Goal: Task Accomplishment & Management: Manage account settings

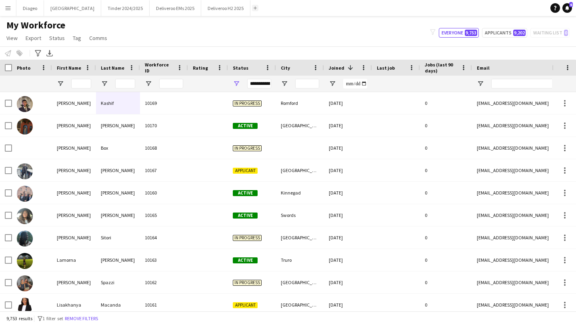
click at [253, 9] on app-icon "Add" at bounding box center [254, 7] width 3 height 3
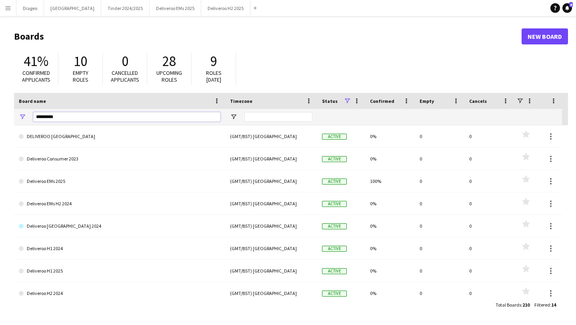
drag, startPoint x: 143, startPoint y: 118, endPoint x: 26, endPoint y: 116, distance: 117.5
click at [26, 116] on div "*********" at bounding box center [119, 117] width 211 height 16
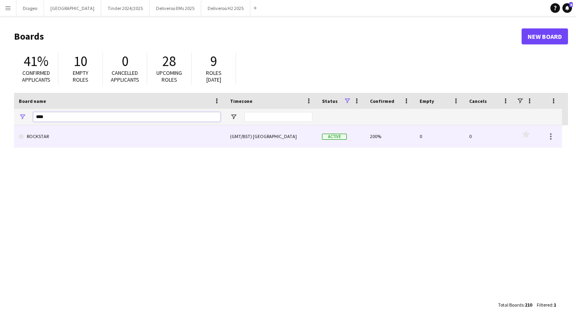
type input "****"
click at [47, 134] on link "ROCKSTAR" at bounding box center [119, 136] width 201 height 22
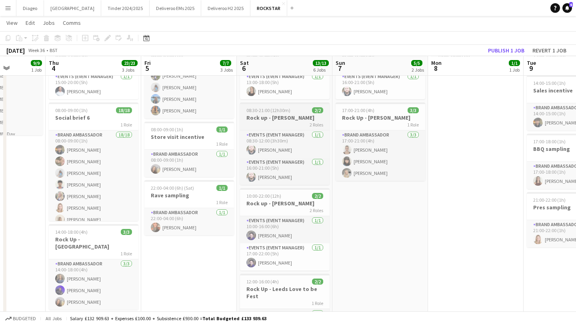
scroll to position [78, 0]
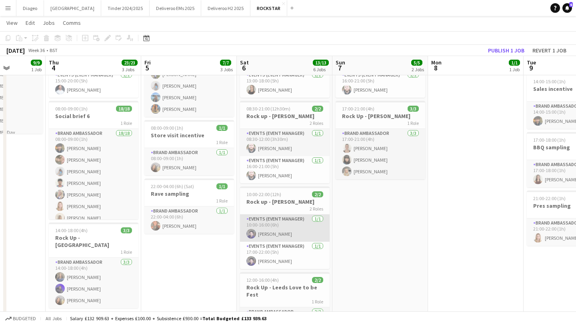
click at [291, 229] on app-card-role "Events (Event Manager) [DATE] 10:00-16:00 (6h) [PERSON_NAME]" at bounding box center [285, 227] width 90 height 27
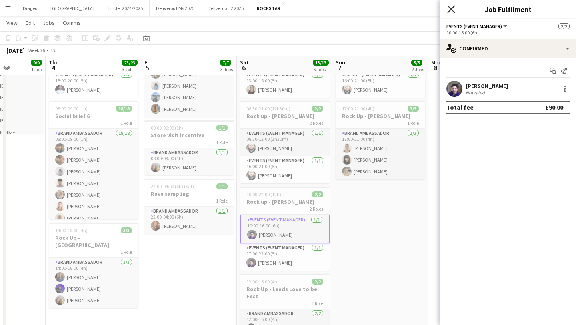
click at [453, 11] on icon at bounding box center [451, 9] width 8 height 8
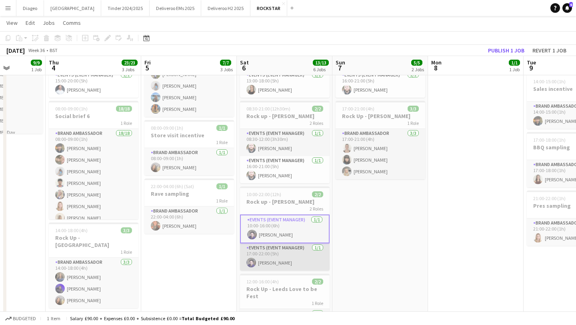
click at [283, 256] on app-card-role "Events (Event Manager) [DATE] 17:00-22:00 (5h) [PERSON_NAME]" at bounding box center [285, 256] width 90 height 27
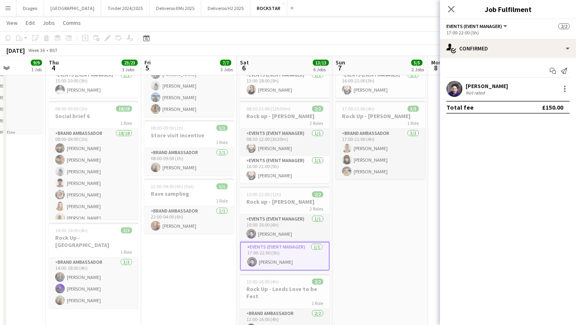
click at [192, 253] on app-date-cell "08:00-09:00 (1h) 5/5 Store visit incentive 1 Role Brand Ambassador 5/5 08:00-09…" at bounding box center [189, 322] width 96 height 621
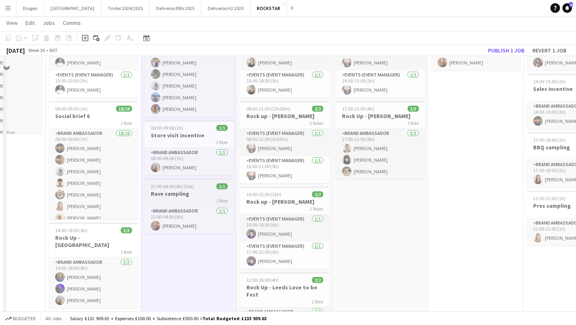
scroll to position [0, 0]
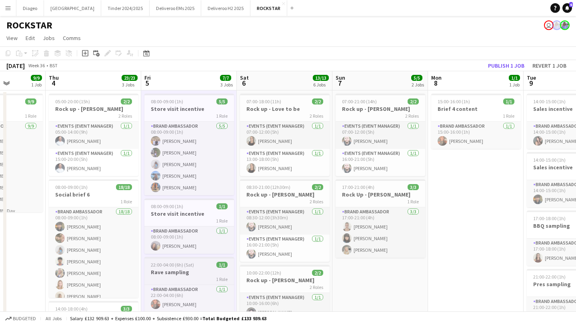
click at [206, 190] on app-card-role "Brand Ambassador 5/5 08:00-09:00 (1h) Ben Allen Carla Strathdee Maria Ubhi Alic…" at bounding box center [189, 158] width 90 height 74
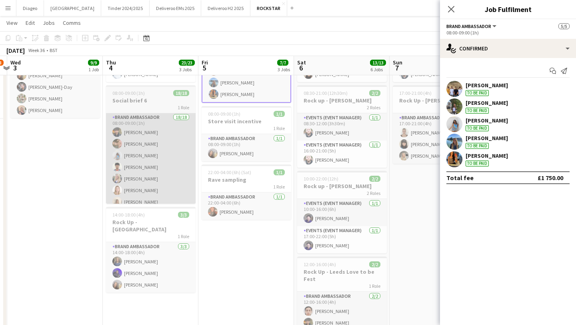
scroll to position [0, 384]
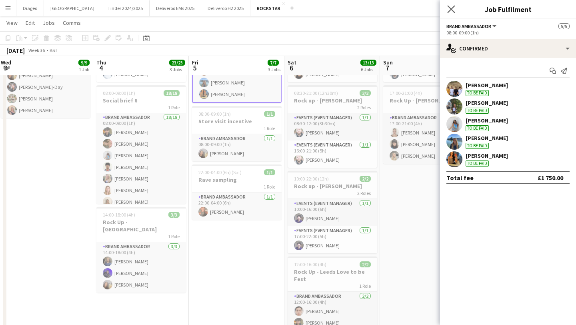
click at [456, 11] on app-icon "Close pop-in" at bounding box center [451, 10] width 12 height 12
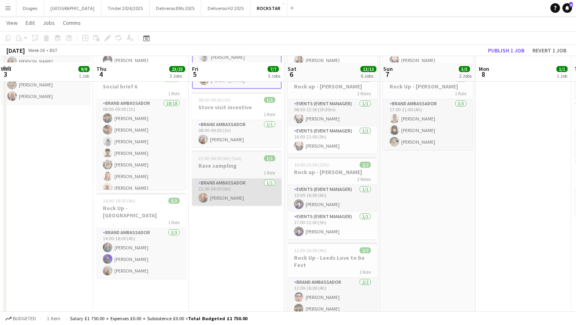
scroll to position [115, 0]
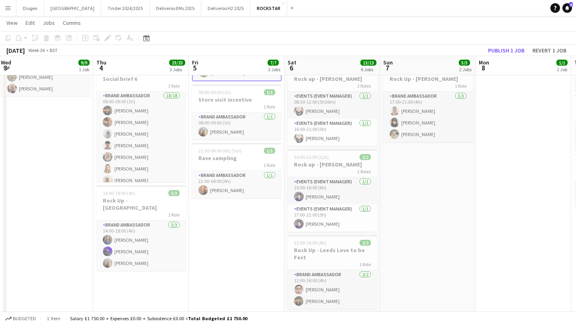
click at [263, 215] on app-date-cell "08:00-09:00 (1h) 5/5 Store visit incentive 1 Role Brand Ambassador 5/5 08:00-09…" at bounding box center [237, 285] width 96 height 621
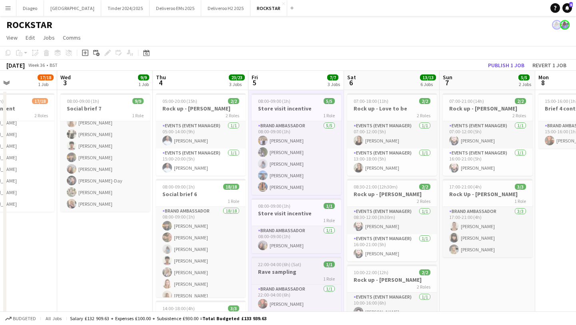
scroll to position [0, 0]
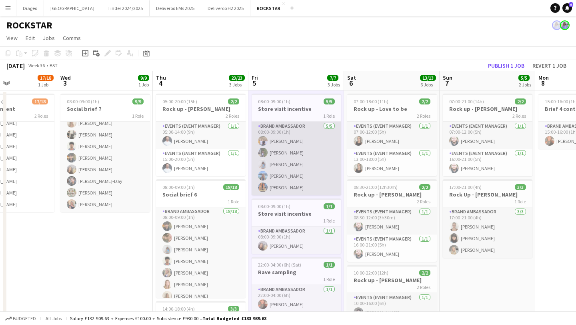
click at [313, 158] on app-card-role "Brand Ambassador 5/5 08:00-09:00 (1h) Ben Allen Carla Strathdee Maria Ubhi Alic…" at bounding box center [296, 158] width 90 height 74
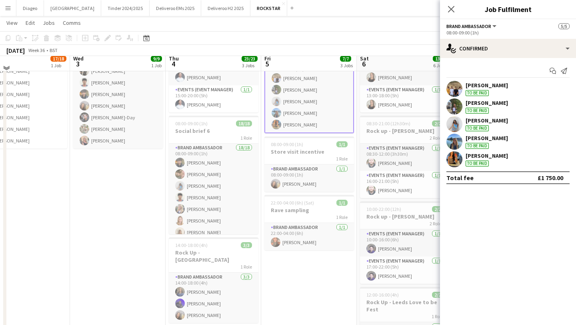
scroll to position [57, 0]
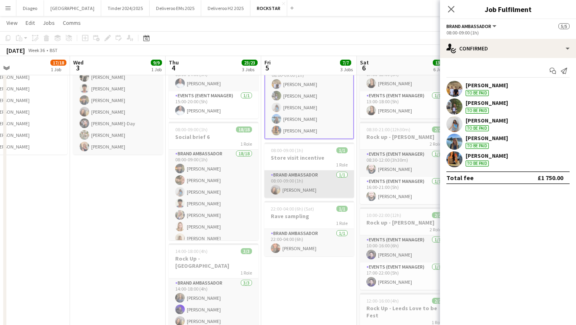
click at [316, 185] on app-card-role "Brand Ambassador 1/1 08:00-09:00 (1h) Libby Bennett" at bounding box center [309, 183] width 90 height 27
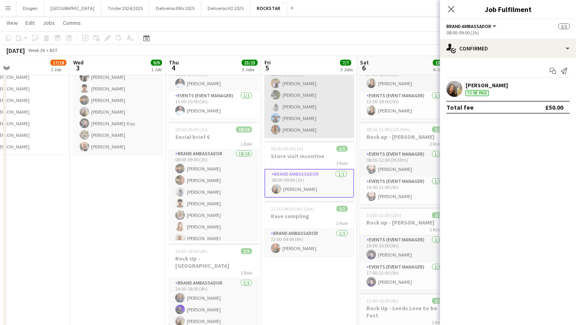
click at [321, 102] on app-card-role "Brand Ambassador 5/5 08:00-09:00 (1h) Ben Allen Carla Strathdee Maria Ubhi Alic…" at bounding box center [309, 101] width 90 height 74
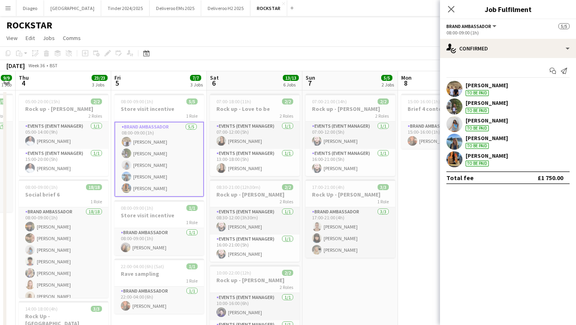
scroll to position [0, 171]
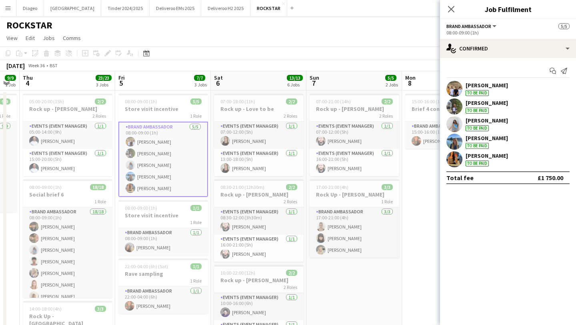
click at [169, 146] on app-card-role "Brand Ambassador 5/5 08:00-09:00 (1h) Ben Allen Carla Strathdee Maria Ubhi Alic…" at bounding box center [163, 158] width 90 height 75
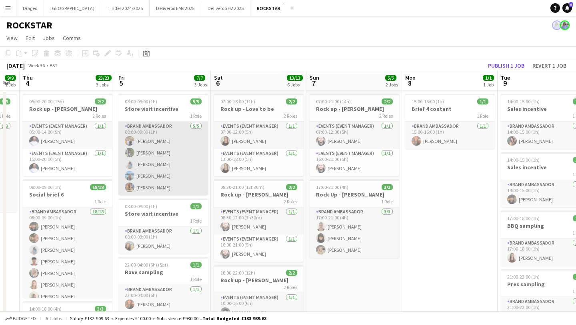
click at [171, 145] on app-card-role "Brand Ambassador 5/5 08:00-09:00 (1h) Ben Allen Carla Strathdee Maria Ubhi Alic…" at bounding box center [163, 158] width 90 height 74
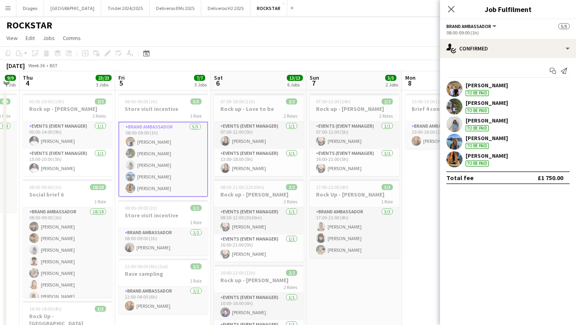
drag, startPoint x: 508, startPoint y: 156, endPoint x: 466, endPoint y: 154, distance: 42.4
click at [466, 154] on div "Natasja Davies To be paid" at bounding box center [508, 159] width 136 height 16
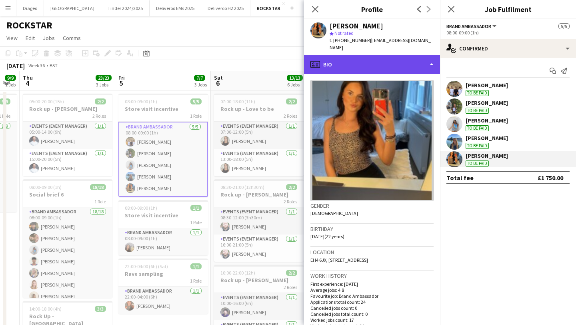
click at [340, 55] on div "profile Bio" at bounding box center [372, 64] width 136 height 19
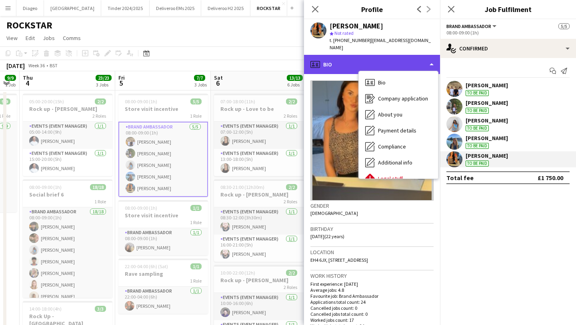
click at [340, 55] on div "profile Bio" at bounding box center [372, 64] width 136 height 19
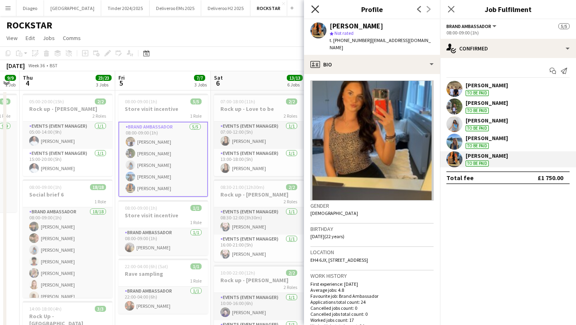
click at [313, 11] on icon at bounding box center [315, 9] width 8 height 8
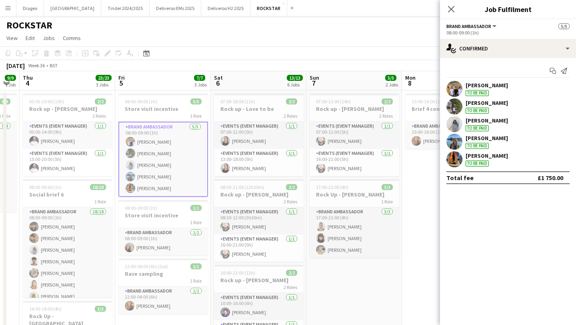
click at [489, 158] on div "[PERSON_NAME]" at bounding box center [486, 155] width 42 height 7
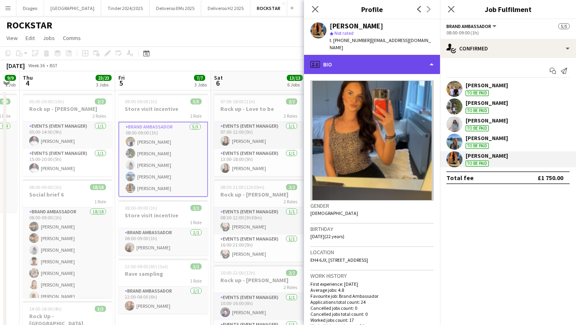
click at [403, 55] on div "profile Bio" at bounding box center [372, 64] width 136 height 19
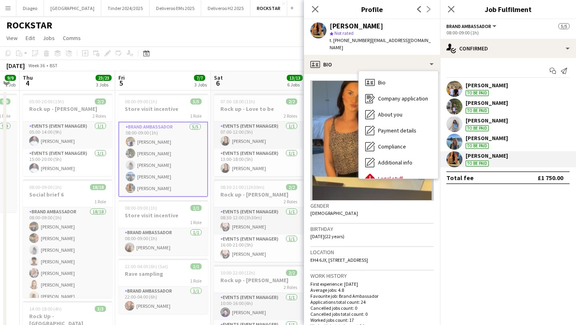
click at [177, 192] on app-card-role "Brand Ambassador 5/5 08:00-09:00 (1h) Ben Allen Carla Strathdee Maria Ubhi Alic…" at bounding box center [163, 158] width 90 height 75
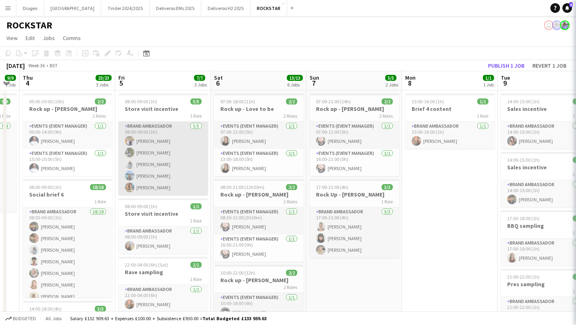
click at [178, 148] on app-card-role "Brand Ambassador 5/5 08:00-09:00 (1h) Ben Allen Carla Strathdee Maria Ubhi Alic…" at bounding box center [163, 158] width 90 height 74
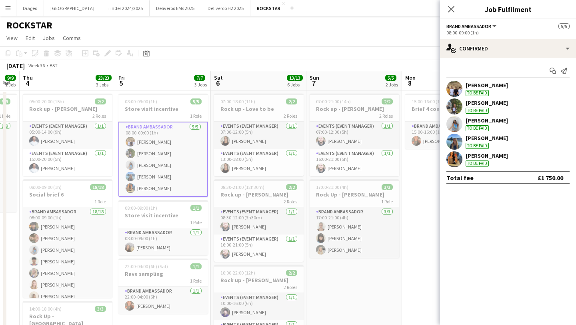
click at [500, 91] on div "Ben Allen To be paid" at bounding box center [508, 89] width 136 height 16
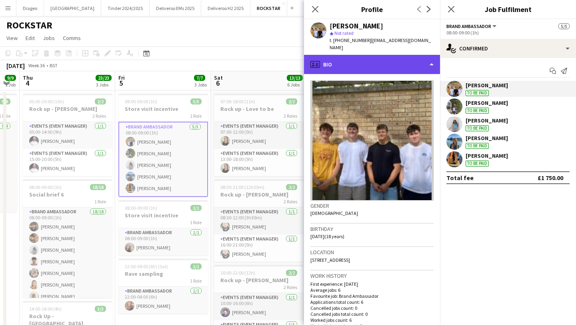
click at [369, 55] on div "profile Bio" at bounding box center [372, 64] width 136 height 19
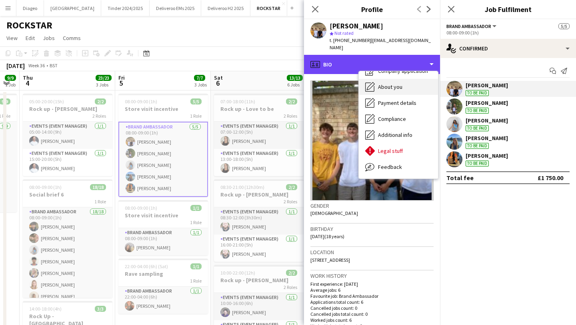
scroll to position [28, 0]
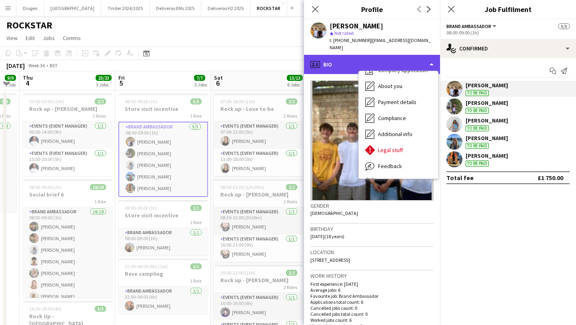
click at [347, 55] on div "profile Bio" at bounding box center [372, 64] width 136 height 19
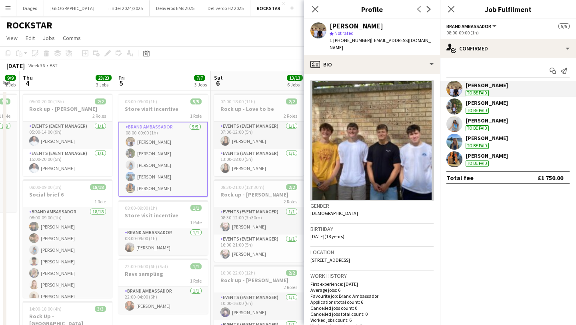
click at [500, 124] on div "Maria Ubhi To be paid" at bounding box center [508, 124] width 136 height 16
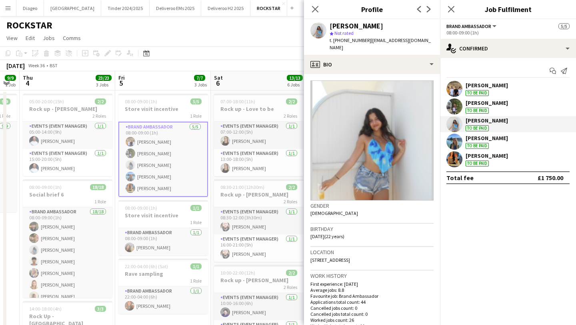
click at [500, 106] on div "[PERSON_NAME]" at bounding box center [486, 102] width 42 height 7
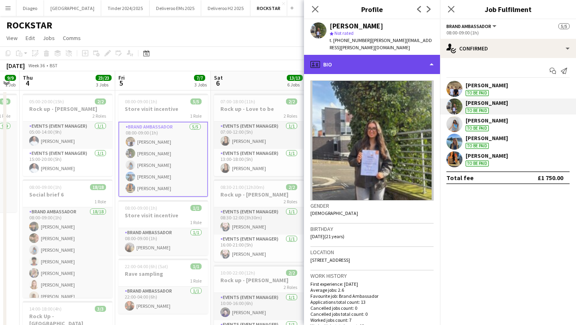
click at [386, 61] on div "profile Bio" at bounding box center [372, 64] width 136 height 19
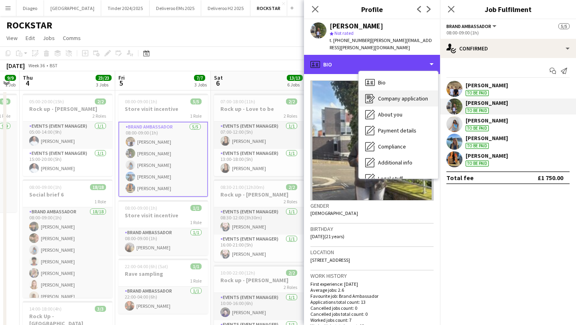
scroll to position [17, 0]
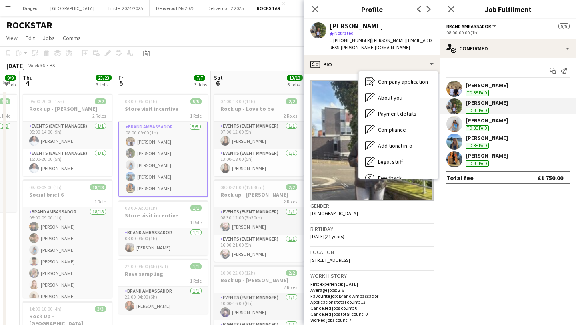
click at [515, 139] on div "Alicia Condie To be paid" at bounding box center [508, 141] width 136 height 16
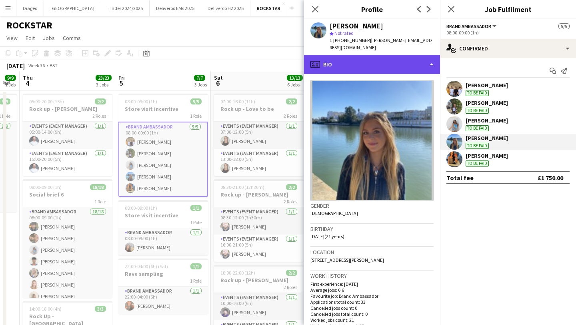
click at [359, 58] on div "profile Bio" at bounding box center [372, 64] width 136 height 19
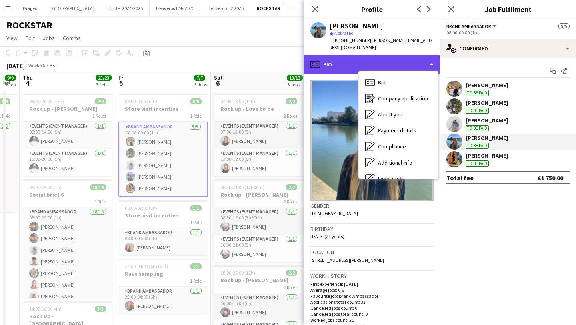
click at [359, 58] on div "profile Bio" at bounding box center [372, 64] width 136 height 19
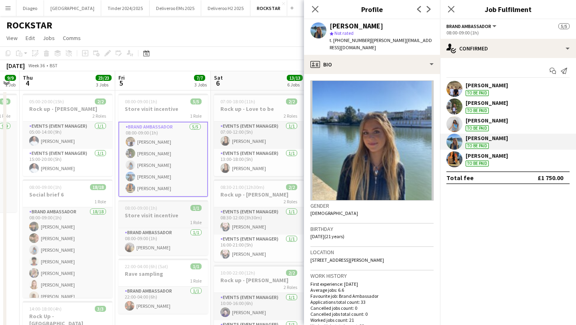
click at [152, 212] on h3 "Store visit incentive" at bounding box center [163, 214] width 90 height 7
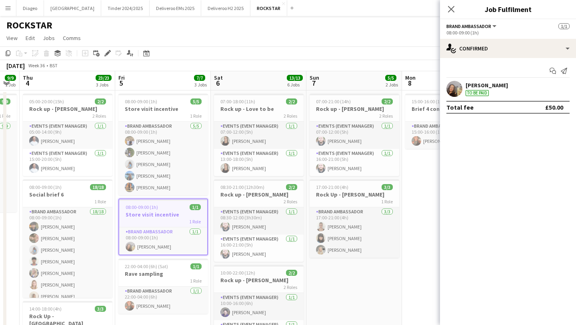
click at [497, 89] on div "Libby Bennett To be paid" at bounding box center [486, 89] width 42 height 14
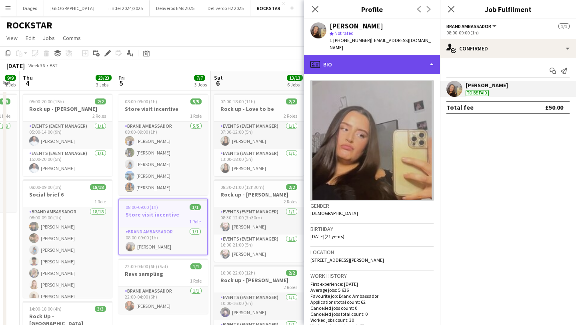
click at [377, 55] on div "profile Bio" at bounding box center [372, 64] width 136 height 19
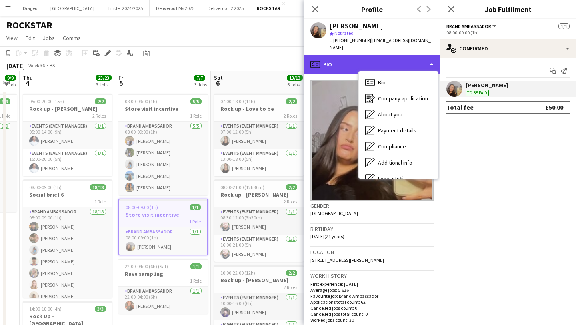
click at [371, 55] on div "profile Bio" at bounding box center [372, 64] width 136 height 19
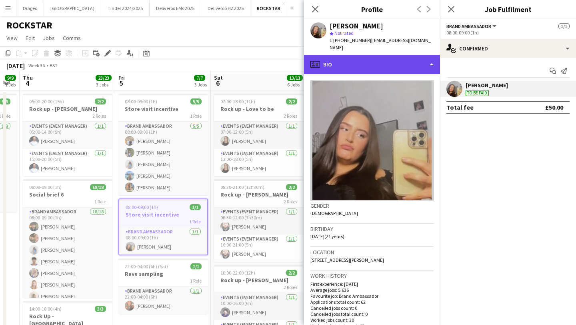
click at [371, 55] on div "profile Bio" at bounding box center [372, 64] width 136 height 19
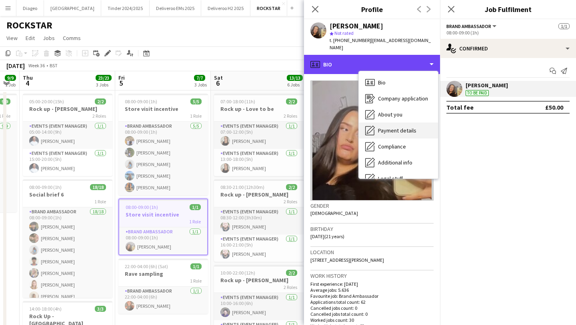
scroll to position [43, 0]
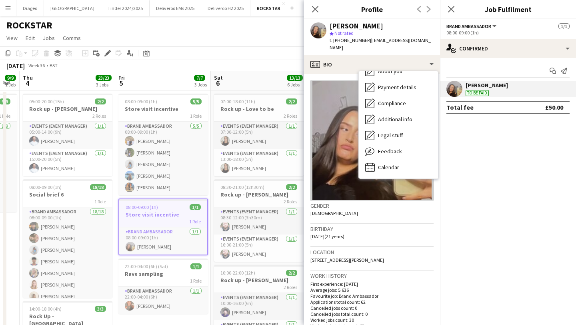
click at [330, 102] on img at bounding box center [371, 140] width 123 height 120
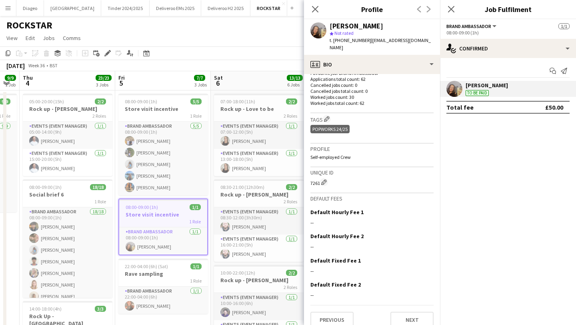
scroll to position [225, 0]
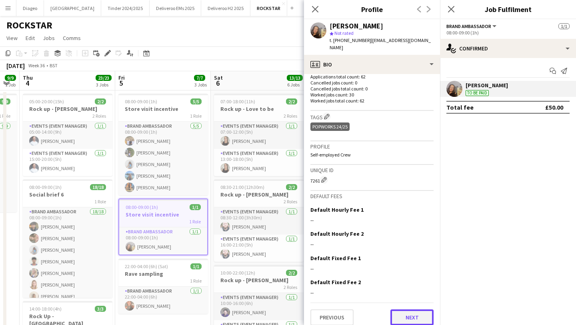
click at [410, 310] on button "Next" at bounding box center [411, 317] width 43 height 16
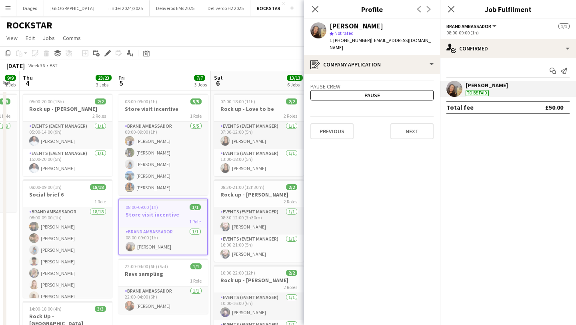
click at [404, 136] on app-crew-profile-application "Pause crew Pause Previous Next" at bounding box center [372, 199] width 136 height 251
click at [406, 123] on button "Next" at bounding box center [411, 131] width 43 height 16
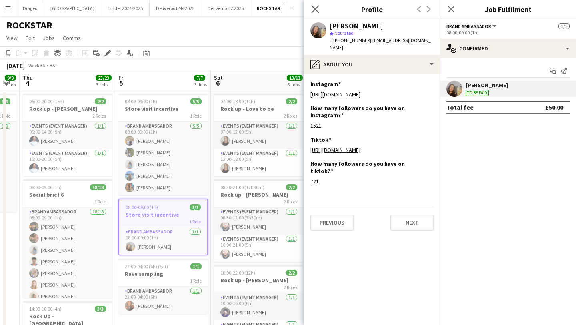
click at [315, 4] on app-icon "Close pop-in" at bounding box center [315, 10] width 12 height 12
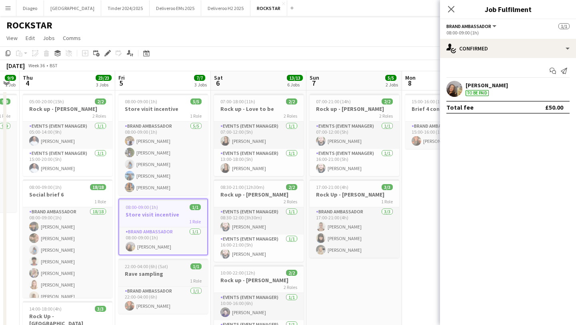
click at [167, 275] on h3 "Rave sampling" at bounding box center [163, 273] width 90 height 7
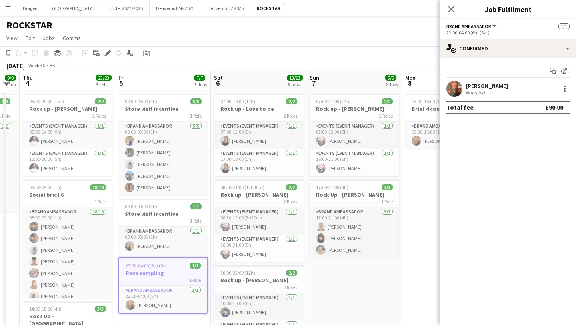
click at [492, 92] on div "Not rated" at bounding box center [486, 93] width 42 height 6
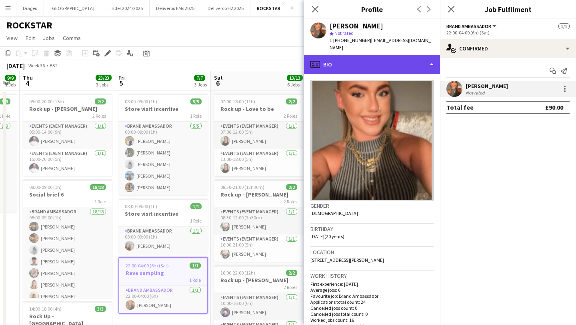
click at [388, 64] on div "profile Bio" at bounding box center [372, 64] width 136 height 19
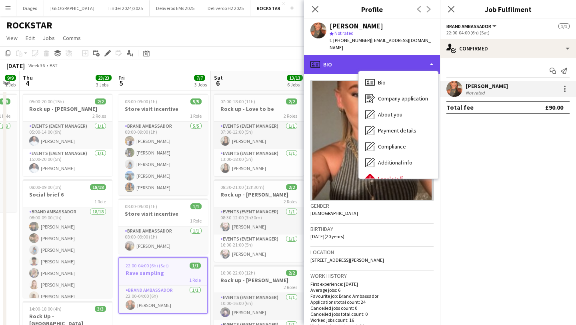
click at [379, 60] on div "profile Bio" at bounding box center [372, 64] width 136 height 19
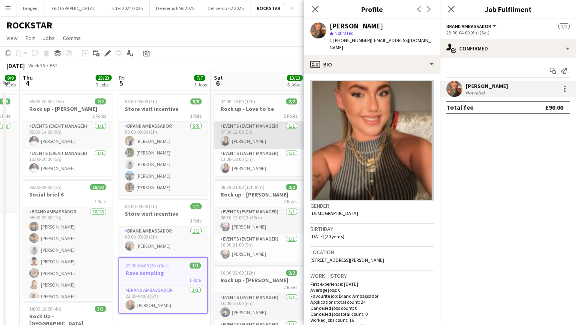
click at [255, 132] on app-card-role "Events (Event Manager) 1/1 07:00-12:00 (5h) Heather Hryb" at bounding box center [259, 134] width 90 height 27
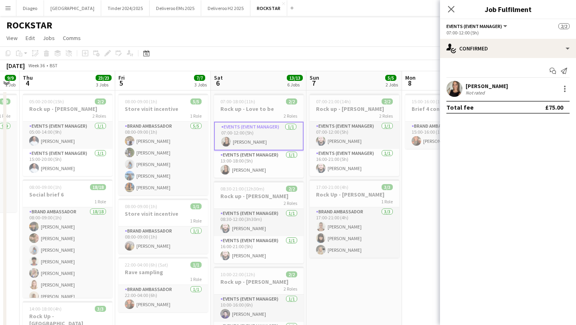
click at [487, 85] on div "[PERSON_NAME]" at bounding box center [486, 85] width 42 height 7
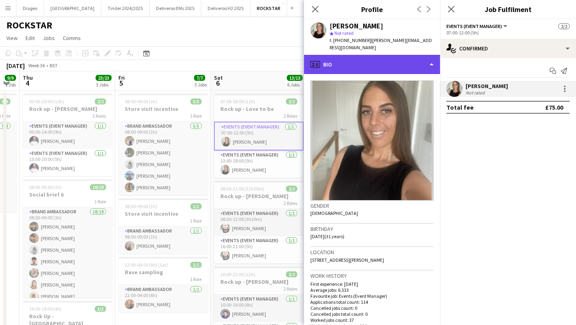
click at [373, 60] on div "profile Bio" at bounding box center [372, 64] width 136 height 19
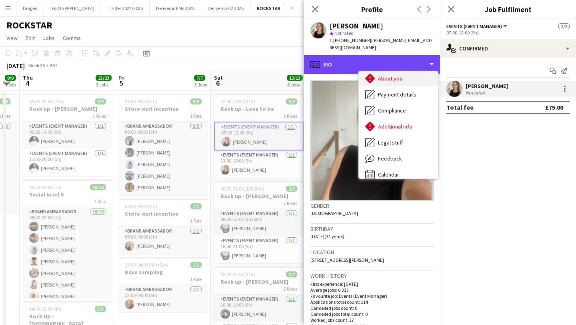
scroll to position [41, 0]
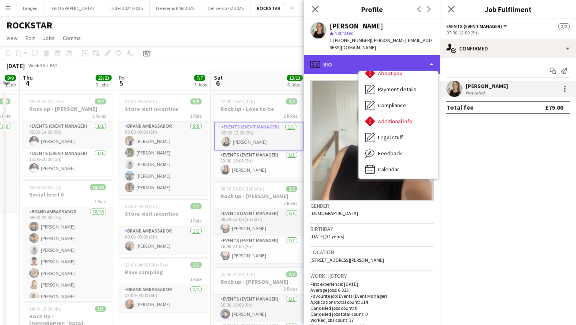
click at [321, 61] on div "profile Bio" at bounding box center [372, 64] width 136 height 19
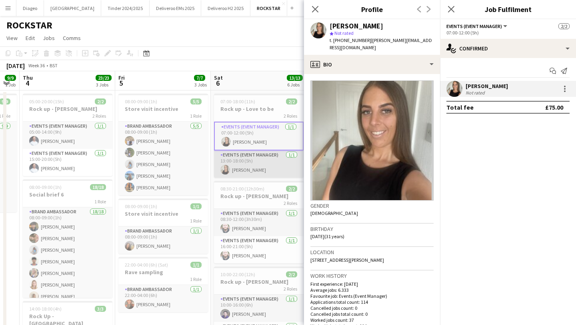
click at [272, 175] on app-card-role "Events (Event Manager) 1/1 13:00-18:00 (5h) Heather Hryb" at bounding box center [259, 163] width 90 height 27
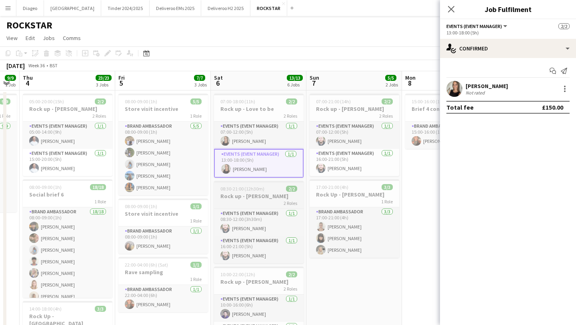
click at [269, 203] on div "2 Roles" at bounding box center [259, 202] width 90 height 6
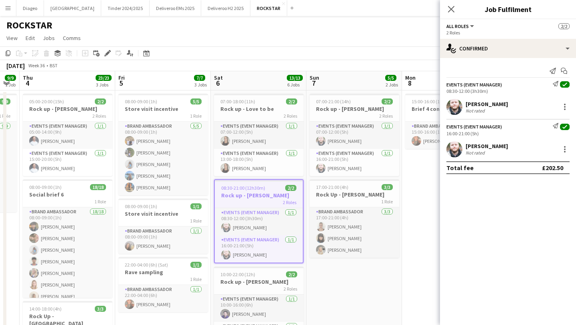
click at [452, 106] on app-user-avatar at bounding box center [454, 107] width 16 height 16
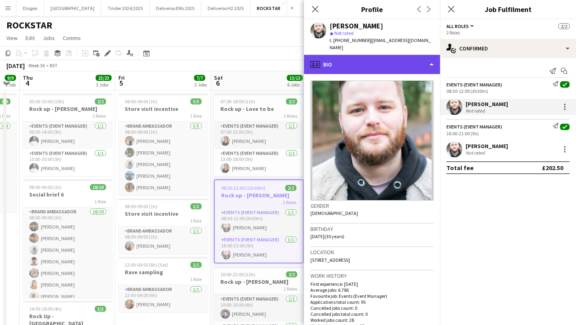
click at [350, 64] on div "profile Bio" at bounding box center [372, 64] width 136 height 19
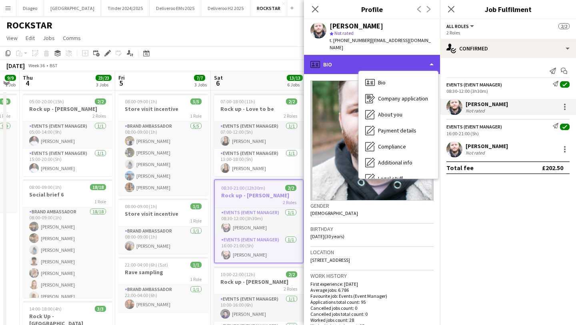
click at [344, 59] on div "profile Bio" at bounding box center [372, 64] width 136 height 19
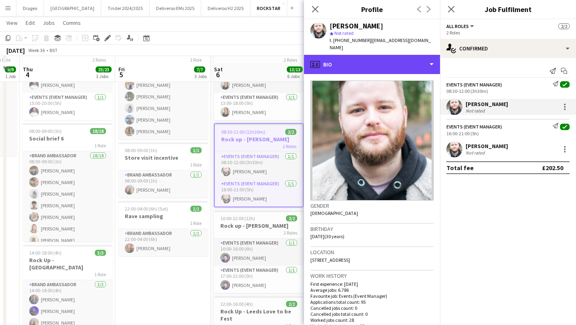
scroll to position [62, 0]
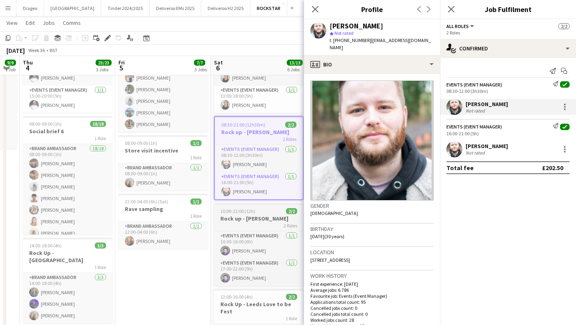
click at [267, 226] on div "2 Roles" at bounding box center [259, 225] width 90 height 6
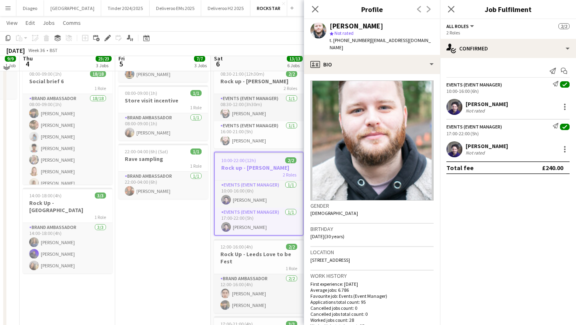
scroll to position [114, 0]
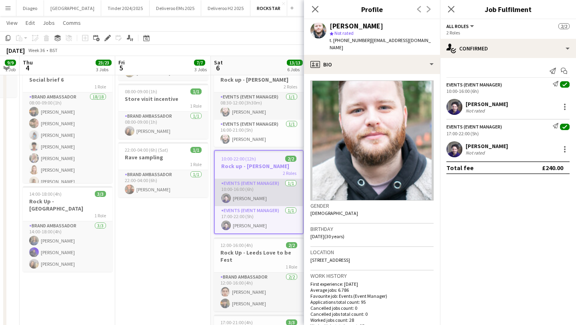
click at [263, 195] on app-card-role "Events (Event Manager) [DATE] 10:00-16:00 (6h) [PERSON_NAME]" at bounding box center [259, 192] width 88 height 27
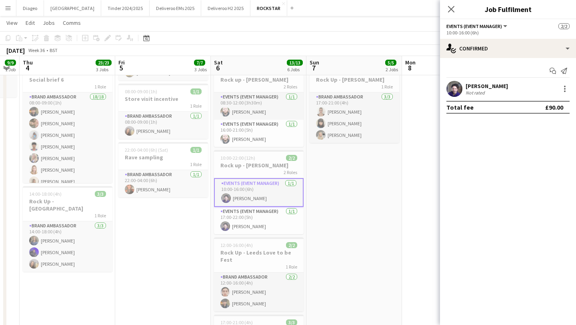
click at [486, 91] on div "Not rated" at bounding box center [486, 93] width 42 height 6
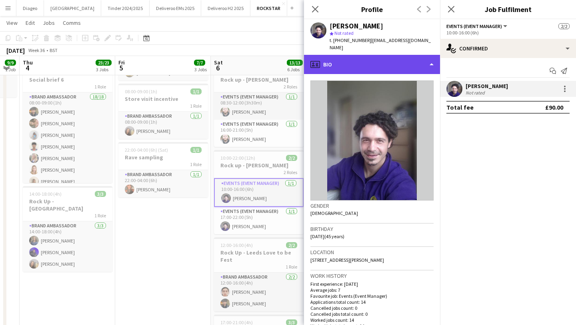
click at [368, 58] on div "profile Bio" at bounding box center [372, 64] width 136 height 19
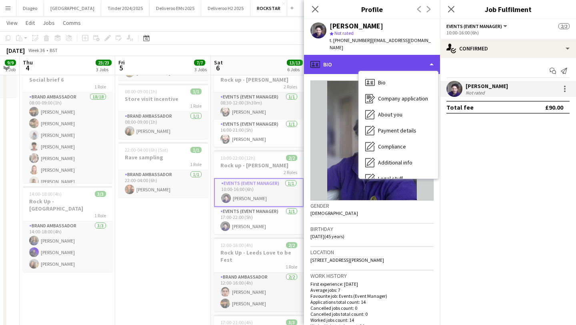
click at [358, 59] on div "profile Bio" at bounding box center [372, 64] width 136 height 19
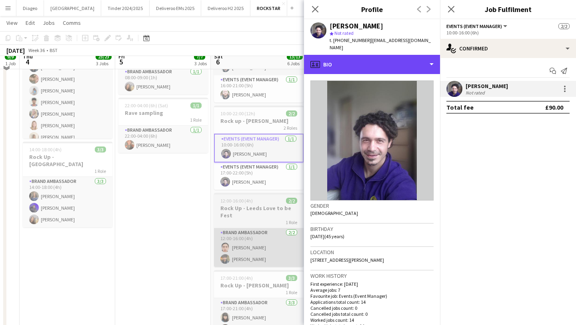
scroll to position [162, 0]
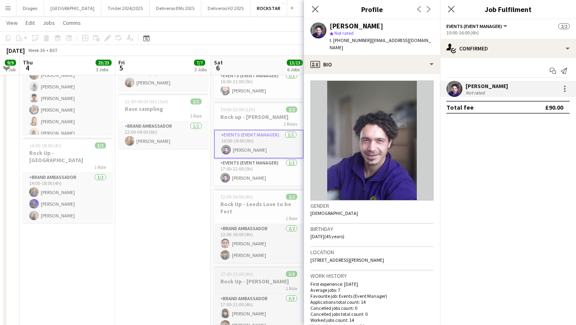
click at [245, 266] on app-job-card "17:00-21:00 (4h) 3/3 Rock Up - Lewis Calpaldi 1 Role Brand Ambassador 3/3 17:00…" at bounding box center [259, 305] width 90 height 78
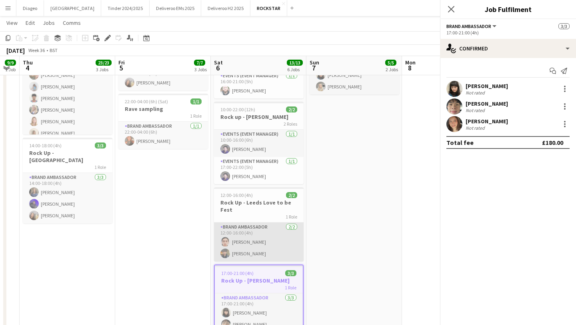
click at [255, 239] on app-card-role "Brand Ambassador 2/2 12:00-16:00 (4h) Zohra Rahmani Owais Hussain" at bounding box center [259, 241] width 90 height 39
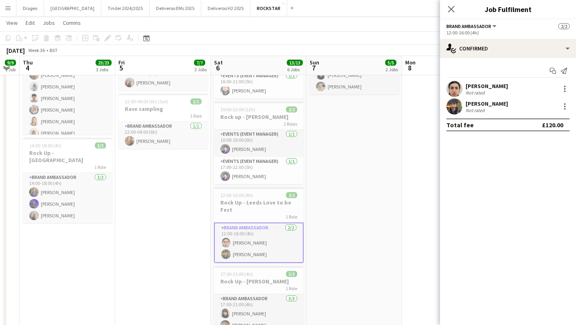
click at [480, 86] on div "[PERSON_NAME]" at bounding box center [486, 85] width 42 height 7
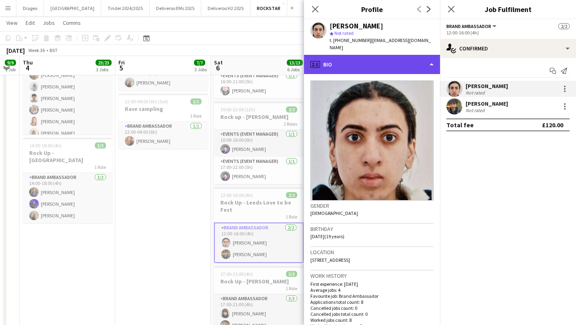
click at [360, 64] on div "profile Bio" at bounding box center [372, 64] width 136 height 19
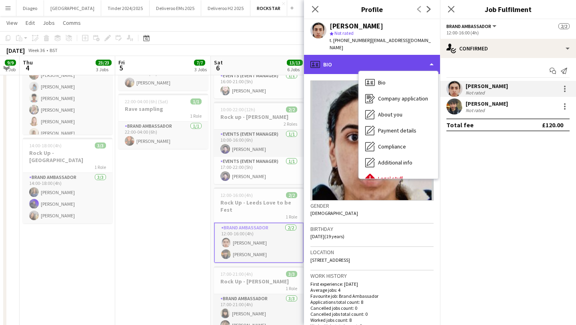
click at [354, 57] on div "profile Bio" at bounding box center [372, 64] width 136 height 19
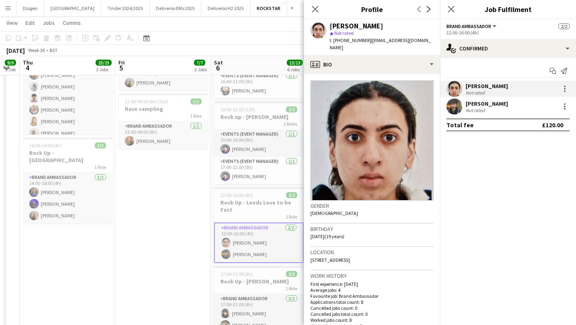
drag, startPoint x: 379, startPoint y: 24, endPoint x: 329, endPoint y: 24, distance: 50.0
click at [329, 24] on div "[PERSON_NAME]" at bounding box center [381, 25] width 104 height 7
copy div "[PERSON_NAME]"
click at [473, 101] on div "[PERSON_NAME]" at bounding box center [486, 103] width 42 height 7
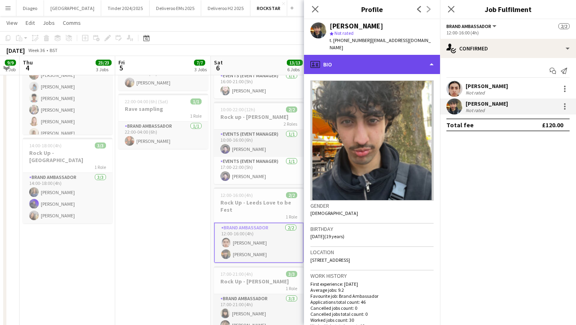
click at [335, 61] on div "profile Bio" at bounding box center [372, 64] width 136 height 19
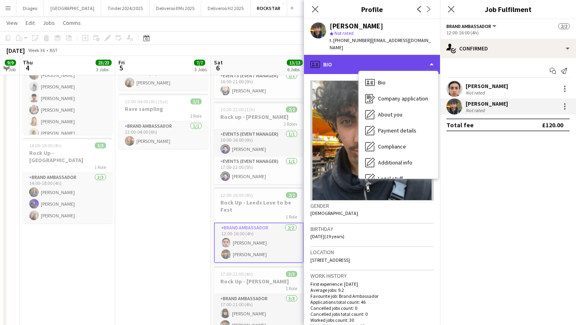
click at [328, 59] on div "profile Bio" at bounding box center [372, 64] width 136 height 19
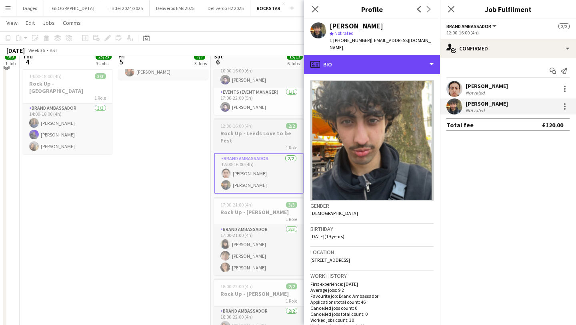
scroll to position [232, 0]
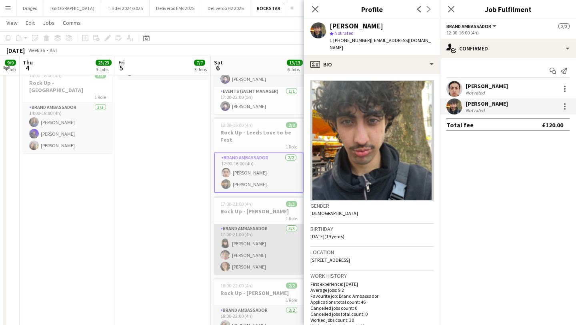
click at [264, 227] on app-card-role "Brand Ambassador 3/3 17:00-21:00 (4h) tia situmorang Wen Jiunn Loh María Alejan…" at bounding box center [259, 249] width 90 height 50
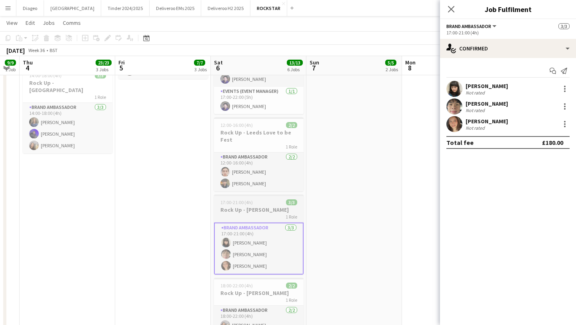
click at [266, 226] on app-card-role "Brand Ambassador 3/3 17:00-21:00 (4h) tia situmorang Wen Jiunn Loh María Alejan…" at bounding box center [259, 248] width 90 height 52
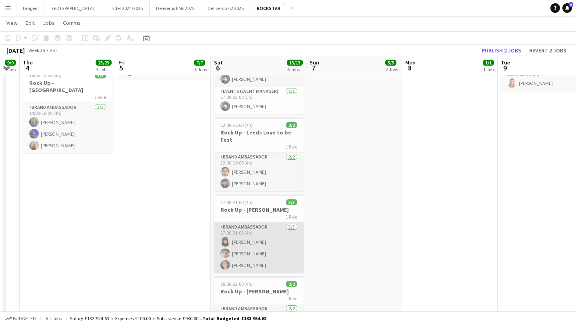
click at [246, 246] on app-card-role "Brand Ambassador 3/3 17:00-21:00 (4h) tia situmorang Wen Jiunn Loh María Alejan…" at bounding box center [259, 247] width 90 height 50
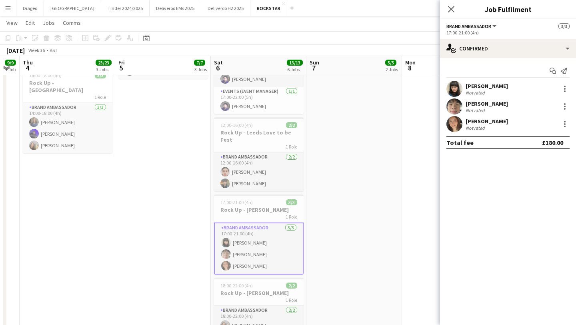
click at [496, 90] on div "Not rated" at bounding box center [486, 93] width 42 height 6
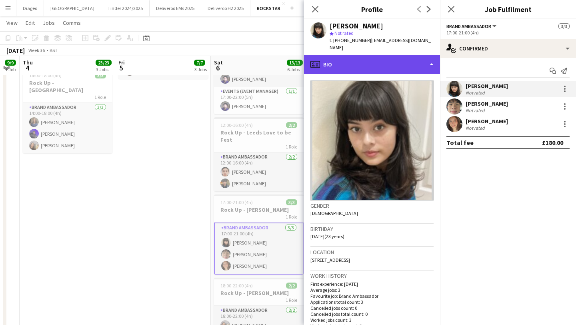
click at [373, 58] on div "profile Bio" at bounding box center [372, 64] width 136 height 19
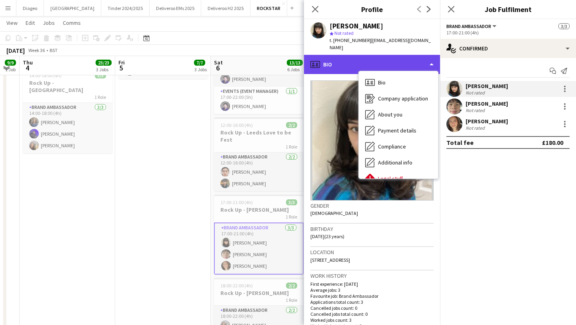
click at [362, 57] on div "profile Bio" at bounding box center [372, 64] width 136 height 19
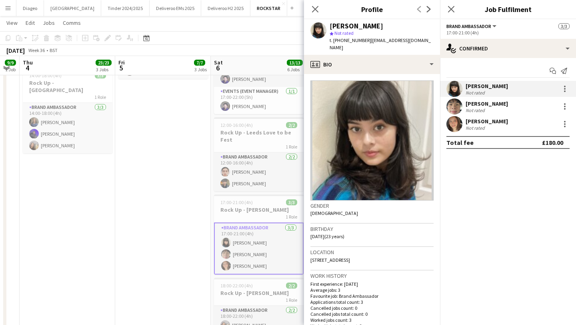
drag, startPoint x: 384, startPoint y: 24, endPoint x: 328, endPoint y: 23, distance: 56.0
click at [328, 23] on div "tia situmorang star Not rated t. +447944490223 | tiasitumorang@icloud.com" at bounding box center [372, 37] width 136 height 36
copy div "[PERSON_NAME]"
click at [489, 102] on div "[PERSON_NAME]" at bounding box center [486, 103] width 42 height 7
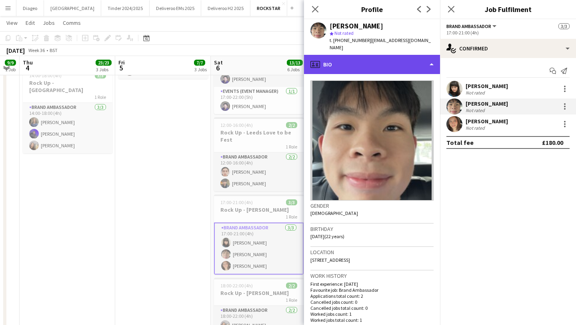
click at [369, 55] on div "profile Bio" at bounding box center [372, 64] width 136 height 19
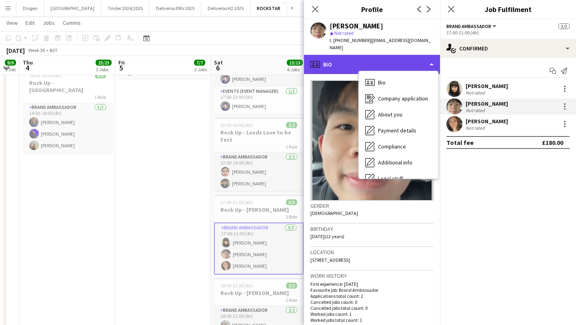
click at [368, 55] on div "profile Bio" at bounding box center [372, 64] width 136 height 19
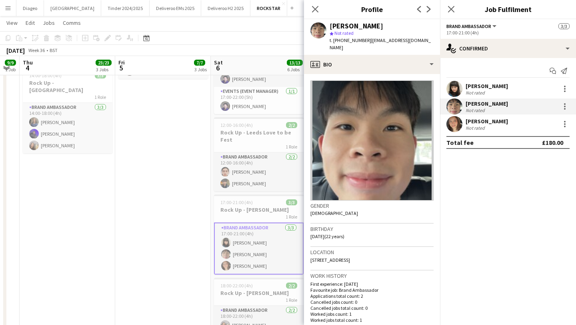
click at [505, 123] on div "[PERSON_NAME]" at bounding box center [486, 120] width 42 height 7
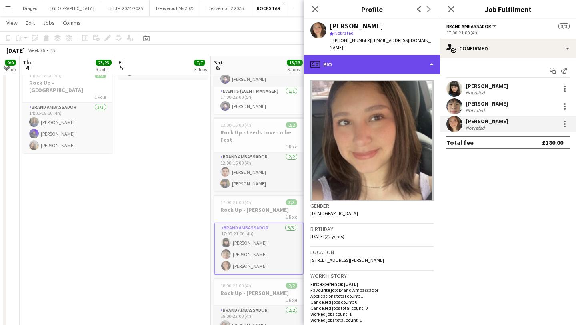
click at [361, 55] on div "profile Bio" at bounding box center [372, 64] width 136 height 19
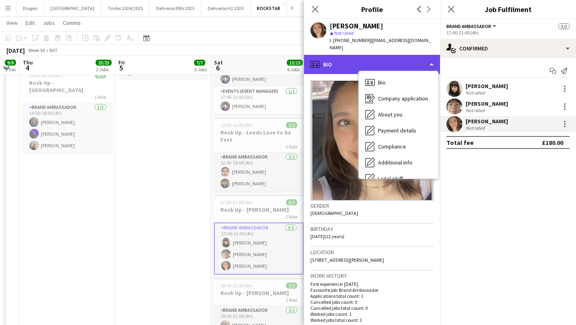
click at [345, 55] on div "profile Bio" at bounding box center [372, 64] width 136 height 19
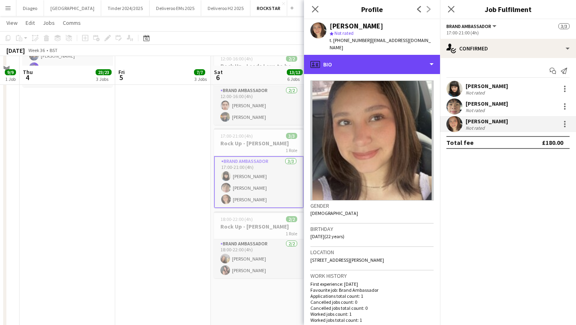
scroll to position [308, 0]
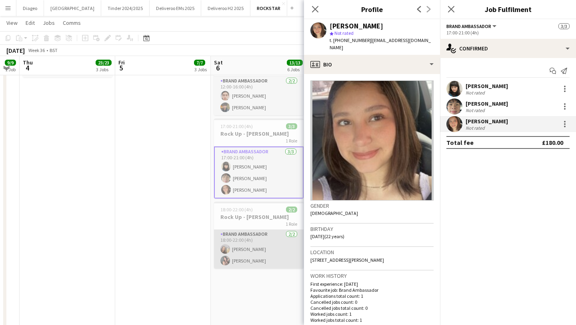
click at [266, 250] on app-card-role "Brand Ambassador 2/2 18:00-22:00 (4h) Libby Bennett eve greener" at bounding box center [259, 248] width 90 height 39
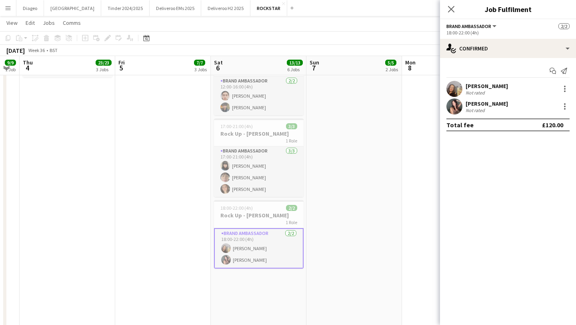
click at [484, 107] on div "Not rated" at bounding box center [475, 110] width 21 height 6
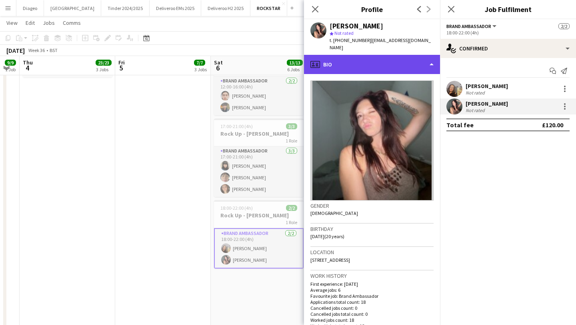
click at [330, 55] on div "profile Bio" at bounding box center [372, 64] width 136 height 19
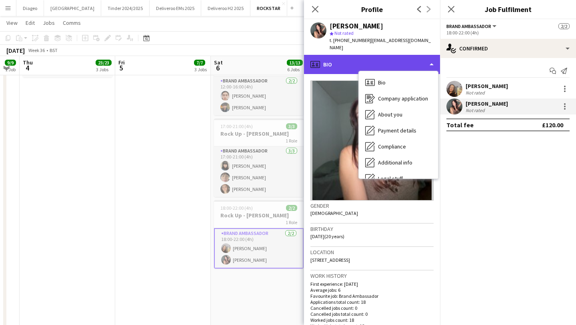
click at [330, 55] on div "profile Bio" at bounding box center [372, 64] width 136 height 19
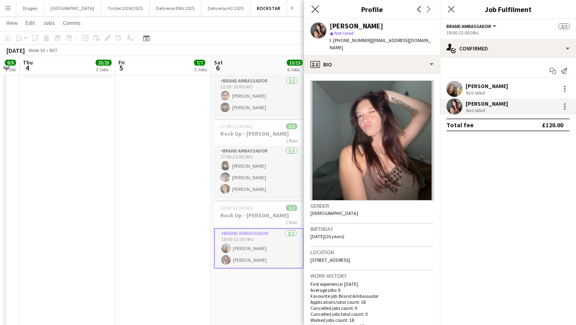
click at [310, 7] on app-icon "Close pop-in" at bounding box center [315, 10] width 12 height 12
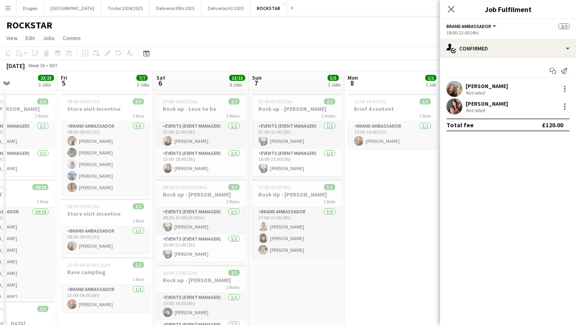
scroll to position [0, 260]
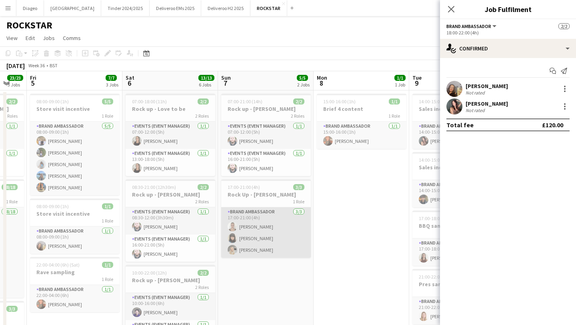
click at [270, 226] on app-card-role "Brand Ambassador 3/3 17:00-21:00 (4h) Ava Smith tia situmorang Eloise Yeomans" at bounding box center [266, 232] width 90 height 50
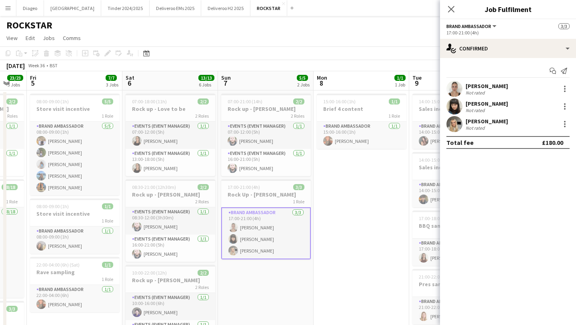
click at [507, 96] on div "Ava Smith Not rated" at bounding box center [508, 89] width 136 height 16
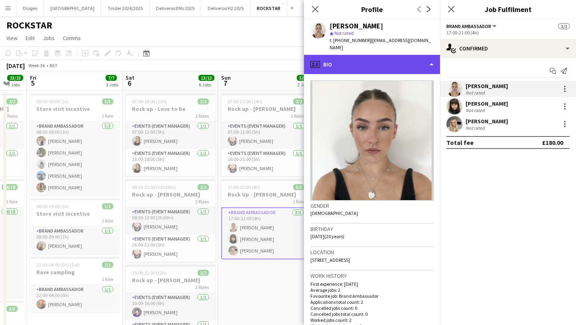
click at [382, 65] on div "profile Bio" at bounding box center [372, 64] width 136 height 19
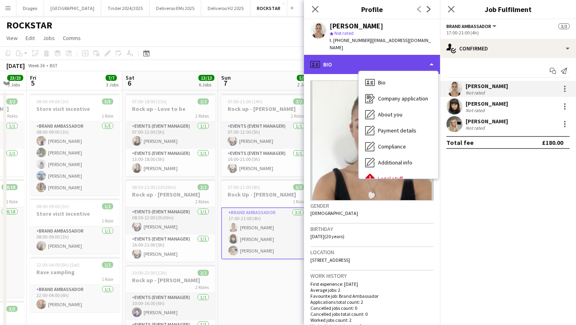
click at [366, 56] on div "profile Bio" at bounding box center [372, 64] width 136 height 19
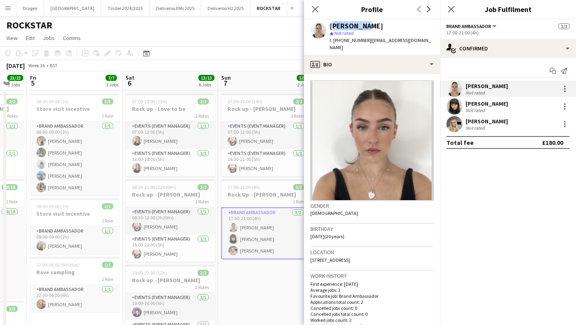
drag, startPoint x: 366, startPoint y: 26, endPoint x: 330, endPoint y: 22, distance: 36.6
click at [330, 22] on div "[PERSON_NAME]" at bounding box center [381, 25] width 104 height 7
copy div "[PERSON_NAME]"
click at [495, 107] on div "Not rated" at bounding box center [486, 110] width 42 height 6
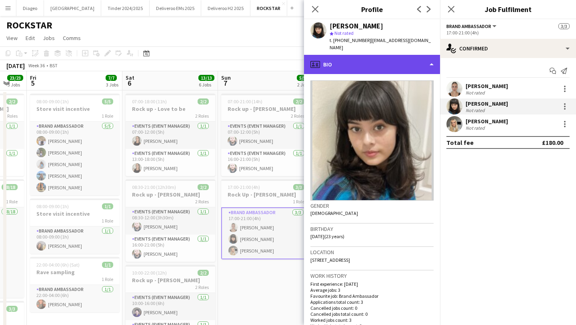
click at [376, 55] on div "profile Bio" at bounding box center [372, 64] width 136 height 19
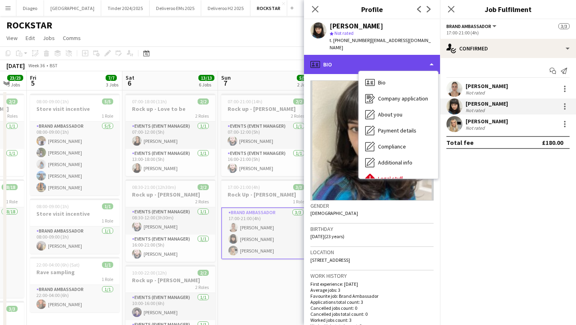
click at [378, 55] on div "profile Bio" at bounding box center [372, 64] width 136 height 19
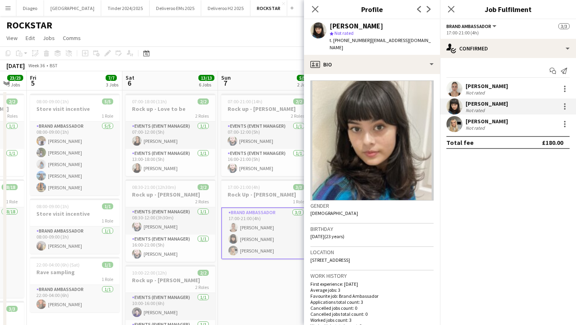
click at [486, 120] on div "[PERSON_NAME]" at bounding box center [486, 120] width 42 height 7
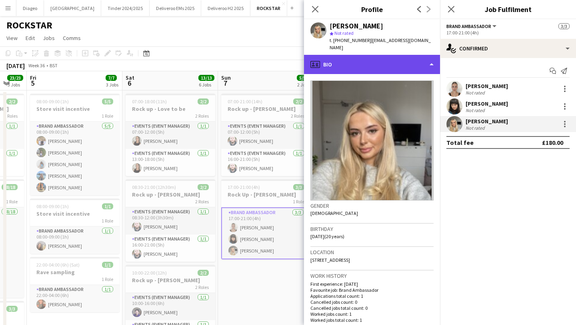
click at [387, 56] on div "profile Bio" at bounding box center [372, 64] width 136 height 19
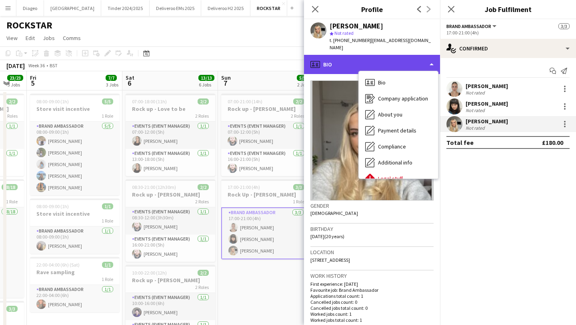
click at [388, 56] on div "profile Bio" at bounding box center [372, 64] width 136 height 19
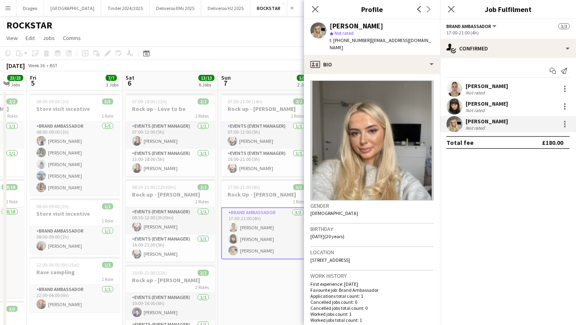
drag, startPoint x: 389, startPoint y: 24, endPoint x: 330, endPoint y: 26, distance: 59.2
click at [330, 26] on div "[PERSON_NAME]" at bounding box center [381, 25] width 104 height 7
copy div "[PERSON_NAME]"
click at [318, 6] on icon at bounding box center [315, 9] width 8 height 8
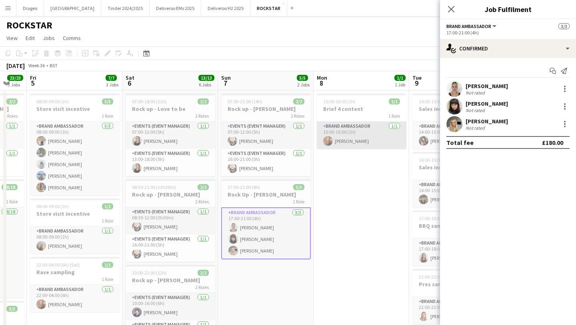
click at [366, 130] on app-card-role "Brand Ambassador 1/1 15:00-16:00 (1h) ella holmes" at bounding box center [362, 134] width 90 height 27
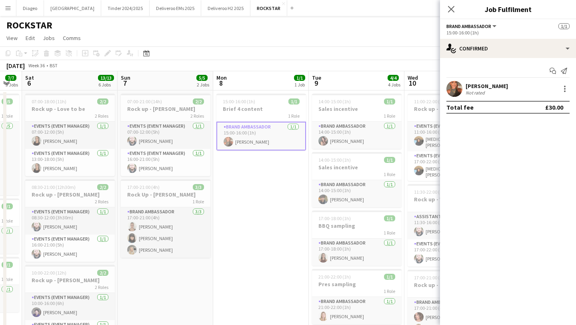
scroll to position [0, 231]
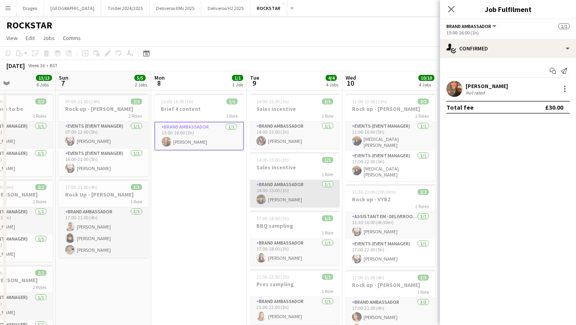
click at [303, 189] on app-card-role "Brand Ambassador 1/1 14:00-15:00 (1h) Owais Hussain" at bounding box center [295, 193] width 90 height 27
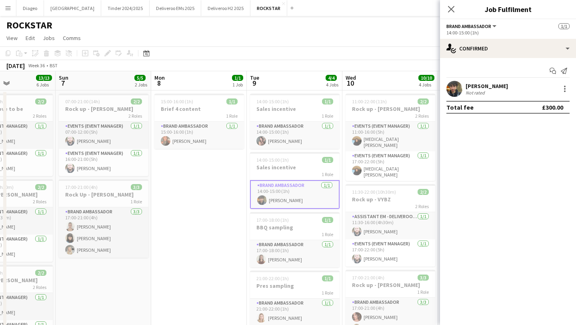
click at [469, 86] on div "[PERSON_NAME]" at bounding box center [486, 85] width 42 height 7
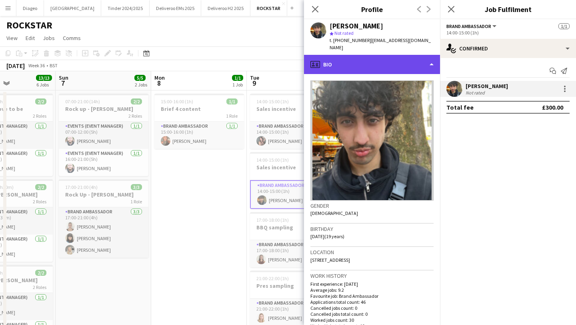
click at [382, 55] on div "profile Bio" at bounding box center [372, 64] width 136 height 19
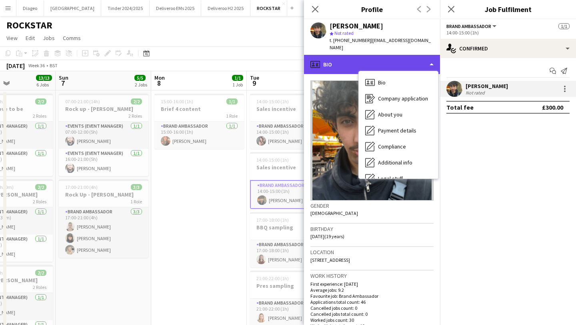
click at [372, 55] on div "profile Bio" at bounding box center [372, 64] width 136 height 19
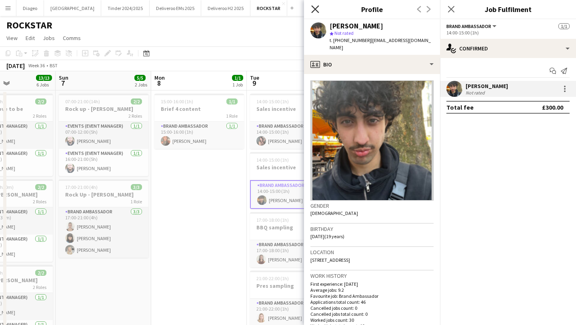
click at [318, 5] on icon "Close pop-in" at bounding box center [315, 9] width 8 height 8
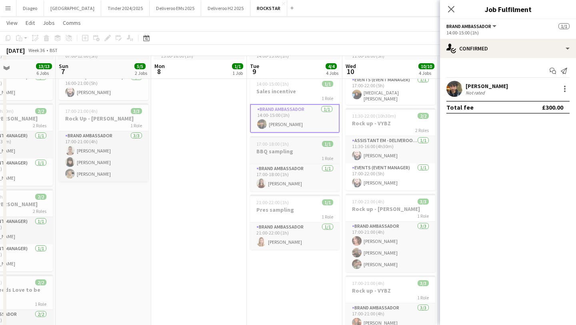
scroll to position [79, 0]
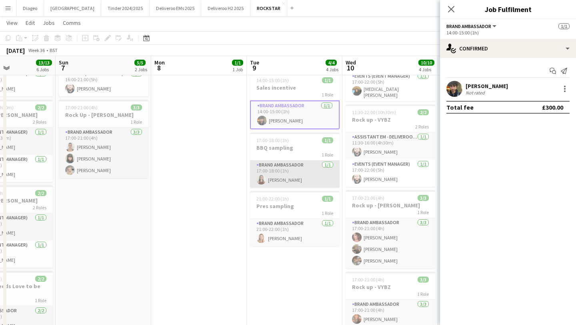
click at [304, 164] on app-card-role "Brand Ambassador 1/1 17:00-18:00 (1h) Emily Roberts" at bounding box center [295, 173] width 90 height 27
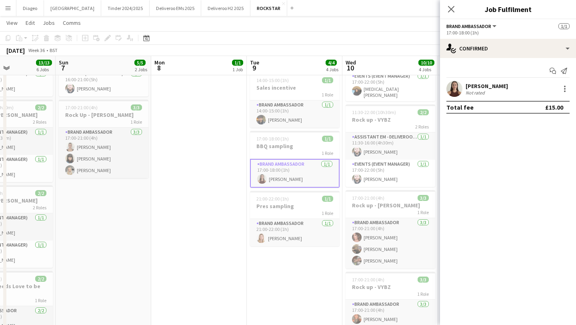
click at [483, 91] on div "Not rated" at bounding box center [475, 93] width 21 height 6
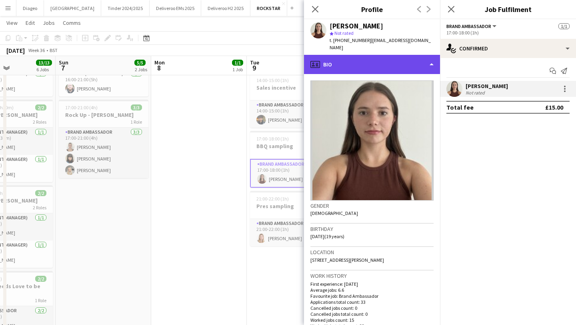
click at [376, 58] on div "profile Bio" at bounding box center [372, 64] width 136 height 19
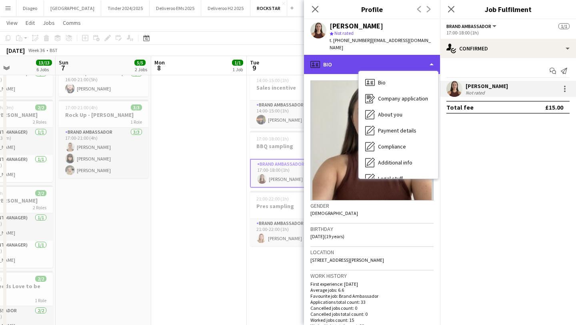
click at [365, 55] on div "profile Bio" at bounding box center [372, 64] width 136 height 19
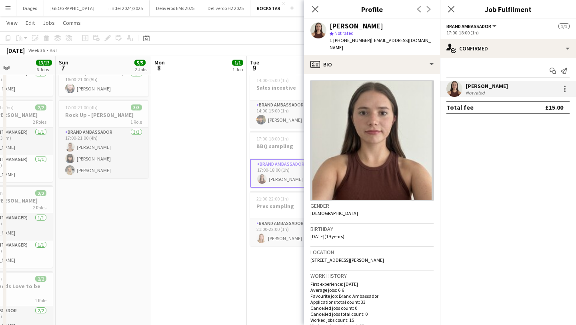
click at [233, 210] on app-date-cell "15:00-16:00 (1h) 1/1 Brief 4 content 1 Role Brand Ambassador 1/1 15:00-16:00 (1…" at bounding box center [199, 321] width 96 height 621
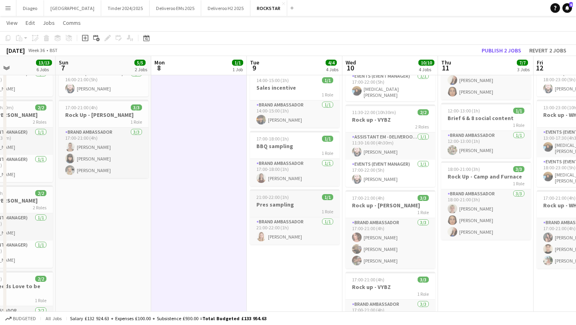
click at [279, 214] on app-job-card "21:00-22:00 (1h) 1/1 Pres sampling 1 Role Brand Ambassador 1/1 21:00-22:00 (1h)…" at bounding box center [295, 216] width 90 height 55
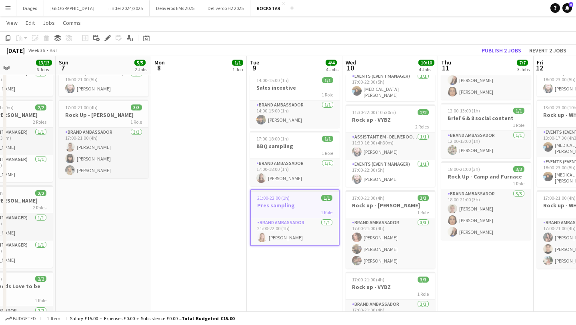
click at [313, 201] on h3 "Pres sampling" at bounding box center [295, 204] width 88 height 7
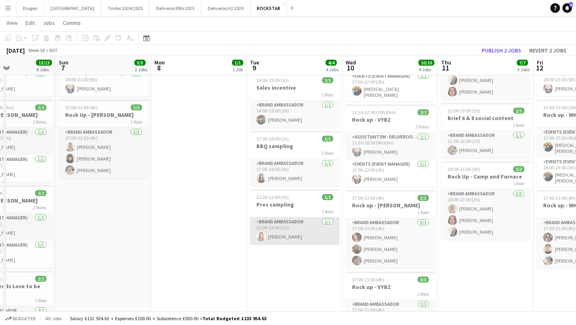
click at [311, 222] on app-card-role "Brand Ambassador 1/1 21:00-22:00 (1h) Lizzi Williamson" at bounding box center [295, 230] width 90 height 27
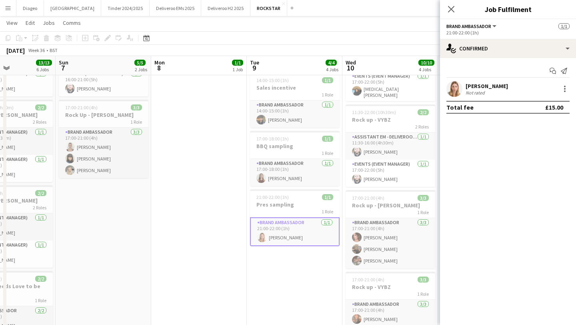
click at [466, 84] on div "[PERSON_NAME]" at bounding box center [486, 85] width 42 height 7
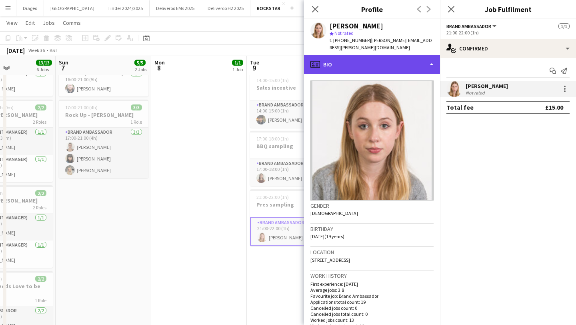
click at [344, 62] on div "profile Bio" at bounding box center [372, 64] width 136 height 19
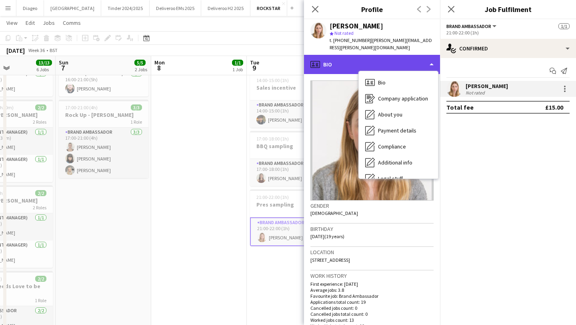
click at [339, 55] on div "profile Bio" at bounding box center [372, 64] width 136 height 19
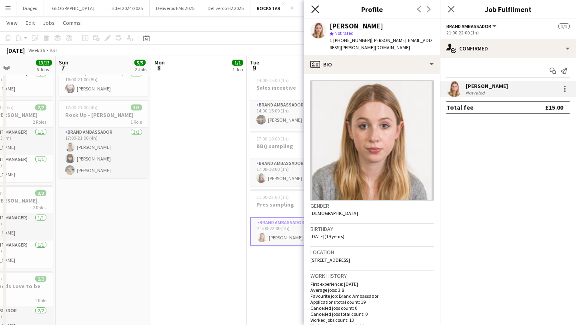
click at [312, 9] on icon "Close pop-in" at bounding box center [315, 9] width 8 height 8
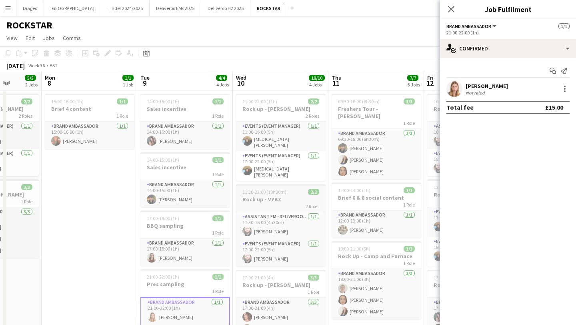
scroll to position [0, 367]
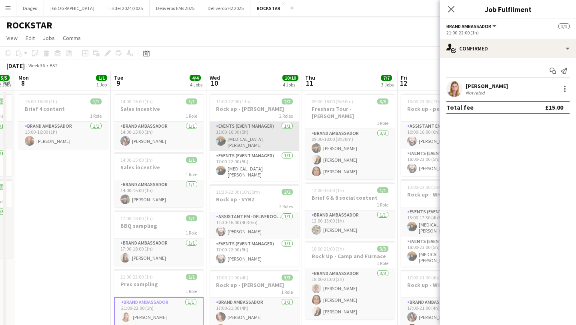
click at [275, 131] on app-card-role "Events (Event Manager) 1/1 11:00-16:00 (5h) Yasmin Niksaz" at bounding box center [254, 136] width 90 height 30
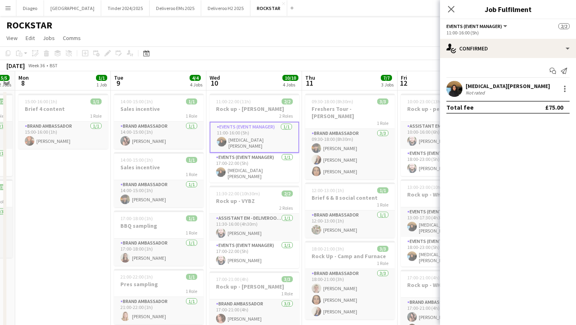
click at [457, 92] on app-user-avatar at bounding box center [454, 89] width 16 height 16
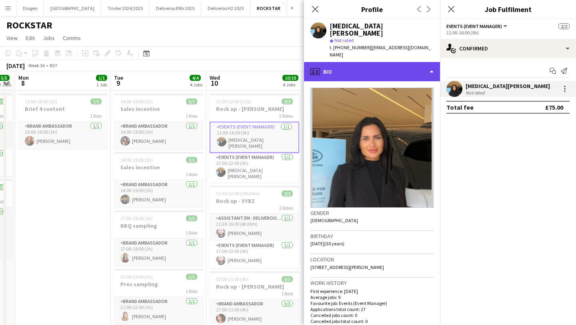
click at [357, 62] on div "profile Bio" at bounding box center [372, 71] width 136 height 19
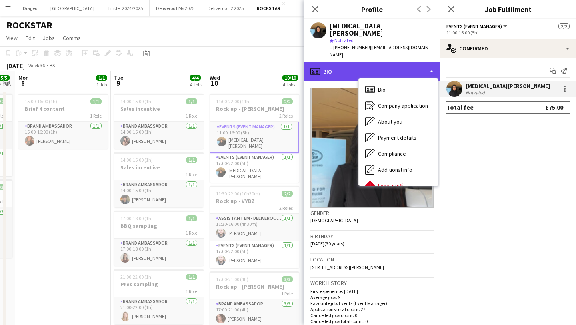
click at [332, 62] on div "profile Bio" at bounding box center [372, 71] width 136 height 19
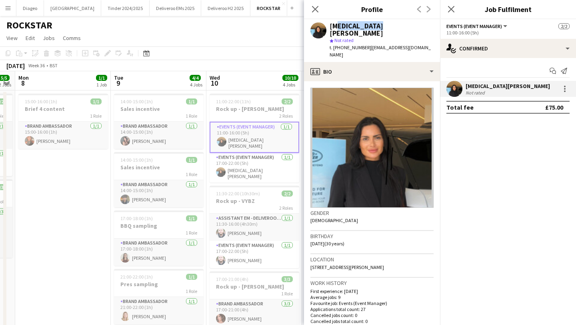
drag, startPoint x: 383, startPoint y: 24, endPoint x: 331, endPoint y: 25, distance: 52.0
click at [331, 24] on div "[MEDICAL_DATA][PERSON_NAME]" at bounding box center [381, 29] width 104 height 14
click at [331, 25] on div "[MEDICAL_DATA][PERSON_NAME]" at bounding box center [381, 29] width 104 height 14
drag, startPoint x: 329, startPoint y: 25, endPoint x: 377, endPoint y: 26, distance: 48.4
click at [377, 26] on div "[MEDICAL_DATA][PERSON_NAME]" at bounding box center [381, 29] width 104 height 14
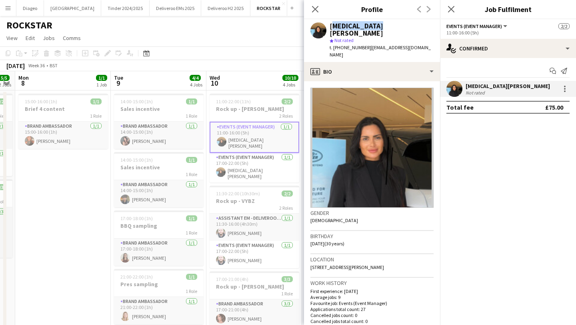
copy div "[MEDICAL_DATA][PERSON_NAME]"
click at [240, 241] on app-card-role "Events (Event Manager) 1/1 17:00-22:00 (5h) Jonny Maddox" at bounding box center [254, 254] width 90 height 27
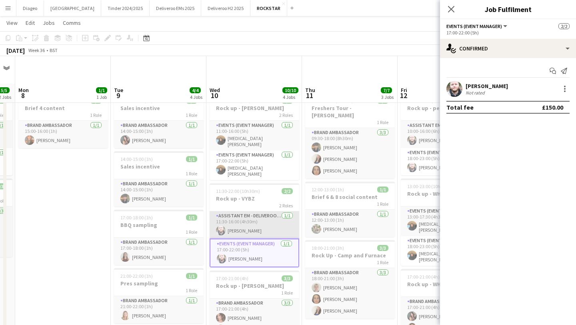
scroll to position [88, 0]
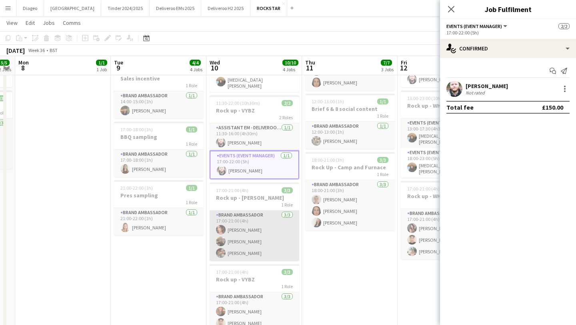
click at [247, 221] on app-card-role "Brand Ambassador 3/3 17:00-21:00 (4h) Laila Bury Charlie Curtis Ella Duckett" at bounding box center [254, 235] width 90 height 50
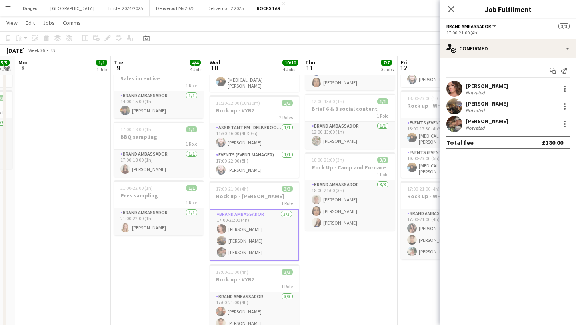
click at [477, 90] on div "Not rated" at bounding box center [475, 93] width 21 height 6
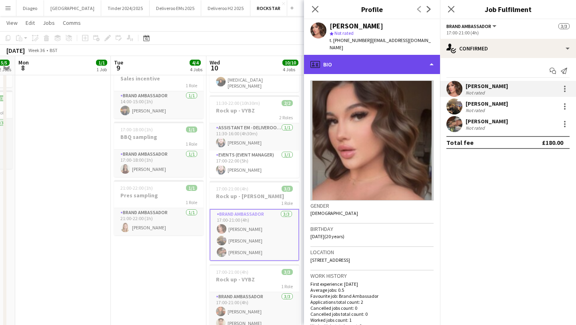
click at [359, 60] on div "profile Bio" at bounding box center [372, 64] width 136 height 19
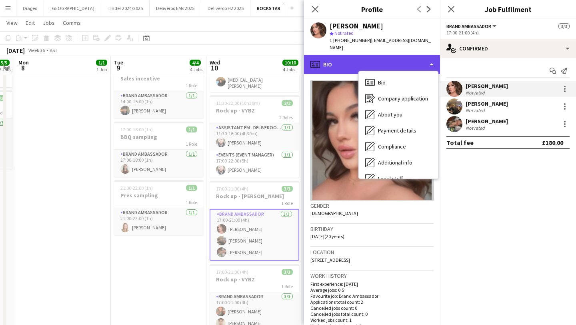
click at [359, 57] on div "profile Bio" at bounding box center [372, 64] width 136 height 19
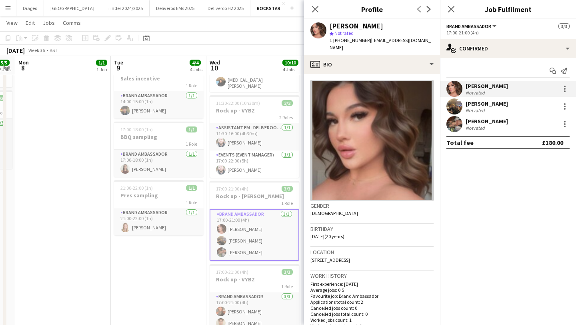
click at [473, 104] on div "[PERSON_NAME]" at bounding box center [486, 103] width 42 height 7
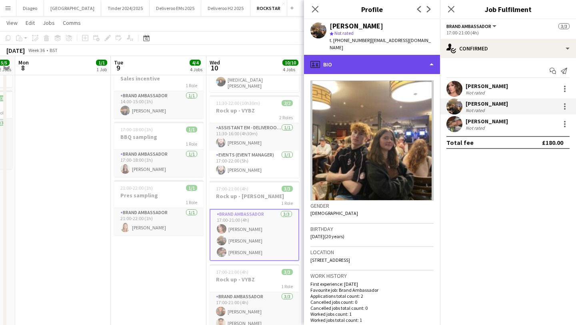
click at [370, 55] on div "profile Bio" at bounding box center [372, 64] width 136 height 19
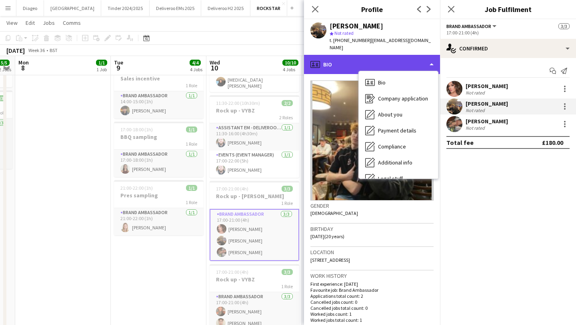
click at [363, 55] on div "profile Bio" at bounding box center [372, 64] width 136 height 19
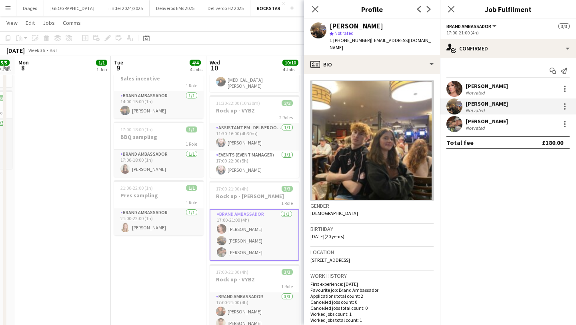
click at [476, 119] on div "[PERSON_NAME]" at bounding box center [486, 120] width 42 height 7
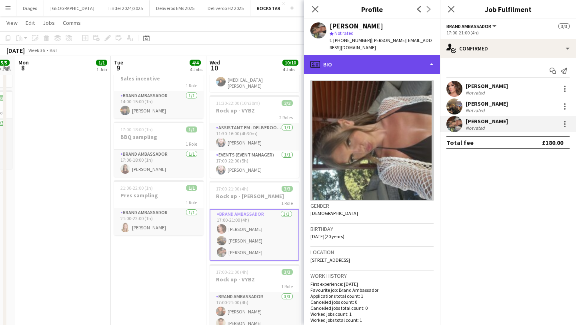
click at [386, 58] on div "profile Bio" at bounding box center [372, 64] width 136 height 19
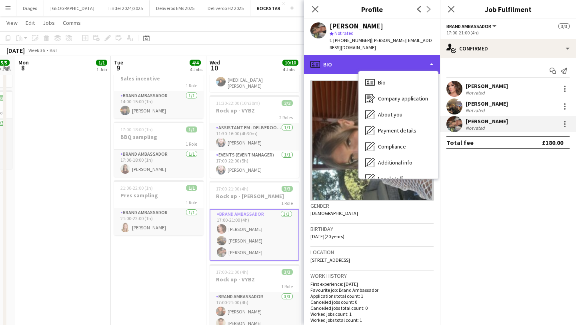
click at [374, 55] on div "profile Bio" at bounding box center [372, 64] width 136 height 19
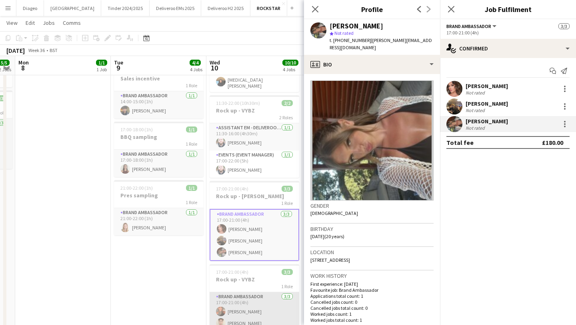
click at [234, 303] on app-card-role "Brand Ambassador 3/3 17:00-21:00 (4h) ella holmes Gabriel Bott Lola Mellows" at bounding box center [254, 317] width 90 height 50
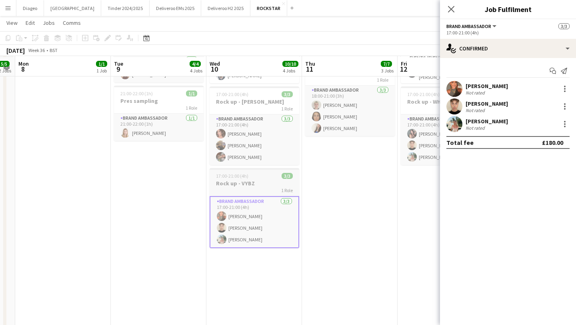
scroll to position [184, 0]
click at [469, 108] on div "Not rated" at bounding box center [475, 110] width 21 height 6
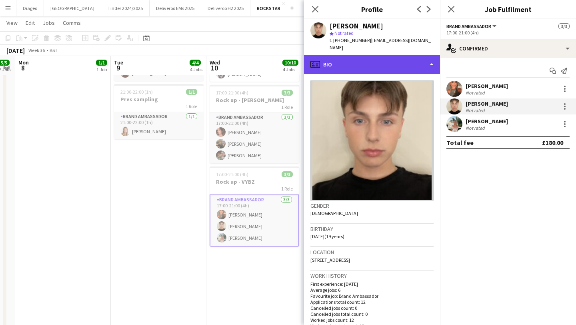
click at [341, 57] on div "profile Bio" at bounding box center [372, 64] width 136 height 19
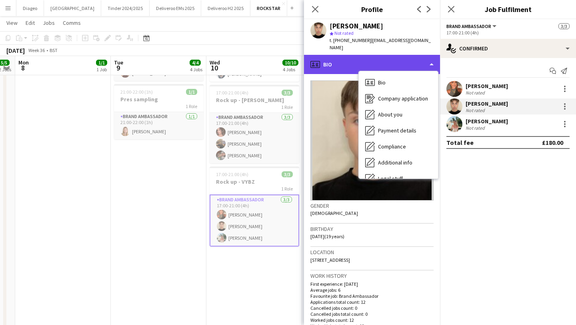
click at [331, 57] on div "profile Bio" at bounding box center [372, 64] width 136 height 19
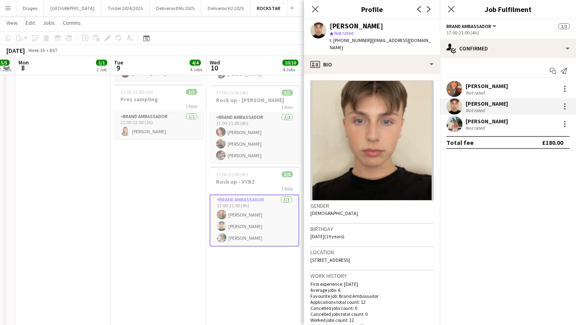
click at [472, 125] on div "Not rated" at bounding box center [475, 128] width 21 height 6
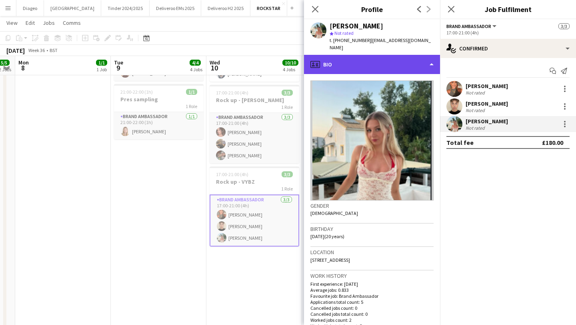
click at [367, 55] on div "profile Bio" at bounding box center [372, 64] width 136 height 19
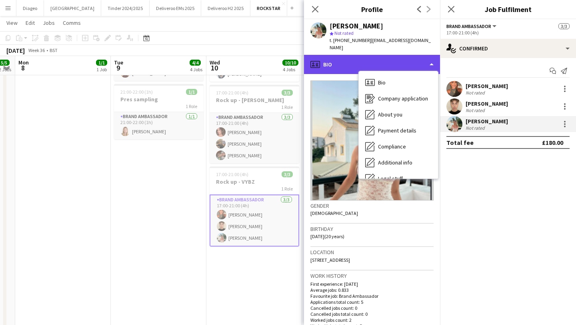
click at [366, 56] on div "profile Bio" at bounding box center [372, 64] width 136 height 19
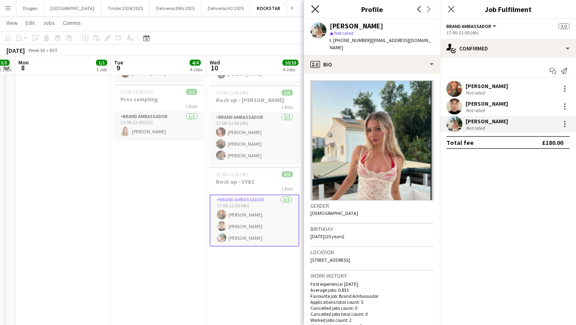
click at [315, 8] on icon at bounding box center [315, 9] width 8 height 8
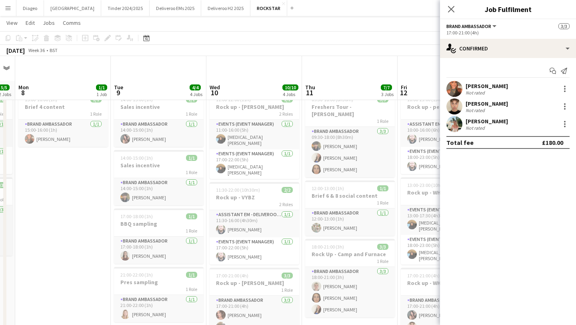
scroll to position [0, 0]
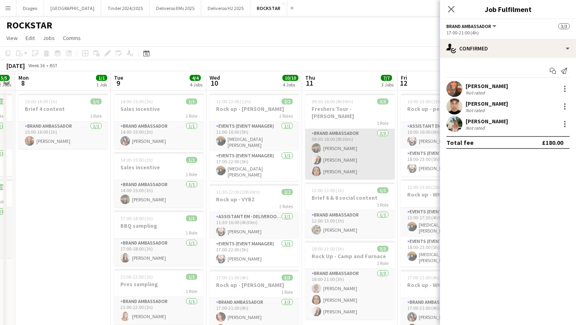
click at [340, 147] on app-card-role "Brand Ambassador 3/3 09:30-18:00 (8h30m) Owais Hussain Lucy Kenny-Levick Alice …" at bounding box center [350, 154] width 90 height 50
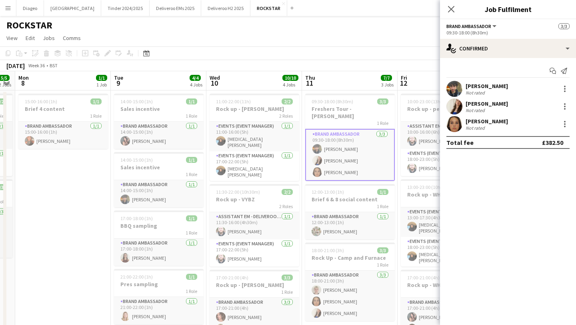
click at [480, 107] on div "Not rated" at bounding box center [475, 110] width 21 height 6
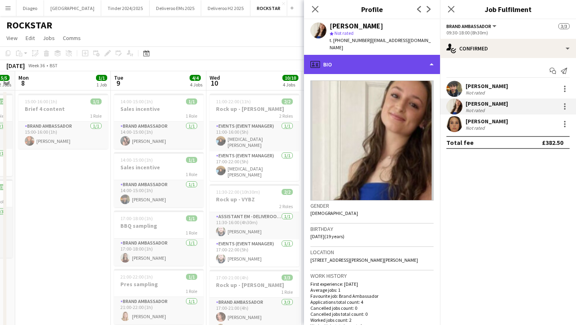
click at [372, 60] on div "profile Bio" at bounding box center [372, 64] width 136 height 19
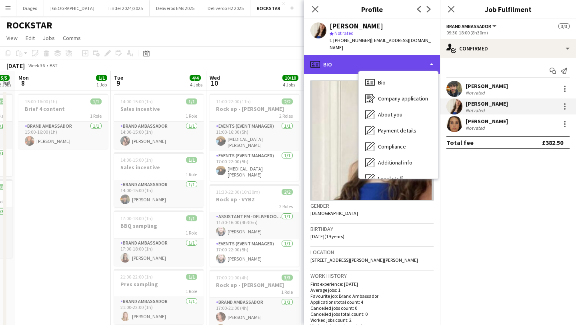
click at [365, 55] on div "profile Bio" at bounding box center [372, 64] width 136 height 19
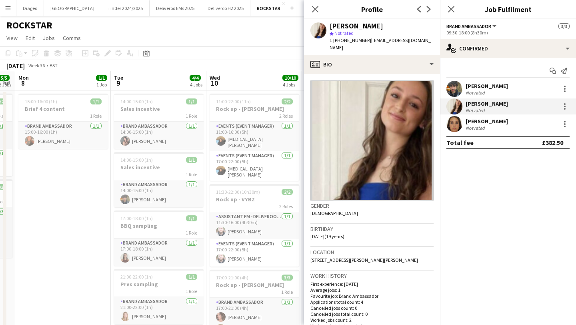
click at [477, 123] on div "[PERSON_NAME]" at bounding box center [486, 120] width 42 height 7
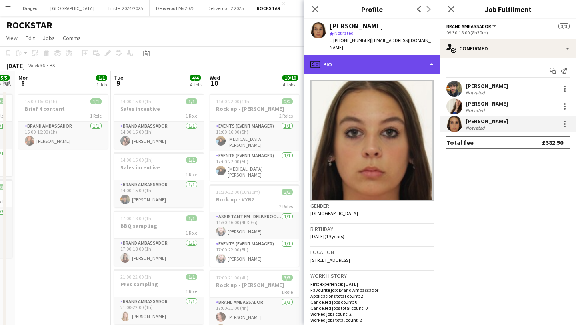
click at [379, 55] on div "profile Bio" at bounding box center [372, 64] width 136 height 19
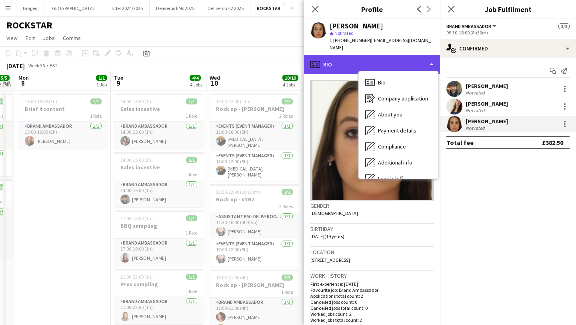
click at [375, 55] on div "profile Bio" at bounding box center [372, 64] width 136 height 19
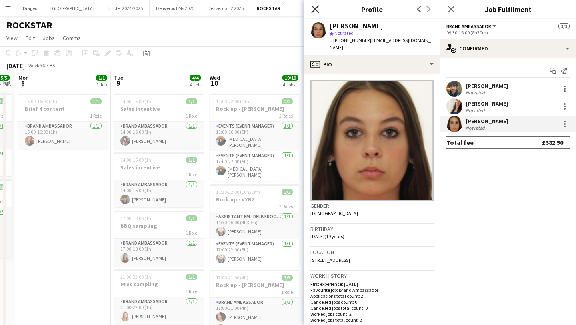
click at [318, 6] on icon at bounding box center [315, 9] width 8 height 8
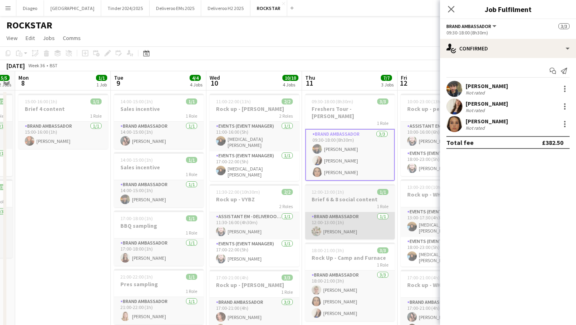
click at [341, 212] on app-card-role "Brand Ambassador 1/1 12:00-13:00 (1h) William Domaille" at bounding box center [350, 225] width 90 height 27
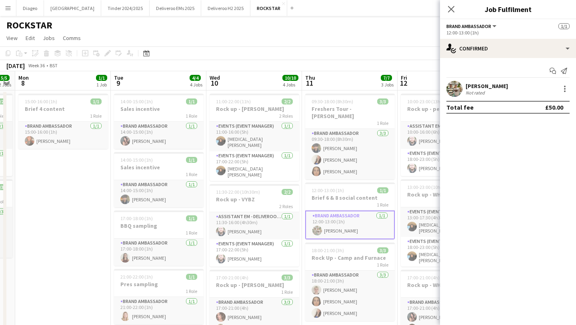
click at [497, 90] on div "Not rated" at bounding box center [486, 93] width 42 height 6
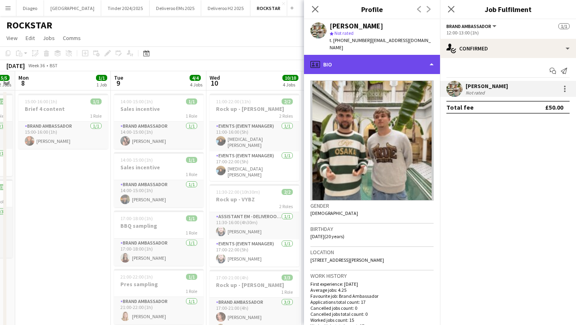
click at [380, 66] on div "profile Bio" at bounding box center [372, 64] width 136 height 19
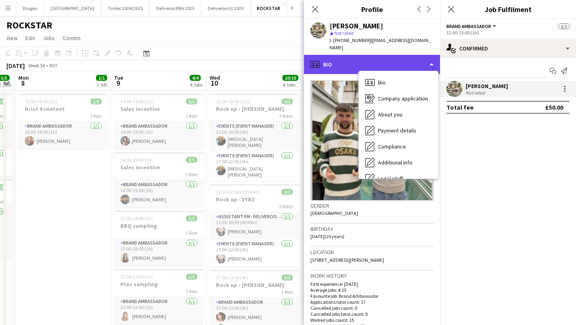
click at [370, 58] on div "profile Bio" at bounding box center [372, 64] width 136 height 19
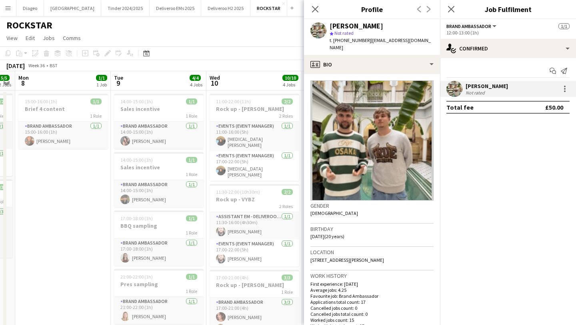
click at [321, 16] on div "Close pop-in" at bounding box center [315, 9] width 22 height 18
click at [313, 10] on icon "Close pop-in" at bounding box center [315, 9] width 8 height 8
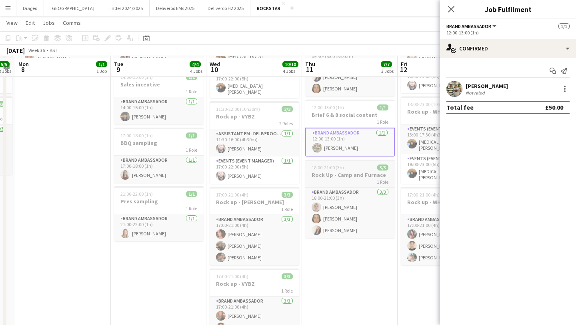
scroll to position [84, 0]
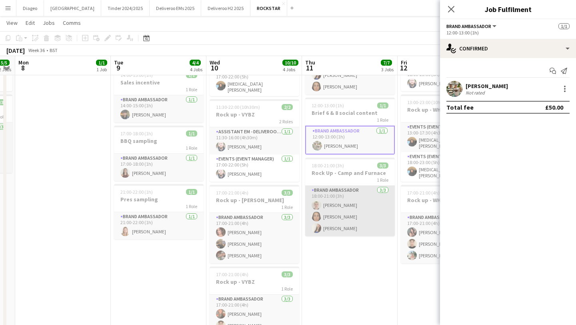
click at [339, 202] on app-card-role "Brand Ambassador 3/3 18:00-21:00 (3h) Jonny Dopson Alice Bubenzer Lucy Kenny-Le…" at bounding box center [350, 210] width 90 height 50
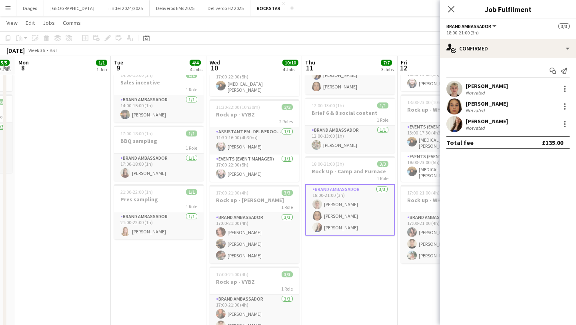
click at [484, 86] on div "[PERSON_NAME]" at bounding box center [486, 85] width 42 height 7
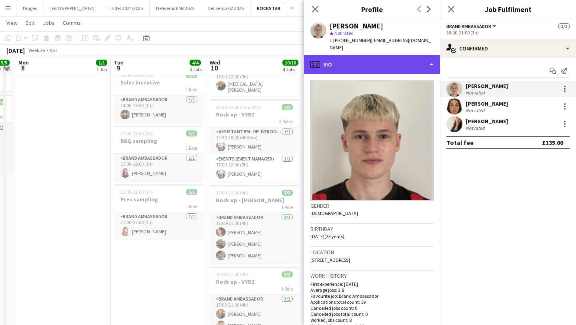
click at [370, 59] on div "profile Bio" at bounding box center [372, 64] width 136 height 19
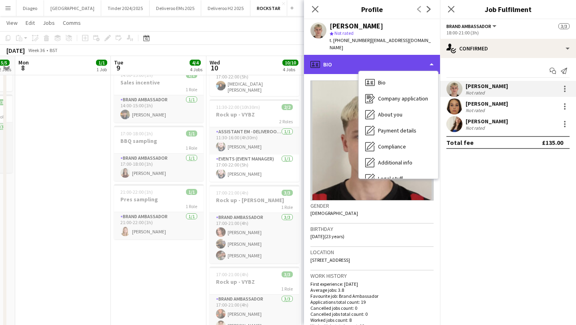
click at [367, 58] on div "profile Bio" at bounding box center [372, 64] width 136 height 19
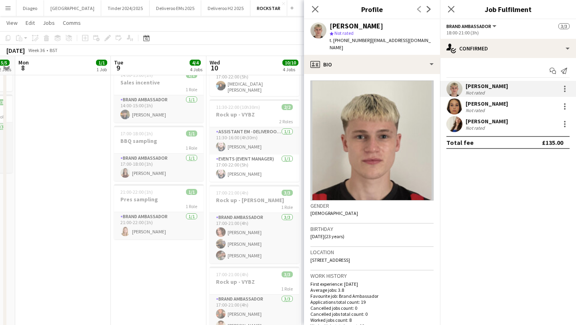
click at [480, 108] on div "Not rated" at bounding box center [475, 110] width 21 height 6
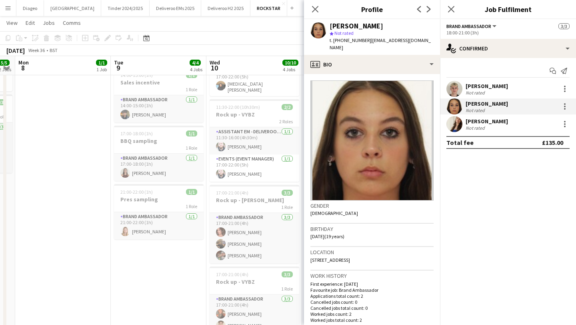
click at [478, 123] on div "[PERSON_NAME]" at bounding box center [486, 120] width 42 height 7
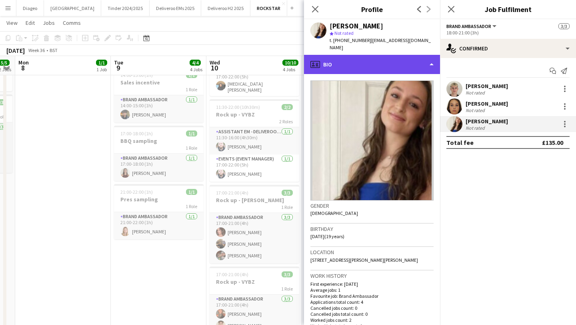
click at [340, 55] on div "profile Bio" at bounding box center [372, 64] width 136 height 19
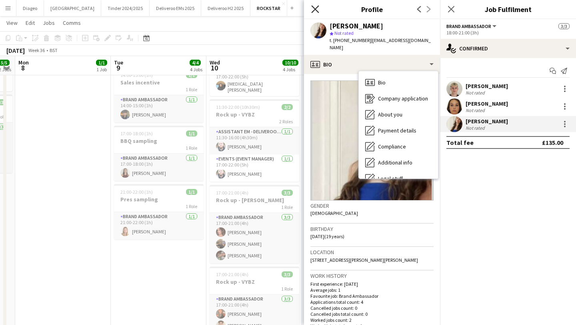
click at [317, 11] on icon "Close pop-in" at bounding box center [315, 9] width 8 height 8
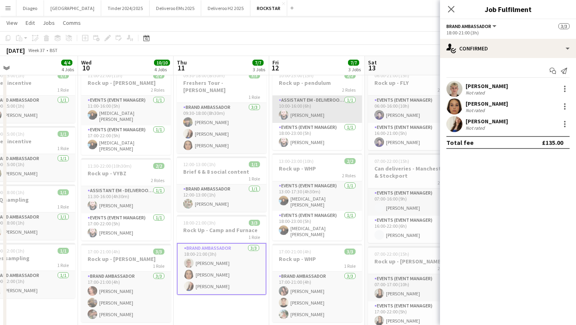
scroll to position [27, 0]
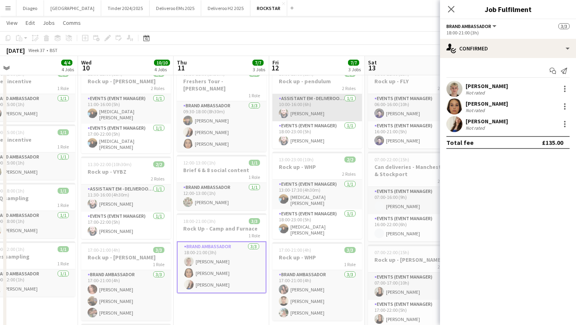
click at [330, 104] on app-card-role "Assistant EM - Deliveroo FR 1/1 10:00-16:00 (6h) Jonny Maddox" at bounding box center [317, 107] width 90 height 27
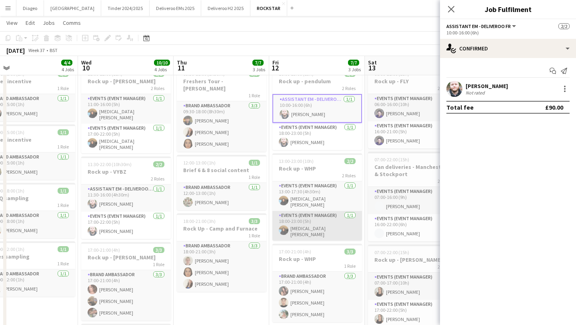
click at [318, 211] on app-card-role "Events (Event Manager) 1/1 18:00-23:00 (5h) Yasmin Niksaz" at bounding box center [317, 226] width 90 height 30
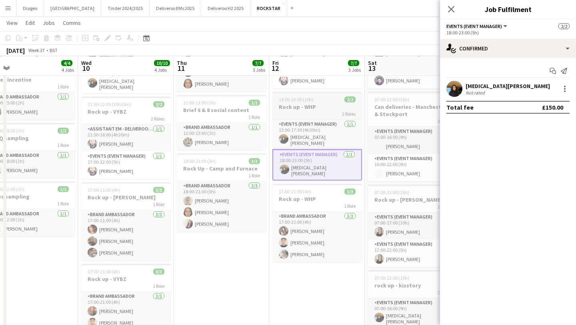
scroll to position [88, 0]
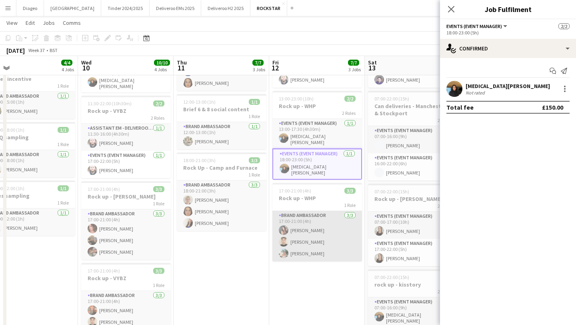
click at [319, 227] on app-card-role "Brand Ambassador 3/3 17:00-21:00 (4h) eve greener Gabriel Bott Lola Mellows" at bounding box center [317, 236] width 90 height 50
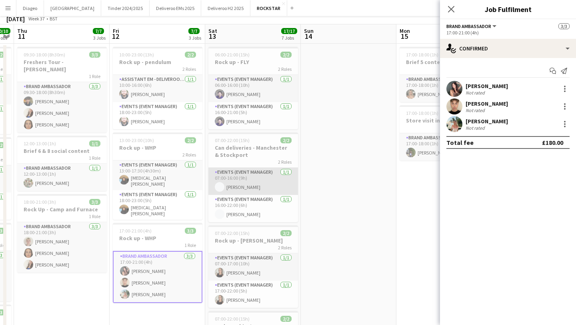
scroll to position [59, 0]
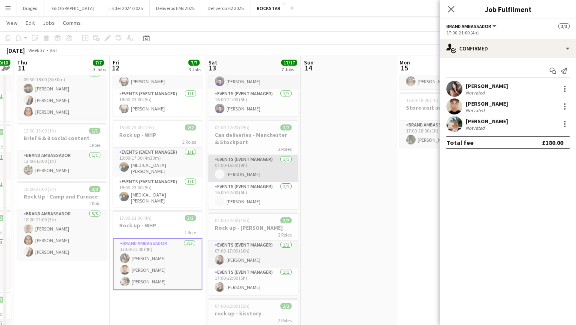
click at [269, 173] on app-card-role "Events (Event Manager) 1/1 07:00-16:00 (9h) Oliver Rowley" at bounding box center [253, 168] width 90 height 27
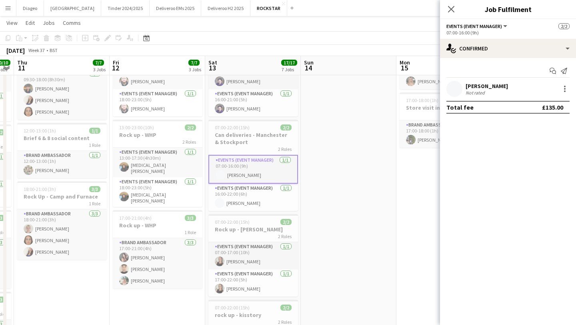
click at [482, 85] on div "[PERSON_NAME]" at bounding box center [486, 85] width 42 height 7
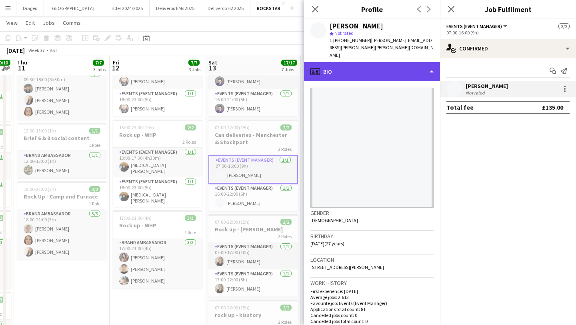
click at [377, 62] on div "profile Bio" at bounding box center [372, 71] width 136 height 19
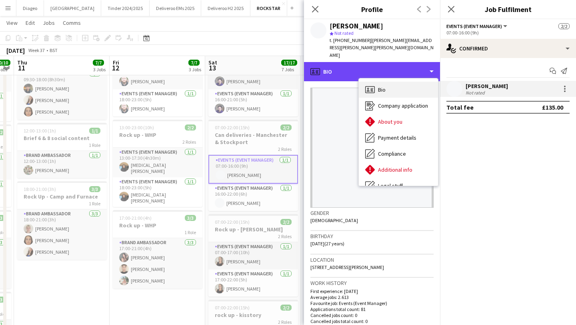
scroll to position [43, 0]
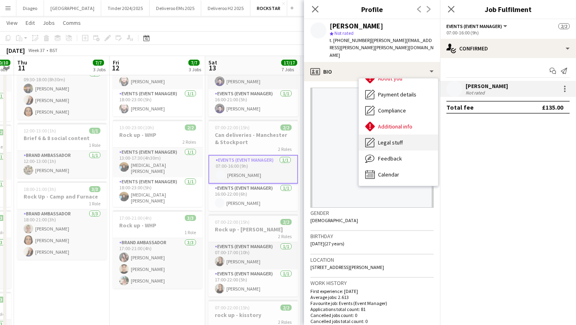
click at [388, 139] on span "Legal stuff" at bounding box center [390, 142] width 25 height 7
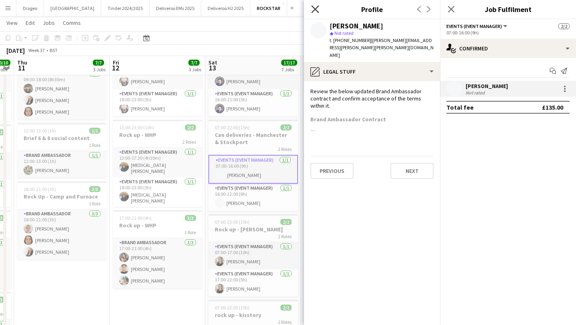
click at [317, 12] on icon "Close pop-in" at bounding box center [315, 9] width 8 height 8
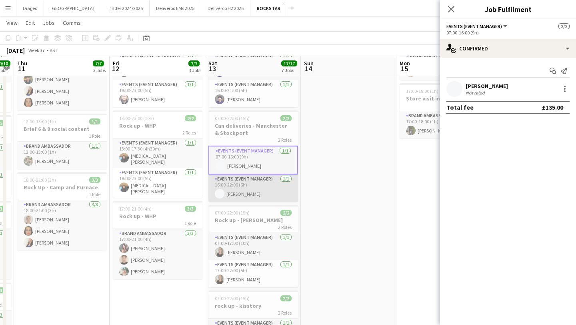
scroll to position [69, 0]
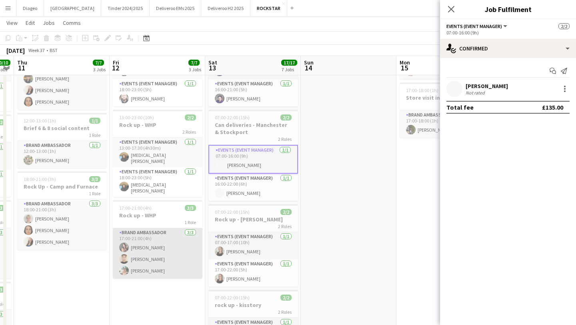
click at [126, 230] on app-card-role "Brand Ambassador 3/3 17:00-21:00 (4h) eve greener Gabriel Bott Lola Mellows" at bounding box center [158, 253] width 90 height 50
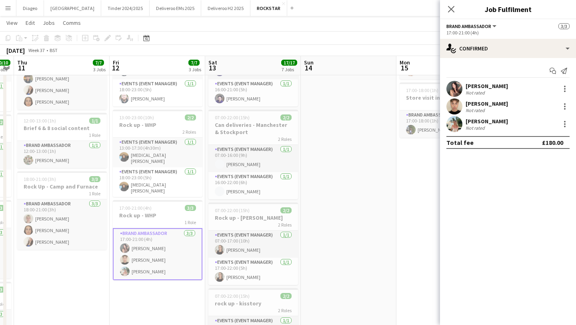
click at [478, 86] on div "[PERSON_NAME]" at bounding box center [486, 85] width 42 height 7
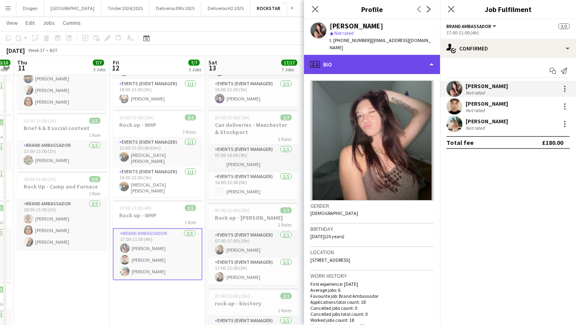
click at [377, 55] on div "profile Bio" at bounding box center [372, 64] width 136 height 19
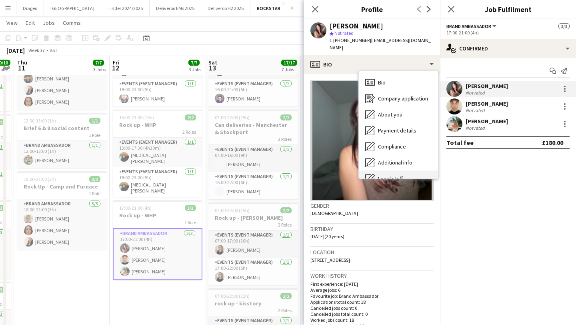
click at [392, 170] on div "Legal stuff Legal stuff" at bounding box center [397, 178] width 79 height 16
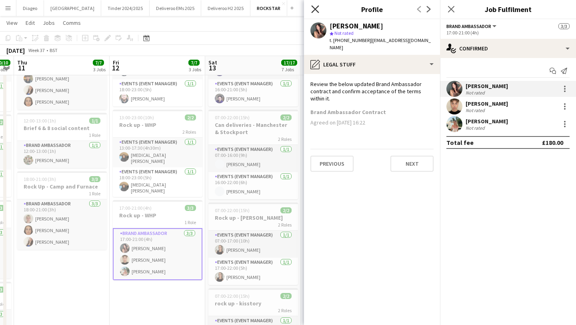
click at [317, 7] on icon at bounding box center [315, 9] width 8 height 8
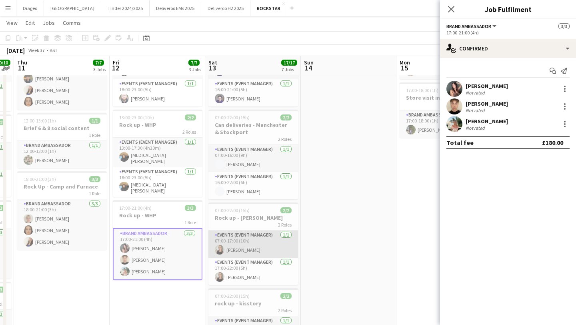
click at [262, 241] on app-card-role "Events (Event Manager) 1/1 07:00-17:00 (10h) Heather Hryb" at bounding box center [253, 243] width 90 height 27
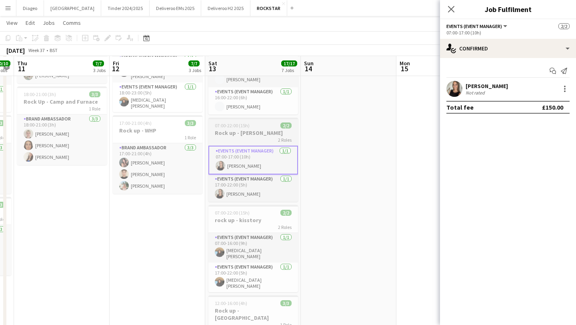
scroll to position [154, 0]
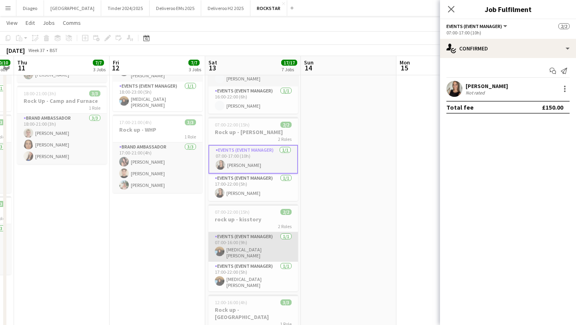
click at [256, 246] on app-card-role "Events (Event Manager) 1/1 07:00-16:00 (9h) Yasmin Niksaz" at bounding box center [253, 247] width 90 height 30
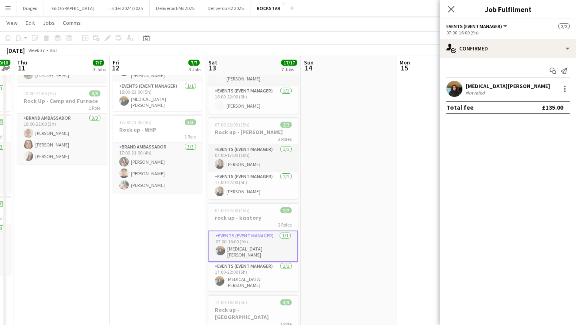
click at [493, 87] on div "[MEDICAL_DATA][PERSON_NAME]" at bounding box center [507, 85] width 84 height 7
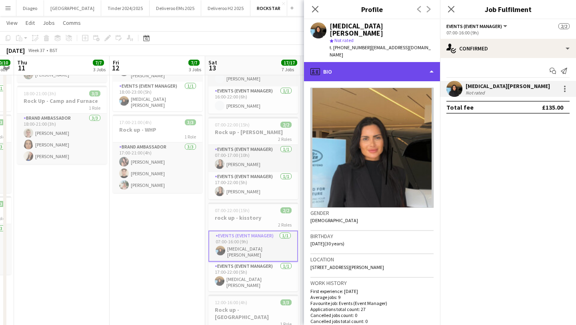
click at [377, 62] on div "profile Bio" at bounding box center [372, 71] width 136 height 19
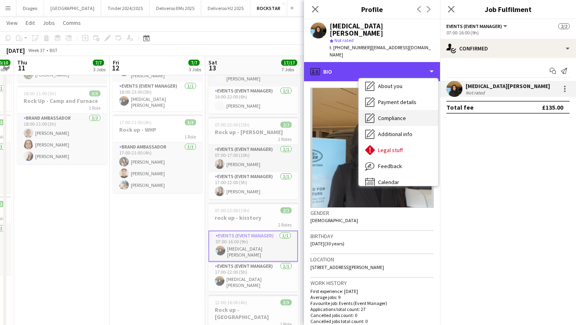
scroll to position [40, 0]
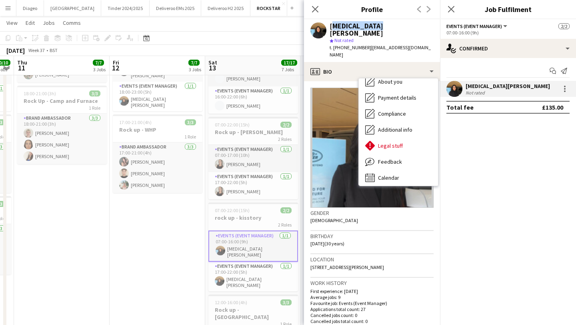
drag, startPoint x: 377, startPoint y: 23, endPoint x: 329, endPoint y: 25, distance: 48.4
click at [329, 25] on div "Yasmin Niksaz star Not rated t. +447753189491 | yasminniksaz@hotmail.co.uk" at bounding box center [372, 40] width 136 height 43
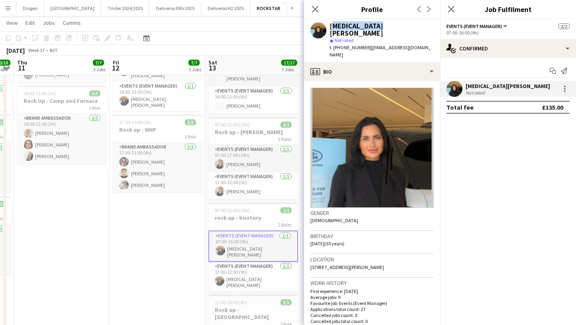
copy div "[MEDICAL_DATA][PERSON_NAME]"
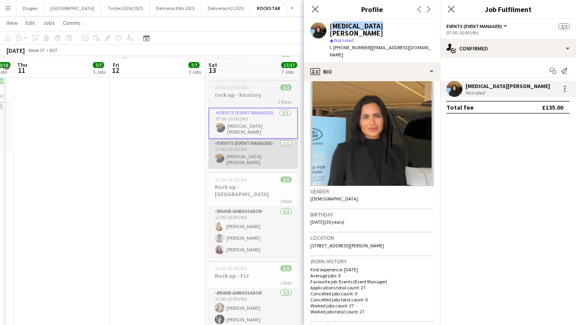
scroll to position [279, 0]
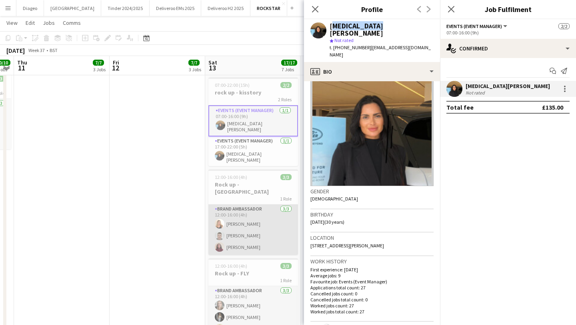
click at [262, 217] on app-card-role "Brand Ambassador 3/3 12:00-16:00 (4h) Amelie Drury Daniel Thomas Khaalid Aysha" at bounding box center [253, 229] width 90 height 50
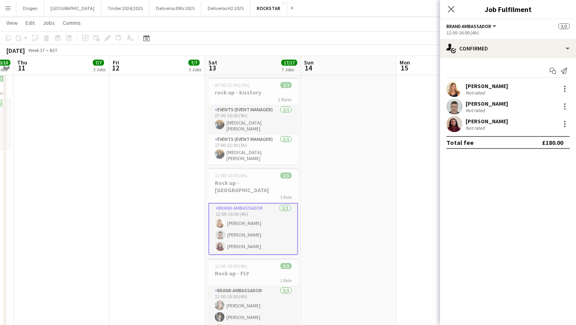
click at [478, 88] on div "[PERSON_NAME]" at bounding box center [486, 85] width 42 height 7
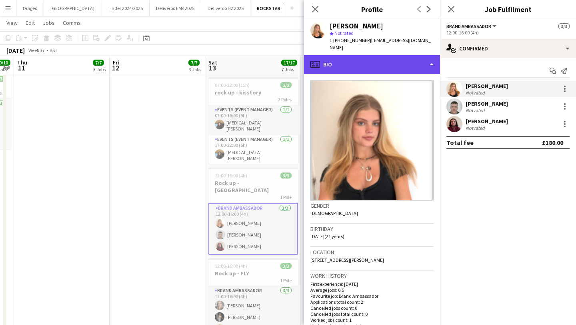
click at [343, 56] on div "profile Bio" at bounding box center [372, 64] width 136 height 19
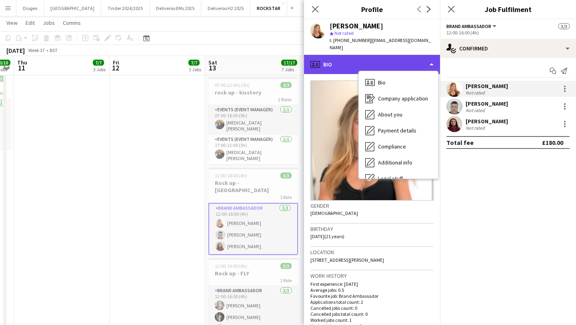
click at [348, 56] on div "profile Bio" at bounding box center [372, 64] width 136 height 19
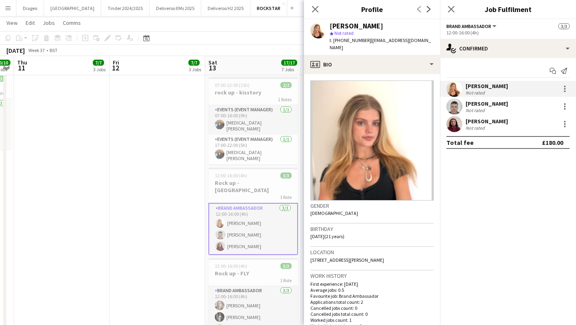
click at [484, 102] on div "[PERSON_NAME]" at bounding box center [486, 103] width 42 height 7
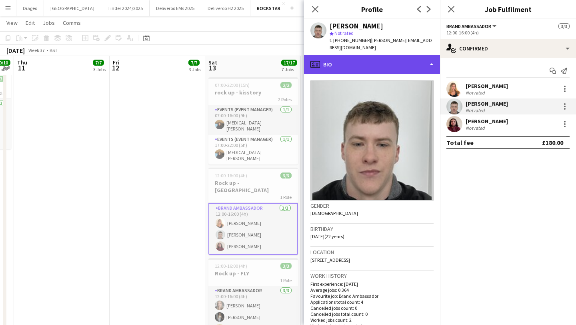
click at [382, 56] on div "profile Bio" at bounding box center [372, 64] width 136 height 19
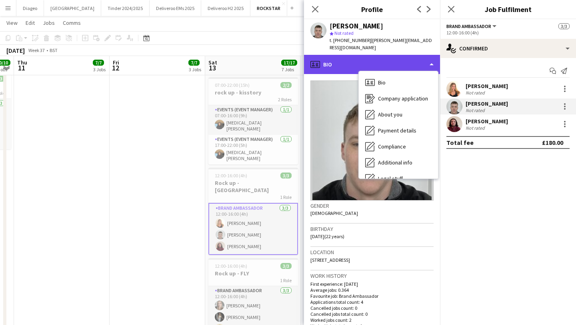
click at [384, 55] on div "profile Bio" at bounding box center [372, 64] width 136 height 19
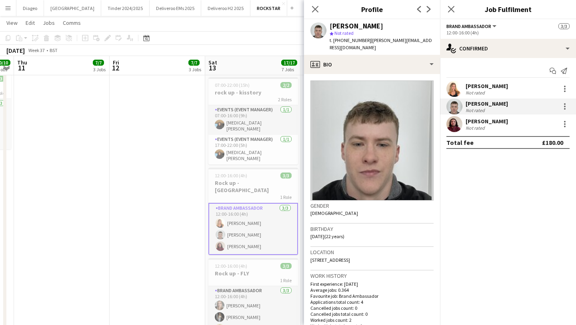
click at [472, 118] on div "[PERSON_NAME]" at bounding box center [486, 120] width 42 height 7
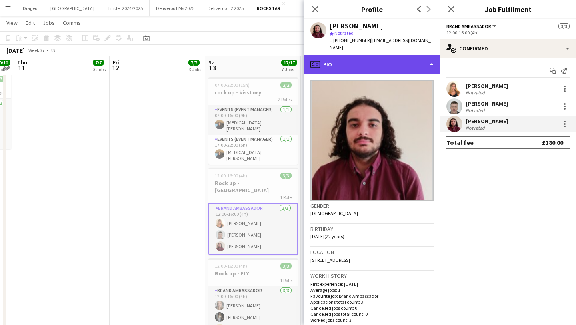
click at [368, 56] on div "profile Bio" at bounding box center [372, 64] width 136 height 19
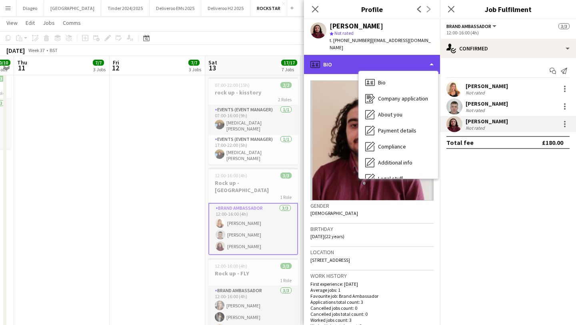
click at [359, 55] on div "profile Bio" at bounding box center [372, 64] width 136 height 19
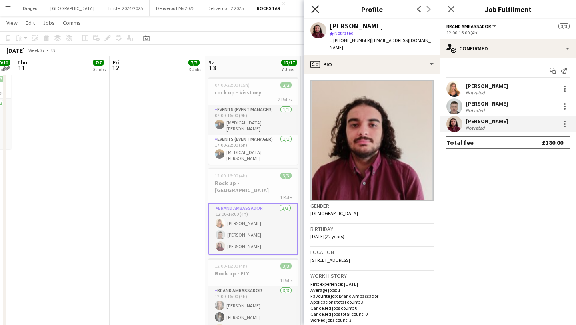
click at [316, 11] on icon "Close pop-in" at bounding box center [315, 9] width 8 height 8
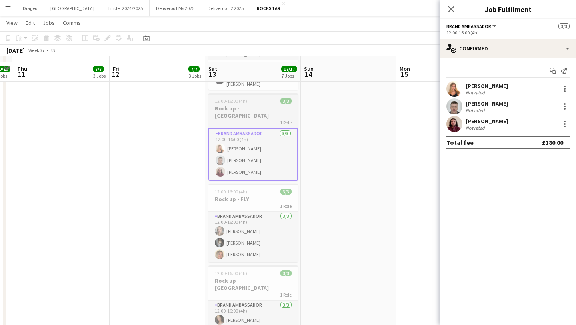
scroll to position [366, 0]
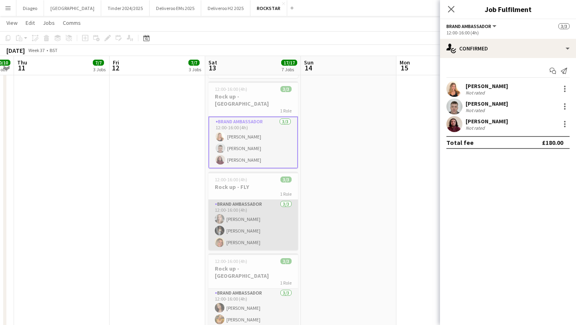
click at [267, 224] on app-card-role "Brand Ambassador 3/3 12:00-16:00 (4h) Clara Stroud Nicole Cartwright jenna hild…" at bounding box center [253, 224] width 90 height 50
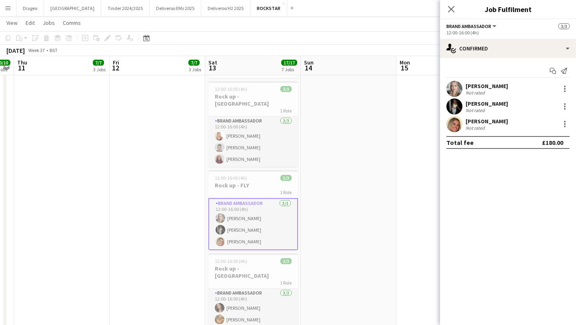
click at [484, 85] on div "[PERSON_NAME]" at bounding box center [486, 85] width 42 height 7
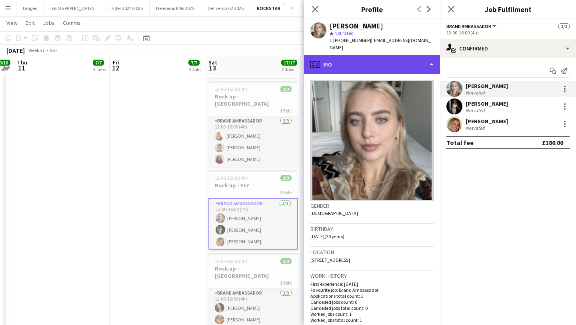
click at [350, 66] on div "profile Bio" at bounding box center [372, 64] width 136 height 19
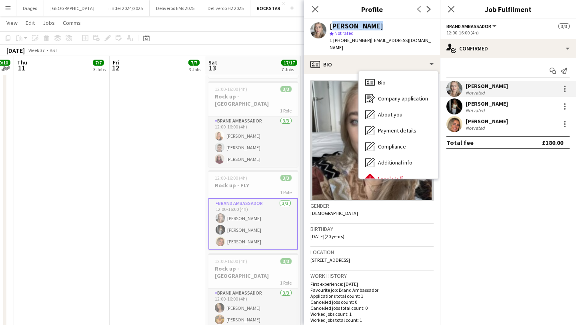
drag, startPoint x: 373, startPoint y: 27, endPoint x: 330, endPoint y: 25, distance: 43.2
click at [330, 25] on div "[PERSON_NAME]" at bounding box center [381, 25] width 104 height 7
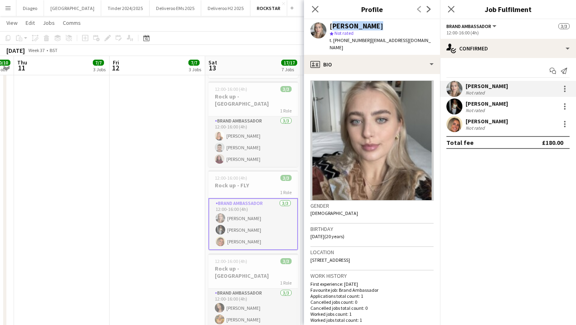
copy div "[PERSON_NAME]"
click at [485, 102] on div "[PERSON_NAME]" at bounding box center [486, 103] width 42 height 7
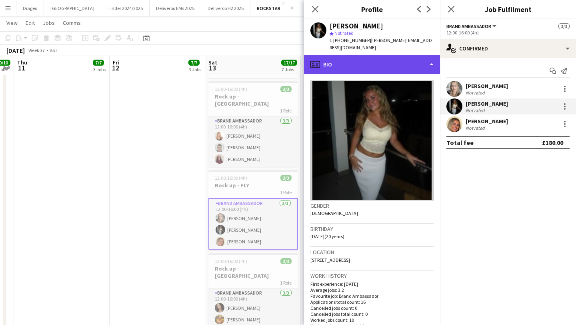
click at [372, 61] on div "profile Bio" at bounding box center [372, 64] width 136 height 19
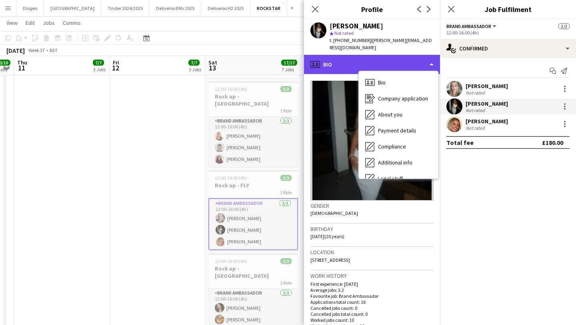
click at [368, 57] on div "profile Bio" at bounding box center [372, 64] width 136 height 19
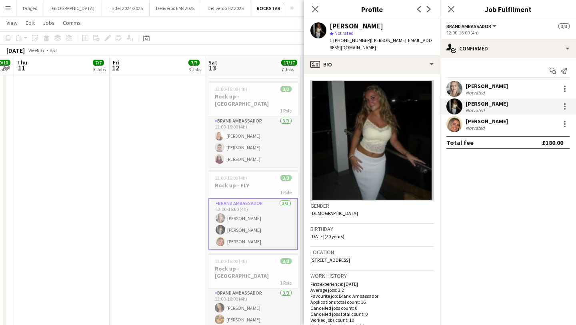
click at [481, 125] on div "Not rated" at bounding box center [475, 128] width 21 height 6
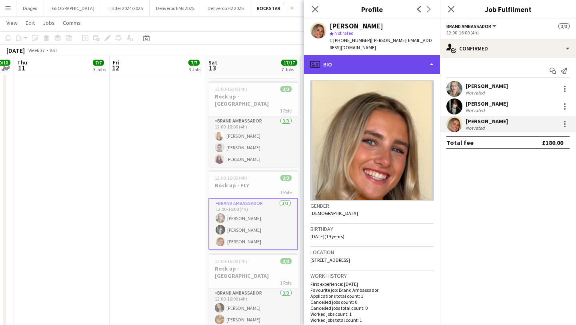
click at [359, 55] on div "profile Bio" at bounding box center [372, 64] width 136 height 19
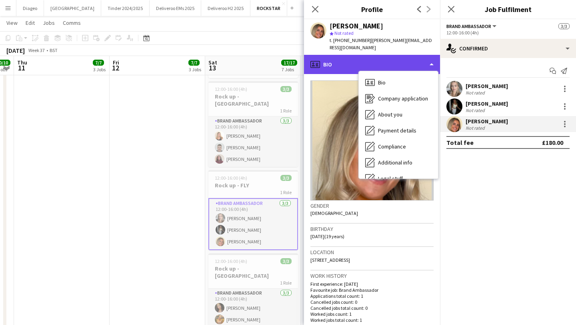
click at [359, 55] on div "profile Bio" at bounding box center [372, 64] width 136 height 19
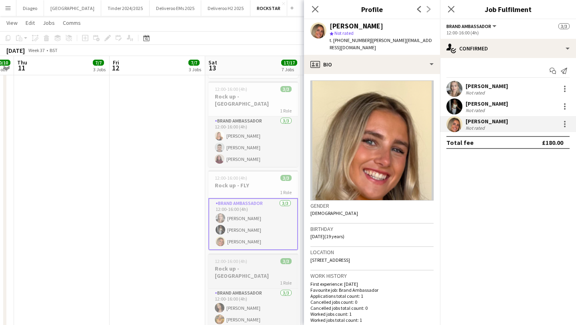
click at [252, 288] on div "Brand Ambassador 3/3 12:00-16:00 (4h) alex byrne Rachel Saunders Eva Unuabona" at bounding box center [253, 313] width 90 height 51
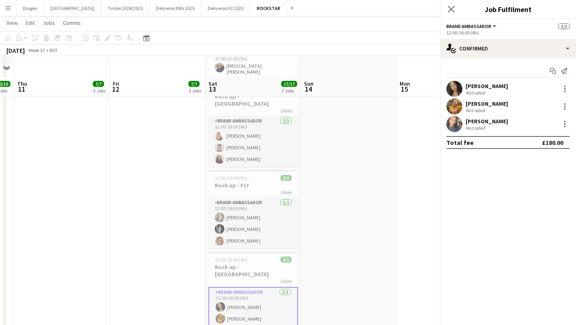
scroll to position [400, 0]
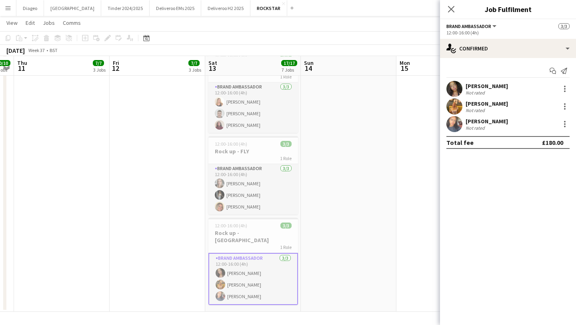
click at [478, 88] on div "[PERSON_NAME]" at bounding box center [486, 85] width 42 height 7
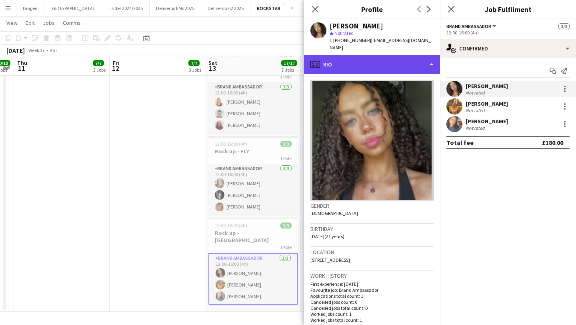
click at [374, 63] on div "profile Bio" at bounding box center [372, 64] width 136 height 19
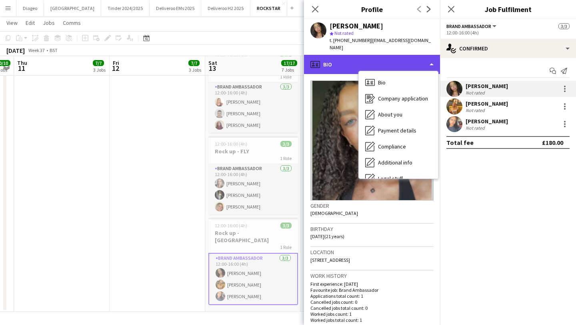
click at [374, 60] on div "profile Bio" at bounding box center [372, 64] width 136 height 19
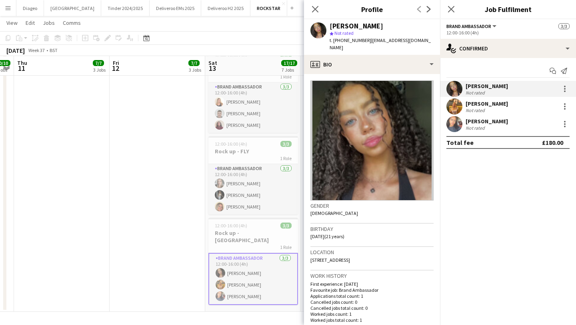
click at [491, 103] on div "[PERSON_NAME]" at bounding box center [486, 103] width 42 height 7
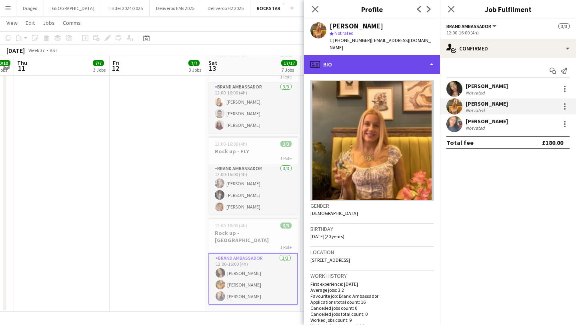
click at [387, 58] on div "profile Bio" at bounding box center [372, 64] width 136 height 19
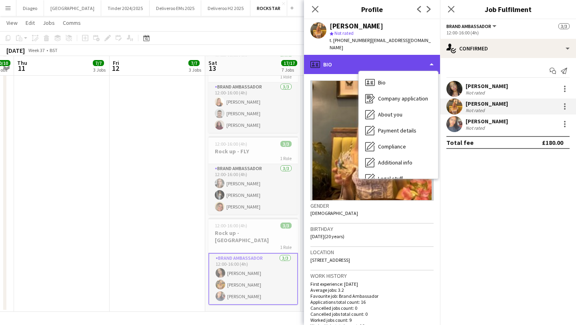
click at [387, 58] on div "profile Bio" at bounding box center [372, 64] width 136 height 19
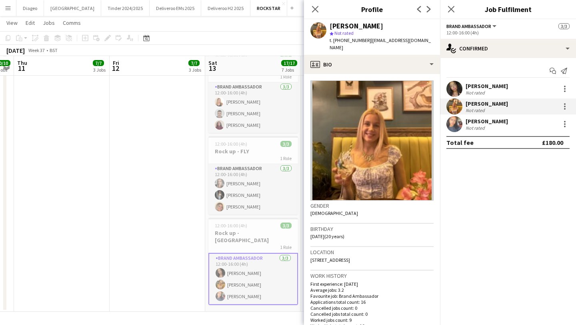
click at [484, 109] on div "Not rated" at bounding box center [475, 110] width 21 height 6
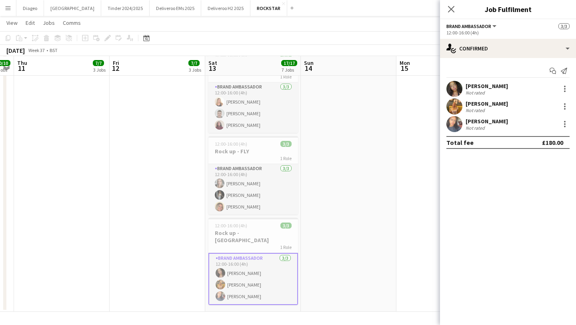
click at [485, 123] on div "[PERSON_NAME]" at bounding box center [486, 120] width 42 height 7
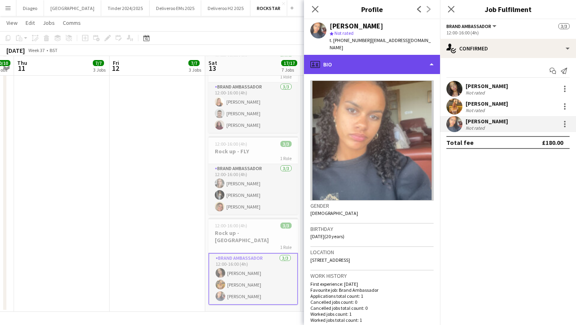
click at [383, 57] on div "profile Bio" at bounding box center [372, 64] width 136 height 19
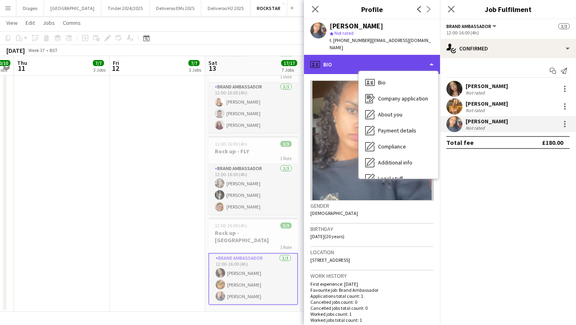
click at [370, 55] on div "profile Bio" at bounding box center [372, 64] width 136 height 19
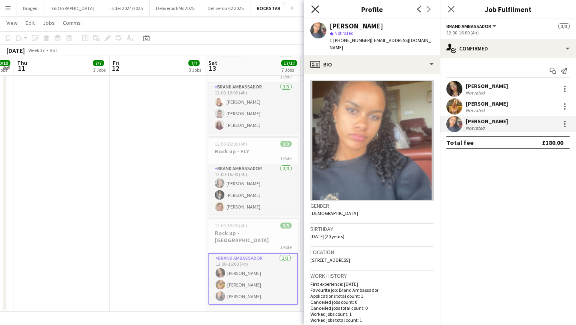
click at [317, 10] on icon "Close pop-in" at bounding box center [315, 9] width 8 height 8
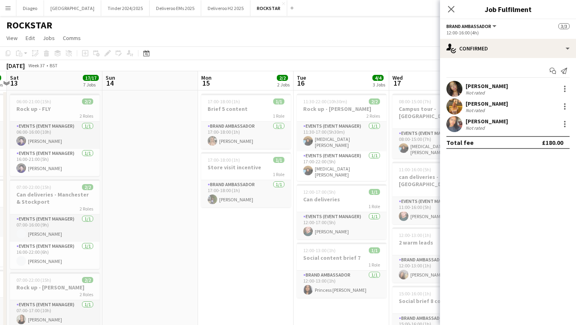
scroll to position [0, 302]
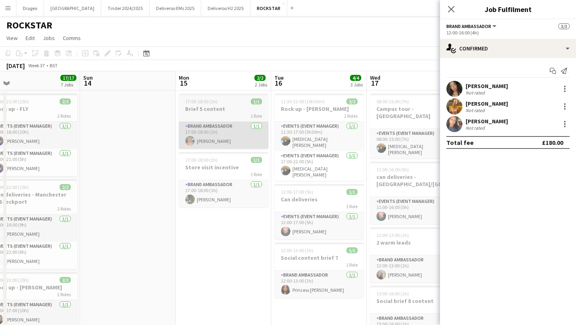
click at [241, 127] on app-card-role "Brand Ambassador 1/1 17:00-18:00 (1h) Millie Sullivan" at bounding box center [224, 134] width 90 height 27
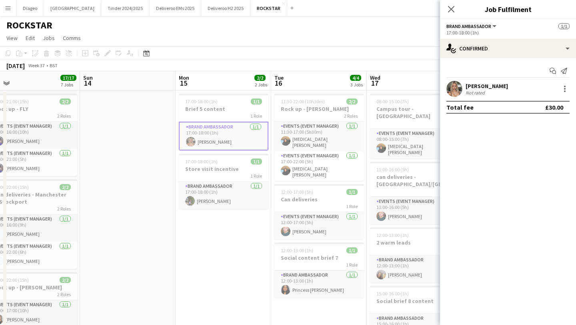
click at [476, 90] on div "Not rated" at bounding box center [475, 93] width 21 height 6
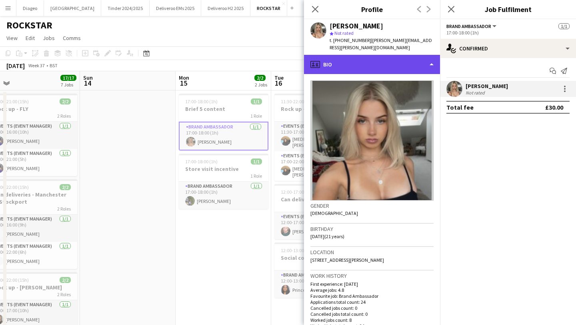
click at [344, 55] on div "profile Bio" at bounding box center [372, 64] width 136 height 19
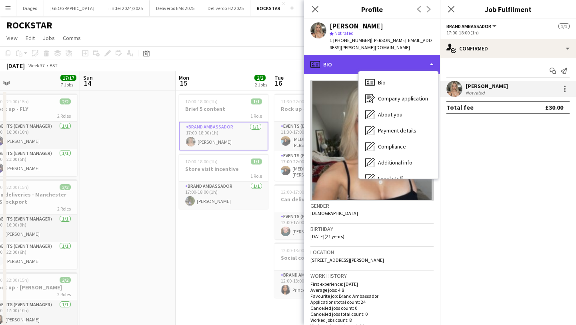
click at [336, 55] on div "profile Bio" at bounding box center [372, 64] width 136 height 19
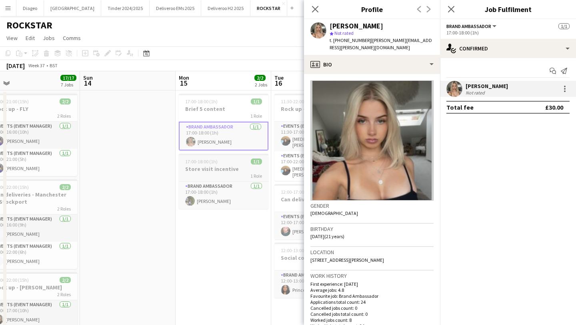
click at [219, 177] on div "1 Role" at bounding box center [224, 175] width 90 height 6
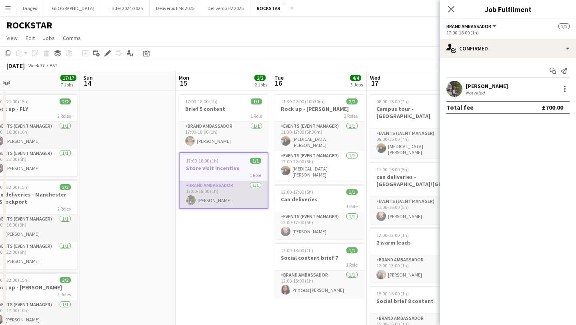
click at [224, 181] on app-card-role "Brand Ambassador 1/1 17:00-18:00 (1h) Carla Strathdee" at bounding box center [223, 194] width 88 height 27
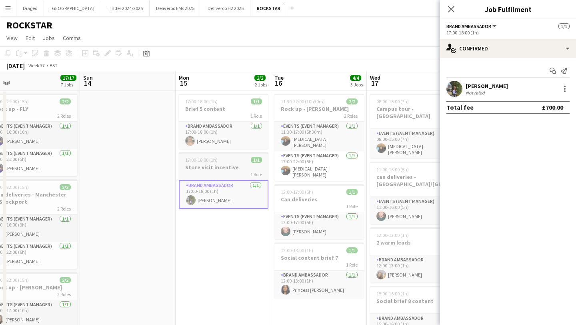
click at [218, 160] on div "17:00-18:00 (1h) 1/1" at bounding box center [224, 160] width 90 height 6
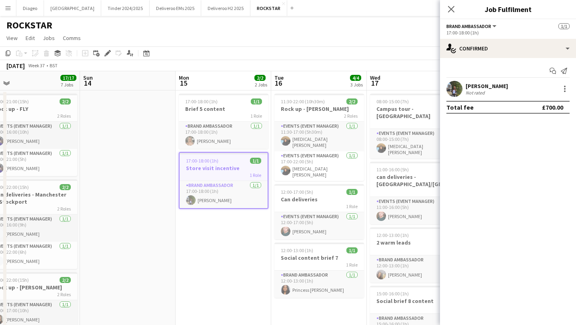
click at [464, 86] on div "Carla Strathdee Not rated" at bounding box center [508, 89] width 136 height 16
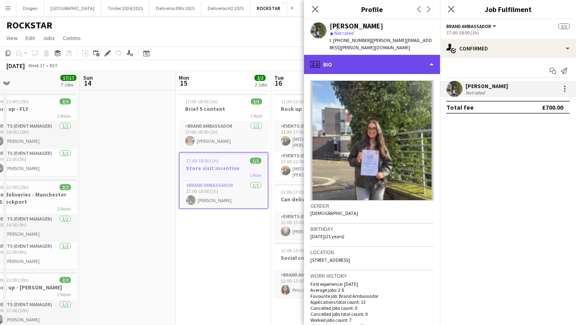
click at [368, 61] on div "profile Bio" at bounding box center [372, 64] width 136 height 19
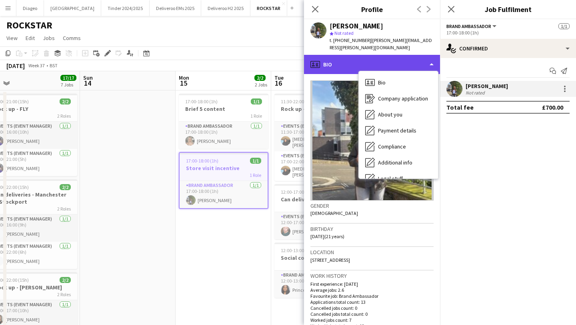
click at [353, 55] on div "profile Bio" at bounding box center [372, 64] width 136 height 19
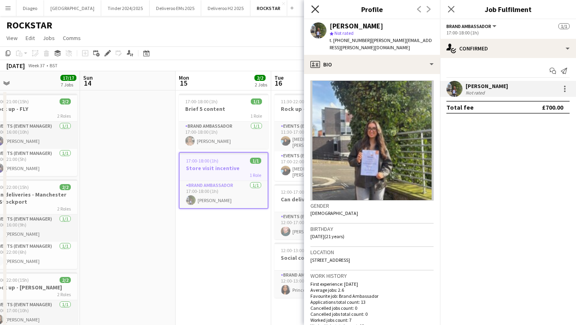
click at [315, 7] on icon "Close pop-in" at bounding box center [315, 9] width 8 height 8
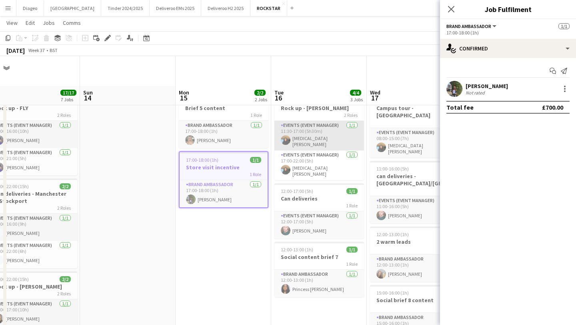
scroll to position [32, 0]
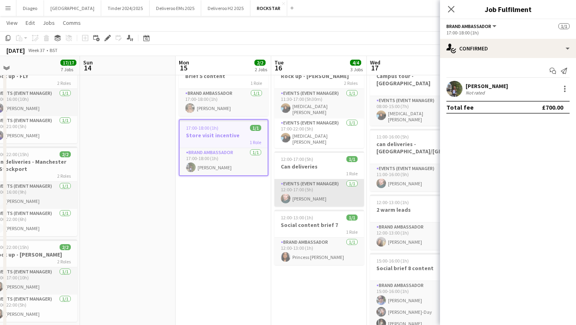
click at [324, 187] on app-card-role "Events (Event Manager) 1/1 12:00-17:00 (5h) Jamie Sutton" at bounding box center [319, 192] width 90 height 27
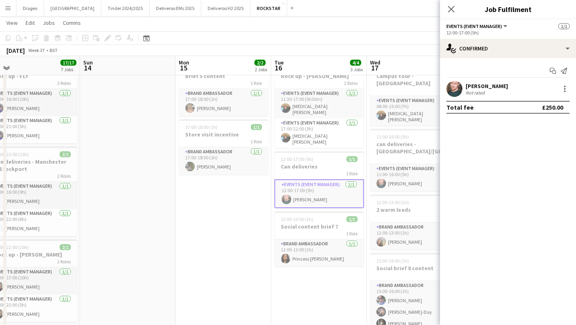
click at [472, 90] on div "Not rated" at bounding box center [475, 93] width 21 height 6
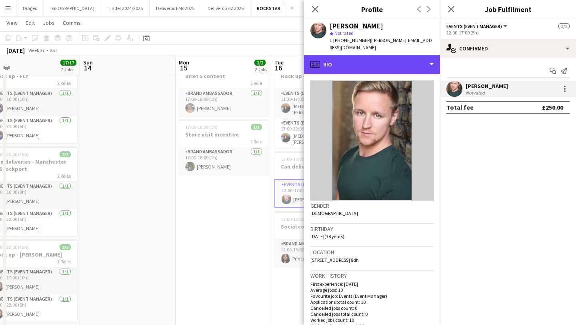
click at [360, 55] on div "profile Bio" at bounding box center [372, 64] width 136 height 19
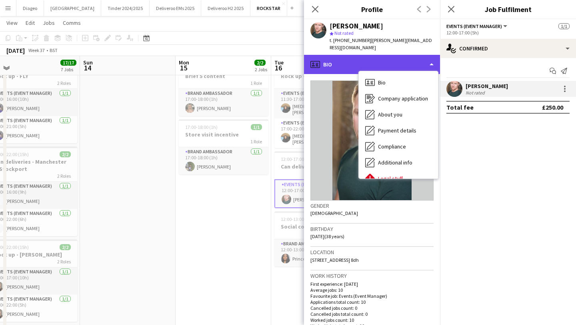
click at [354, 55] on div "profile Bio" at bounding box center [372, 64] width 136 height 19
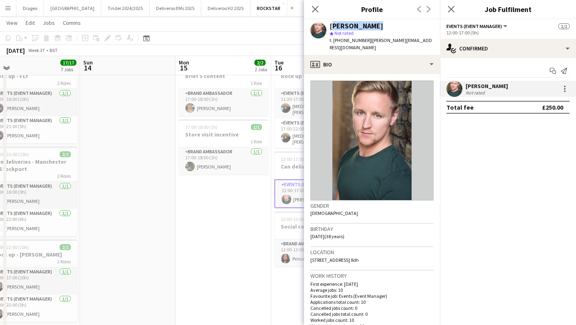
drag, startPoint x: 378, startPoint y: 24, endPoint x: 330, endPoint y: 23, distance: 48.4
click at [330, 23] on div "[PERSON_NAME]" at bounding box center [381, 25] width 104 height 7
copy div "[PERSON_NAME]"
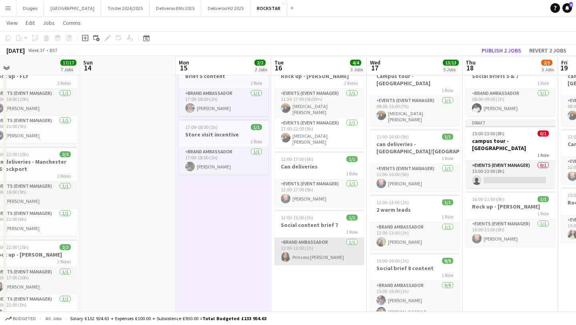
click at [314, 237] on app-card-role "Brand Ambassador 1/1 12:00-13:00 (1h) Princess Nadine" at bounding box center [319, 250] width 90 height 27
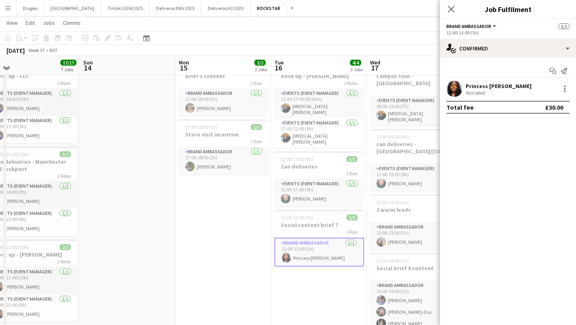
click at [482, 85] on div "Princess [PERSON_NAME]" at bounding box center [498, 85] width 66 height 7
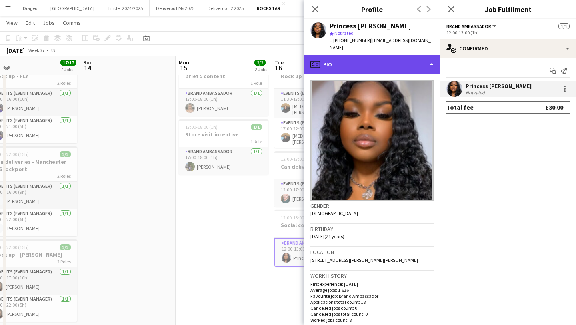
click at [352, 55] on div "profile Bio" at bounding box center [372, 64] width 136 height 19
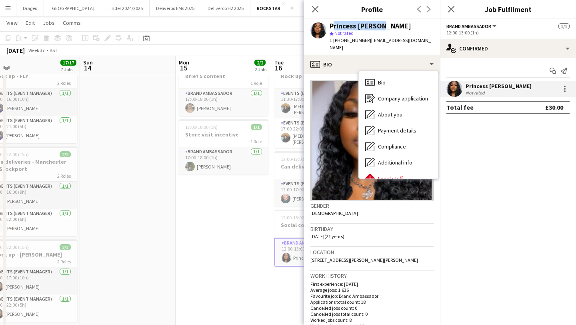
drag, startPoint x: 381, startPoint y: 26, endPoint x: 330, endPoint y: 26, distance: 51.2
click at [330, 26] on div "Princess [PERSON_NAME]" at bounding box center [381, 25] width 104 height 7
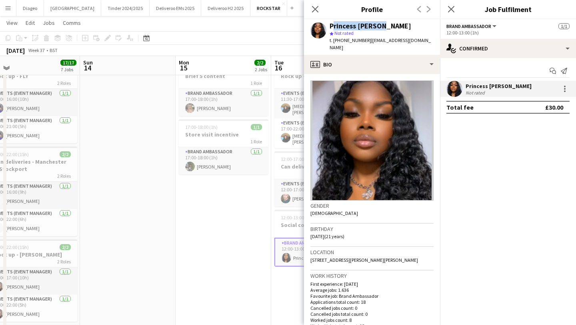
copy div "Princess [PERSON_NAME]"
click at [315, 9] on icon at bounding box center [315, 9] width 8 height 8
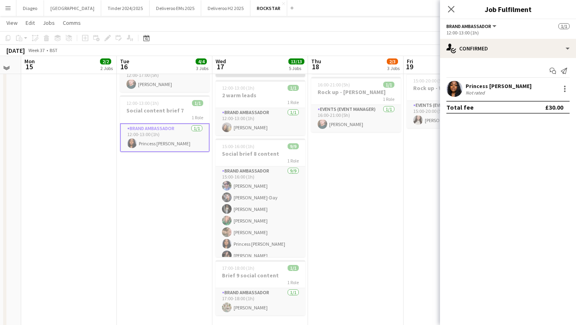
scroll to position [147, 0]
click at [259, 174] on app-card-role "Brand Ambassador 9/9 15:00-16:00 (1h) lewis pearson Isabelle Macklin-Day Nicole…" at bounding box center [260, 226] width 90 height 120
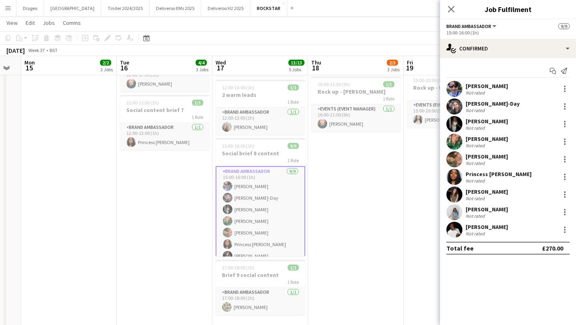
click at [478, 86] on div "[PERSON_NAME]" at bounding box center [486, 85] width 42 height 7
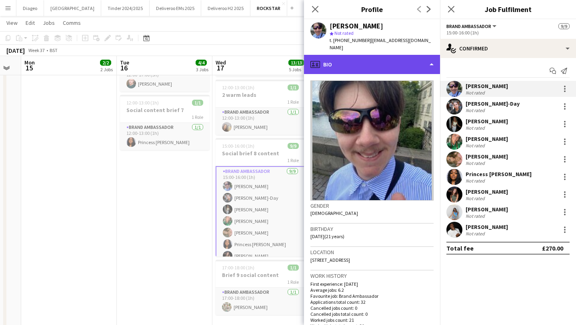
click at [363, 55] on div "profile Bio" at bounding box center [372, 64] width 136 height 19
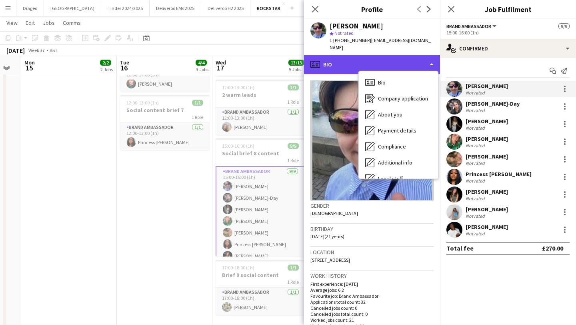
click at [364, 55] on div "profile Bio" at bounding box center [372, 64] width 136 height 19
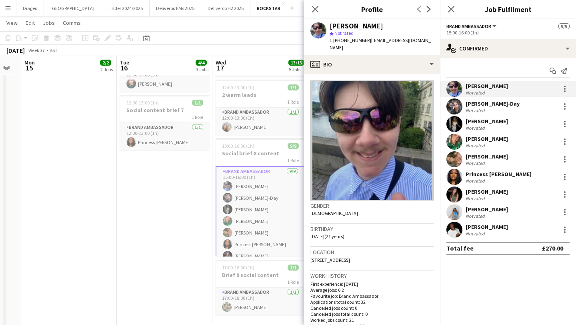
click at [491, 102] on div "[PERSON_NAME]-Day" at bounding box center [492, 103] width 54 height 7
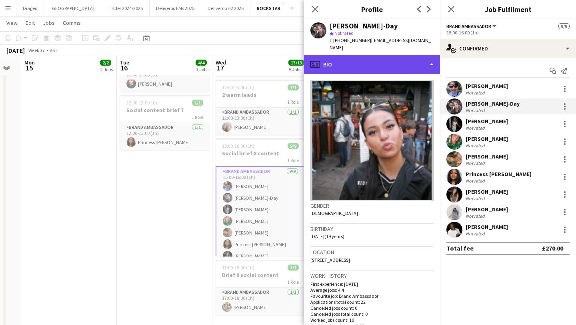
click at [397, 56] on div "profile Bio" at bounding box center [372, 64] width 136 height 19
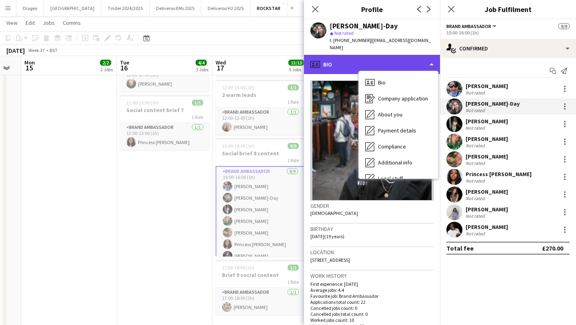
click at [397, 56] on div "profile Bio" at bounding box center [372, 64] width 136 height 19
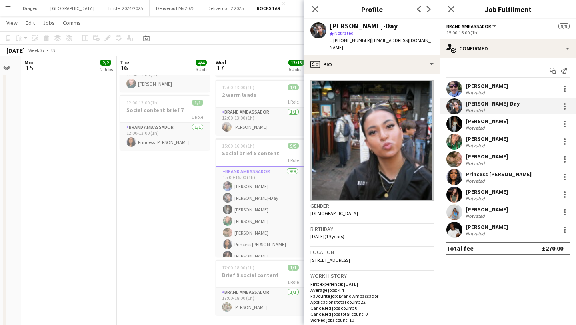
click at [480, 125] on div "Not rated" at bounding box center [475, 128] width 21 height 6
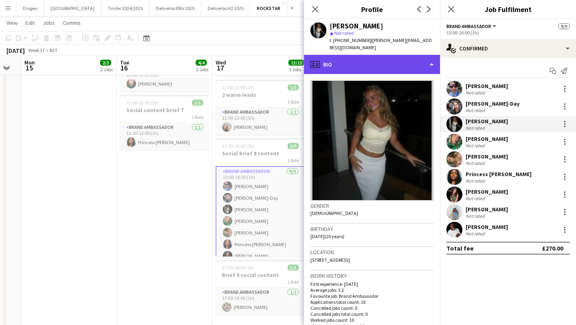
click at [378, 55] on div "profile Bio" at bounding box center [372, 64] width 136 height 19
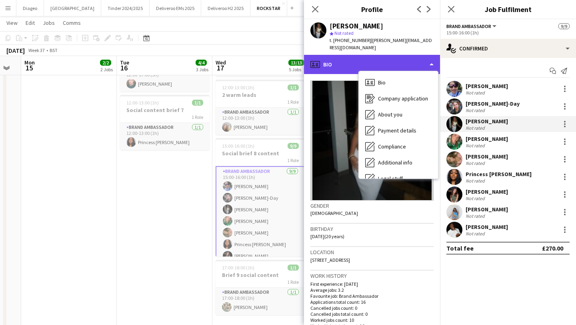
click at [378, 55] on div "profile Bio" at bounding box center [372, 64] width 136 height 19
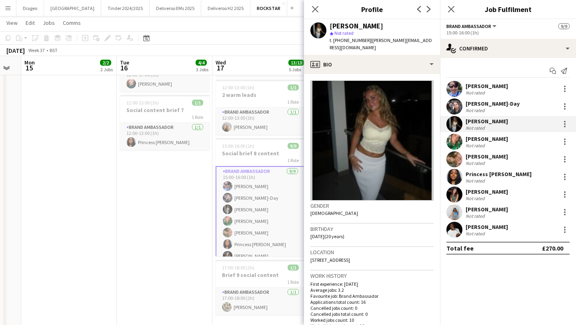
click at [489, 134] on div "Lia Webb Not rated" at bounding box center [508, 141] width 136 height 16
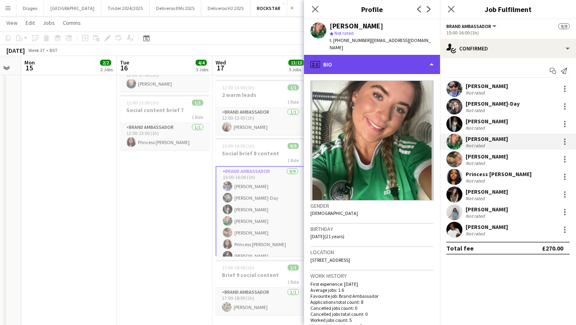
click at [395, 59] on div "profile Bio" at bounding box center [372, 64] width 136 height 19
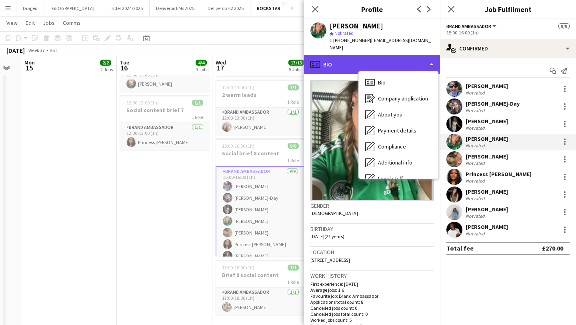
click at [395, 58] on div "profile Bio" at bounding box center [372, 64] width 136 height 19
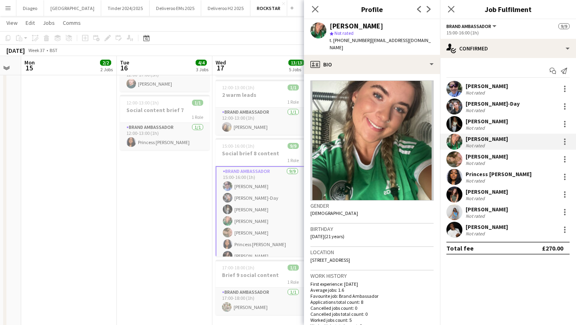
click at [486, 162] on div "Not rated" at bounding box center [486, 163] width 42 height 6
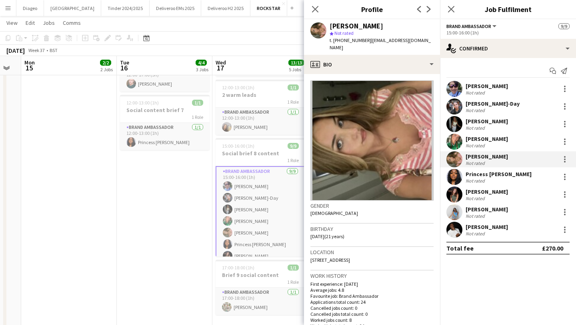
click at [386, 46] on div "Scarlett Tanner star Not rated t. +447468554547 | scarletttanner123@gmail.com" at bounding box center [372, 37] width 136 height 36
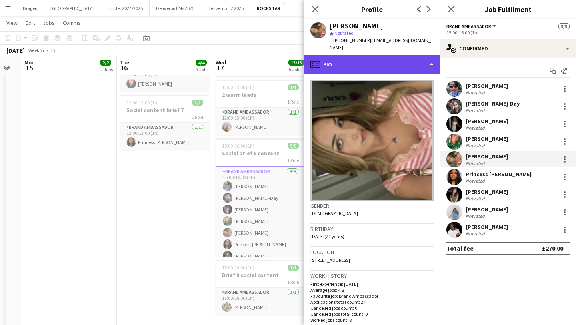
click at [389, 55] on div "profile Bio" at bounding box center [372, 64] width 136 height 19
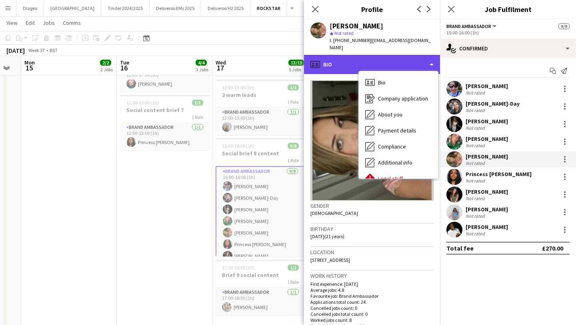
click at [355, 55] on div "profile Bio" at bounding box center [372, 64] width 136 height 19
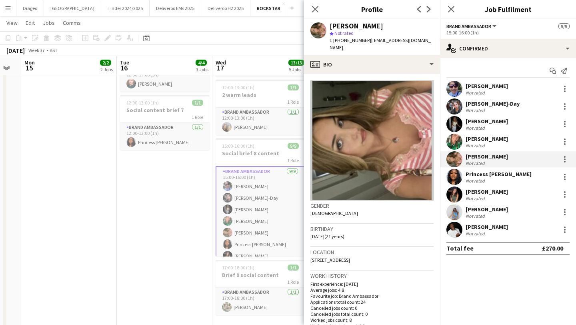
drag, startPoint x: 385, startPoint y: 23, endPoint x: 330, endPoint y: 22, distance: 55.2
click at [330, 22] on div "[PERSON_NAME]" at bounding box center [381, 25] width 104 height 7
copy div "[PERSON_NAME]"
click at [483, 201] on div "Eva Grimsdell Not rated" at bounding box center [508, 194] width 136 height 16
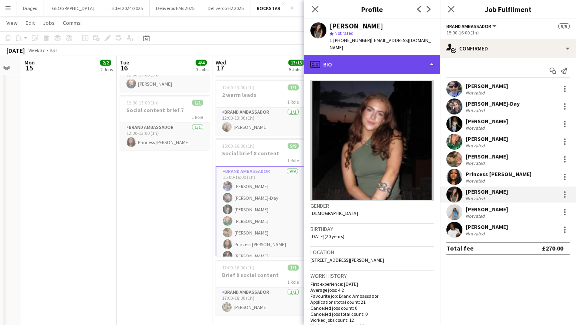
click at [374, 55] on div "profile Bio" at bounding box center [372, 64] width 136 height 19
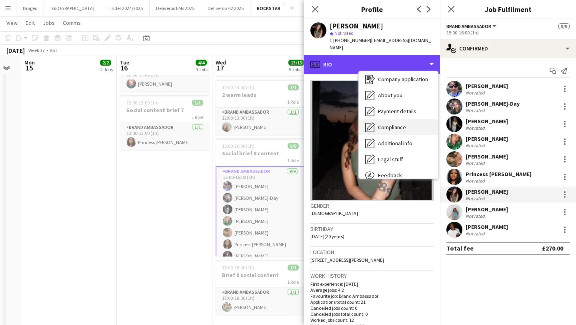
scroll to position [20, 0]
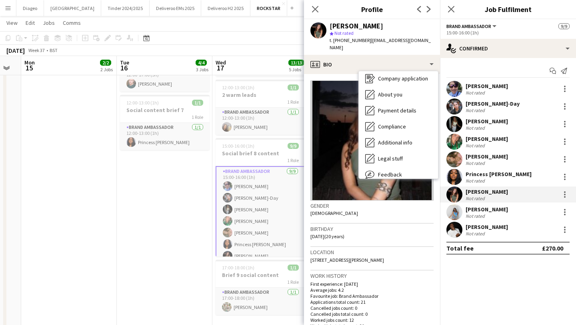
click at [491, 207] on div "[PERSON_NAME]" at bounding box center [486, 208] width 42 height 7
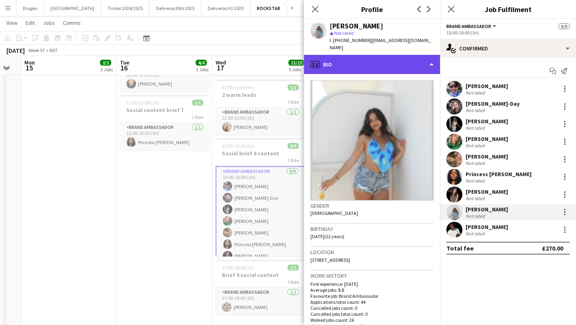
click at [400, 58] on div "profile Bio" at bounding box center [372, 64] width 136 height 19
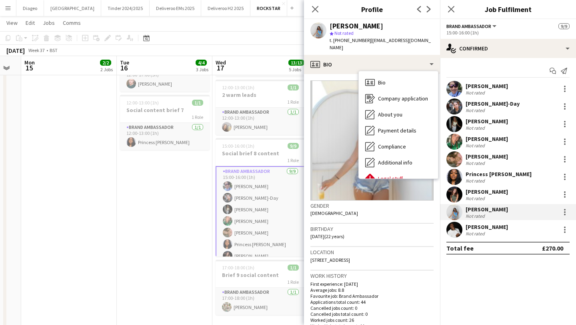
click at [493, 230] on div "Not rated" at bounding box center [486, 233] width 42 height 6
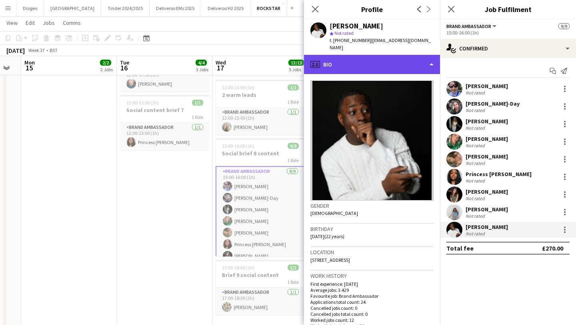
click at [408, 55] on div "profile Bio" at bounding box center [372, 64] width 136 height 19
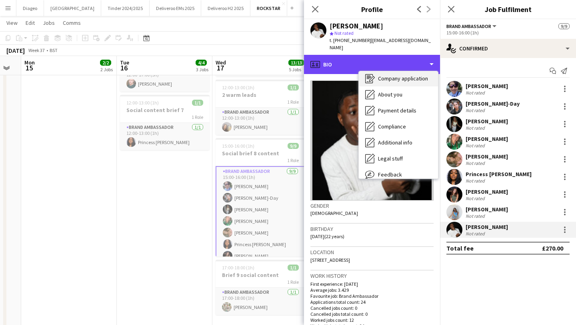
scroll to position [22, 0]
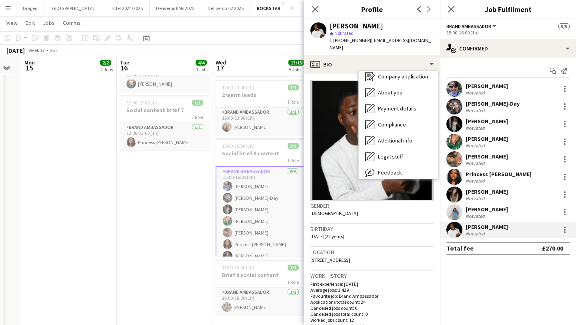
click at [315, 4] on div "Close pop-in" at bounding box center [315, 9] width 22 height 18
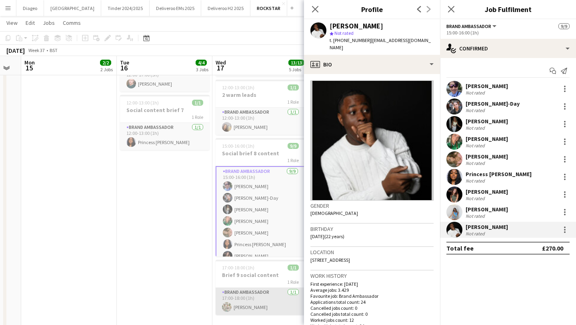
click at [244, 287] on app-card-role "Brand Ambassador 1/1 17:00-18:00 (1h) William Domaille" at bounding box center [260, 300] width 90 height 27
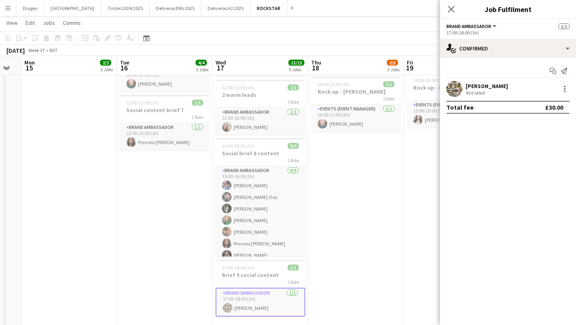
click at [452, 84] on app-user-avatar at bounding box center [454, 89] width 16 height 16
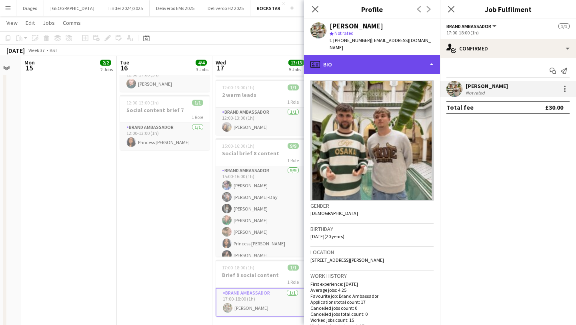
click at [371, 56] on div "profile Bio" at bounding box center [372, 64] width 136 height 19
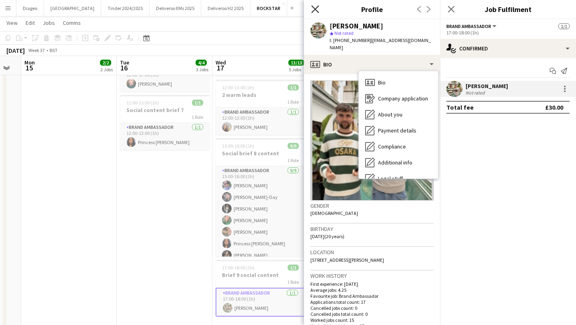
click at [317, 8] on icon "Close pop-in" at bounding box center [315, 9] width 8 height 8
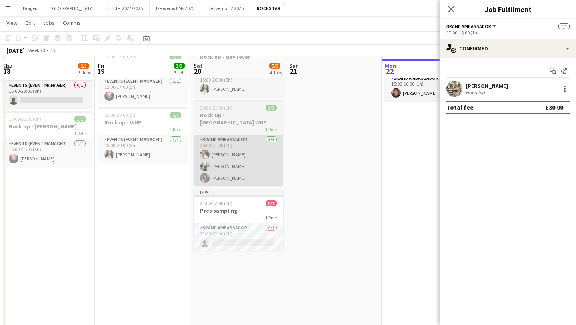
scroll to position [115, 0]
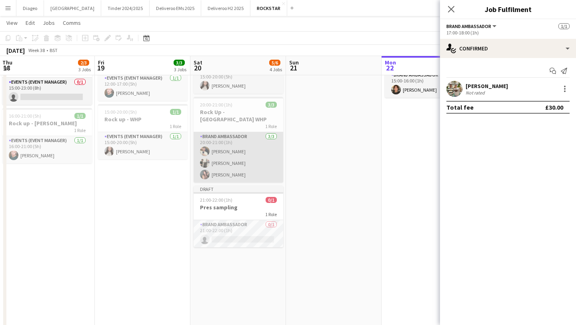
click at [248, 159] on app-card-role "Brand Ambassador 3/3 20:00-21:00 (1h) Lucas Tetlow Josef Parkin eve greener" at bounding box center [238, 157] width 90 height 50
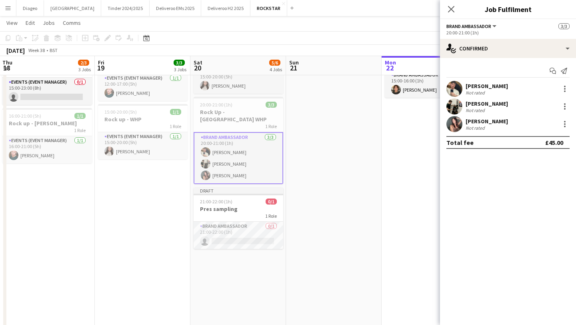
click at [488, 102] on div "[PERSON_NAME]" at bounding box center [486, 103] width 42 height 7
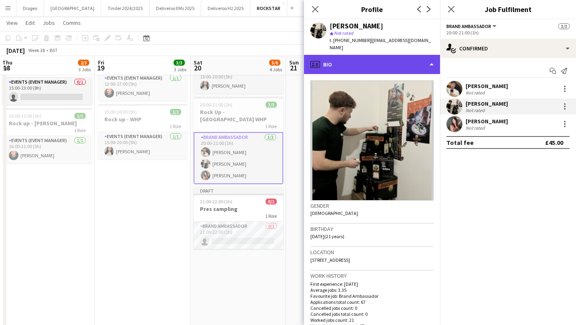
click at [350, 55] on div "profile Bio" at bounding box center [372, 64] width 136 height 19
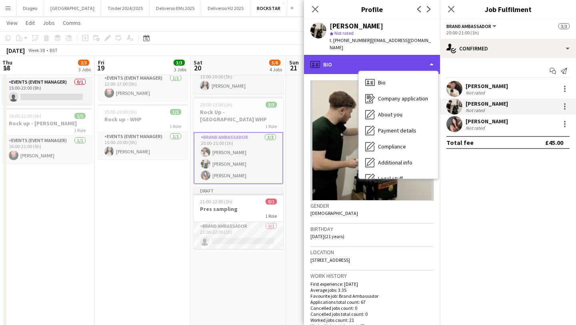
click at [350, 55] on div "profile Bio" at bounding box center [372, 64] width 136 height 19
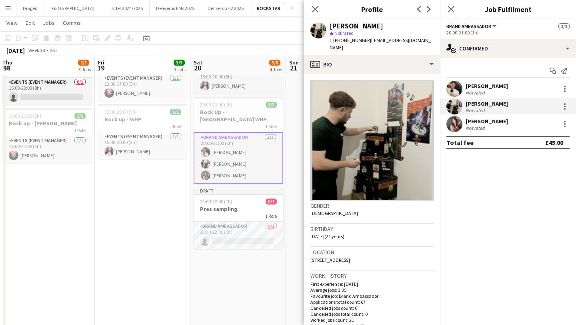
click at [496, 82] on div "[PERSON_NAME]" at bounding box center [486, 85] width 42 height 7
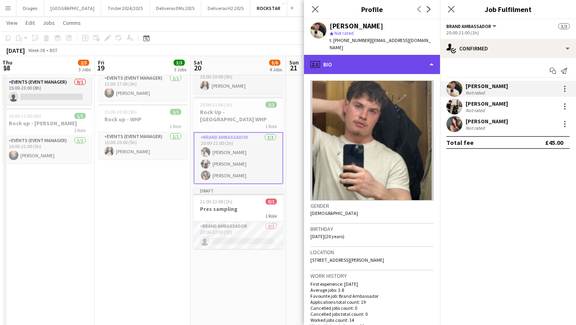
click at [372, 55] on div "profile Bio" at bounding box center [372, 64] width 136 height 19
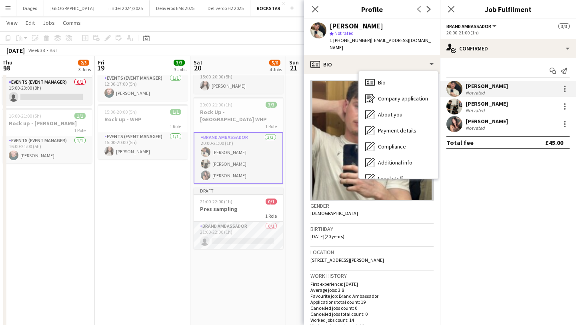
click at [472, 119] on div "[PERSON_NAME]" at bounding box center [486, 120] width 42 height 7
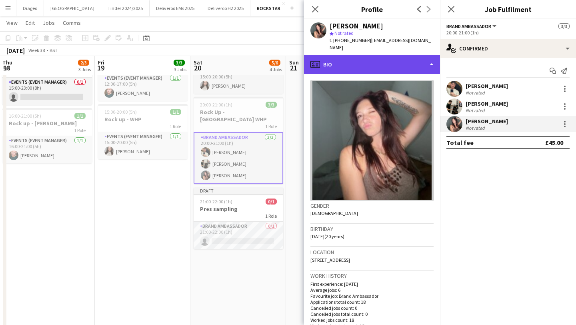
click at [376, 59] on div "profile Bio" at bounding box center [372, 64] width 136 height 19
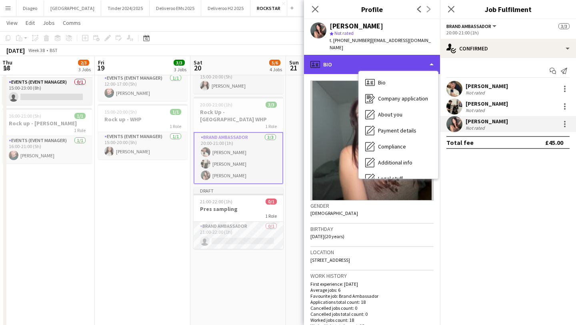
click at [354, 55] on div "profile Bio" at bounding box center [372, 64] width 136 height 19
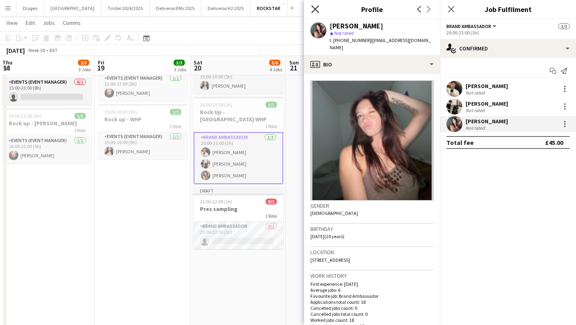
click at [314, 11] on icon "Close pop-in" at bounding box center [315, 9] width 8 height 8
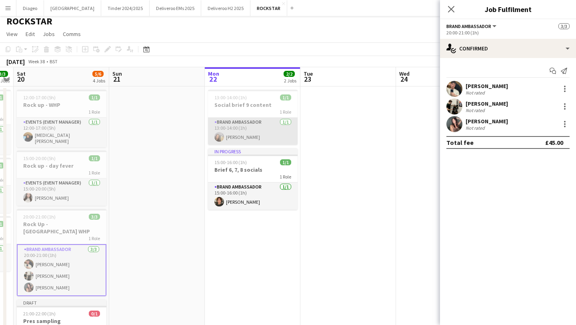
scroll to position [0, 0]
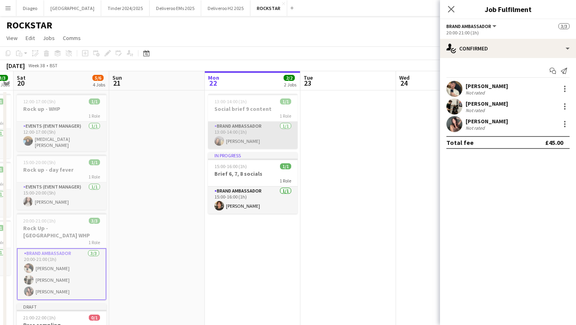
click at [260, 140] on app-card-role "Brand Ambassador 1/1 13:00-14:00 (1h) Libby Bennett" at bounding box center [253, 134] width 90 height 27
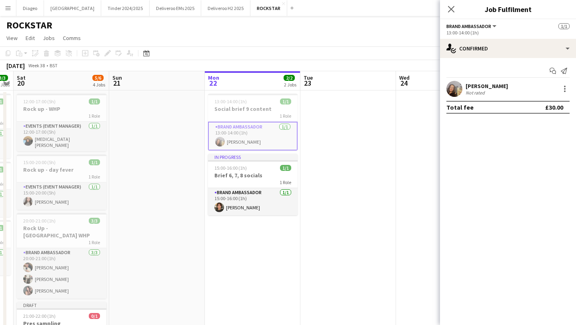
click at [466, 97] on app-confirmed-crew "Libby Bennett Not rated Total fee £30.00" at bounding box center [508, 97] width 136 height 33
click at [462, 91] on div "Libby Bennett Not rated" at bounding box center [508, 89] width 136 height 16
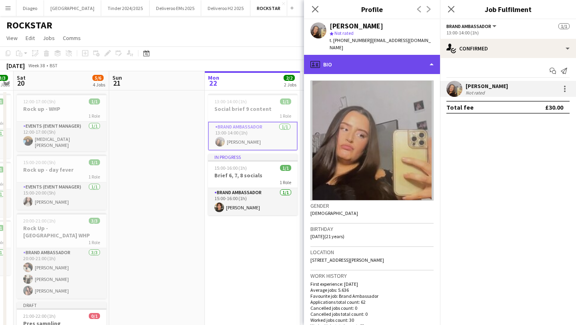
click at [398, 56] on div "profile Bio" at bounding box center [372, 64] width 136 height 19
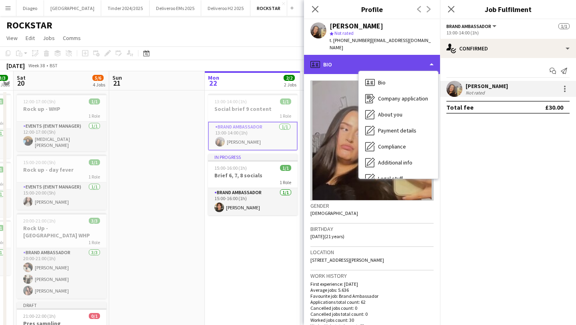
click at [389, 56] on div "profile Bio" at bounding box center [372, 64] width 136 height 19
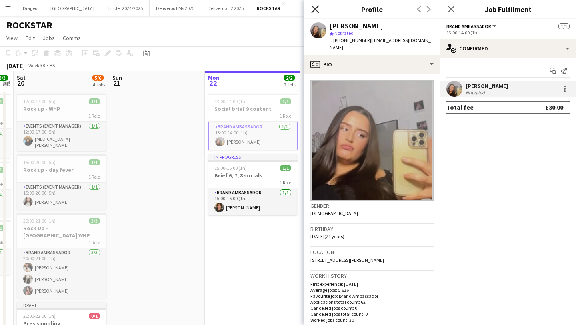
click at [315, 13] on app-icon "Close pop-in" at bounding box center [315, 10] width 12 height 12
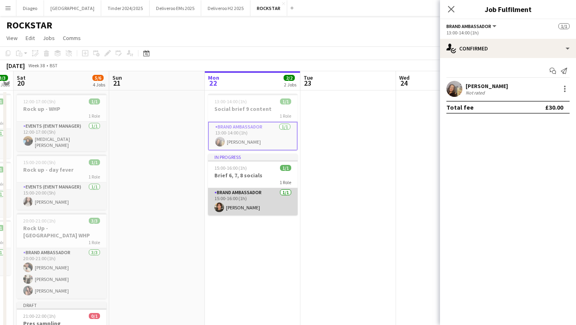
click at [261, 203] on app-card-role "Brand Ambassador 1/1 15:00-16:00 (1h) Lewis Harrison" at bounding box center [253, 201] width 90 height 27
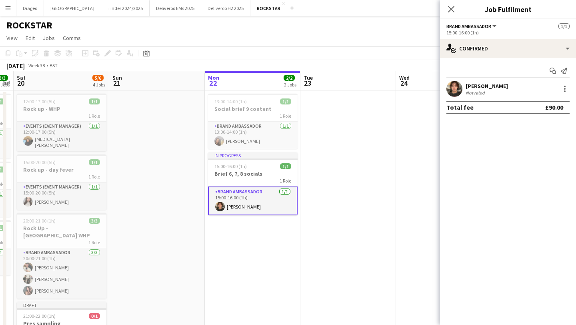
click at [480, 85] on div "[PERSON_NAME]" at bounding box center [486, 85] width 42 height 7
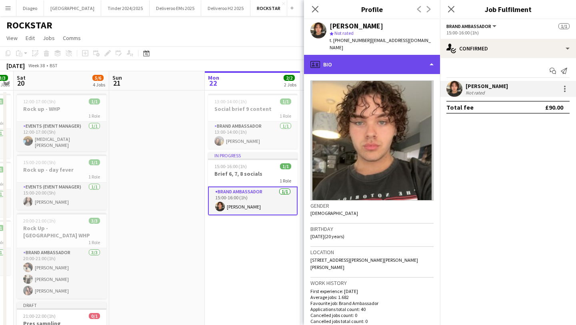
click at [397, 55] on div "profile Bio" at bounding box center [372, 64] width 136 height 19
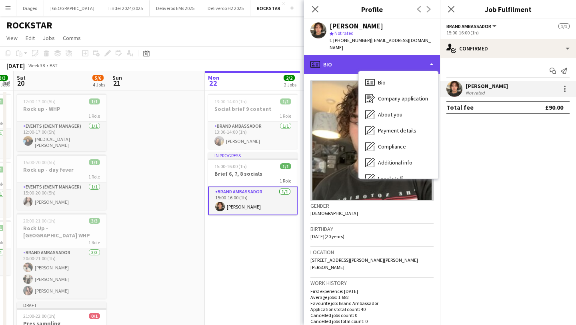
click at [390, 55] on div "profile Bio" at bounding box center [372, 64] width 136 height 19
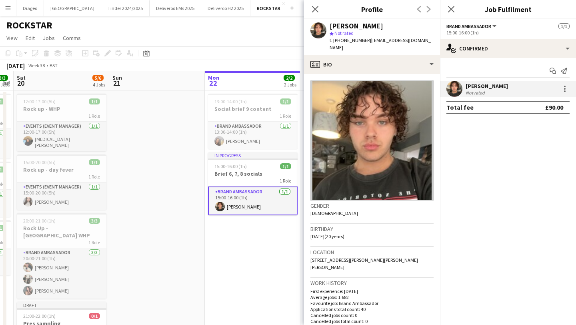
click at [320, 10] on div "Close pop-in" at bounding box center [315, 9] width 22 height 18
click at [316, 12] on icon "Close pop-in" at bounding box center [315, 9] width 8 height 8
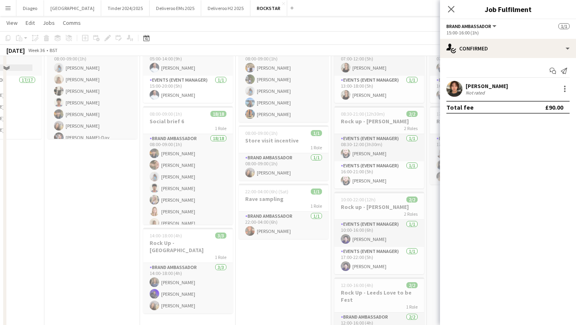
scroll to position [19, 0]
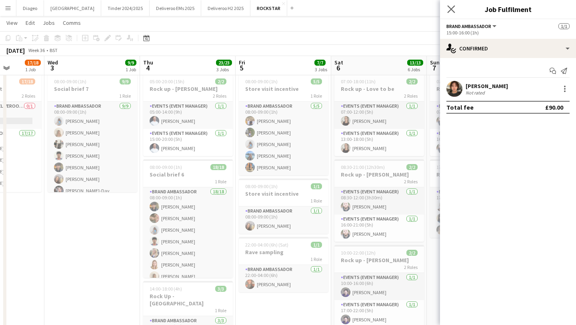
click at [456, 10] on app-icon "Close pop-in" at bounding box center [451, 10] width 12 height 12
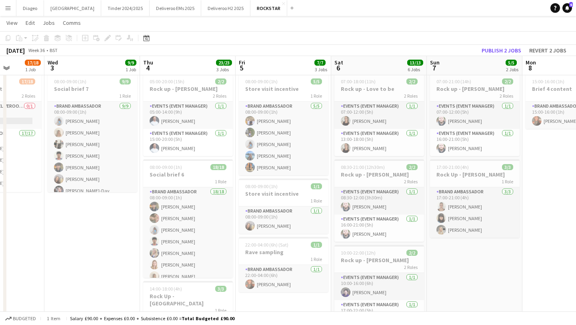
click at [9, 11] on button "Menu" at bounding box center [8, 8] width 16 height 16
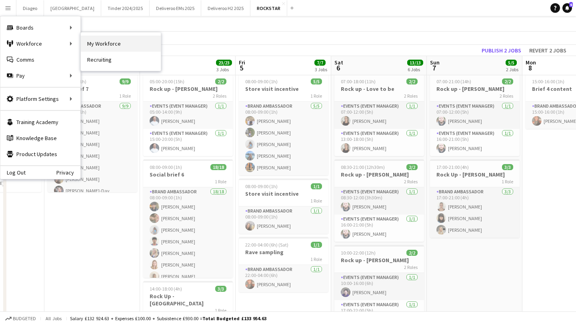
click at [104, 47] on link "My Workforce" at bounding box center [121, 44] width 80 height 16
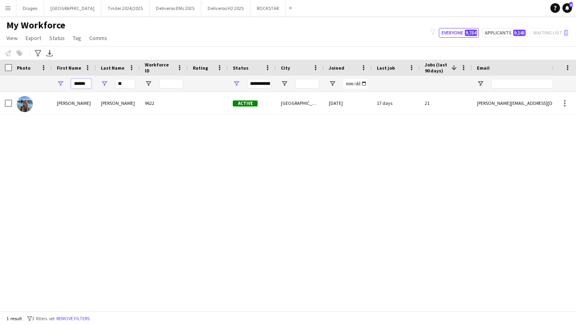
drag, startPoint x: 87, startPoint y: 85, endPoint x: 49, endPoint y: 85, distance: 37.6
click at [49, 85] on div "****** **" at bounding box center [433, 84] width 866 height 16
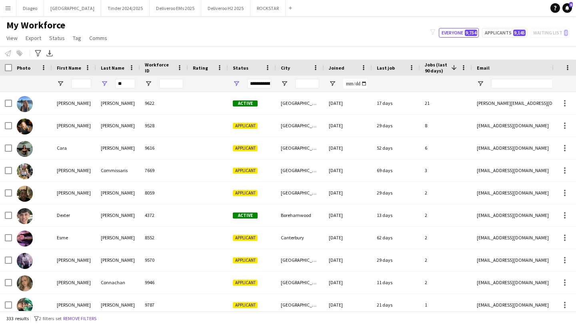
click at [135, 84] on div "**" at bounding box center [118, 84] width 44 height 16
click at [127, 82] on input "**" at bounding box center [125, 84] width 20 height 10
type input "*"
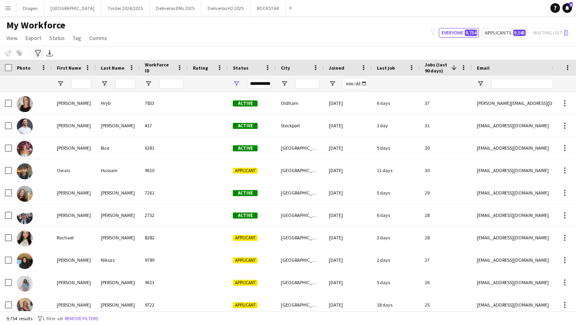
click at [38, 50] on icon "Advanced filters" at bounding box center [38, 53] width 6 height 6
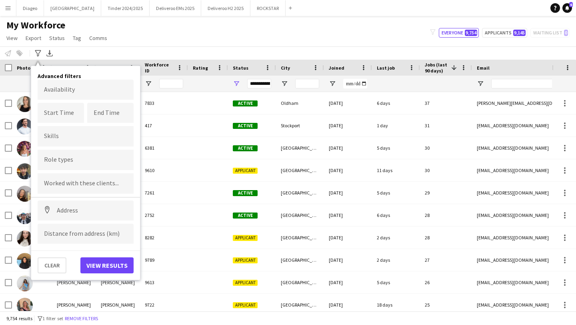
click at [78, 165] on div at bounding box center [86, 159] width 96 height 20
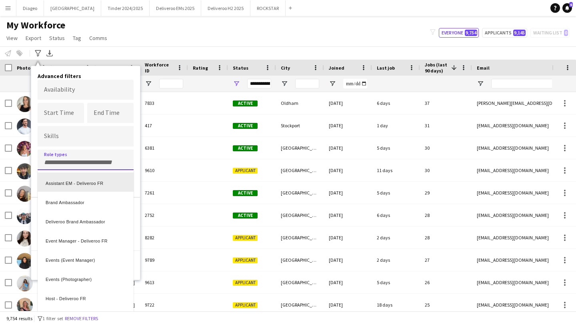
click at [87, 88] on div at bounding box center [288, 162] width 576 height 325
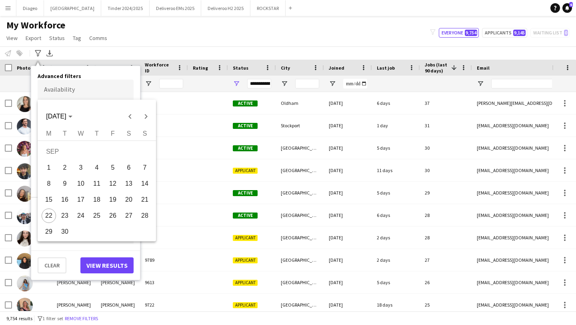
click at [79, 89] on body "Menu Boards Boards Boards All jobs Status Workforce Workforce My Workforce Recr…" at bounding box center [288, 162] width 576 height 325
click at [89, 76] on div at bounding box center [288, 162] width 576 height 325
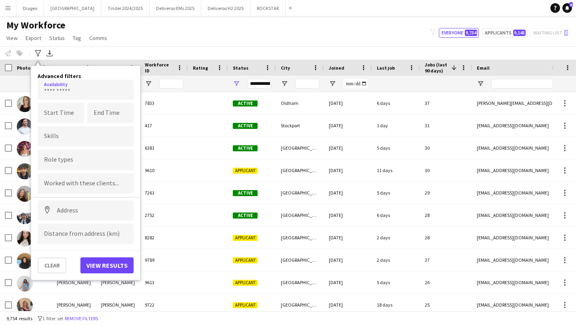
click at [64, 57] on div "Notify workforce Add to tag Select at least one crew to tag him or her. Advance…" at bounding box center [288, 52] width 576 height 13
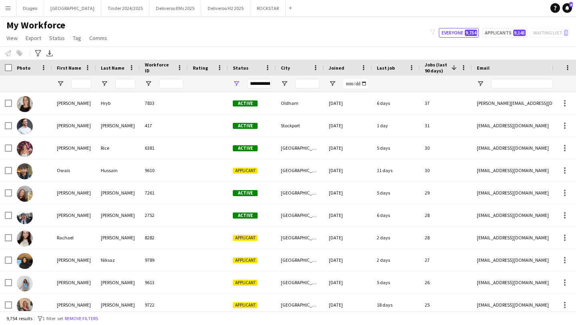
click at [441, 68] on span "Jobs (last 90 days)" at bounding box center [435, 68] width 23 height 12
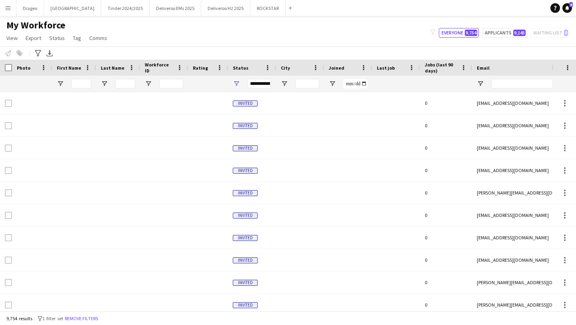
click at [441, 69] on span "Jobs (last 90 days)" at bounding box center [440, 68] width 33 height 12
click at [386, 66] on span "Last job" at bounding box center [385, 68] width 18 height 6
click at [409, 86] on div at bounding box center [395, 84] width 38 height 16
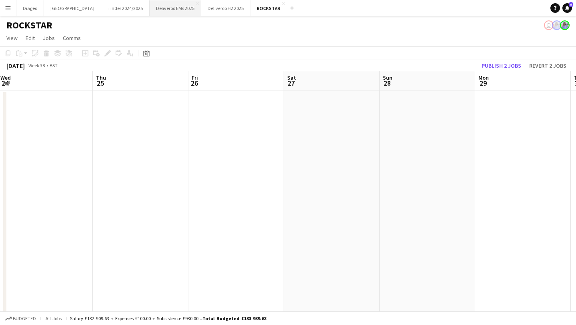
scroll to position [0, 311]
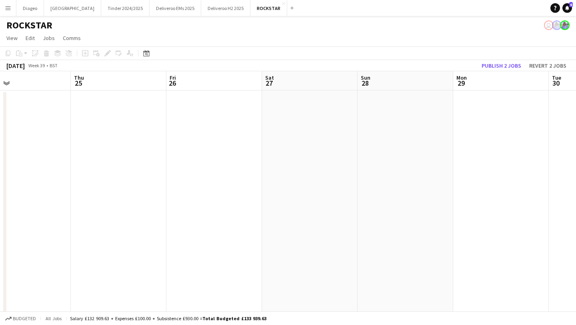
click at [12, 6] on button "Menu" at bounding box center [8, 8] width 16 height 16
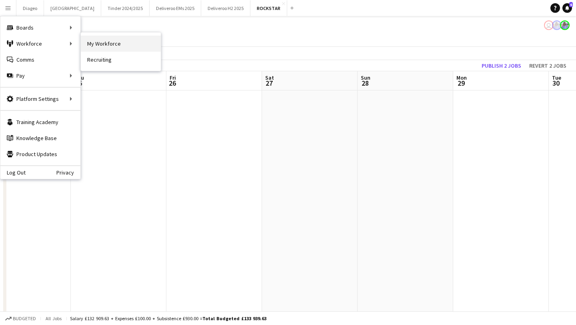
click at [93, 42] on link "My Workforce" at bounding box center [121, 44] width 80 height 16
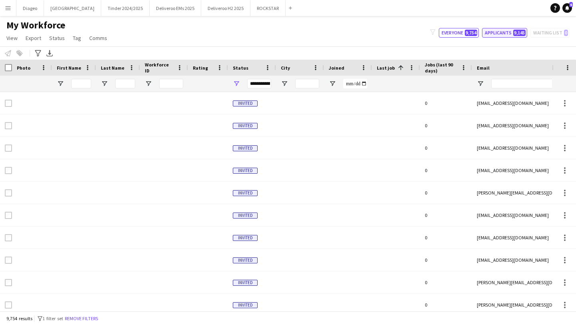
click at [503, 36] on button "Applicants 9,145" at bounding box center [504, 33] width 45 height 10
type input "**********"
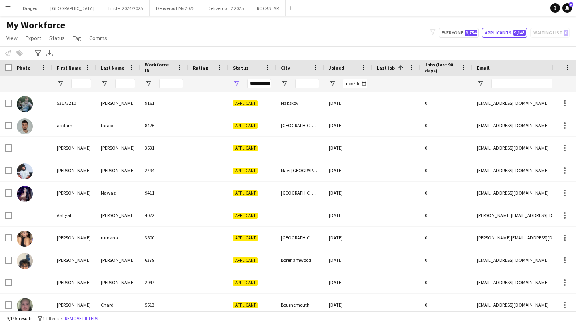
click at [388, 70] on div "Last job 1" at bounding box center [390, 68] width 29 height 12
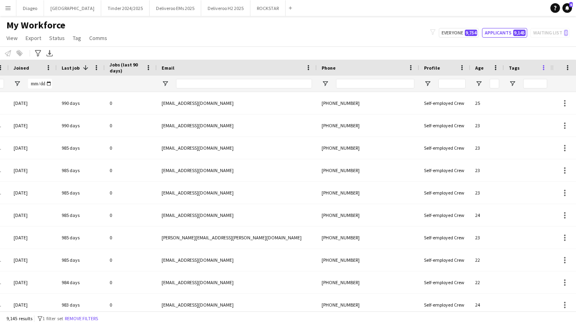
click at [544, 66] on span at bounding box center [543, 67] width 7 height 7
click at [543, 66] on span at bounding box center [543, 67] width 7 height 7
click at [539, 66] on div "Tags" at bounding box center [527, 68] width 38 height 16
click at [527, 84] on input "Tags Filter Input" at bounding box center [535, 84] width 24 height 10
click at [510, 81] on span "Open Filter Menu" at bounding box center [511, 83] width 7 height 7
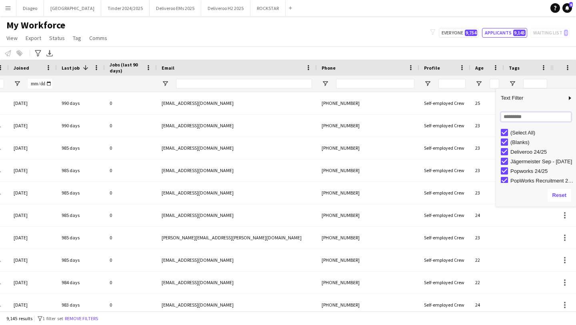
click at [537, 114] on input "Search filter values" at bounding box center [535, 117] width 70 height 10
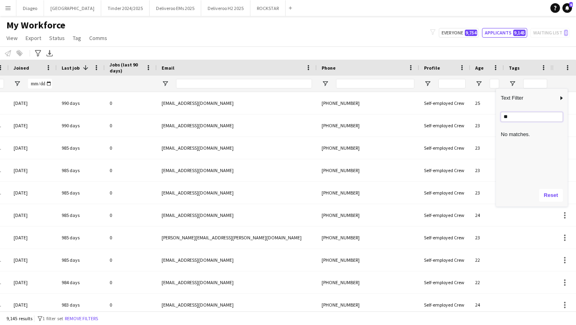
type input "*"
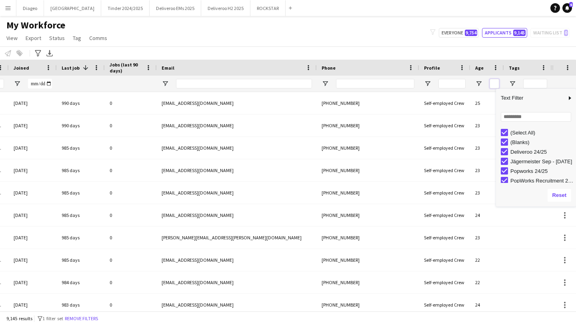
click at [498, 82] on input "Age Filter Input" at bounding box center [494, 84] width 10 height 10
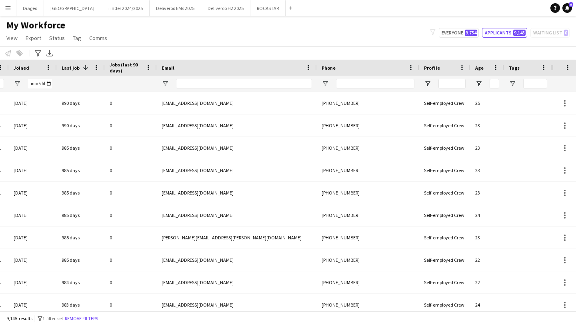
click at [454, 88] on div at bounding box center [451, 84] width 27 height 10
click at [448, 82] on input "Profile Filter Input" at bounding box center [451, 84] width 27 height 10
click at [434, 83] on div at bounding box center [444, 84] width 51 height 16
click at [430, 83] on span "Open Filter Menu" at bounding box center [427, 83] width 7 height 7
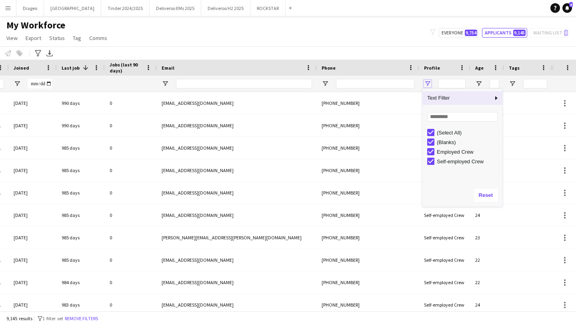
click at [429, 82] on span "Open Filter Menu" at bounding box center [427, 83] width 7 height 7
click at [372, 47] on div "Notify workforce Add to tag Select at least one crew to tag him or her. Advance…" at bounding box center [288, 52] width 576 height 13
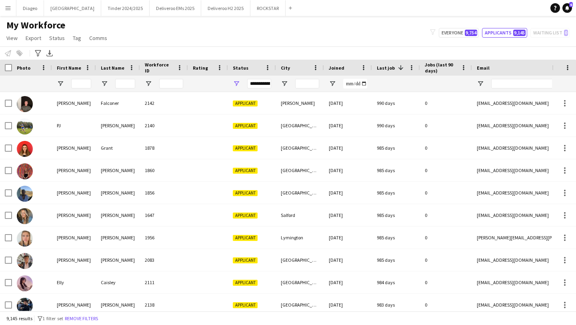
click at [440, 70] on span "Jobs (last 90 days)" at bounding box center [440, 68] width 33 height 12
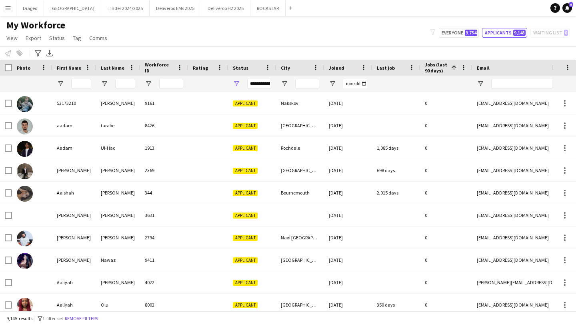
click at [440, 70] on span "Jobs (last 90 days)" at bounding box center [435, 68] width 23 height 12
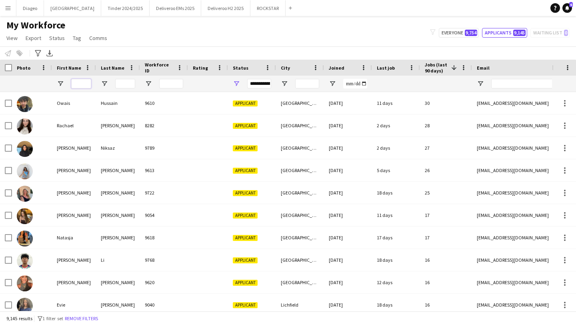
click at [80, 87] on input "First Name Filter Input" at bounding box center [81, 84] width 20 height 10
click at [250, 12] on button "ROCKSTAR Close" at bounding box center [267, 8] width 35 height 16
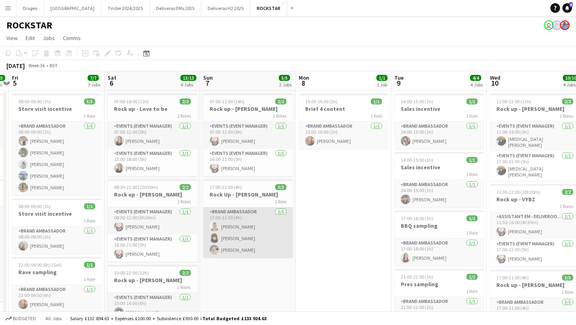
click at [253, 231] on app-card-role "Brand Ambassador 3/3 17:00-21:00 (4h) Ava Smith tia situmorang Eloise Yeomans" at bounding box center [248, 232] width 90 height 50
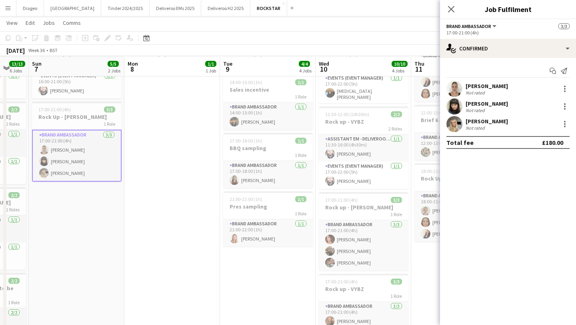
scroll to position [78, 0]
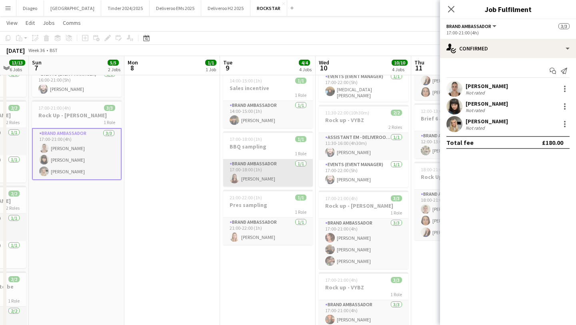
click at [269, 176] on app-card-role "Brand Ambassador 1/1 17:00-18:00 (1h) Emily Roberts" at bounding box center [268, 172] width 90 height 27
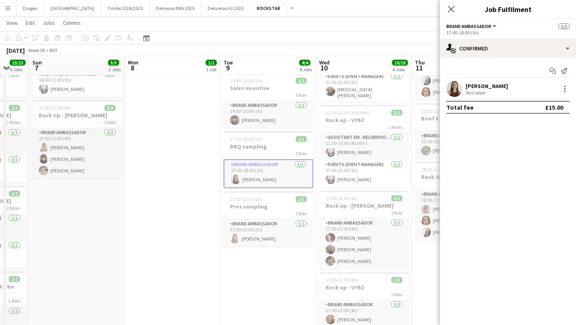
click at [455, 90] on app-user-avatar at bounding box center [454, 89] width 16 height 16
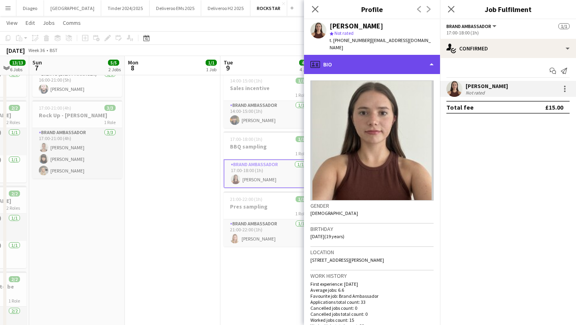
click at [395, 58] on div "profile Bio" at bounding box center [372, 64] width 136 height 19
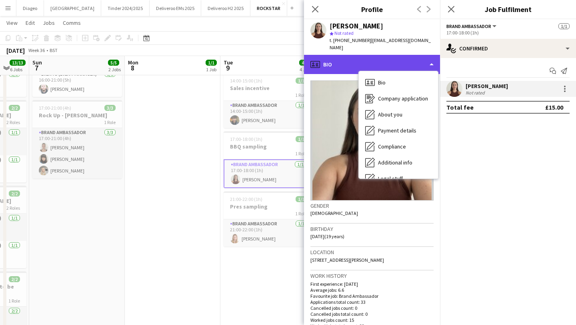
click at [395, 58] on div "profile Bio" at bounding box center [372, 64] width 136 height 19
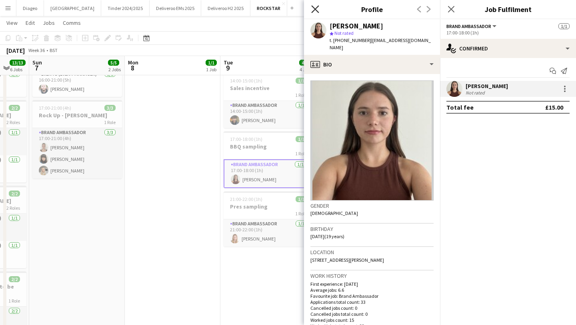
click at [316, 10] on icon at bounding box center [315, 9] width 8 height 8
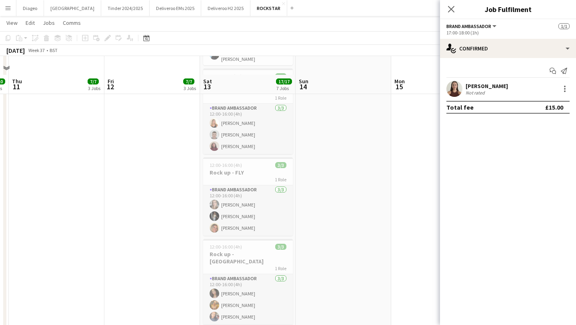
scroll to position [400, 0]
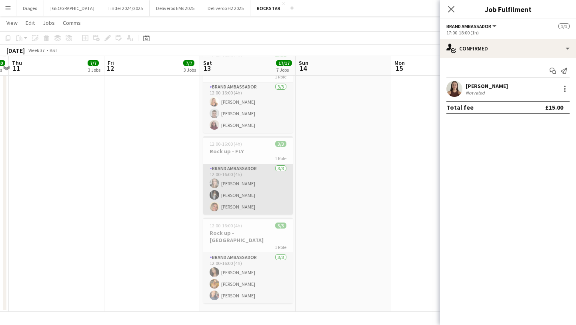
click at [253, 187] on app-card-role "Brand Ambassador 3/3 12:00-16:00 (4h) Clara Stroud Nicole Cartwright jenna hild…" at bounding box center [248, 189] width 90 height 50
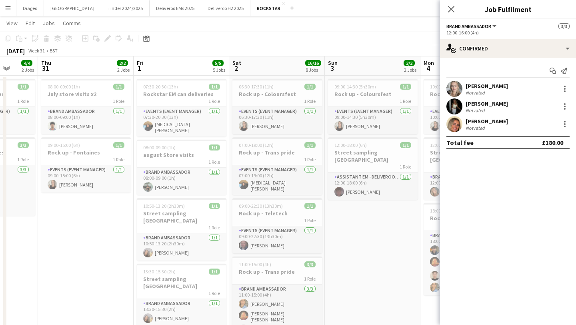
scroll to position [15, 0]
click at [452, 5] on app-icon "Close pop-in" at bounding box center [451, 10] width 12 height 12
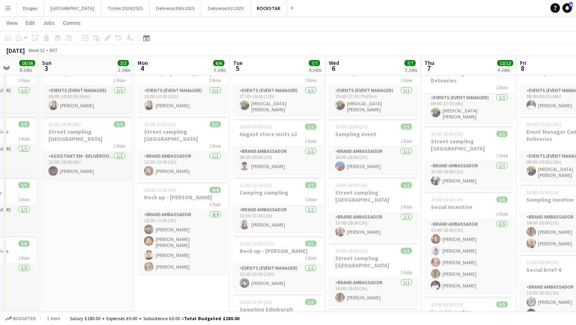
scroll to position [36, 0]
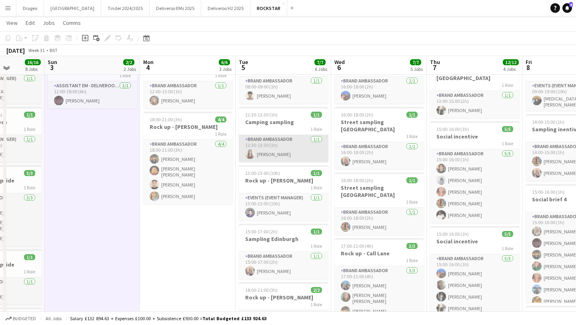
scroll to position [106, 0]
click at [293, 183] on div "1 Role" at bounding box center [284, 186] width 90 height 6
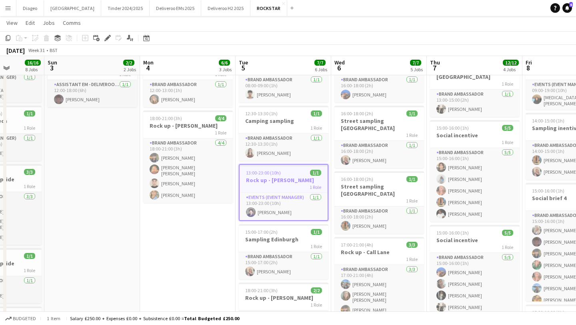
drag, startPoint x: 248, startPoint y: 317, endPoint x: 70, endPoint y: 315, distance: 178.3
click at [70, 315] on div "Budgeted 1 item Salary £250.00 + Expenses £0.00 + Subsistence £0.00 = Total Bud…" at bounding box center [288, 318] width 576 height 14
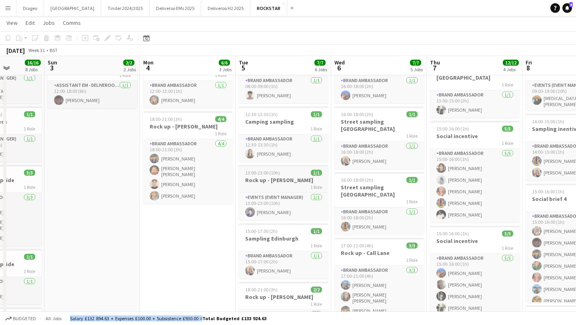
click at [294, 183] on div "1 Role" at bounding box center [284, 186] width 90 height 6
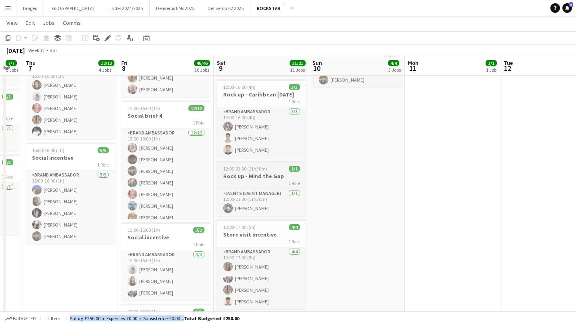
scroll to position [0, 281]
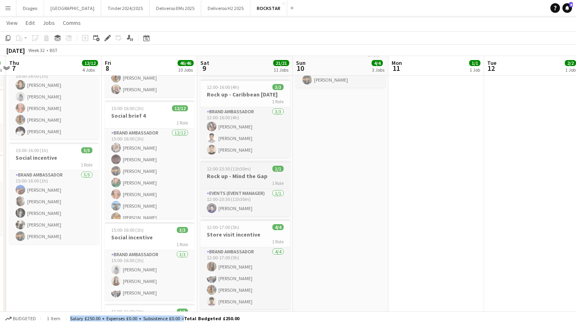
click at [248, 176] on h3 "Rock up - Mind the Gap" at bounding box center [245, 175] width 90 height 7
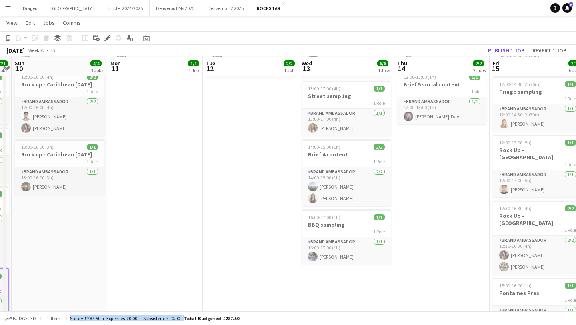
scroll to position [83, 0]
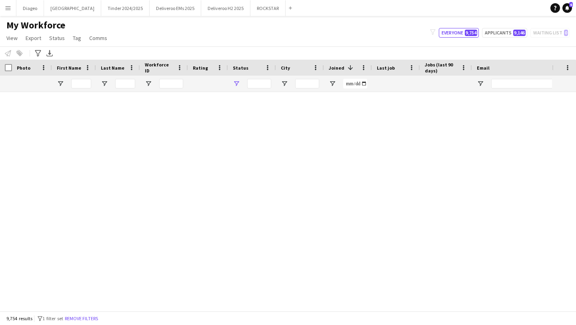
type input "**********"
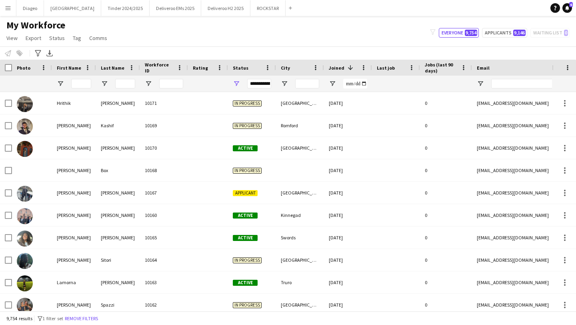
click at [6, 7] on app-icon "Menu" at bounding box center [8, 8] width 6 height 6
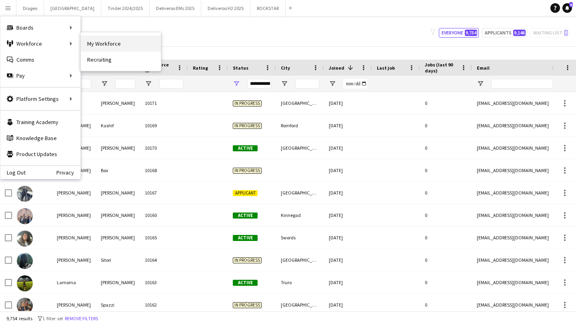
click at [101, 47] on link "My Workforce" at bounding box center [121, 44] width 80 height 16
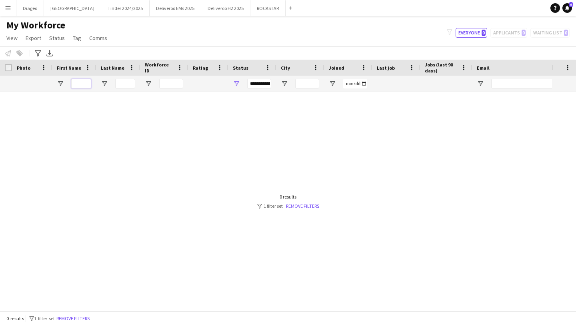
click at [79, 82] on input "First Name Filter Input" at bounding box center [81, 84] width 20 height 10
click at [468, 37] on button "Everyone 0" at bounding box center [471, 33] width 32 height 10
click at [505, 36] on div "filter-1 Everyone 0 Applicants 0 Waiting list 0" at bounding box center [507, 33] width 135 height 10
click at [505, 31] on div "filter-1 Everyone 0 Applicants 0 Waiting list 0" at bounding box center [507, 33] width 135 height 10
click at [10, 8] on app-icon "Menu" at bounding box center [8, 8] width 6 height 6
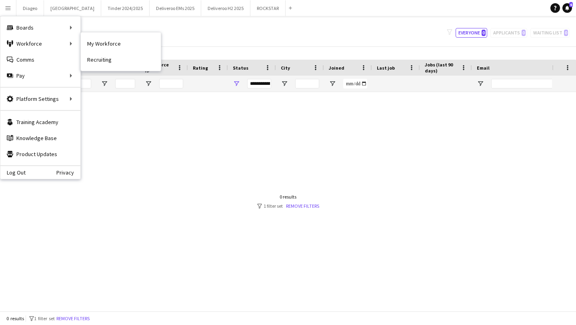
click at [88, 45] on link "My Workforce" at bounding box center [121, 44] width 80 height 16
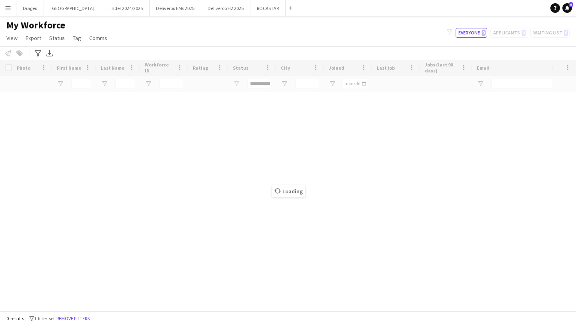
click at [8, 10] on app-icon "Menu" at bounding box center [8, 8] width 6 height 6
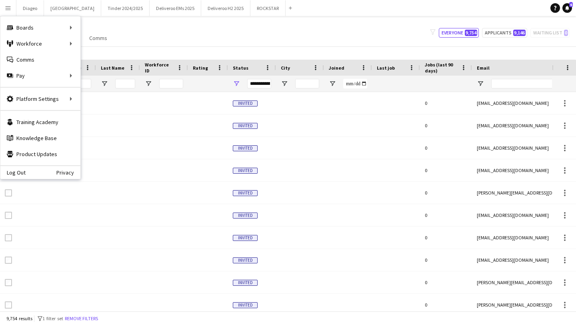
click at [8, 10] on app-icon "Menu" at bounding box center [8, 8] width 6 height 6
click at [82, 85] on input "First Name Filter Input" at bounding box center [81, 84] width 20 height 10
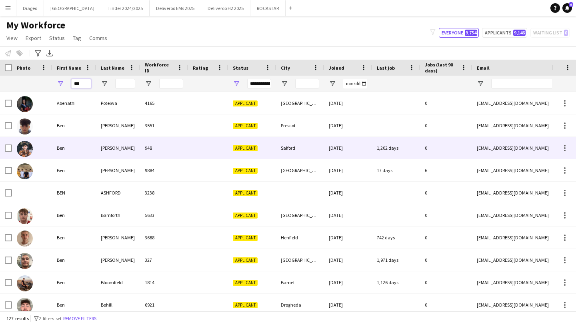
type input "***"
click at [121, 147] on div "Allan" at bounding box center [118, 148] width 44 height 22
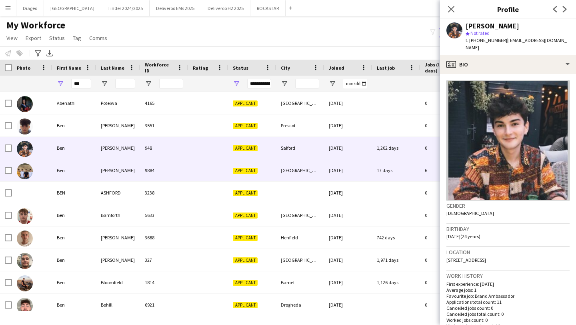
click at [189, 169] on div at bounding box center [208, 170] width 40 height 22
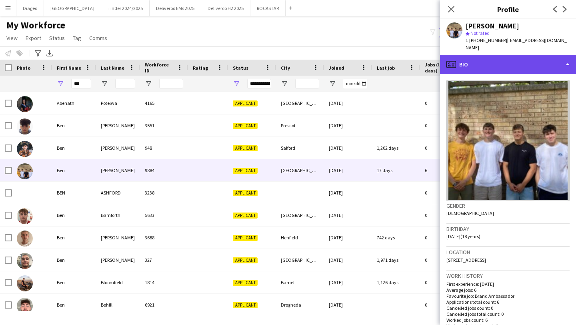
click at [548, 55] on div "profile Bio" at bounding box center [508, 64] width 136 height 19
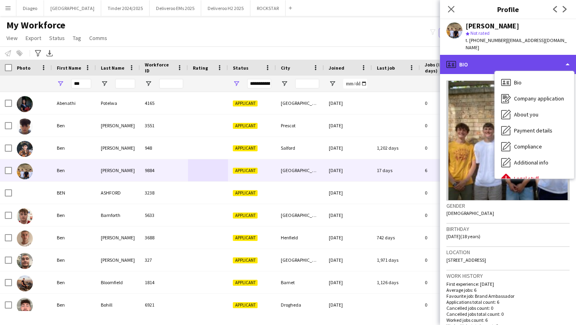
click at [548, 55] on div "profile Bio" at bounding box center [508, 64] width 136 height 19
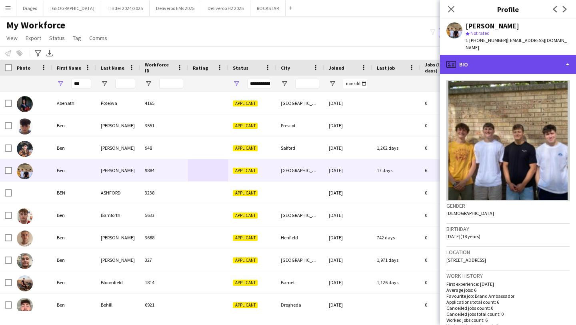
click at [472, 60] on div "profile Bio" at bounding box center [508, 64] width 136 height 19
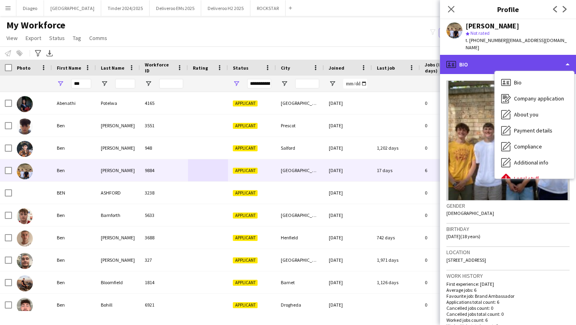
click at [472, 56] on div "profile Bio" at bounding box center [508, 64] width 136 height 19
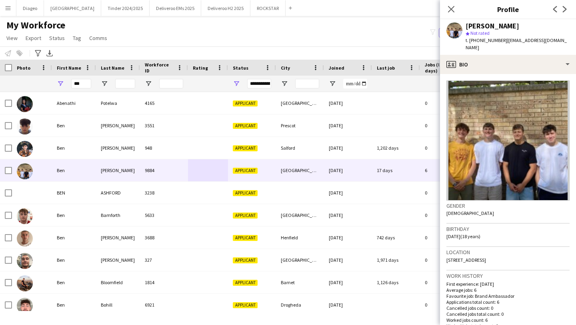
click at [450, 15] on div "Close pop-in" at bounding box center [451, 9] width 22 height 18
click at [450, 10] on icon "Close pop-in" at bounding box center [451, 9] width 8 height 8
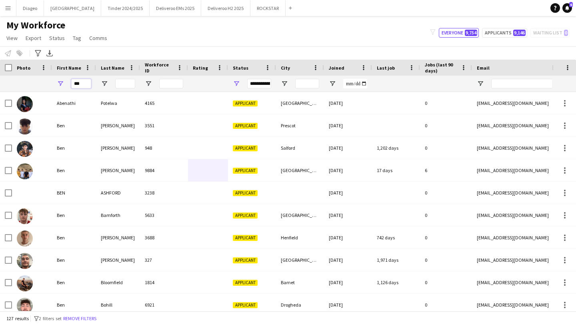
drag, startPoint x: 83, startPoint y: 85, endPoint x: 66, endPoint y: 83, distance: 17.7
click at [68, 84] on div "***" at bounding box center [74, 84] width 44 height 16
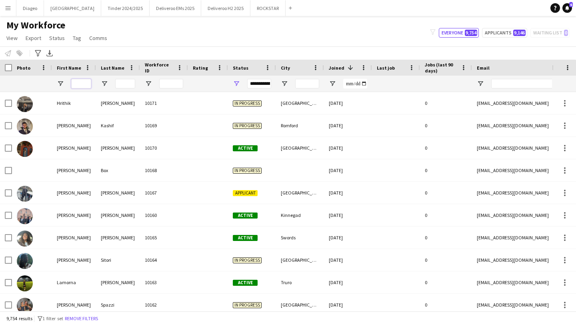
click at [81, 84] on input "First Name Filter Input" at bounding box center [81, 84] width 20 height 10
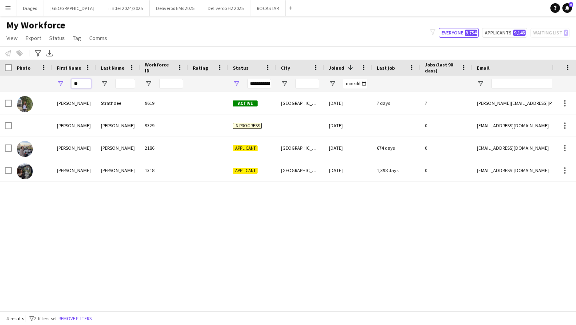
type input "*"
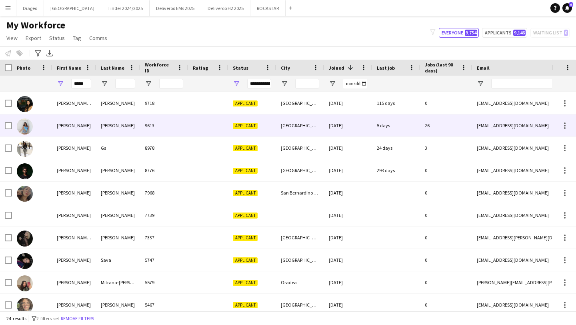
click at [93, 125] on div "[PERSON_NAME]" at bounding box center [74, 125] width 44 height 22
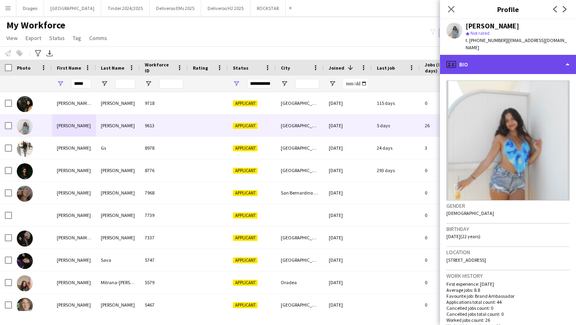
click at [537, 56] on div "profile Bio" at bounding box center [508, 64] width 136 height 19
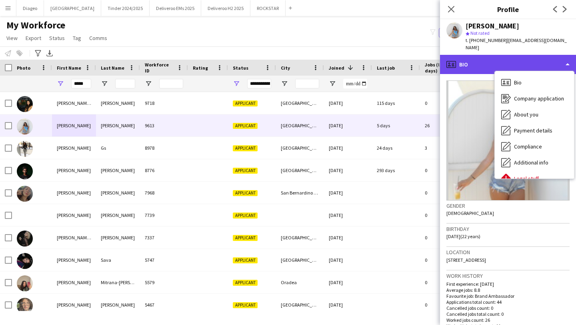
click at [537, 56] on div "profile Bio" at bounding box center [508, 64] width 136 height 19
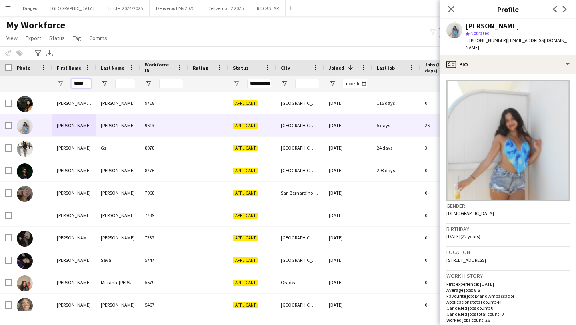
drag, startPoint x: 88, startPoint y: 83, endPoint x: 44, endPoint y: 82, distance: 44.0
click at [44, 82] on div "*****" at bounding box center [433, 84] width 866 height 16
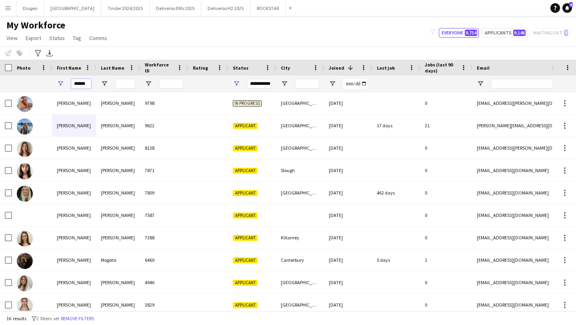
type input "******"
click at [440, 72] on span "Jobs (last 90 days)" at bounding box center [440, 68] width 33 height 12
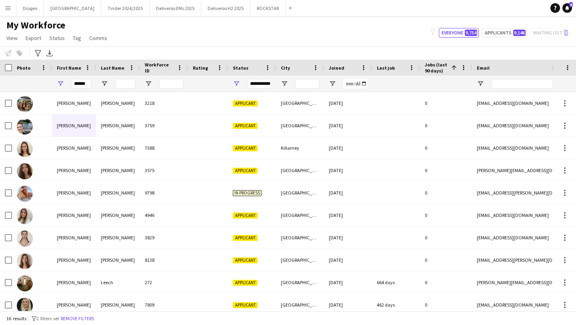
click at [439, 70] on span "Jobs (last 90 days)" at bounding box center [435, 68] width 23 height 12
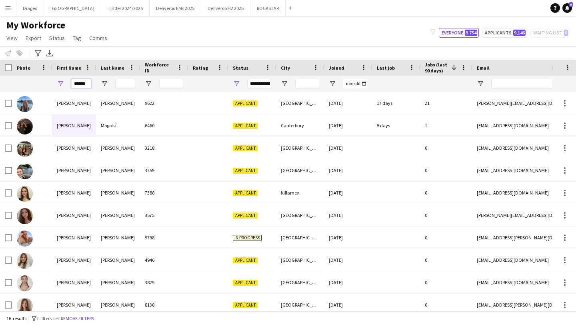
click at [86, 84] on input "******" at bounding box center [81, 84] width 20 height 10
click at [126, 84] on input "Last Name Filter Input" at bounding box center [125, 84] width 20 height 10
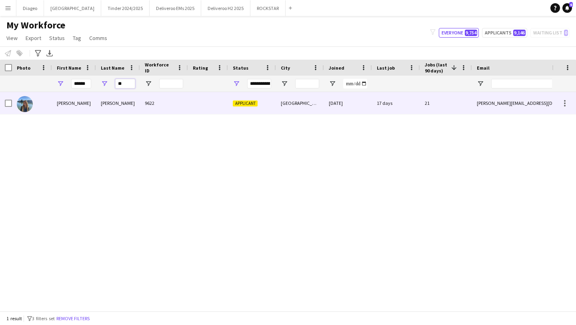
type input "**"
click at [138, 106] on div "Condie" at bounding box center [118, 103] width 44 height 22
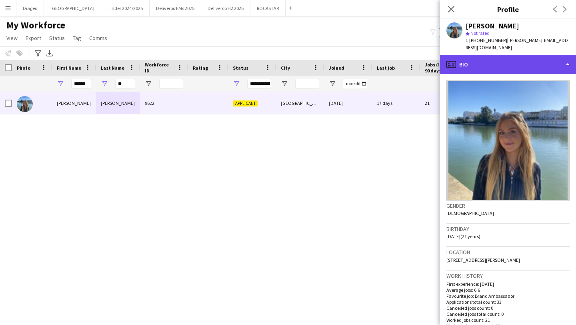
click at [522, 62] on div "profile Bio" at bounding box center [508, 64] width 136 height 19
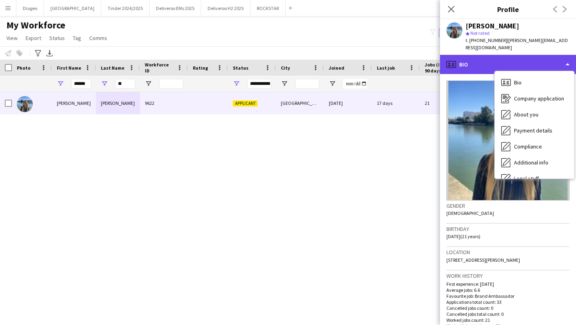
click at [500, 55] on div "profile Bio" at bounding box center [508, 64] width 136 height 19
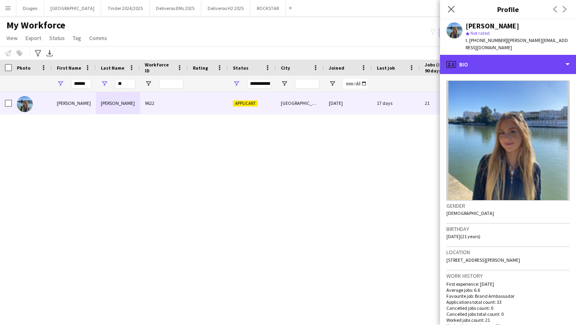
scroll to position [219, 0]
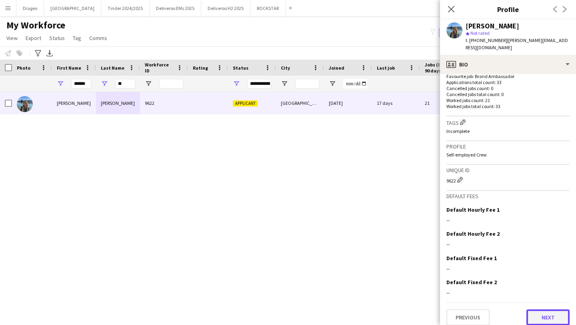
click at [545, 310] on button "Next" at bounding box center [547, 317] width 43 height 16
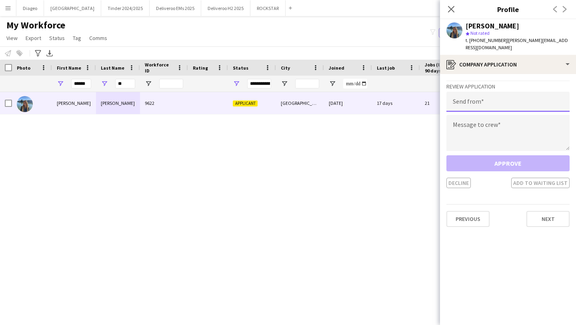
click at [509, 96] on input "email" at bounding box center [507, 102] width 123 height 20
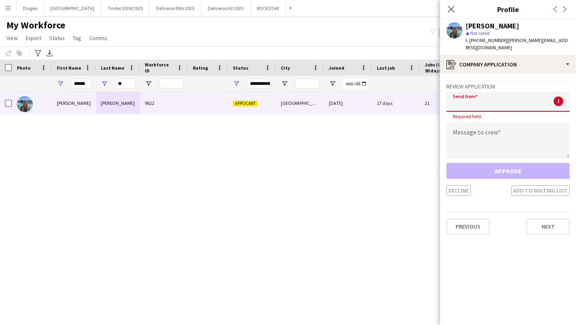
paste input "**********"
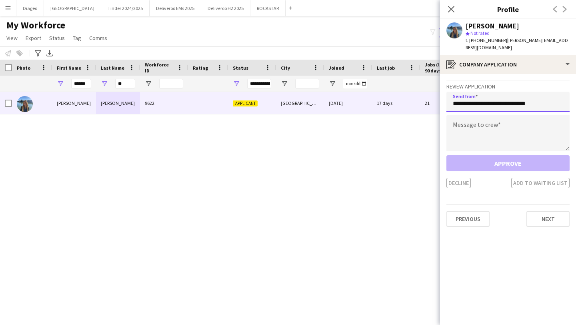
type input "**********"
click at [487, 130] on textarea at bounding box center [507, 133] width 123 height 36
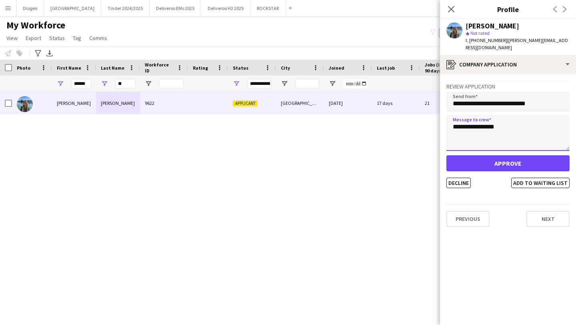
type textarea "**********"
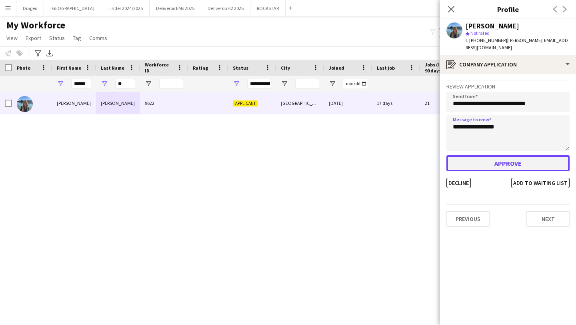
click at [504, 157] on button "Approve" at bounding box center [507, 163] width 123 height 16
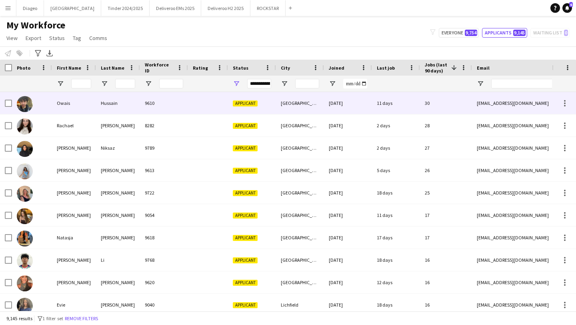
click at [76, 108] on div "Owais" at bounding box center [74, 103] width 44 height 22
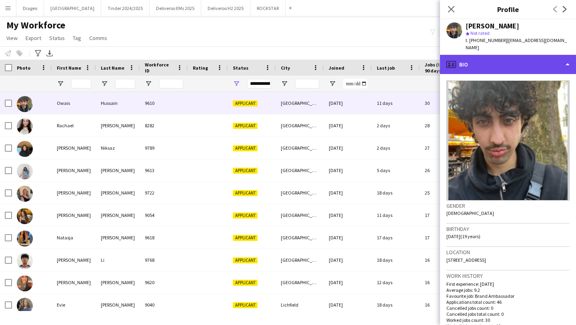
click at [500, 55] on div "profile Bio" at bounding box center [508, 64] width 136 height 19
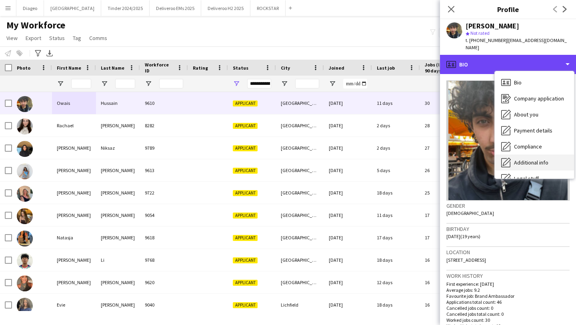
scroll to position [43, 0]
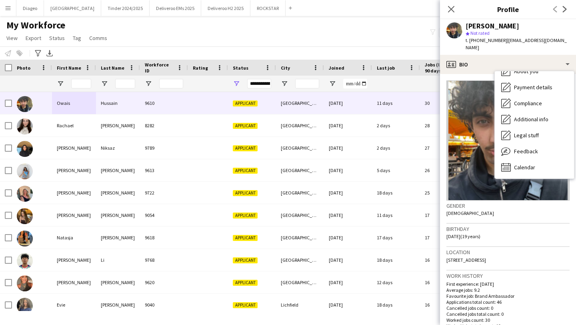
click at [535, 255] on div "Location [STREET_ADDRESS]" at bounding box center [507, 258] width 123 height 23
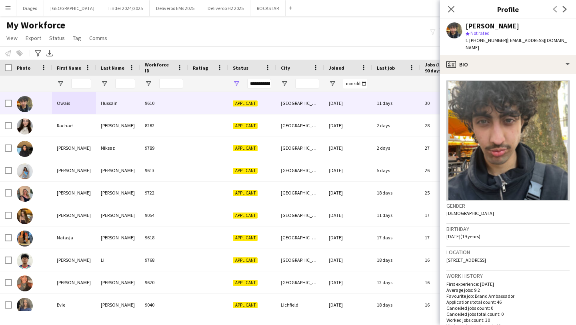
scroll to position [219, 0]
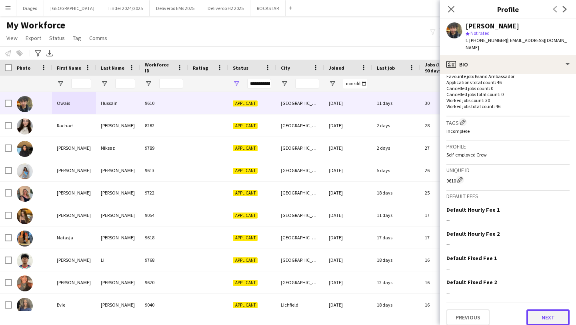
click at [553, 312] on button "Next" at bounding box center [547, 317] width 43 height 16
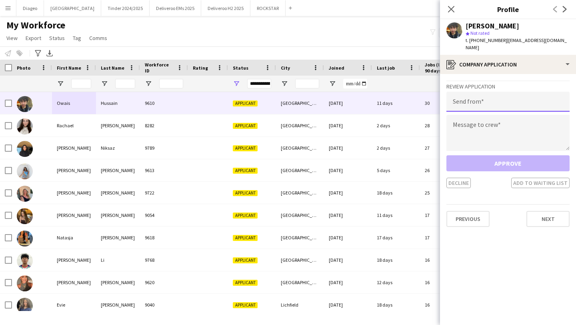
click at [514, 95] on input "email" at bounding box center [507, 102] width 123 height 20
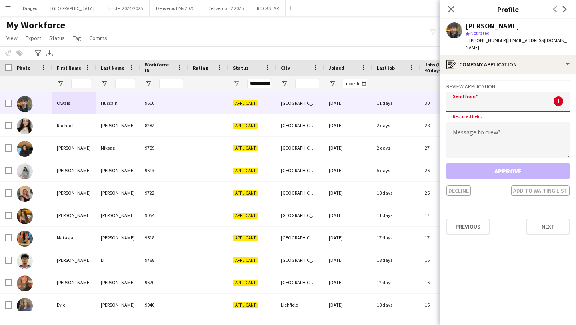
paste input "**********"
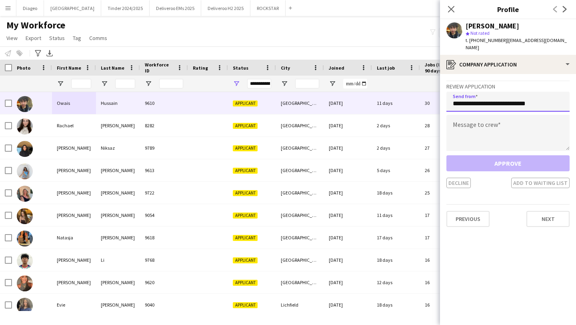
type input "**********"
click at [494, 118] on textarea at bounding box center [507, 133] width 123 height 36
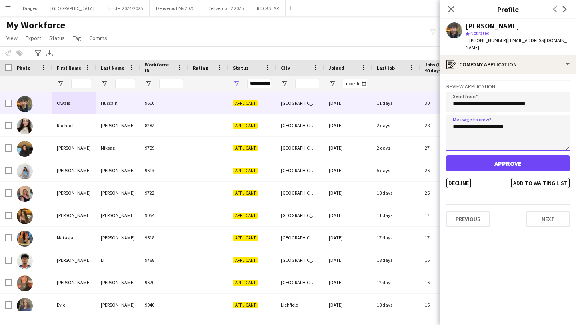
drag, startPoint x: 520, startPoint y: 116, endPoint x: 442, endPoint y: 115, distance: 77.9
click at [442, 115] on app-crew-profile-application "**********" at bounding box center [508, 199] width 136 height 251
type textarea "**********"
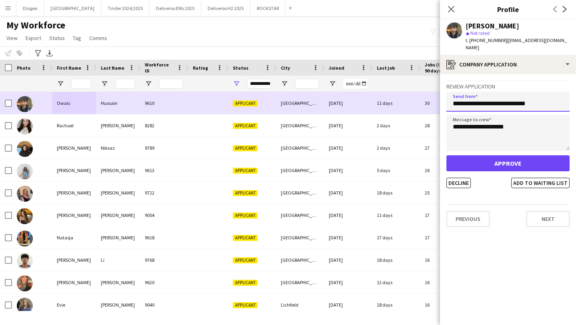
drag, startPoint x: 551, startPoint y: 98, endPoint x: 435, endPoint y: 96, distance: 115.9
click at [435, 96] on body "Menu Boards Boards Boards All jobs Status Workforce Workforce My Workforce Recr…" at bounding box center [288, 162] width 576 height 325
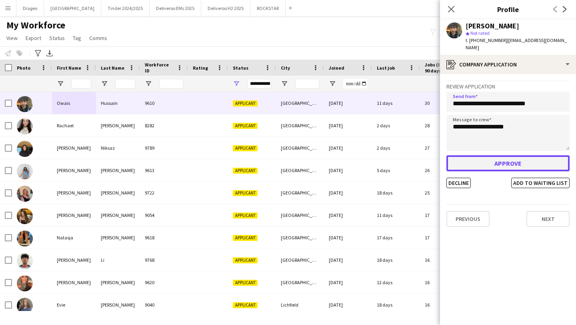
click at [484, 155] on button "Approve" at bounding box center [507, 163] width 123 height 16
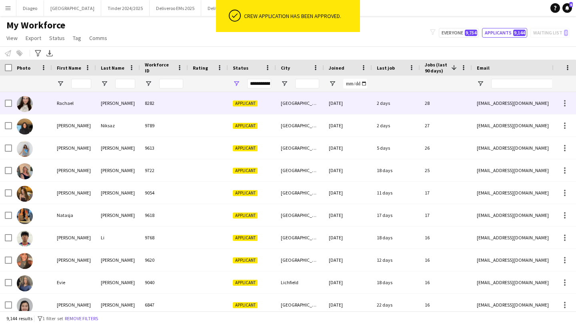
click at [204, 101] on div at bounding box center [208, 103] width 40 height 22
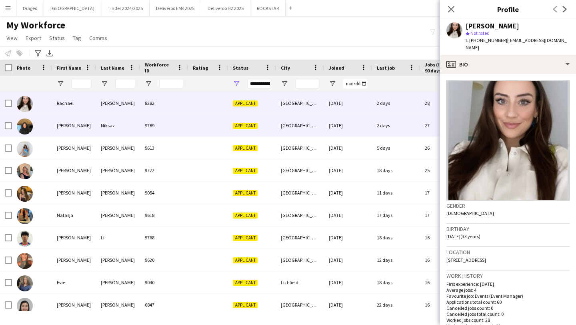
click at [198, 122] on div at bounding box center [208, 125] width 40 height 22
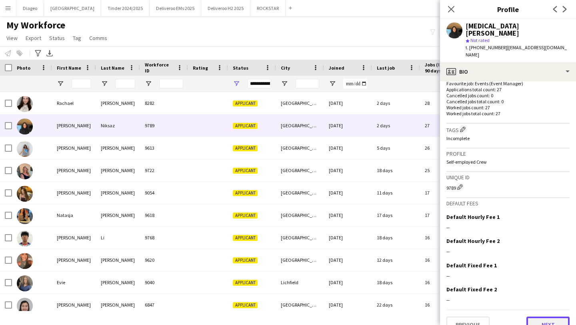
click at [549, 316] on button "Next" at bounding box center [547, 324] width 43 height 16
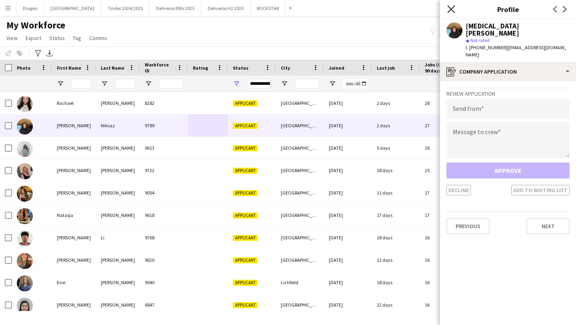
click at [449, 8] on icon "Close pop-in" at bounding box center [451, 9] width 8 height 8
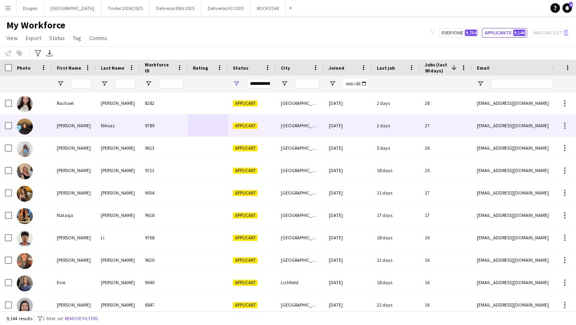
click at [146, 126] on div "9789" at bounding box center [164, 125] width 48 height 22
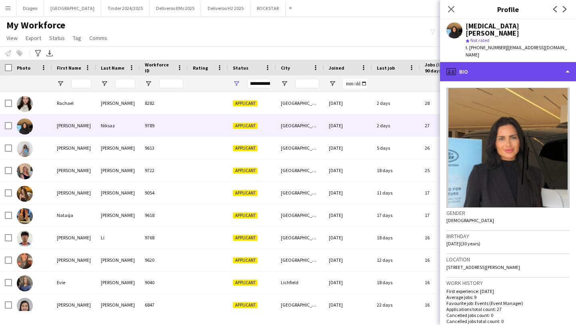
click at [509, 62] on div "profile Bio" at bounding box center [508, 71] width 136 height 19
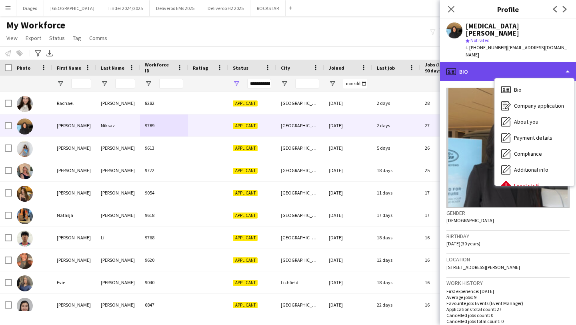
click at [509, 62] on div "profile Bio" at bounding box center [508, 71] width 136 height 19
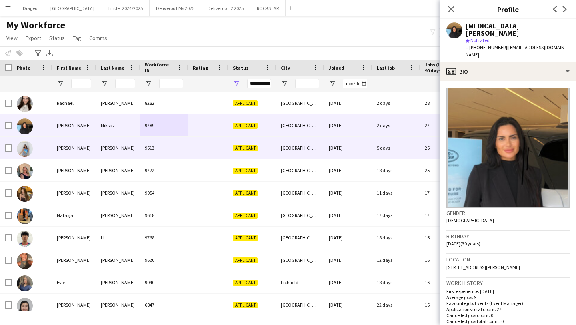
click at [168, 145] on div "9613" at bounding box center [164, 148] width 48 height 22
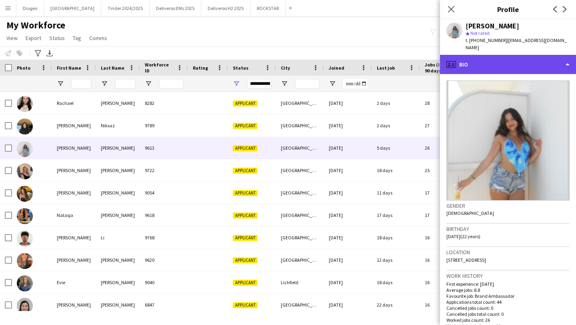
click at [494, 58] on div "profile Bio" at bounding box center [508, 64] width 136 height 19
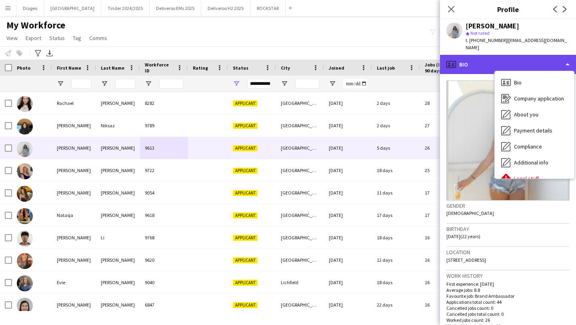
click at [486, 57] on div "profile Bio" at bounding box center [508, 64] width 136 height 19
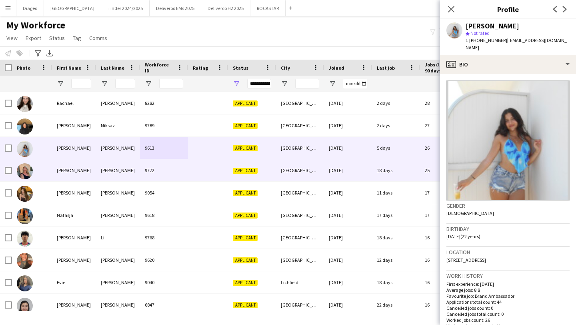
click at [200, 161] on div at bounding box center [208, 170] width 40 height 22
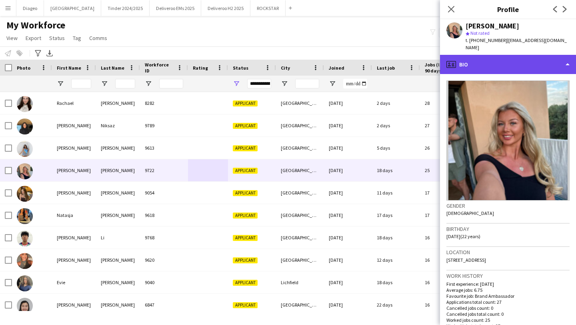
click at [491, 55] on div "profile Bio" at bounding box center [508, 64] width 136 height 19
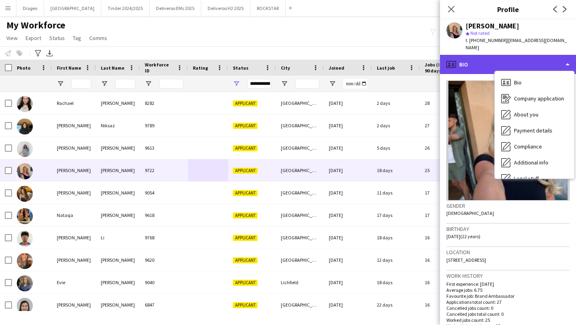
click at [487, 55] on div "profile Bio" at bounding box center [508, 64] width 136 height 19
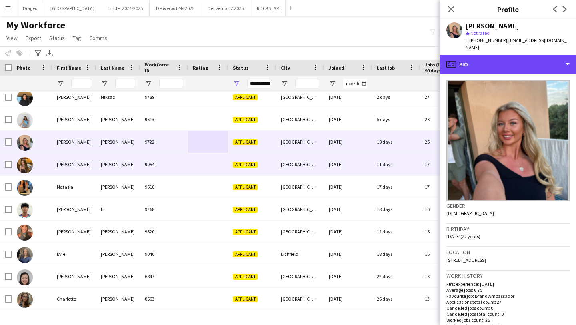
scroll to position [29, 0]
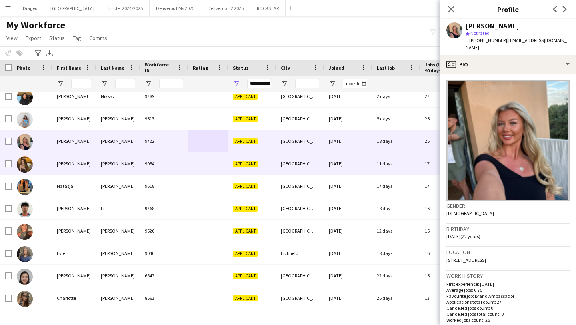
click at [189, 155] on div at bounding box center [208, 163] width 40 height 22
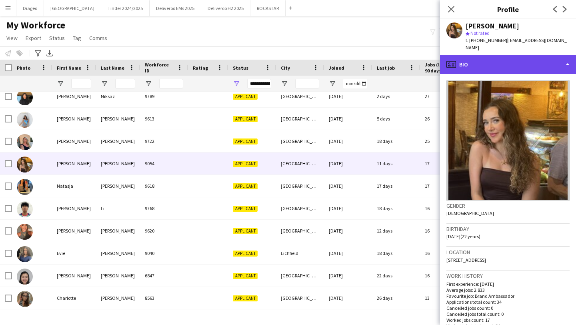
click at [479, 56] on div "profile Bio" at bounding box center [508, 64] width 136 height 19
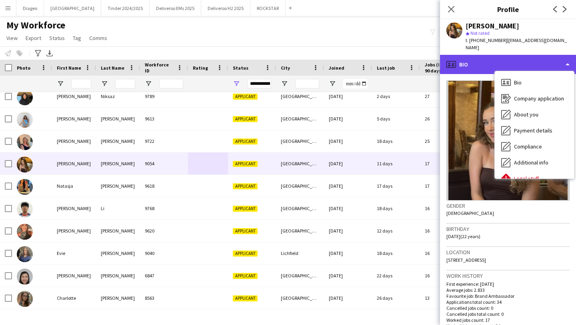
click at [476, 56] on div "profile Bio" at bounding box center [508, 64] width 136 height 19
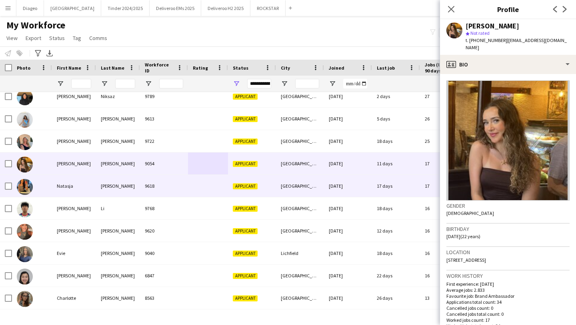
click at [173, 184] on div "9618" at bounding box center [164, 186] width 48 height 22
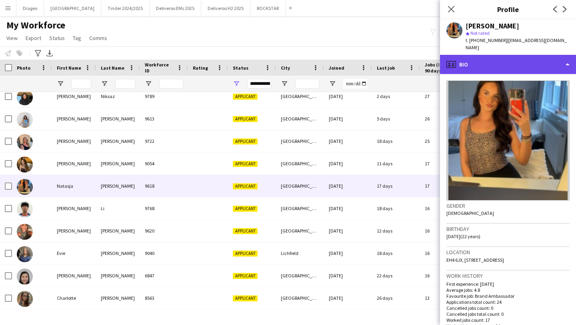
click at [490, 59] on div "profile Bio" at bounding box center [508, 64] width 136 height 19
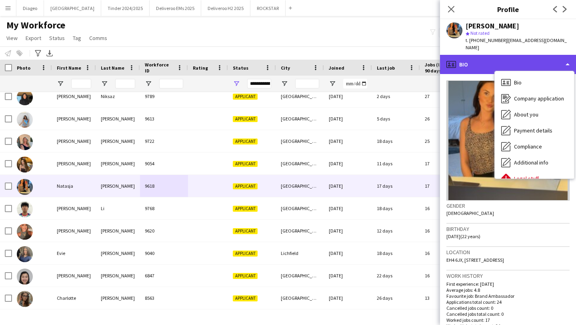
click at [482, 58] on div "profile Bio" at bounding box center [508, 64] width 136 height 19
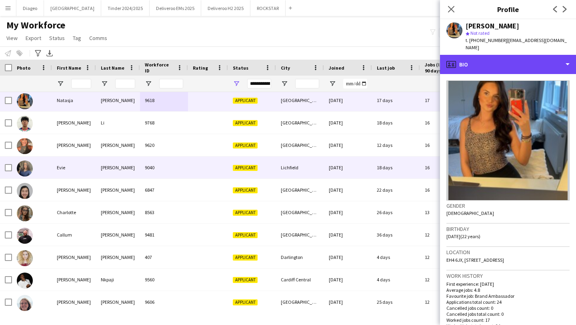
scroll to position [117, 0]
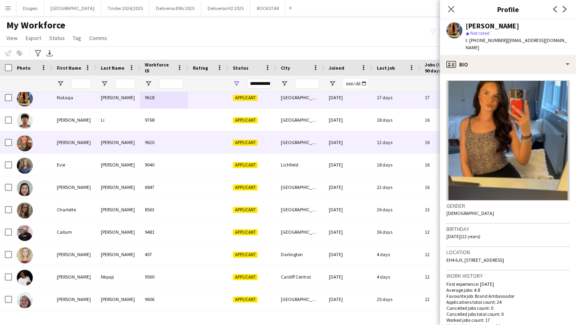
click at [209, 138] on div at bounding box center [208, 142] width 40 height 22
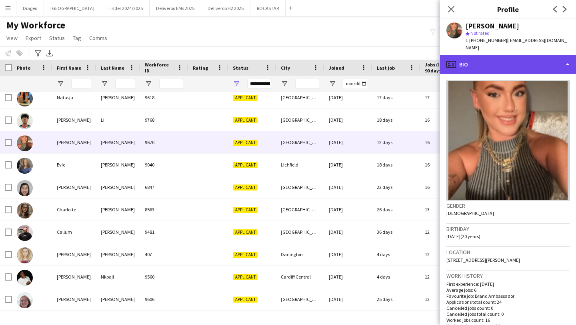
click at [492, 63] on div "profile Bio" at bounding box center [508, 64] width 136 height 19
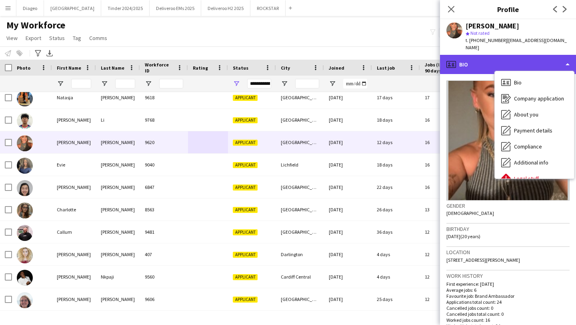
click at [485, 58] on div "profile Bio" at bounding box center [508, 64] width 136 height 19
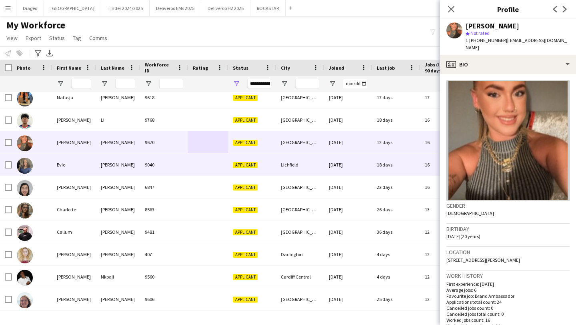
click at [182, 176] on div "6847" at bounding box center [164, 187] width 48 height 22
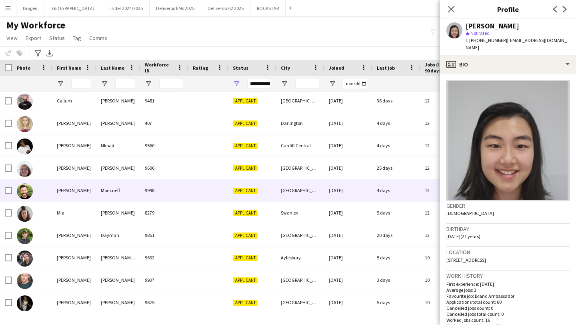
scroll to position [249, 0]
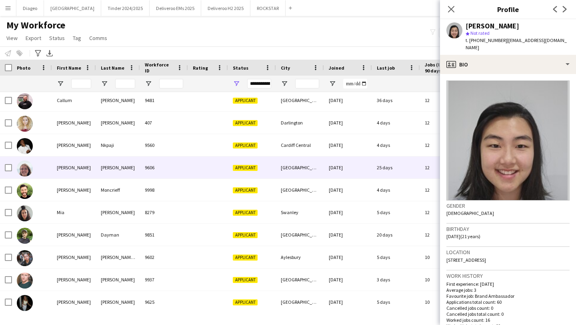
click at [187, 153] on div "9560" at bounding box center [164, 145] width 48 height 22
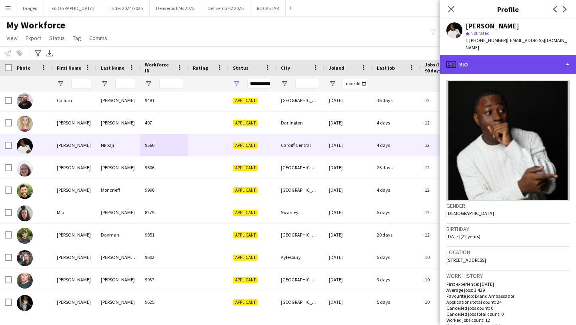
click at [518, 64] on div "profile Bio" at bounding box center [508, 64] width 136 height 19
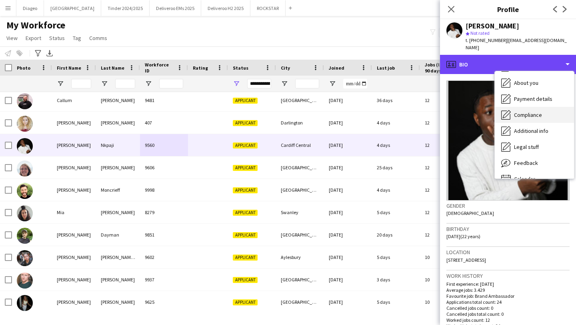
scroll to position [35, 0]
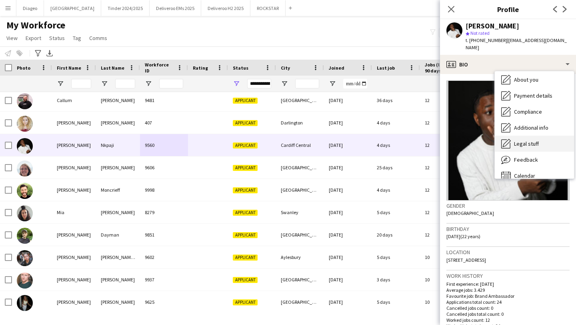
click at [525, 140] on span "Legal stuff" at bounding box center [526, 143] width 25 height 7
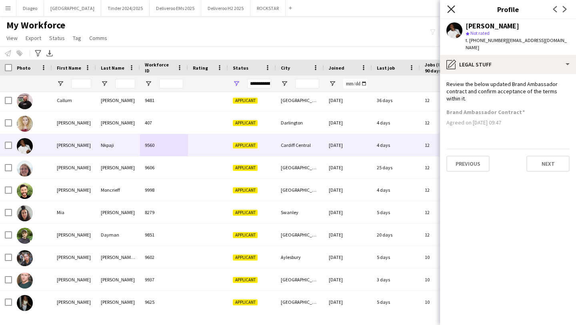
click at [451, 6] on icon "Close pop-in" at bounding box center [451, 9] width 8 height 8
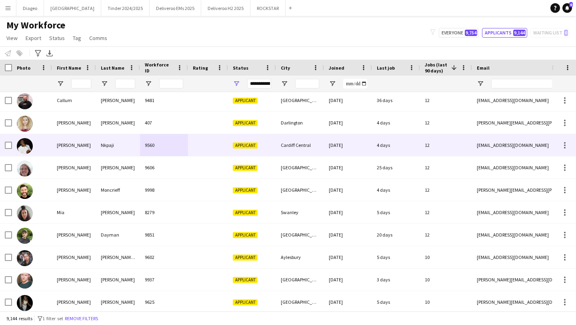
click at [258, 147] on div "Applicant" at bounding box center [252, 145] width 48 height 22
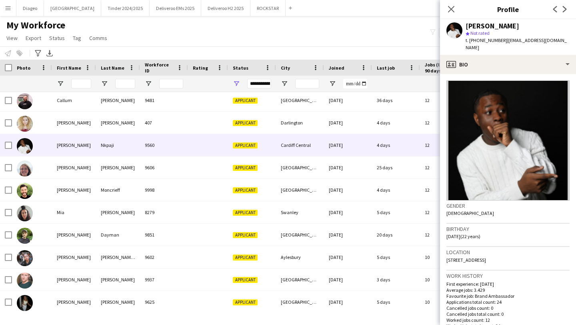
scroll to position [219, 0]
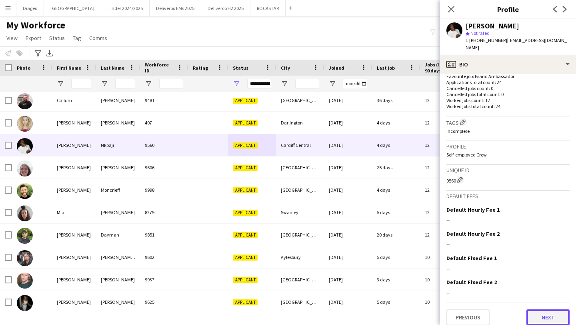
click at [549, 309] on button "Next" at bounding box center [547, 317] width 43 height 16
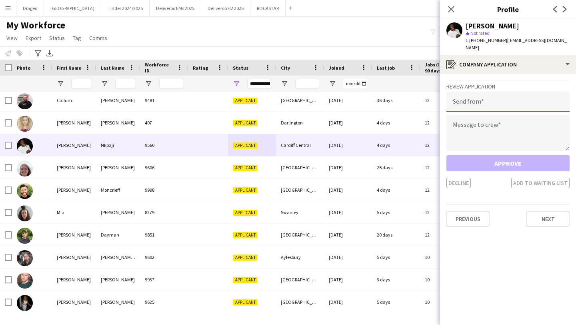
click at [516, 95] on input "email" at bounding box center [507, 102] width 123 height 20
paste input "**********"
type input "**********"
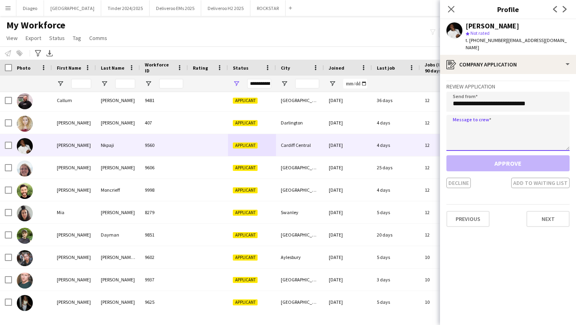
click at [497, 117] on textarea at bounding box center [507, 133] width 123 height 36
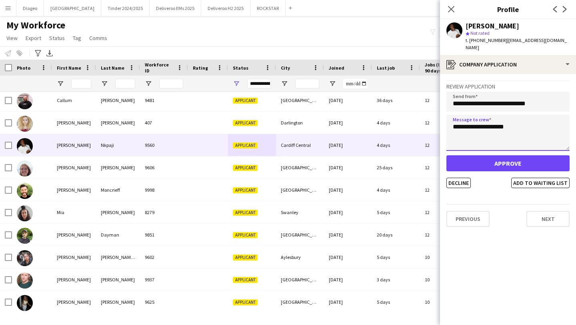
type textarea "**********"
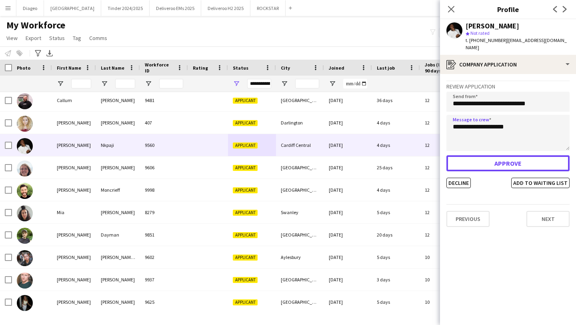
click at [503, 155] on button "Approve" at bounding box center [507, 163] width 123 height 16
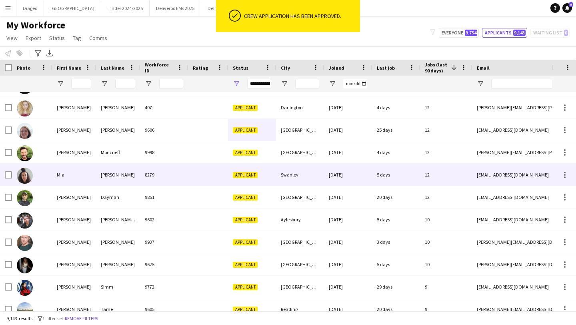
scroll to position [0, 0]
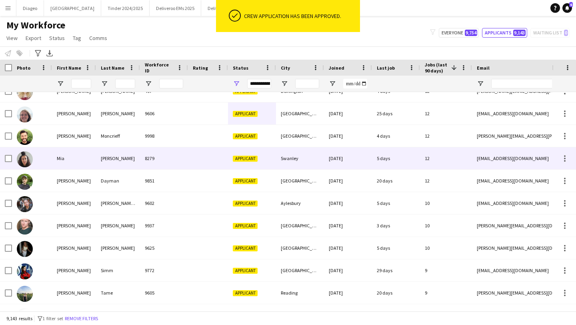
click at [186, 160] on div "8279" at bounding box center [164, 158] width 48 height 22
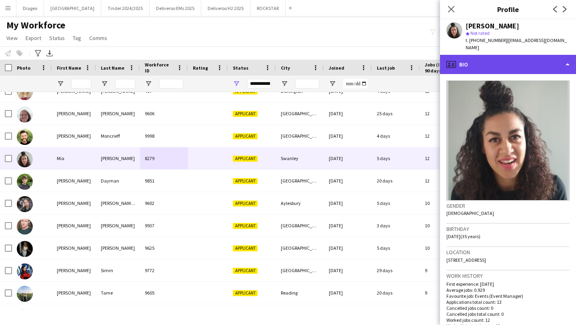
click at [493, 60] on div "profile Bio" at bounding box center [508, 64] width 136 height 19
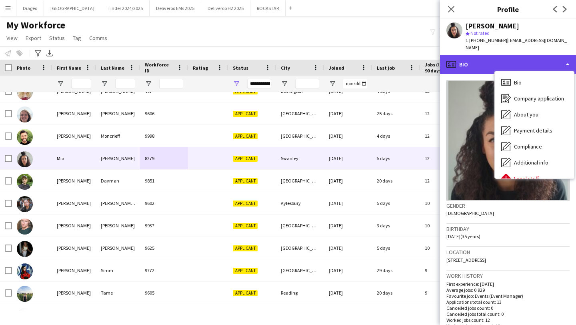
click at [484, 58] on div "profile Bio" at bounding box center [508, 64] width 136 height 19
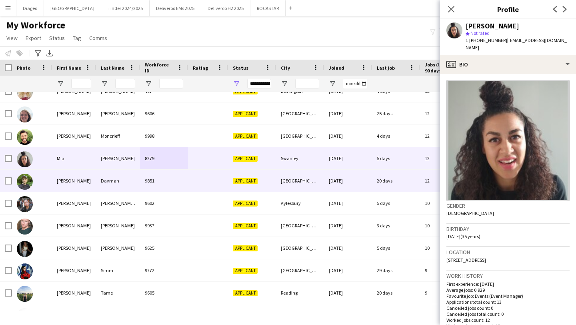
click at [211, 183] on div at bounding box center [208, 180] width 40 height 22
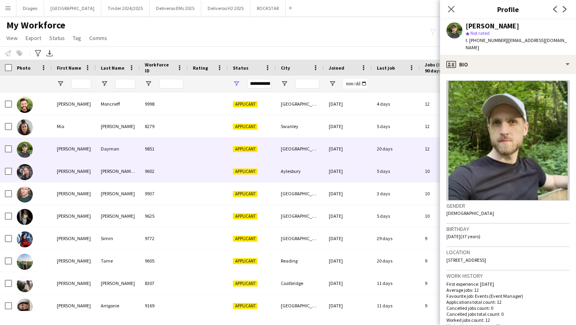
click at [181, 169] on div "9602" at bounding box center [164, 171] width 48 height 22
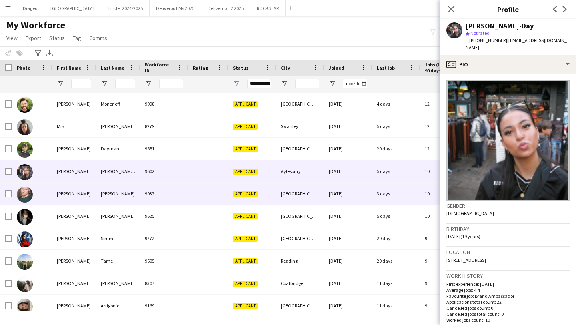
click at [185, 195] on div "9937" at bounding box center [164, 193] width 48 height 22
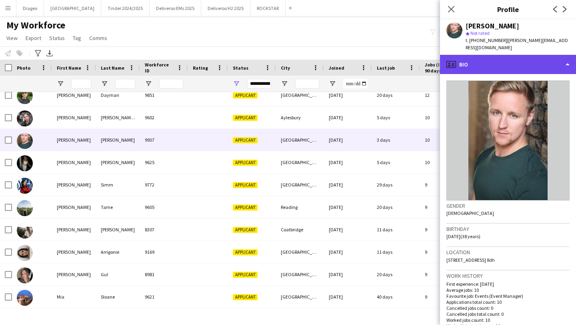
click at [500, 60] on div "profile Bio" at bounding box center [508, 64] width 136 height 19
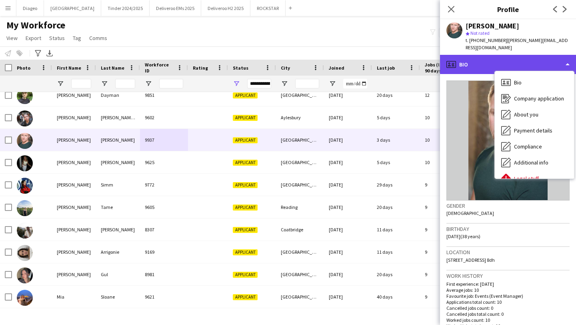
click at [485, 58] on div "profile Bio" at bounding box center [508, 64] width 136 height 19
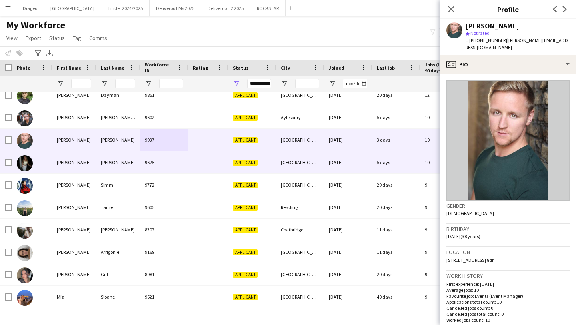
click at [187, 165] on div "9625" at bounding box center [164, 162] width 48 height 22
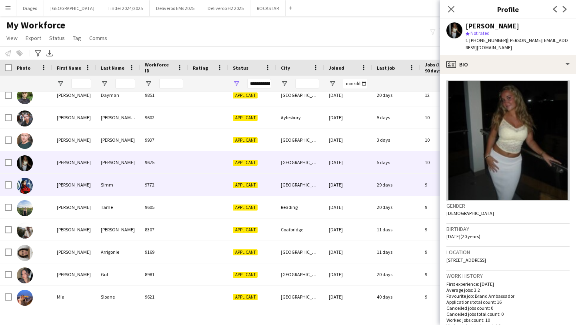
click at [185, 184] on div "9772" at bounding box center [164, 184] width 48 height 22
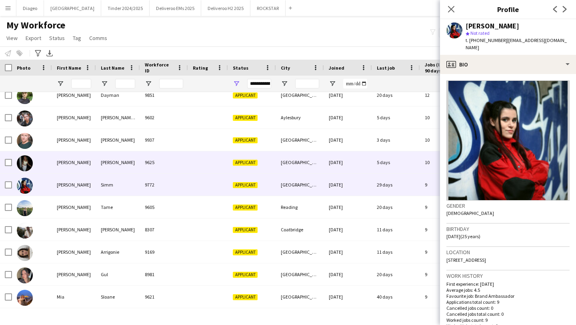
click at [187, 170] on div "9625" at bounding box center [164, 162] width 48 height 22
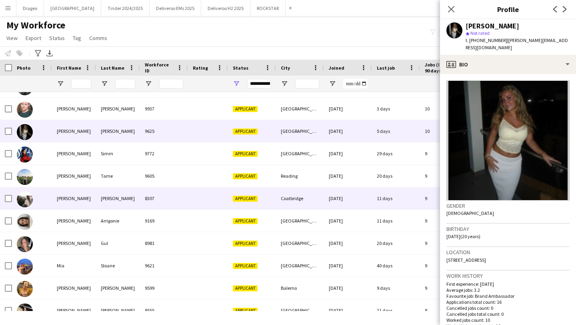
click at [427, 199] on div "9" at bounding box center [446, 198] width 52 height 22
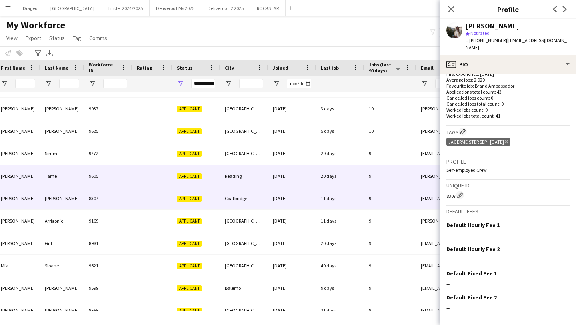
click at [380, 179] on div "9" at bounding box center [390, 176] width 52 height 22
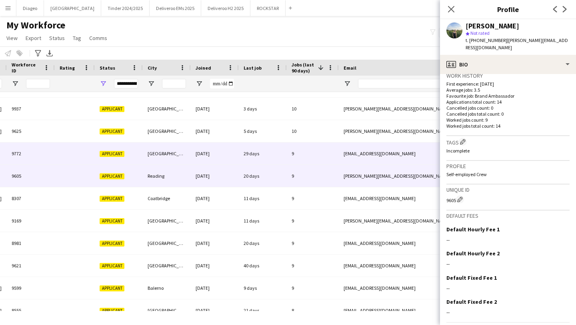
click at [341, 153] on div "amelialeighmusic@gmail.com" at bounding box center [419, 153] width 160 height 22
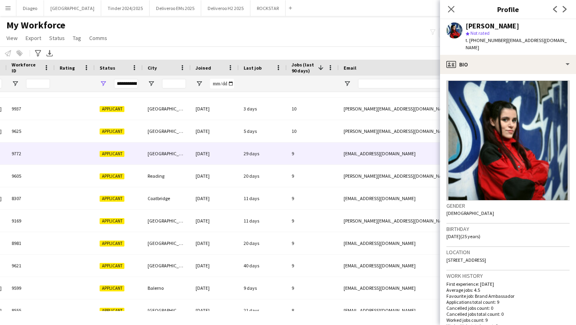
click at [456, 11] on div "Close pop-in" at bounding box center [451, 9] width 22 height 18
click at [452, 10] on icon "Close pop-in" at bounding box center [451, 9] width 8 height 8
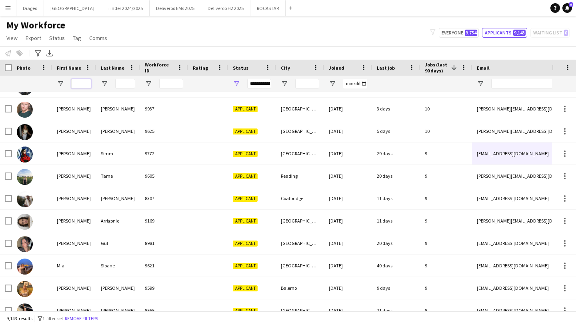
click at [83, 84] on input "First Name Filter Input" at bounding box center [81, 84] width 20 height 10
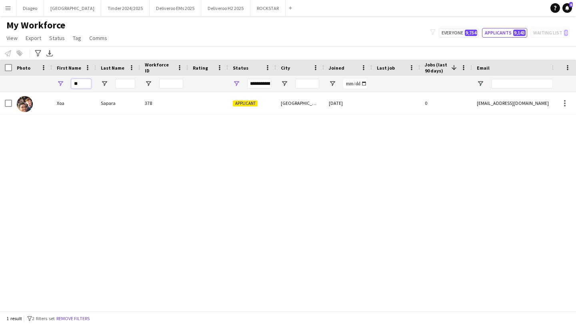
type input "*"
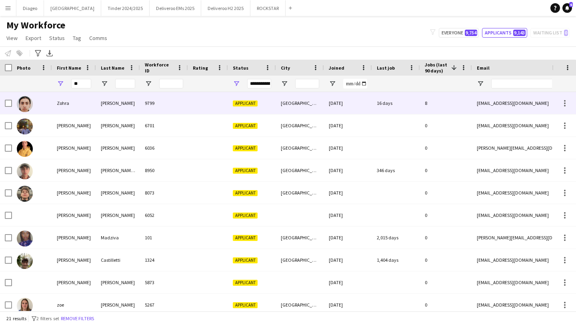
click at [83, 105] on div "Zohra" at bounding box center [74, 103] width 44 height 22
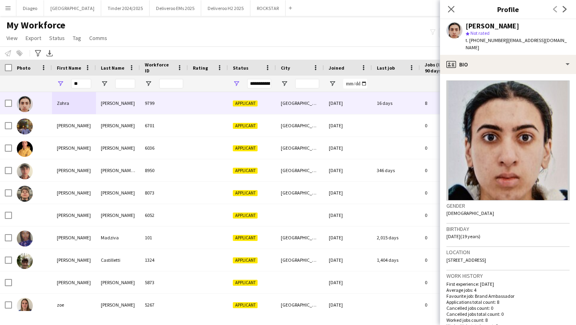
click at [484, 44] on div "t. +447944914675 | zohra3717@outlook.com" at bounding box center [517, 44] width 104 height 14
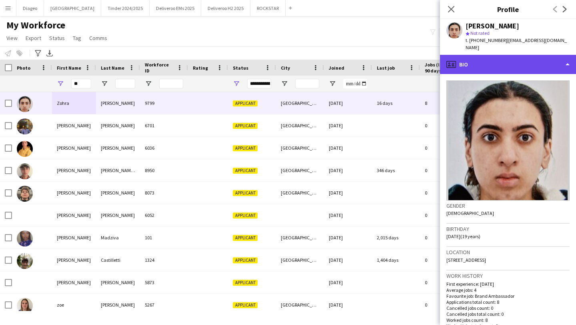
click at [485, 55] on div "profile Bio" at bounding box center [508, 64] width 136 height 19
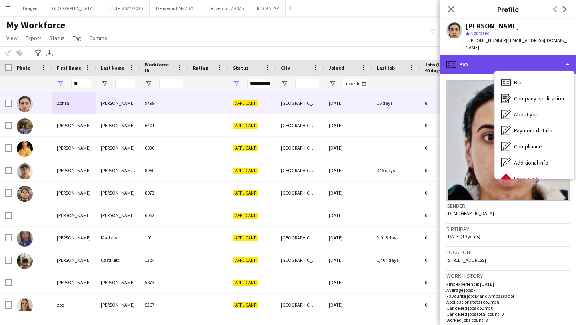
click at [473, 56] on div "profile Bio" at bounding box center [508, 64] width 136 height 19
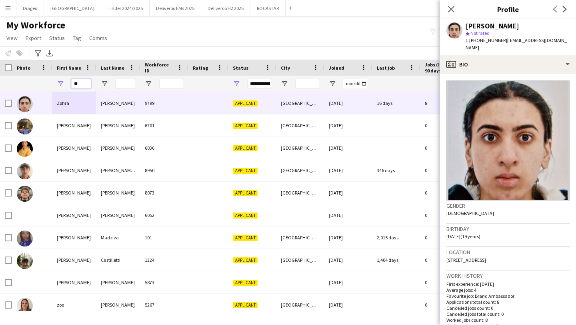
click at [86, 81] on input "**" at bounding box center [81, 84] width 20 height 10
type input "*"
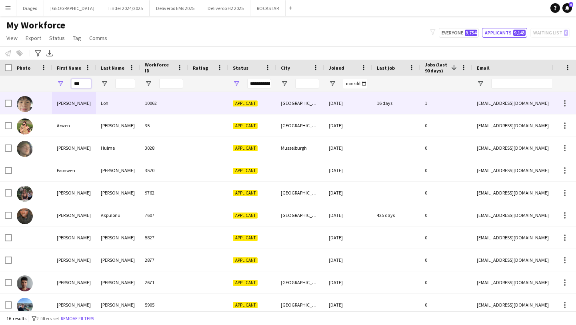
type input "***"
click at [105, 105] on div "Loh" at bounding box center [118, 103] width 44 height 22
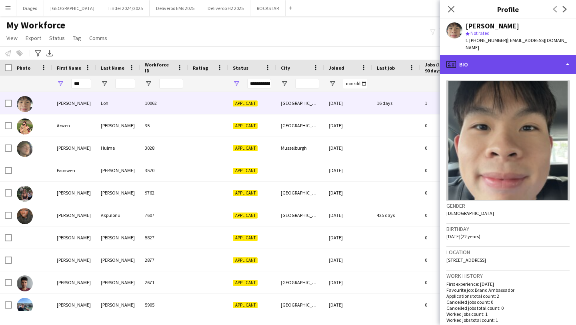
click at [506, 56] on div "profile Bio" at bounding box center [508, 64] width 136 height 19
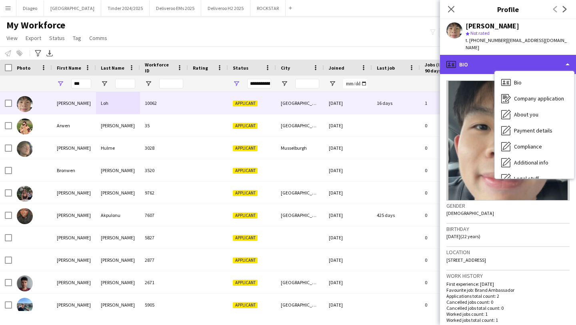
click at [496, 56] on div "profile Bio" at bounding box center [508, 64] width 136 height 19
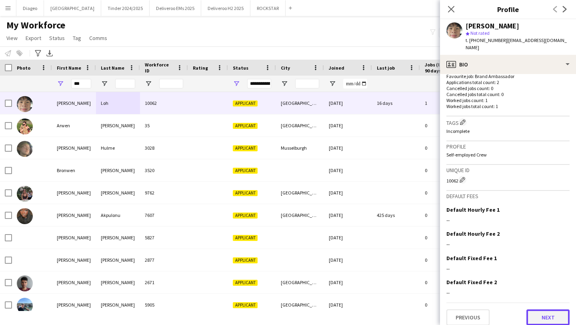
click at [555, 315] on button "Next" at bounding box center [547, 317] width 43 height 16
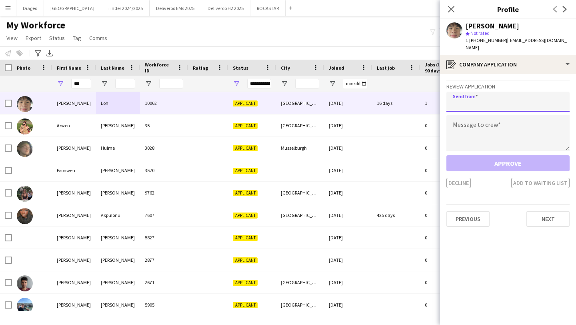
click at [500, 102] on input "email" at bounding box center [507, 102] width 123 height 20
paste input "**********"
type input "**********"
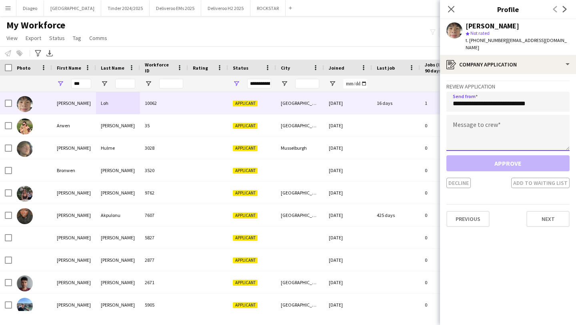
click at [496, 120] on textarea at bounding box center [507, 133] width 123 height 36
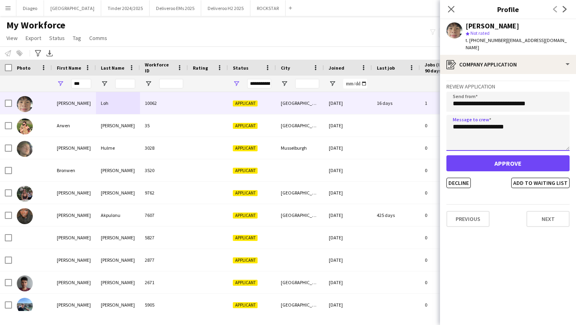
type textarea "**********"
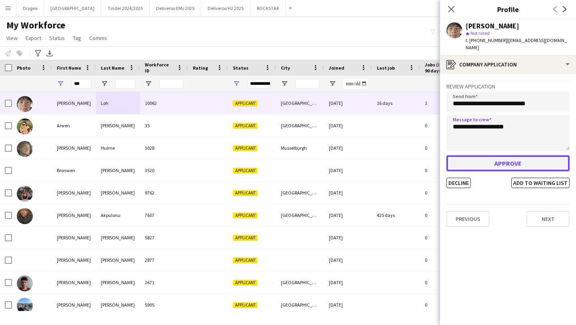
click at [524, 155] on button "Approve" at bounding box center [507, 163] width 123 height 16
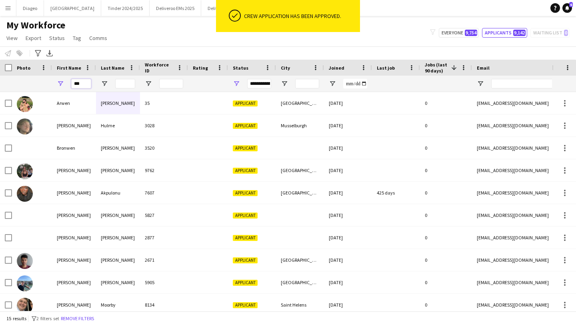
drag, startPoint x: 90, startPoint y: 83, endPoint x: 68, endPoint y: 83, distance: 22.4
click at [68, 83] on div "***" at bounding box center [74, 84] width 44 height 16
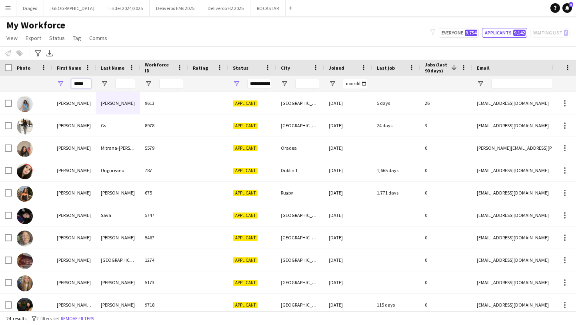
type input "*****"
click at [127, 84] on input "Last Name Filter Input" at bounding box center [125, 84] width 20 height 10
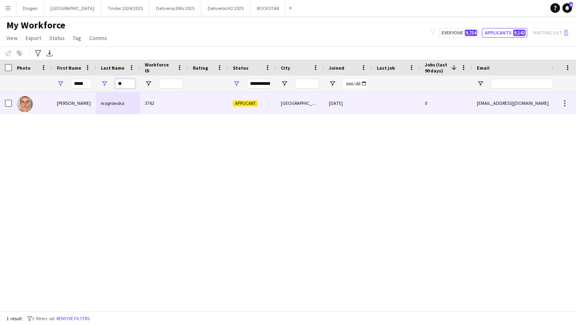
type input "*"
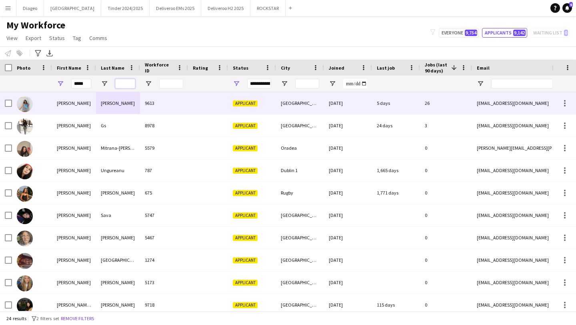
type input "*"
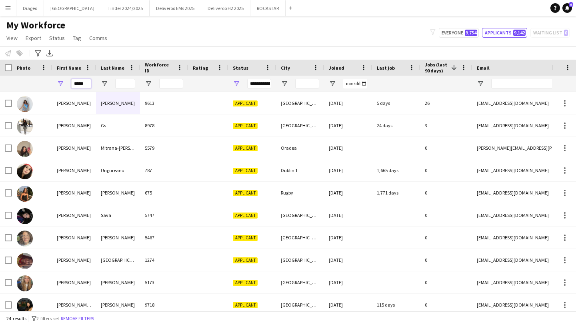
click at [85, 85] on input "*****" at bounding box center [81, 84] width 20 height 10
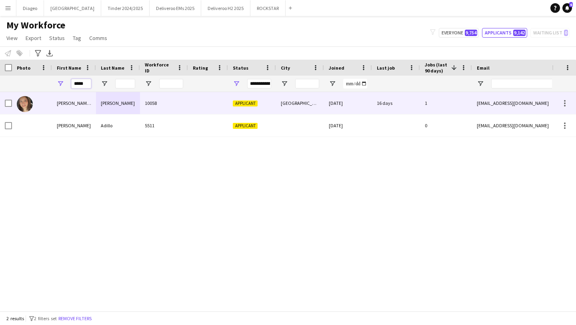
type input "*****"
click at [75, 109] on div "María Alejandra" at bounding box center [74, 103] width 44 height 22
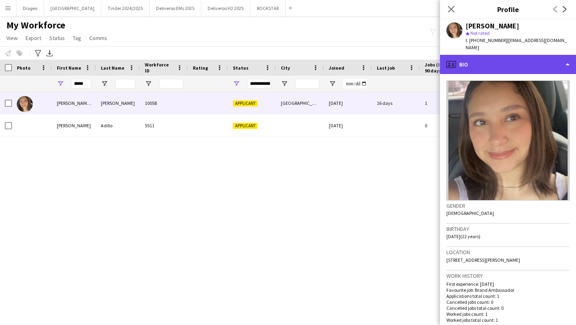
click at [494, 64] on div "profile Bio" at bounding box center [508, 64] width 136 height 19
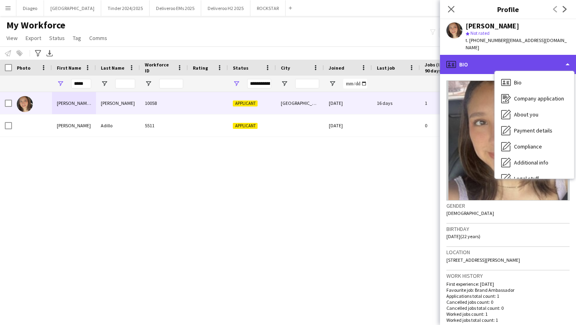
click at [483, 58] on div "profile Bio" at bounding box center [508, 64] width 136 height 19
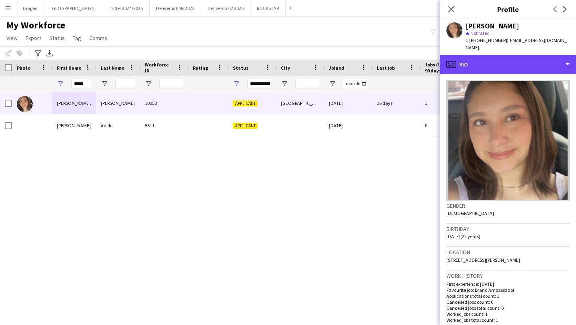
scroll to position [213, 0]
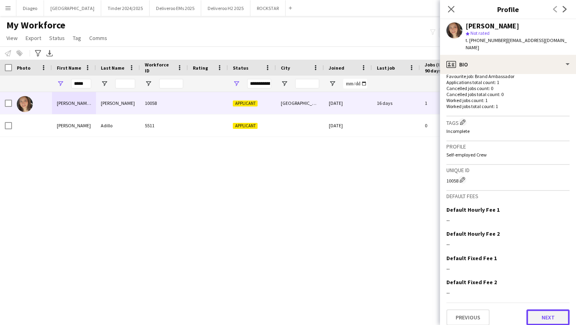
click at [551, 311] on button "Next" at bounding box center [547, 317] width 43 height 16
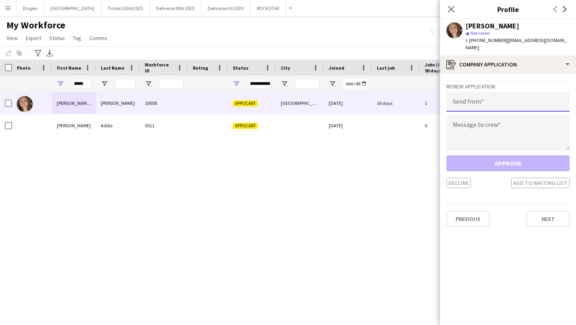
click at [497, 92] on input "email" at bounding box center [507, 102] width 123 height 20
paste input "**********"
type input "**********"
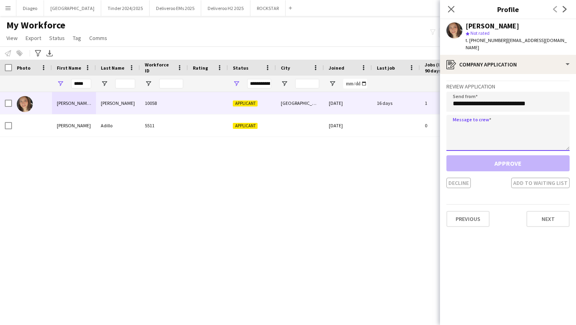
click at [498, 116] on textarea at bounding box center [507, 133] width 123 height 36
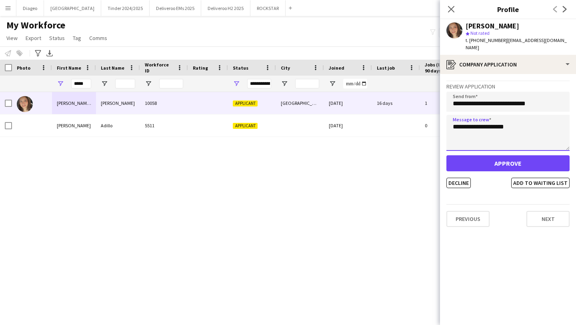
type textarea "**********"
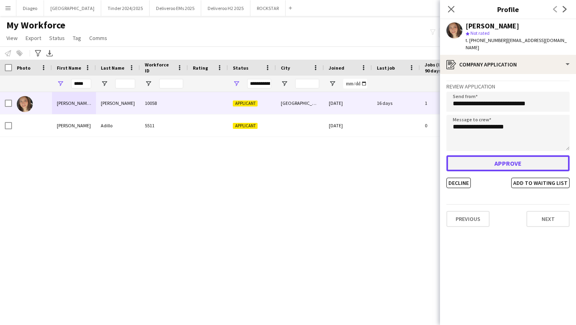
click at [514, 157] on button "Approve" at bounding box center [507, 163] width 123 height 16
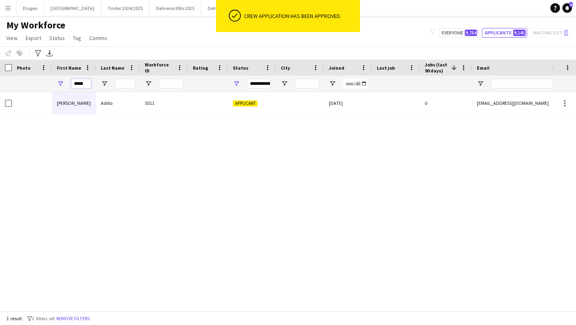
drag, startPoint x: 88, startPoint y: 84, endPoint x: 49, endPoint y: 84, distance: 38.8
click at [50, 84] on div "**********" at bounding box center [433, 84] width 866 height 16
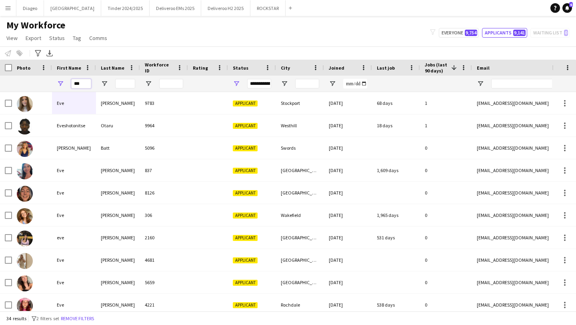
type input "***"
click at [126, 86] on input "Last Name Filter Input" at bounding box center [125, 84] width 20 height 10
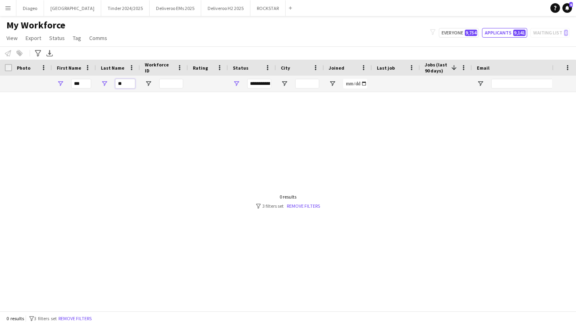
type input "*"
type input "*******"
click at [86, 81] on input "***" at bounding box center [81, 84] width 20 height 10
type input "*"
click at [119, 83] on input "*******" at bounding box center [125, 84] width 20 height 10
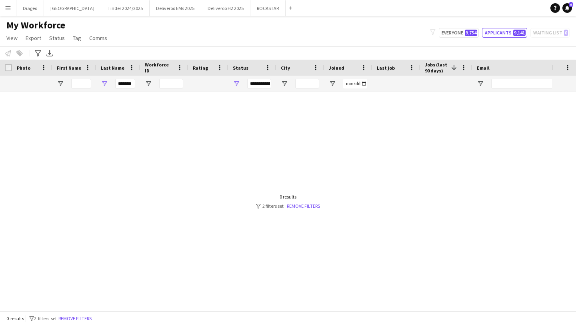
click at [115, 83] on div "*******" at bounding box center [118, 84] width 44 height 16
drag, startPoint x: 118, startPoint y: 84, endPoint x: 183, endPoint y: 88, distance: 65.3
click at [180, 86] on div "**********" at bounding box center [433, 84] width 866 height 16
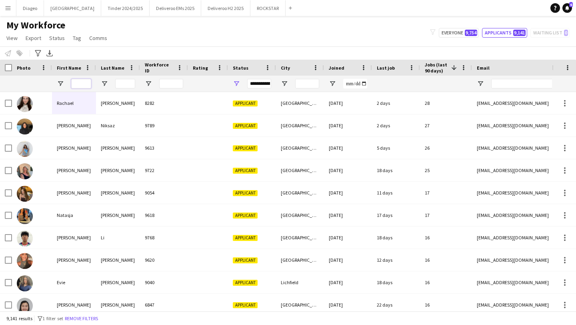
click at [78, 79] on input "First Name Filter Input" at bounding box center [81, 84] width 20 height 10
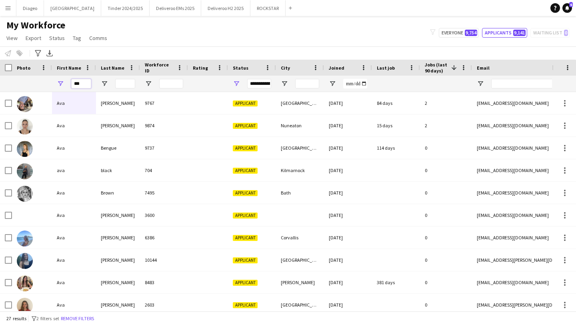
type input "***"
click at [119, 84] on input "Last Name Filter Input" at bounding box center [125, 84] width 20 height 10
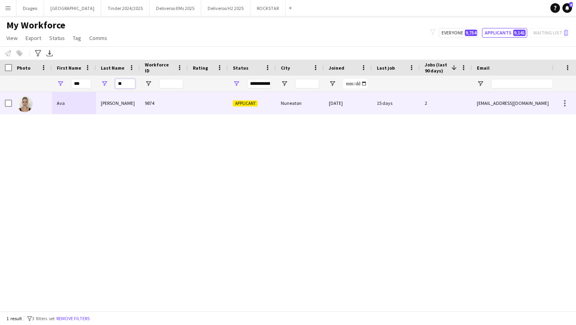
type input "**"
click at [123, 106] on div "Smith" at bounding box center [118, 103] width 44 height 22
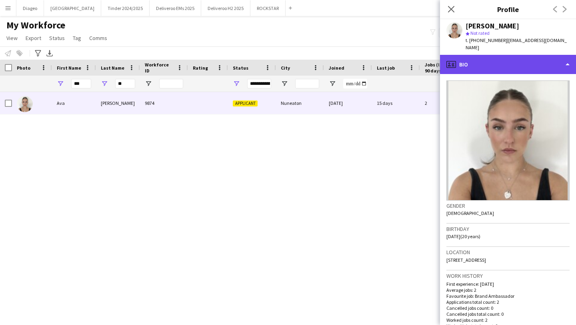
click at [502, 64] on div "profile Bio" at bounding box center [508, 64] width 136 height 19
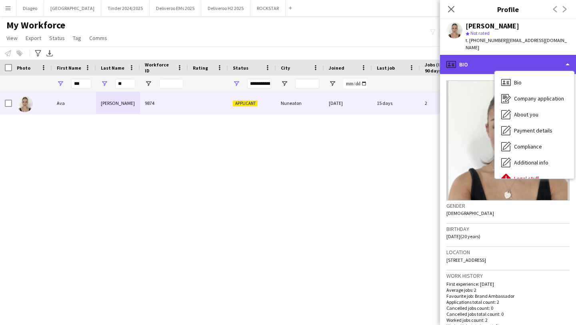
click at [490, 58] on div "profile Bio" at bounding box center [508, 64] width 136 height 19
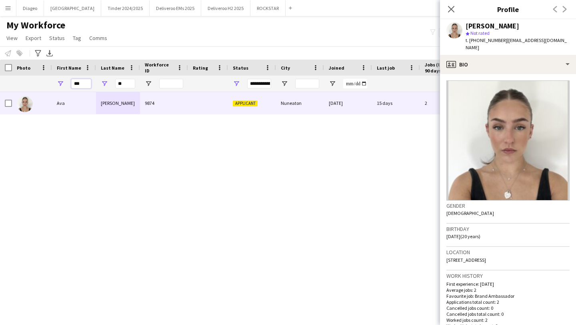
click at [84, 82] on input "***" at bounding box center [81, 84] width 20 height 10
type input "*"
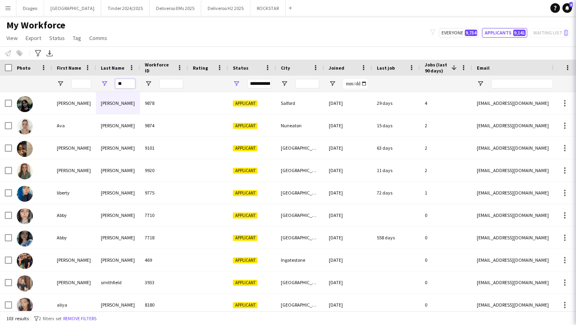
click at [126, 85] on input "**" at bounding box center [125, 84] width 20 height 10
type input "*"
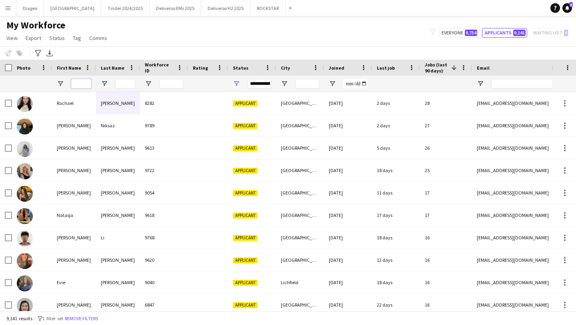
click at [78, 79] on input "First Name Filter Input" at bounding box center [81, 84] width 20 height 10
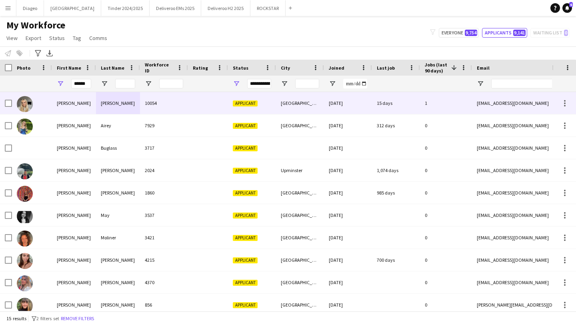
click at [110, 103] on div "Yeomans" at bounding box center [118, 103] width 44 height 22
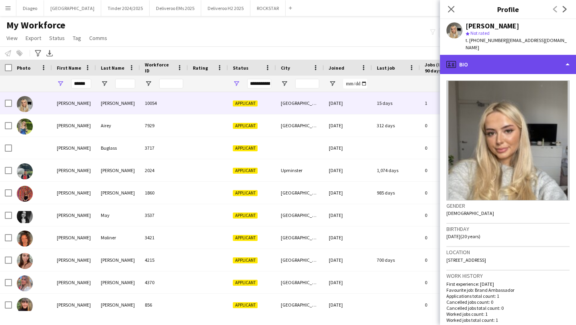
click at [496, 55] on div "profile Bio" at bounding box center [508, 64] width 136 height 19
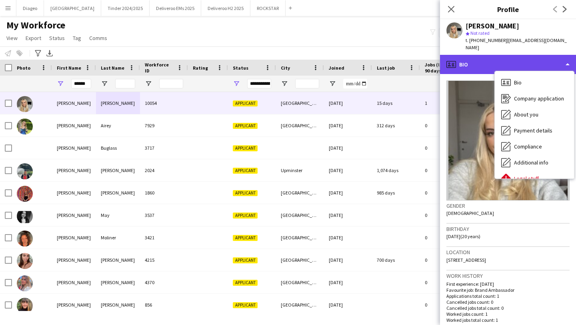
click at [480, 55] on div "profile Bio" at bounding box center [508, 64] width 136 height 19
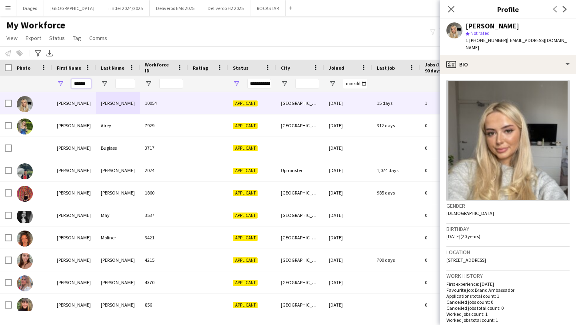
click at [77, 84] on input "******" at bounding box center [81, 84] width 20 height 10
click at [83, 85] on input "******" at bounding box center [81, 84] width 20 height 10
drag, startPoint x: 86, startPoint y: 85, endPoint x: 72, endPoint y: 84, distance: 13.6
click at [76, 85] on input "******" at bounding box center [81, 84] width 20 height 10
type input "*"
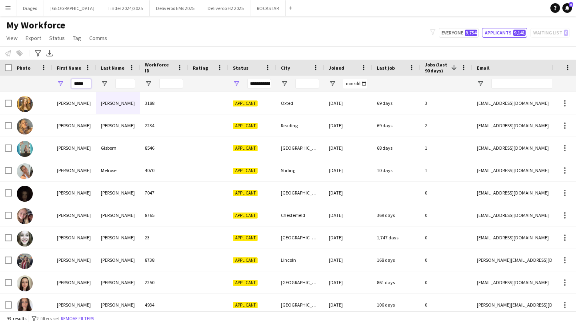
type input "*****"
click at [121, 82] on input "Last Name Filter Input" at bounding box center [125, 84] width 20 height 10
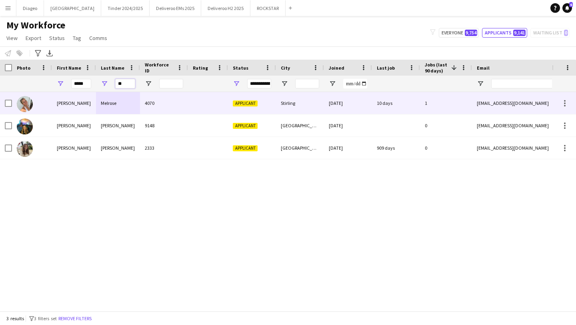
type input "*"
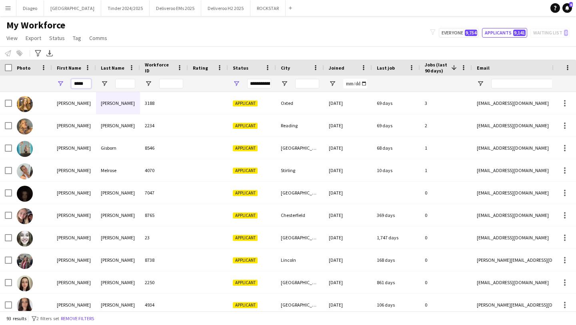
drag, startPoint x: 90, startPoint y: 84, endPoint x: 56, endPoint y: 84, distance: 33.2
click at [58, 84] on div "*****" at bounding box center [74, 84] width 44 height 16
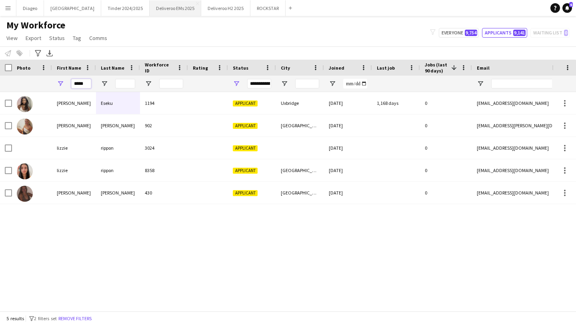
type input "*****"
drag, startPoint x: 87, startPoint y: 86, endPoint x: 56, endPoint y: 85, distance: 30.4
click at [57, 85] on div "*****" at bounding box center [74, 84] width 44 height 16
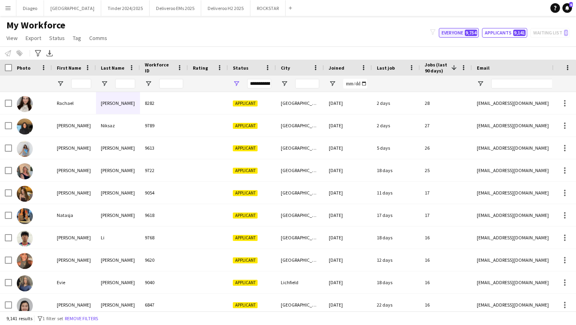
click at [458, 32] on button "Everyone 9,754" at bounding box center [458, 33] width 40 height 10
type input "**********"
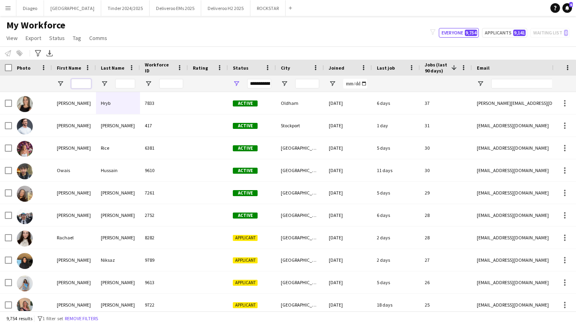
click at [81, 84] on input "First Name Filter Input" at bounding box center [81, 84] width 20 height 10
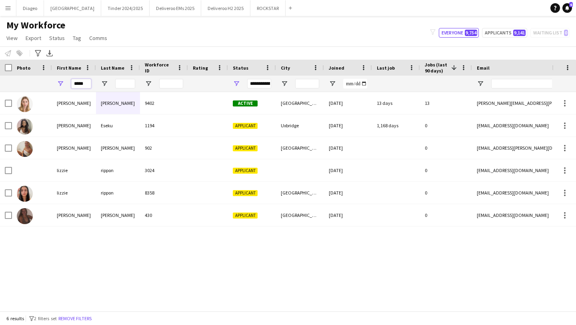
drag, startPoint x: 86, startPoint y: 85, endPoint x: 51, endPoint y: 83, distance: 35.2
click at [52, 84] on div "*****" at bounding box center [74, 84] width 44 height 16
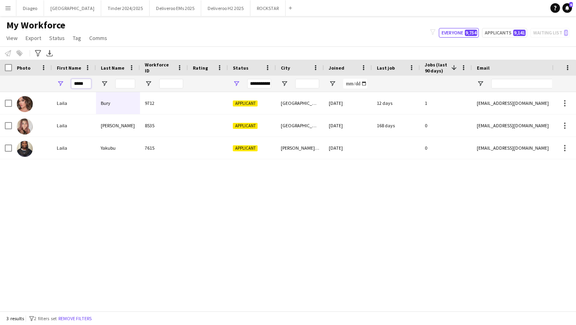
type input "*****"
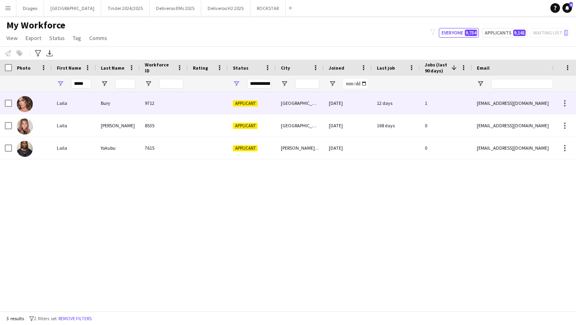
click at [111, 98] on div "Bury" at bounding box center [118, 103] width 44 height 22
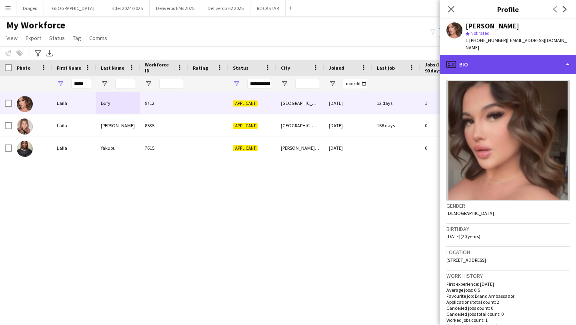
click at [515, 61] on div "profile Bio" at bounding box center [508, 64] width 136 height 19
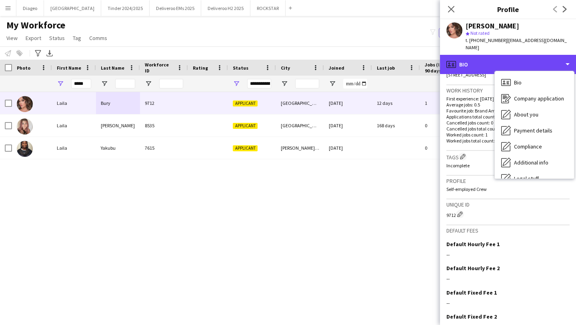
scroll to position [219, 0]
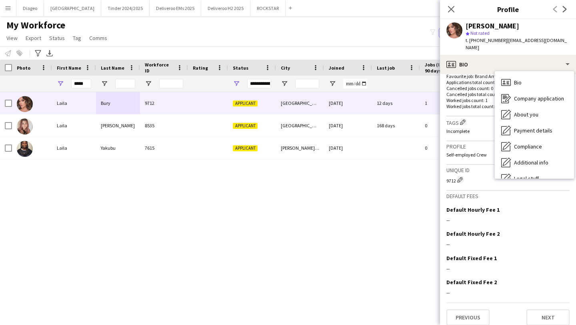
click at [552, 323] on app-crew-profile-bio "Gender Female Birthday 26-04-2005 (20 years) Location 158 Church Lane, London, …" at bounding box center [508, 199] width 136 height 251
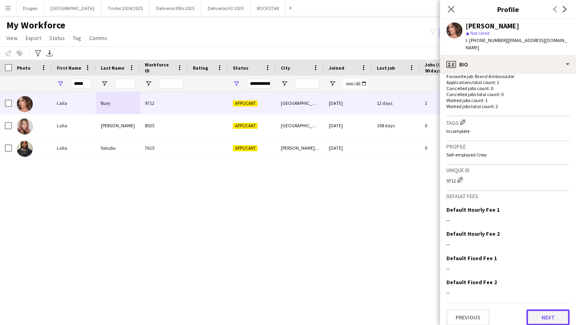
click at [552, 314] on button "Next" at bounding box center [547, 317] width 43 height 16
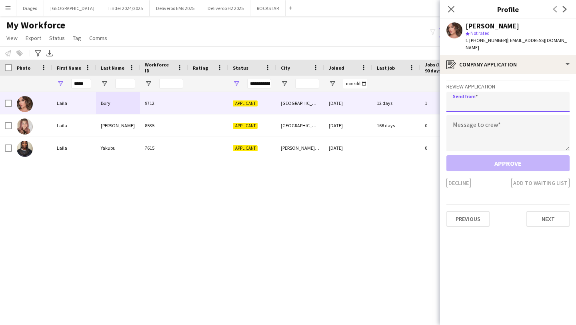
click at [486, 101] on input "email" at bounding box center [507, 102] width 123 height 20
paste input "**********"
type input "**********"
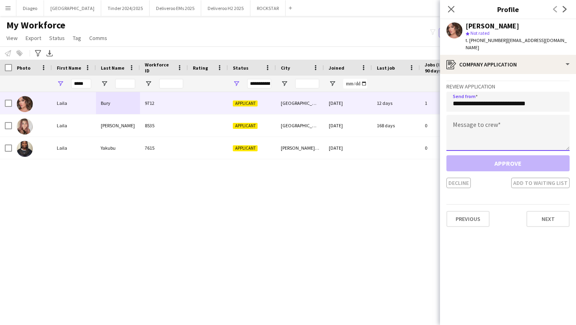
click at [488, 124] on textarea at bounding box center [507, 133] width 123 height 36
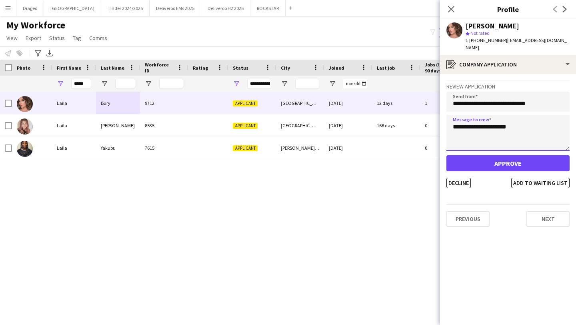
type textarea "**********"
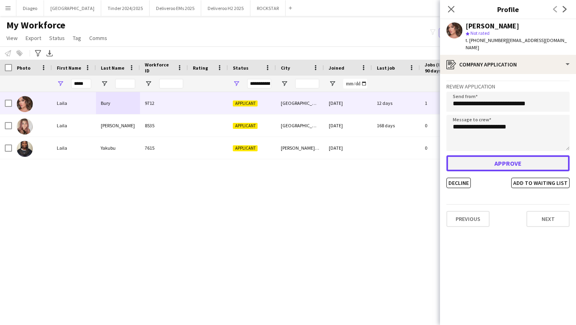
click at [517, 155] on button "Approve" at bounding box center [507, 163] width 123 height 16
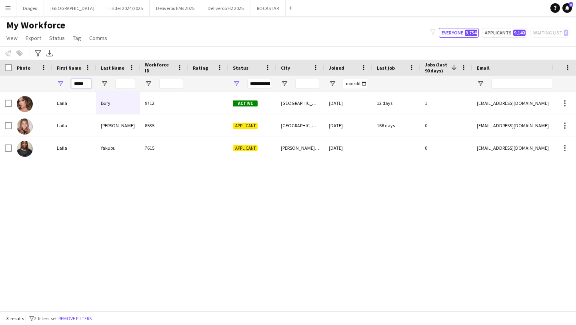
drag, startPoint x: 85, startPoint y: 83, endPoint x: 60, endPoint y: 83, distance: 24.4
click at [60, 83] on div "*****" at bounding box center [74, 84] width 44 height 16
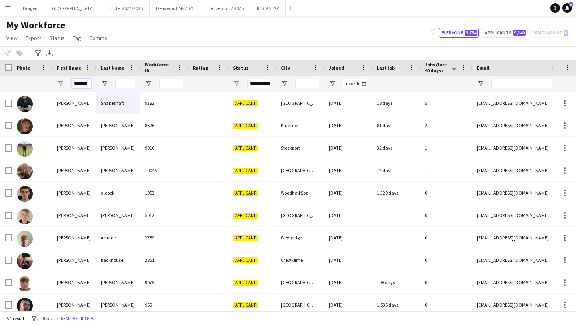
type input "*******"
click at [124, 81] on input "Last Name Filter Input" at bounding box center [125, 84] width 20 height 10
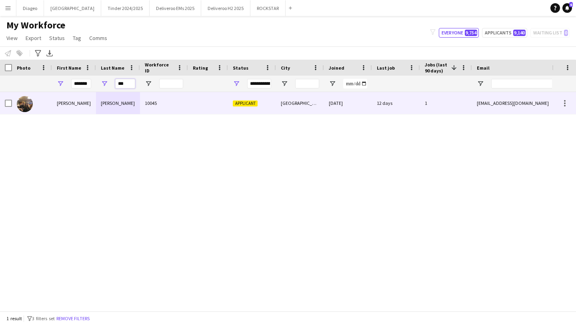
type input "***"
click at [127, 101] on div "Curtis" at bounding box center [118, 103] width 44 height 22
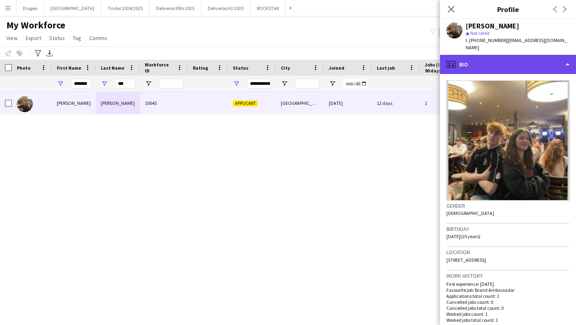
click at [489, 55] on div "profile Bio" at bounding box center [508, 64] width 136 height 19
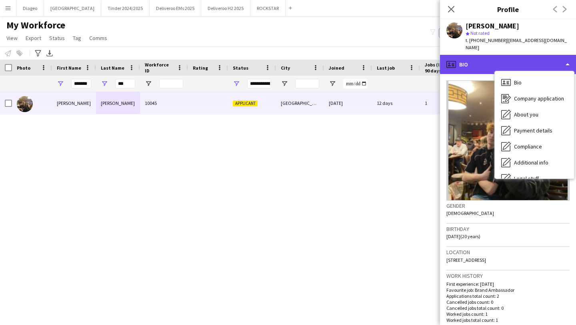
click at [485, 55] on div "profile Bio" at bounding box center [508, 64] width 136 height 19
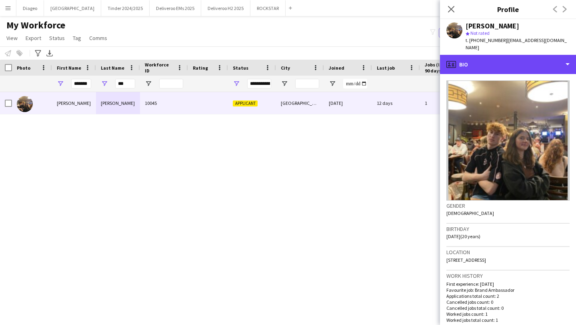
scroll to position [213, 0]
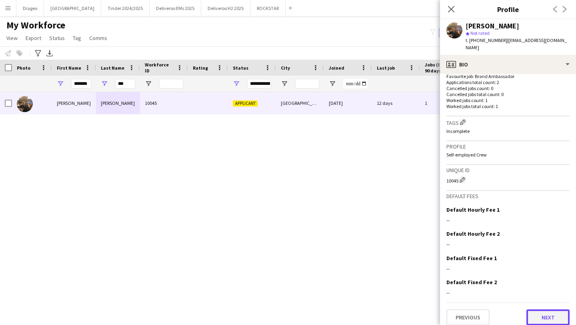
click at [550, 309] on button "Next" at bounding box center [547, 317] width 43 height 16
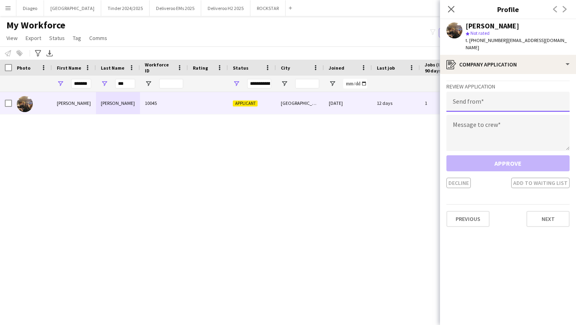
click at [491, 93] on input "email" at bounding box center [507, 102] width 123 height 20
paste input "**********"
type input "**********"
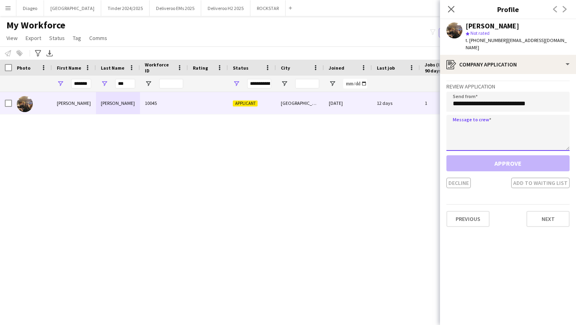
click at [487, 117] on textarea at bounding box center [507, 133] width 123 height 36
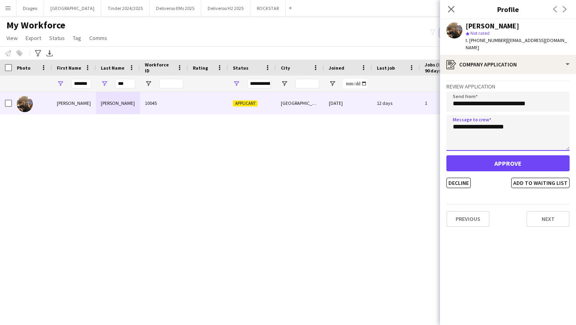
type textarea "**********"
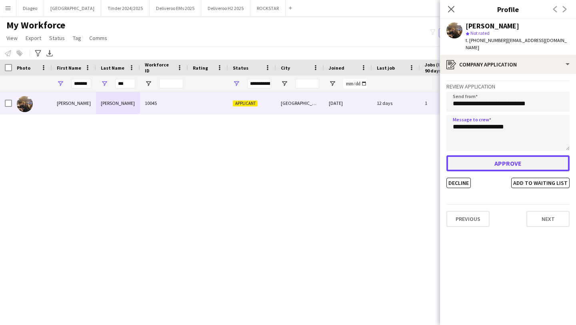
click at [504, 155] on button "Approve" at bounding box center [507, 163] width 123 height 16
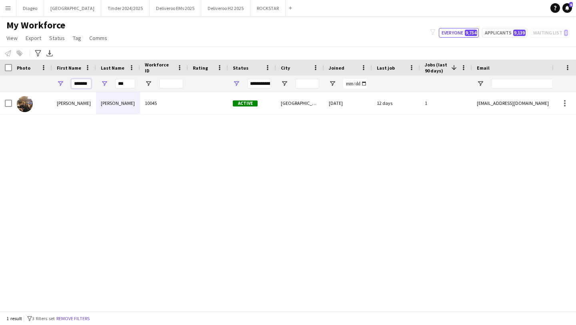
drag, startPoint x: 89, startPoint y: 86, endPoint x: 54, endPoint y: 85, distance: 35.6
click at [55, 85] on div "*******" at bounding box center [74, 84] width 44 height 16
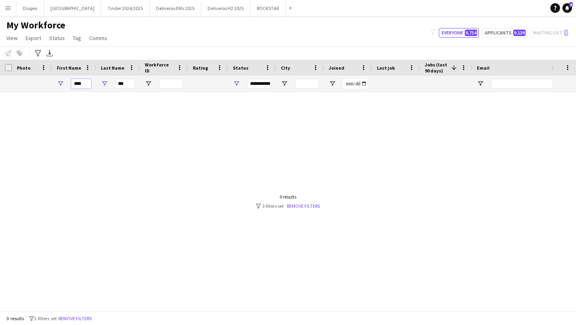
type input "****"
click at [128, 82] on input "***" at bounding box center [125, 84] width 20 height 10
type input "*"
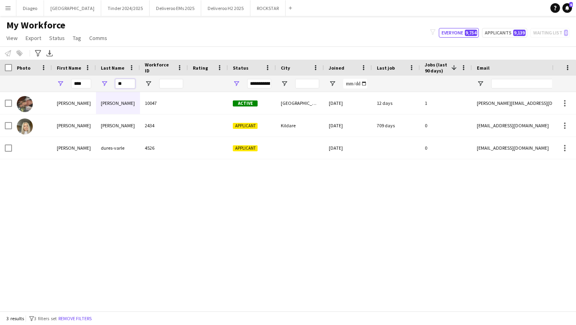
type input "*"
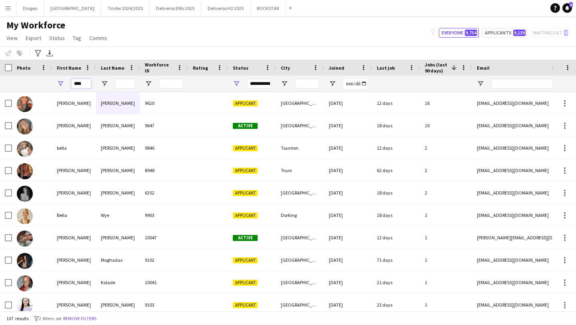
click at [83, 81] on input "****" at bounding box center [81, 84] width 20 height 10
type input "*"
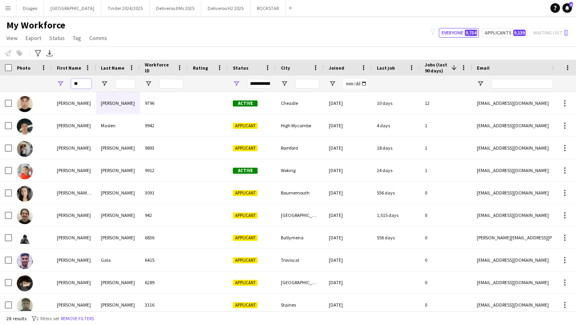
type input "*"
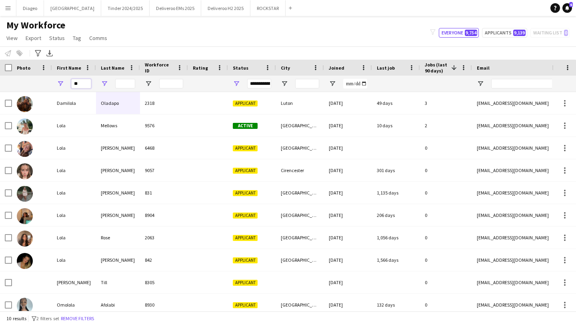
type input "*"
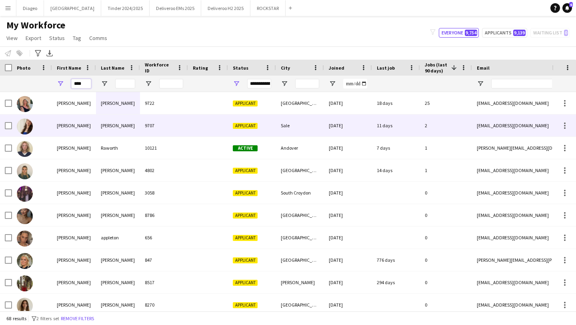
type input "****"
click at [138, 119] on div "Kenny-Levick" at bounding box center [118, 125] width 44 height 22
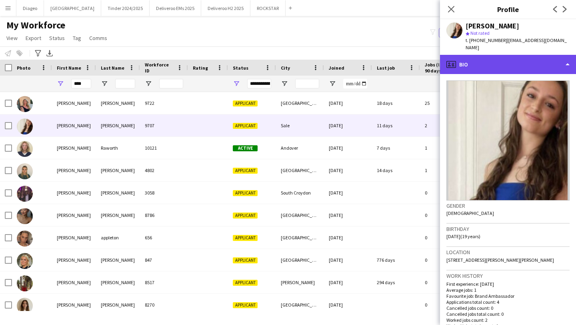
click at [492, 55] on div "profile Bio" at bounding box center [508, 64] width 136 height 19
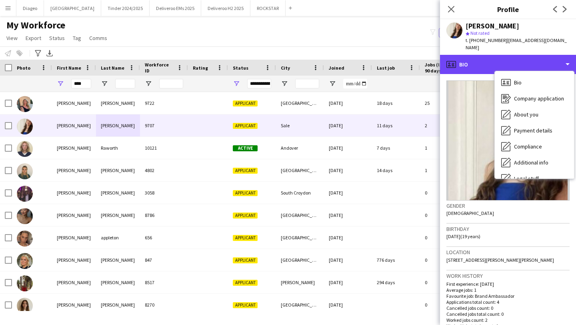
scroll to position [219, 0]
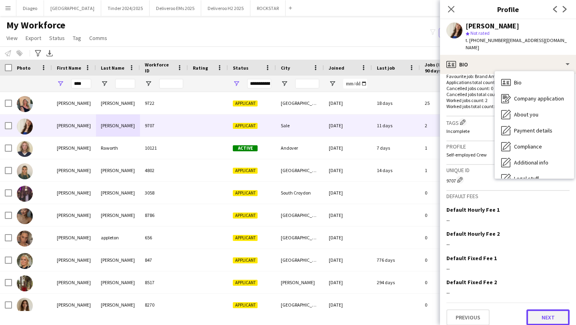
click at [555, 314] on button "Next" at bounding box center [547, 317] width 43 height 16
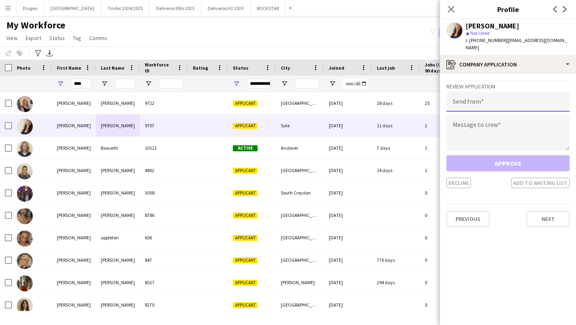
click at [491, 96] on input "email" at bounding box center [507, 102] width 123 height 20
paste input "**********"
type input "**********"
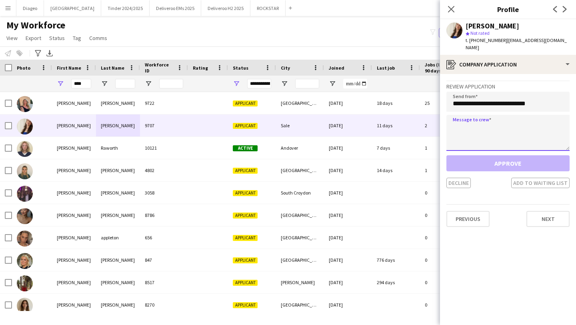
click at [482, 125] on textarea at bounding box center [507, 133] width 123 height 36
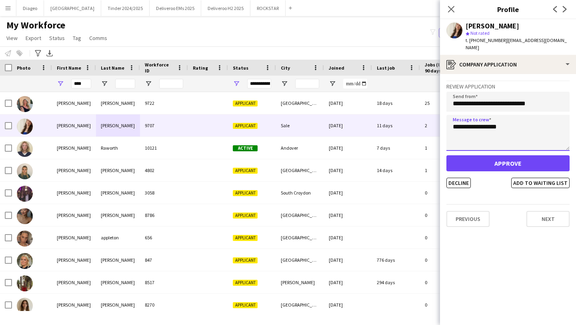
type textarea "**********"
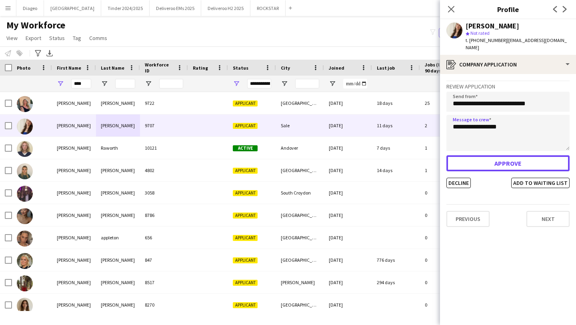
click at [506, 158] on button "Approve" at bounding box center [507, 163] width 123 height 16
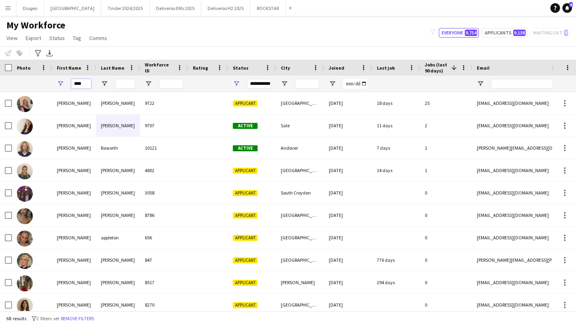
drag, startPoint x: 82, startPoint y: 84, endPoint x: 42, endPoint y: 84, distance: 40.4
click at [44, 84] on div "**********" at bounding box center [433, 84] width 866 height 16
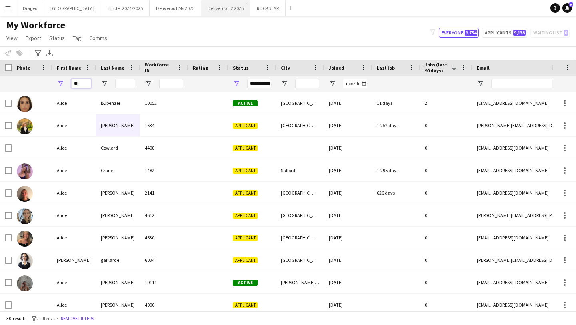
type input "*"
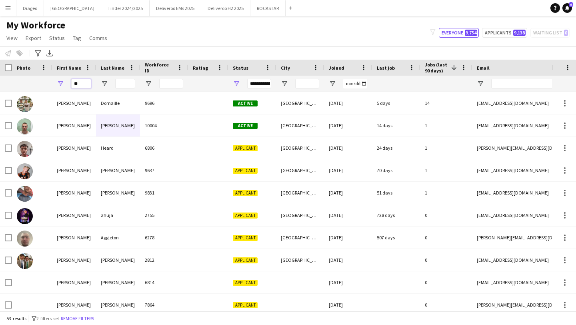
type input "*"
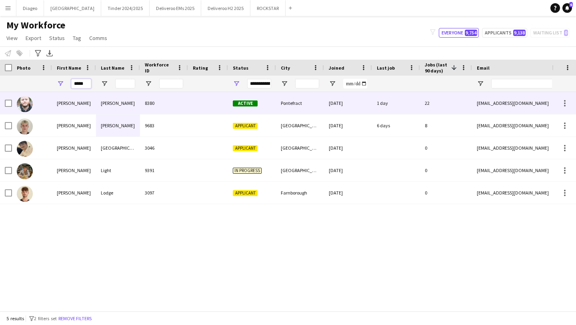
type input "*****"
click at [205, 129] on div at bounding box center [208, 125] width 40 height 22
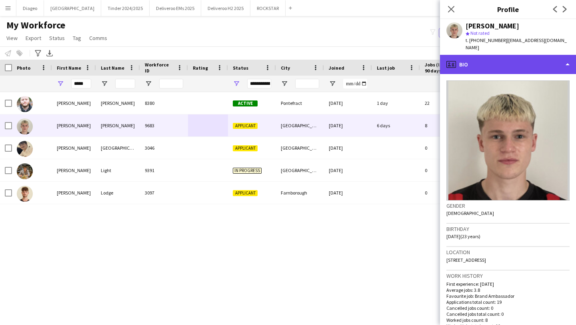
click at [526, 55] on div "profile Bio" at bounding box center [508, 64] width 136 height 19
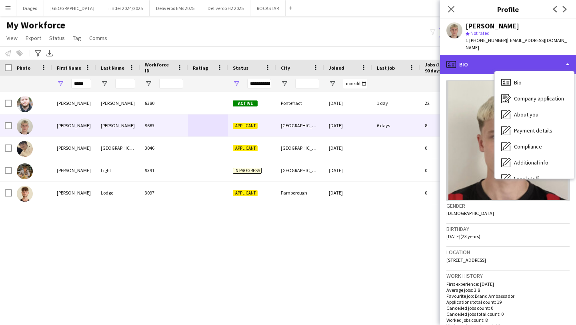
click at [526, 55] on div "profile Bio" at bounding box center [508, 64] width 136 height 19
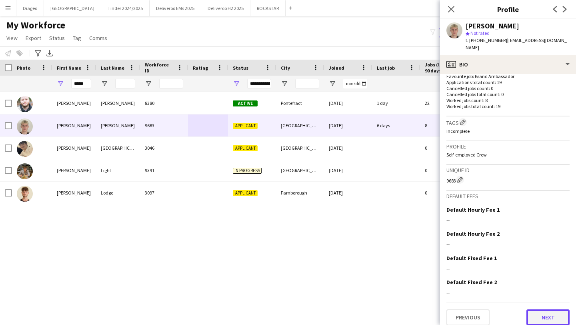
click at [551, 309] on button "Next" at bounding box center [547, 317] width 43 height 16
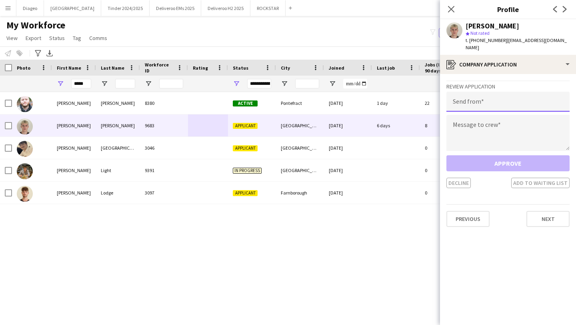
click at [508, 98] on input "email" at bounding box center [507, 102] width 123 height 20
paste input "**********"
type input "**********"
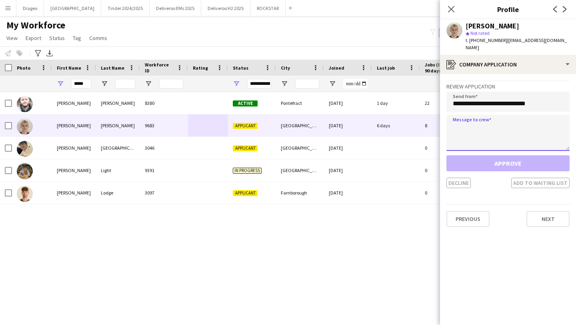
click at [503, 120] on textarea at bounding box center [507, 133] width 123 height 36
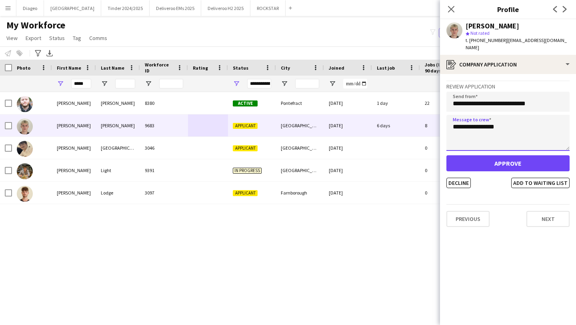
type textarea "**********"
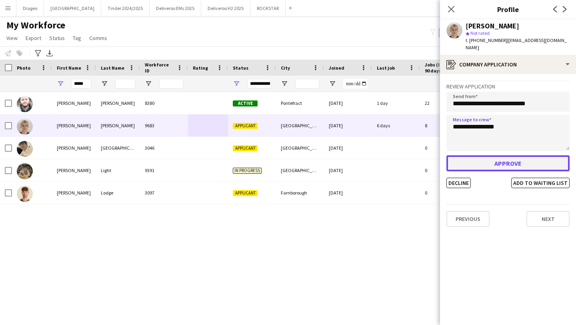
click at [516, 158] on button "Approve" at bounding box center [507, 163] width 123 height 16
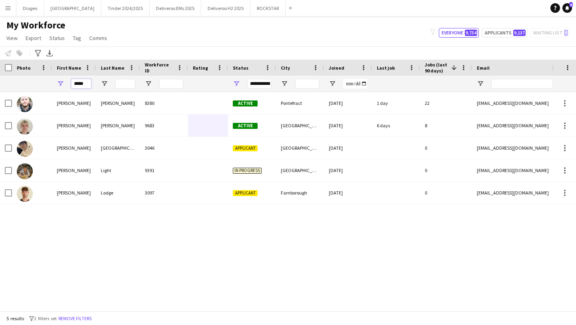
drag, startPoint x: 86, startPoint y: 81, endPoint x: 41, endPoint y: 81, distance: 45.2
click at [41, 81] on div "**********" at bounding box center [433, 84] width 866 height 16
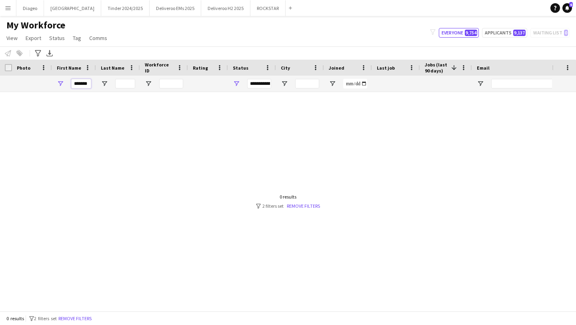
scroll to position [0, 0]
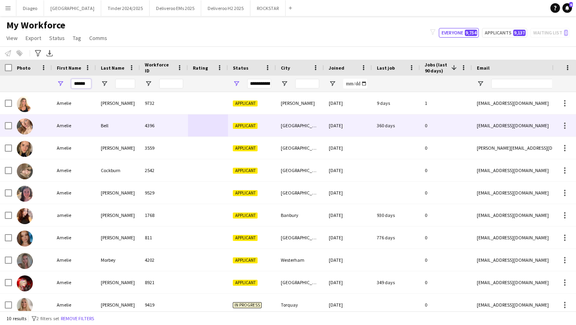
type input "******"
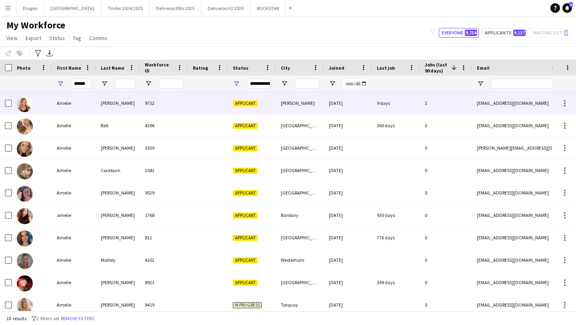
click at [232, 106] on div "Applicant" at bounding box center [252, 103] width 48 height 22
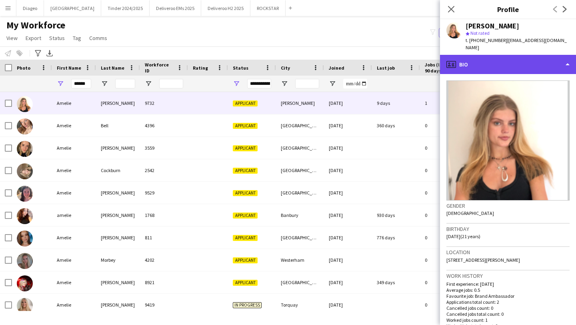
click at [512, 59] on div "profile Bio" at bounding box center [508, 64] width 136 height 19
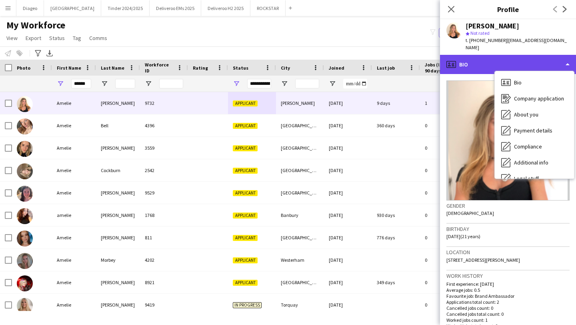
click at [512, 59] on div "profile Bio" at bounding box center [508, 64] width 136 height 19
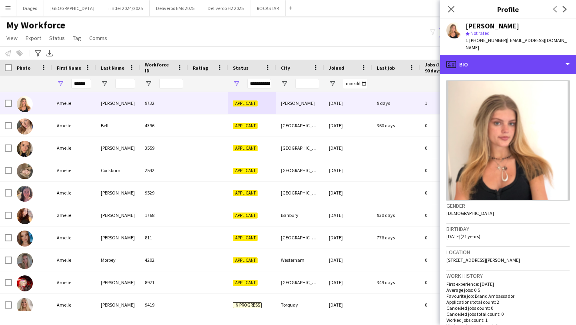
scroll to position [219, 0]
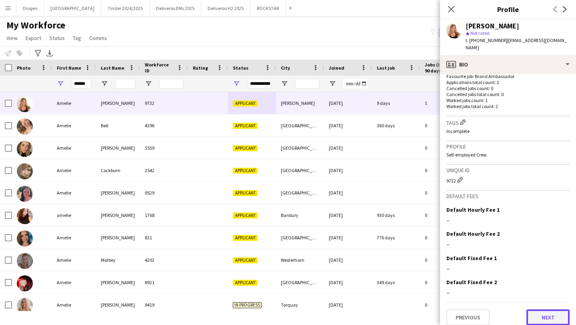
click at [557, 311] on button "Next" at bounding box center [547, 317] width 43 height 16
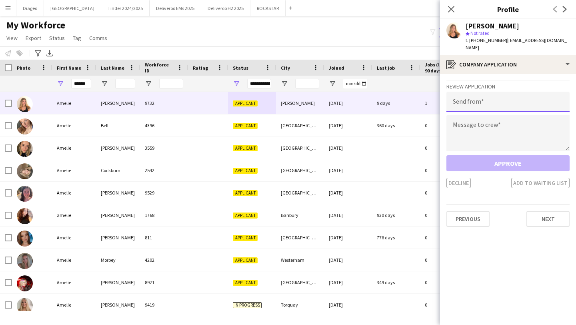
click at [478, 95] on input "email" at bounding box center [507, 102] width 123 height 20
paste input "**********"
type input "**********"
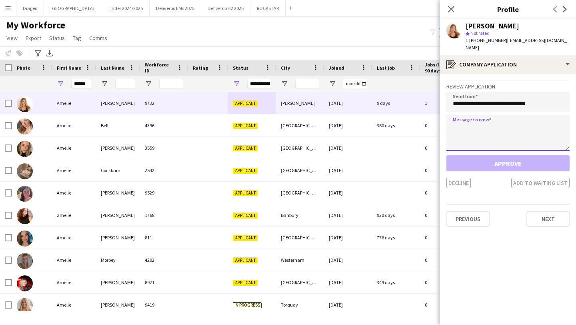
click at [482, 118] on textarea at bounding box center [507, 133] width 123 height 36
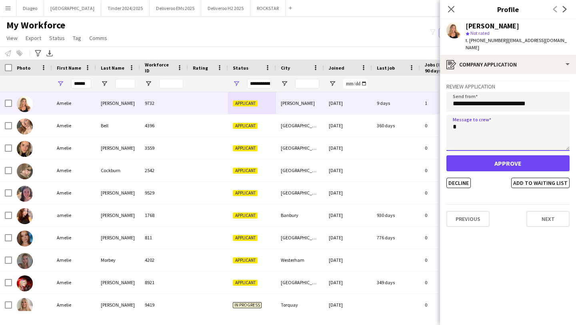
type textarea "*"
click at [499, 119] on textarea "*" at bounding box center [507, 133] width 123 height 36
type textarea "**********"
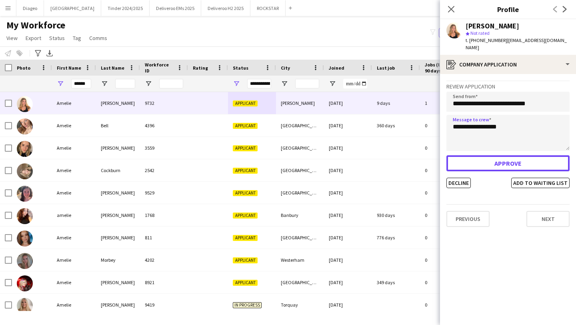
click at [503, 158] on button "Approve" at bounding box center [507, 163] width 123 height 16
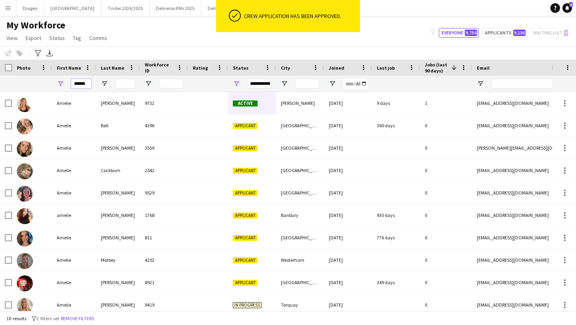
drag, startPoint x: 89, startPoint y: 84, endPoint x: 52, endPoint y: 84, distance: 37.2
click at [52, 84] on div "**********" at bounding box center [433, 84] width 866 height 16
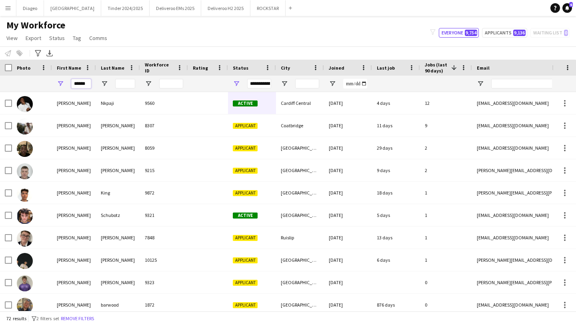
type input "******"
click at [123, 88] on input "Last Name Filter Input" at bounding box center [125, 84] width 20 height 10
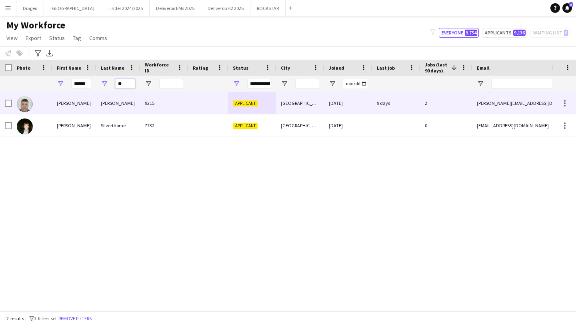
type input "**"
click at [135, 101] on div "Thomas" at bounding box center [118, 103] width 44 height 22
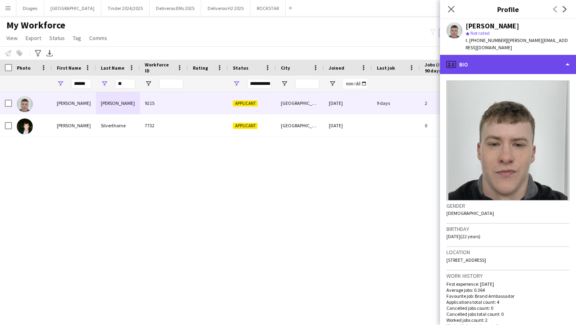
click at [539, 55] on div "profile Bio" at bounding box center [508, 64] width 136 height 19
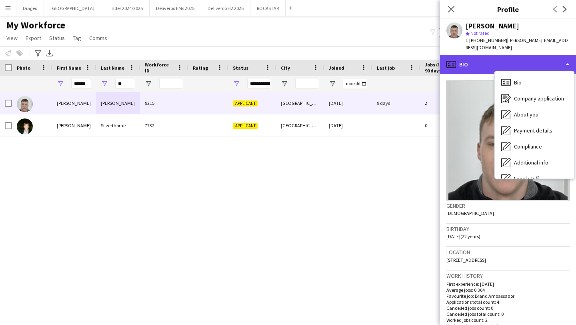
click at [534, 55] on div "profile Bio" at bounding box center [508, 64] width 136 height 19
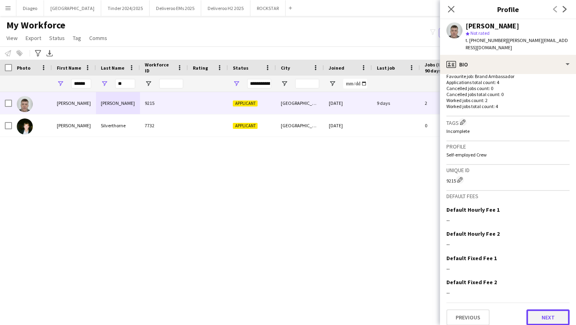
click at [556, 313] on button "Next" at bounding box center [547, 317] width 43 height 16
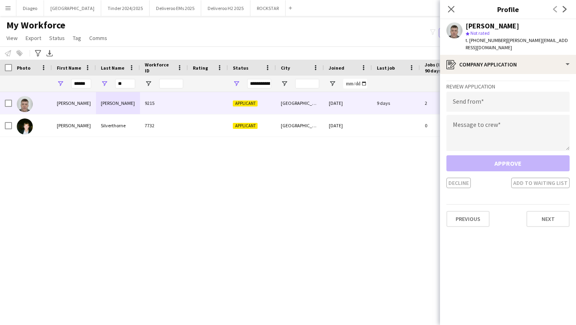
click at [478, 104] on div "Review Application Send from Message to crew Approve Decline Add to waiting list" at bounding box center [507, 134] width 123 height 108
click at [478, 96] on input "email" at bounding box center [507, 102] width 123 height 20
paste input "**********"
type input "**********"
click at [479, 119] on textarea at bounding box center [507, 133] width 123 height 36
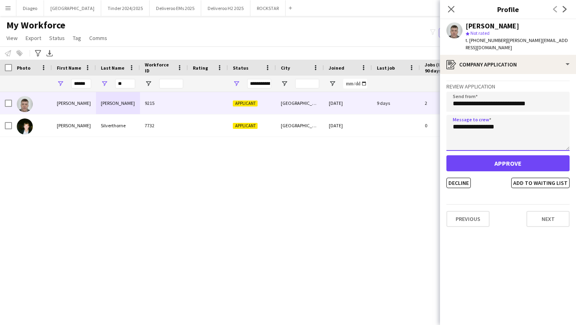
type textarea "**********"
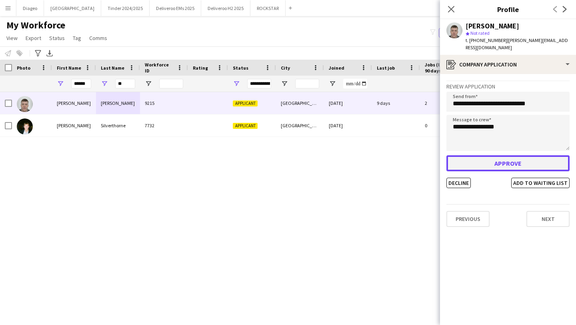
click at [505, 157] on button "Approve" at bounding box center [507, 163] width 123 height 16
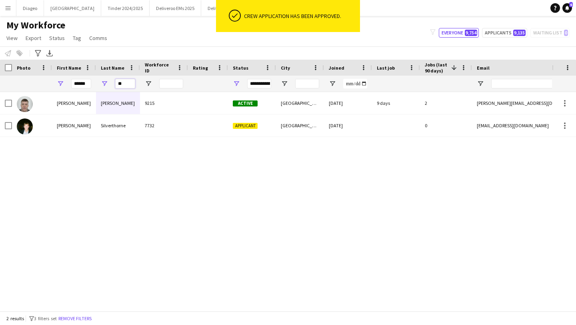
click at [132, 85] on input "**" at bounding box center [125, 84] width 20 height 10
type input "*"
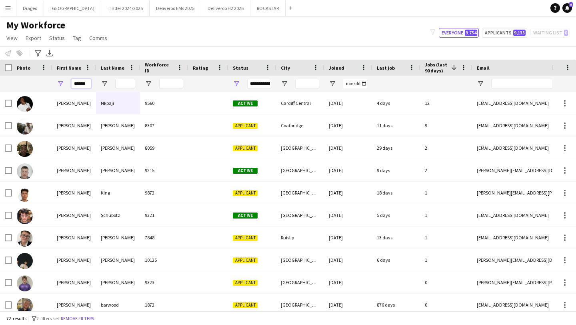
click at [90, 84] on input "******" at bounding box center [81, 84] width 20 height 10
type input "*"
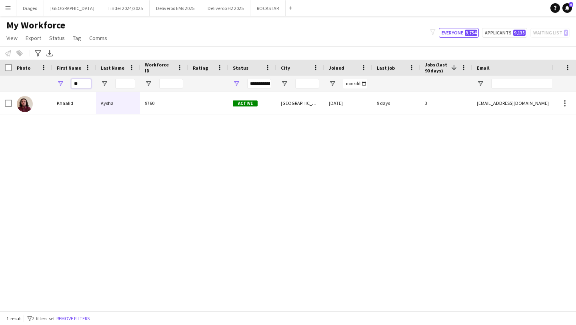
type input "*"
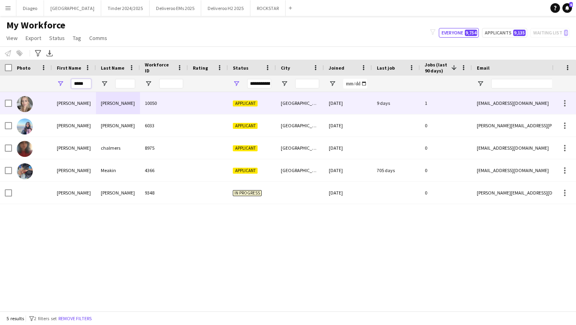
type input "*****"
click at [201, 107] on div at bounding box center [208, 103] width 40 height 22
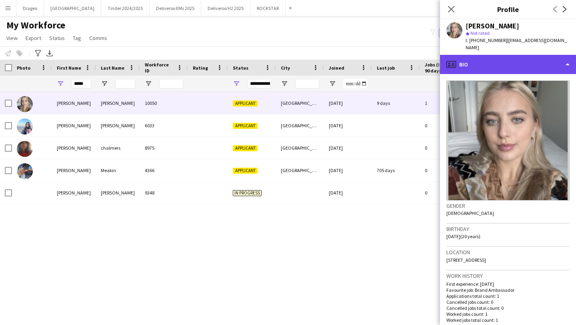
click at [481, 63] on div "profile Bio" at bounding box center [508, 64] width 136 height 19
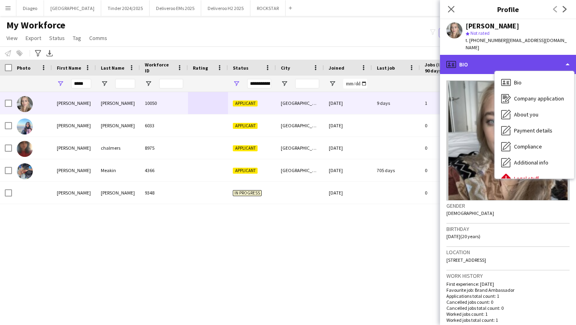
click at [464, 55] on div "profile Bio" at bounding box center [508, 64] width 136 height 19
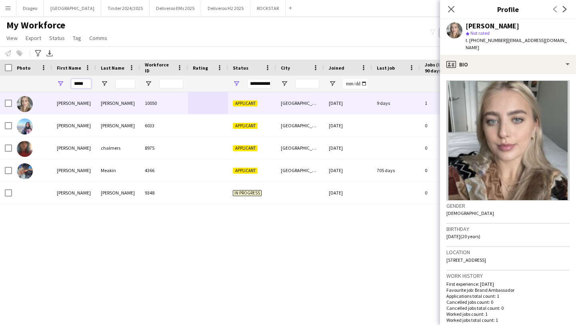
drag, startPoint x: 87, startPoint y: 84, endPoint x: 50, endPoint y: 86, distance: 37.2
click at [53, 86] on div "*****" at bounding box center [74, 84] width 44 height 16
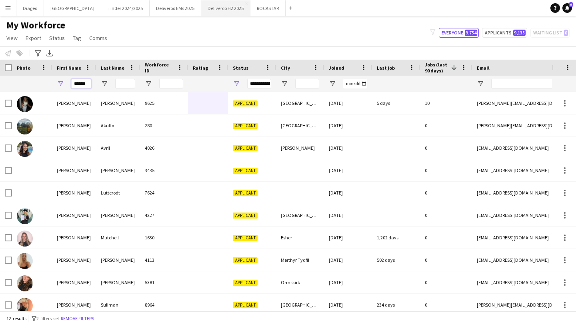
type input "******"
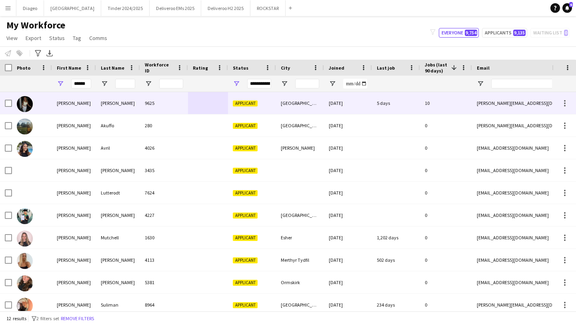
click at [217, 102] on div at bounding box center [208, 103] width 40 height 22
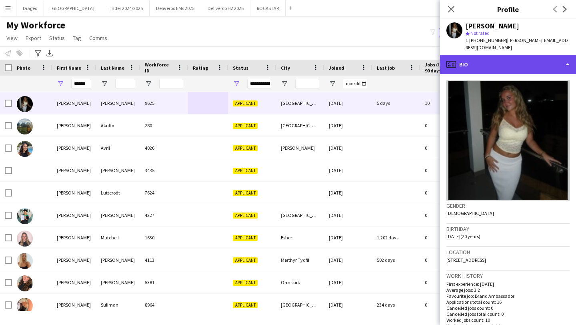
click at [520, 60] on div "profile Bio" at bounding box center [508, 64] width 136 height 19
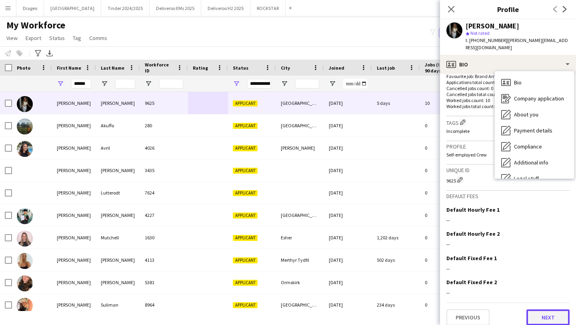
click at [552, 312] on button "Next" at bounding box center [547, 317] width 43 height 16
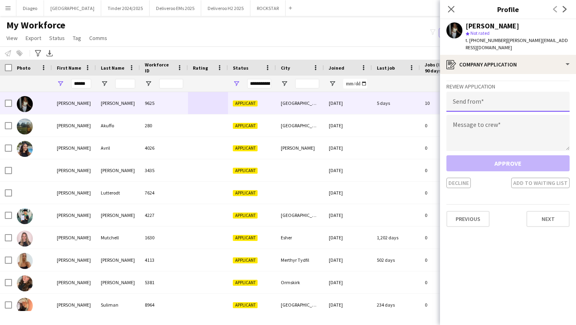
click at [489, 95] on input "email" at bounding box center [507, 102] width 123 height 20
paste input "**********"
type input "**********"
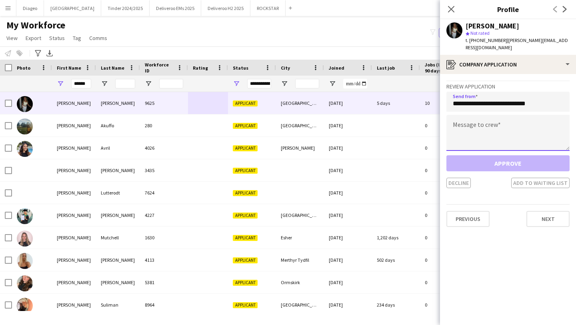
click at [485, 125] on textarea at bounding box center [507, 133] width 123 height 36
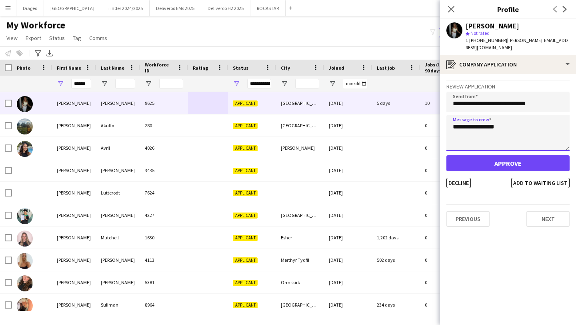
type textarea "**********"
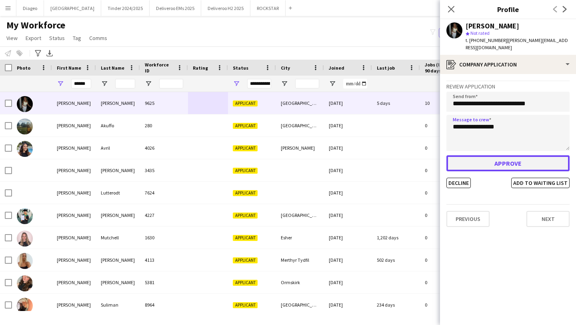
click at [514, 158] on button "Approve" at bounding box center [507, 163] width 123 height 16
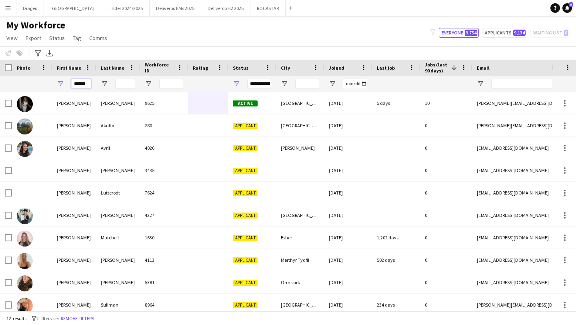
click at [86, 82] on input "******" at bounding box center [81, 84] width 20 height 10
drag, startPoint x: 91, startPoint y: 84, endPoint x: 47, endPoint y: 74, distance: 45.1
click at [49, 83] on div "**********" at bounding box center [433, 84] width 866 height 16
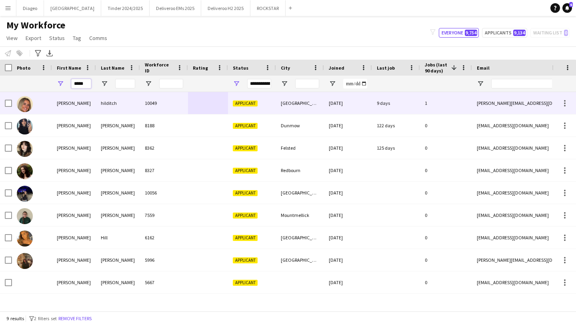
type input "*****"
click at [153, 107] on div "10049" at bounding box center [164, 103] width 48 height 22
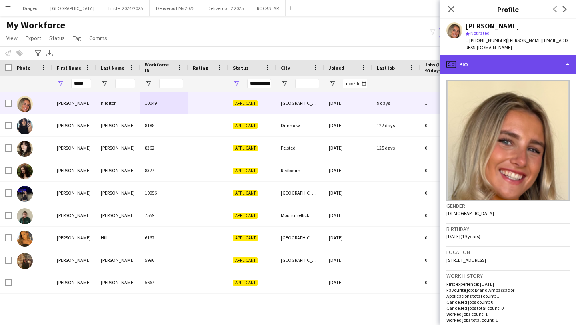
click at [507, 55] on div "profile Bio" at bounding box center [508, 64] width 136 height 19
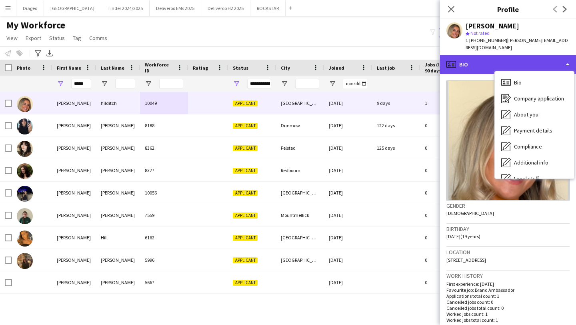
click at [499, 55] on div "profile Bio" at bounding box center [508, 64] width 136 height 19
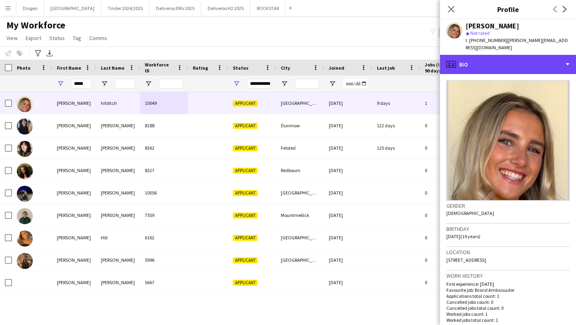
scroll to position [213, 0]
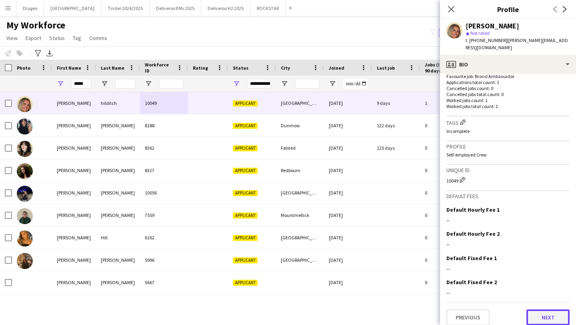
click at [560, 314] on button "Next" at bounding box center [547, 317] width 43 height 16
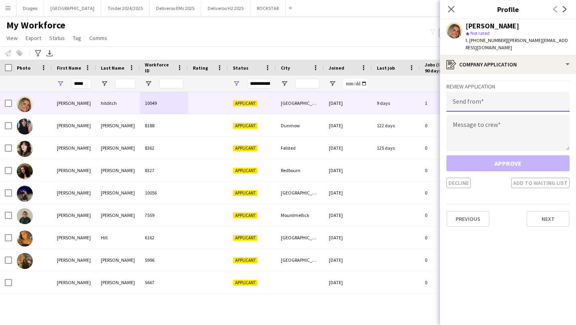
click at [479, 94] on input "email" at bounding box center [507, 102] width 123 height 20
paste input "**********"
type input "**********"
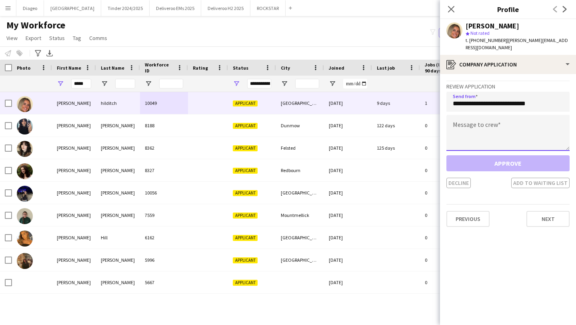
click at [479, 117] on textarea at bounding box center [507, 133] width 123 height 36
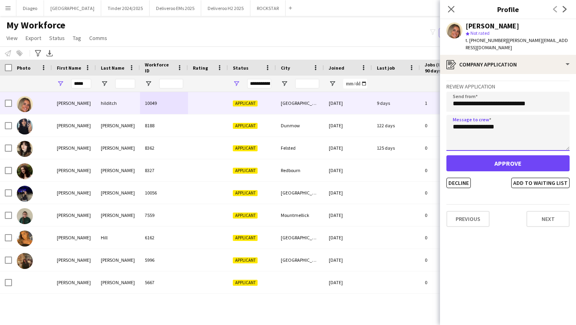
type textarea "**********"
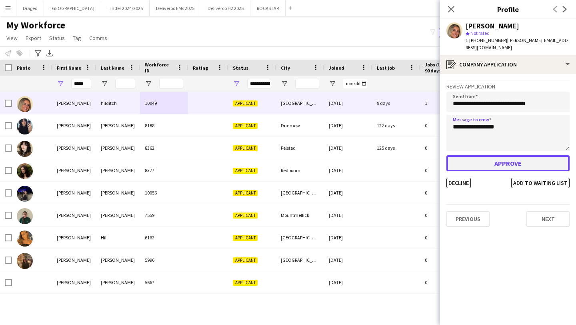
click at [510, 155] on button "Approve" at bounding box center [507, 163] width 123 height 16
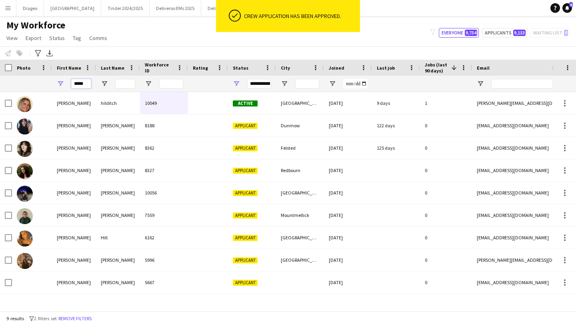
drag, startPoint x: 89, startPoint y: 84, endPoint x: 50, endPoint y: 84, distance: 39.2
click at [50, 84] on div "**********" at bounding box center [433, 84] width 866 height 16
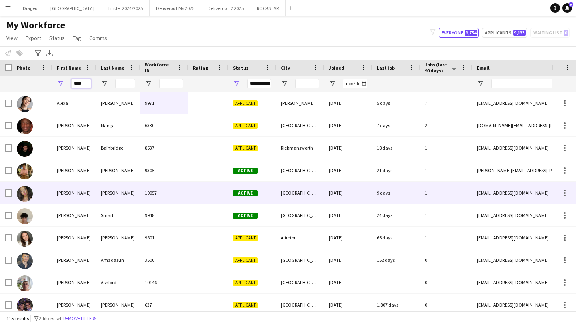
type input "****"
click at [149, 192] on div "10057" at bounding box center [164, 192] width 48 height 22
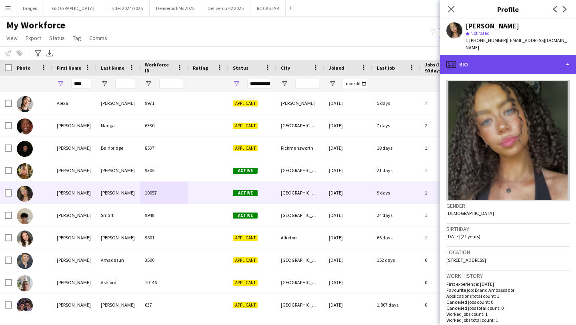
click at [507, 64] on div "profile Bio" at bounding box center [508, 64] width 136 height 19
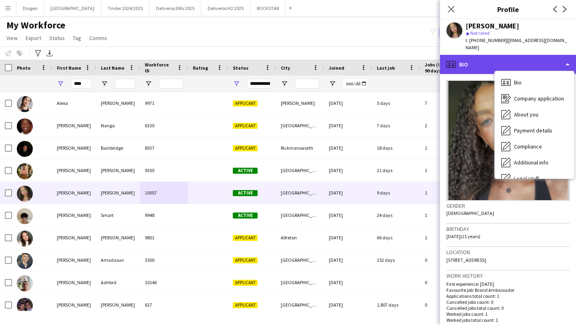
click at [493, 62] on div "profile Bio" at bounding box center [508, 64] width 136 height 19
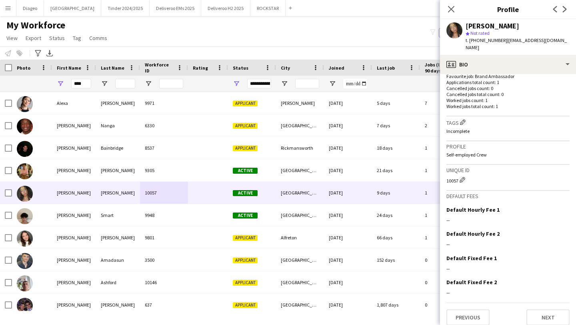
click at [547, 324] on app-crew-profile-bio "Gender Female Birthday 05-08-2004 (21 years) Location 7 Lymburn Street, Glasgow…" at bounding box center [508, 199] width 136 height 251
click at [548, 312] on button "Next" at bounding box center [547, 317] width 43 height 16
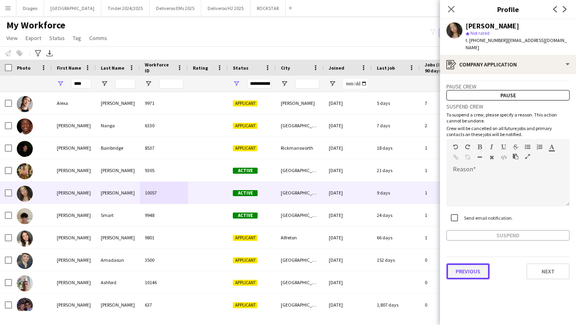
click at [469, 263] on button "Previous" at bounding box center [467, 271] width 43 height 16
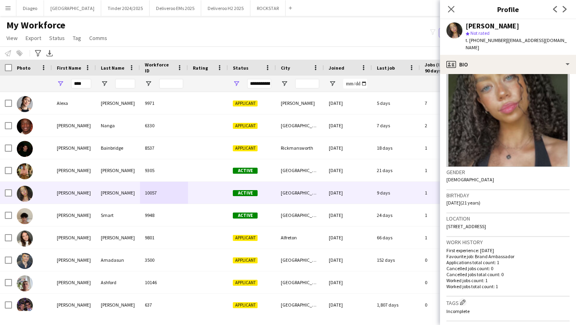
scroll to position [34, 0]
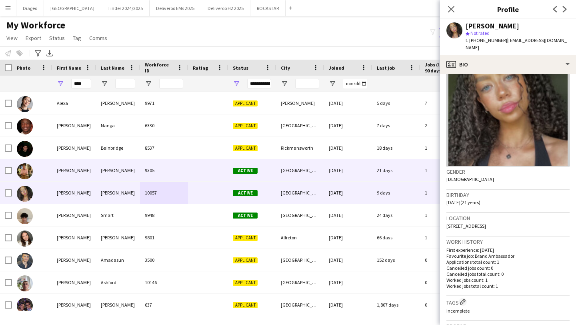
click at [207, 170] on div at bounding box center [208, 170] width 40 height 22
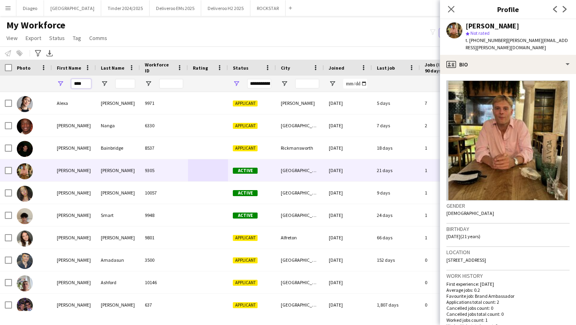
drag, startPoint x: 89, startPoint y: 86, endPoint x: 40, endPoint y: 82, distance: 49.3
click at [41, 83] on div "**********" at bounding box center [433, 84] width 866 height 16
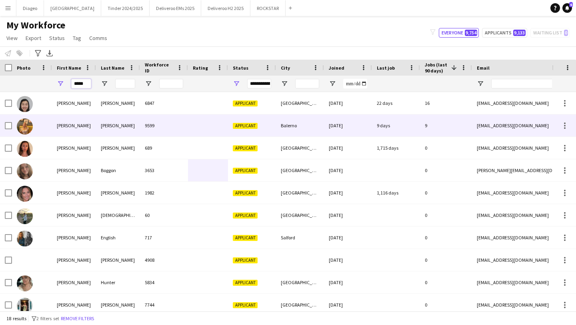
type input "*****"
click at [95, 122] on div "Rachel" at bounding box center [74, 125] width 44 height 22
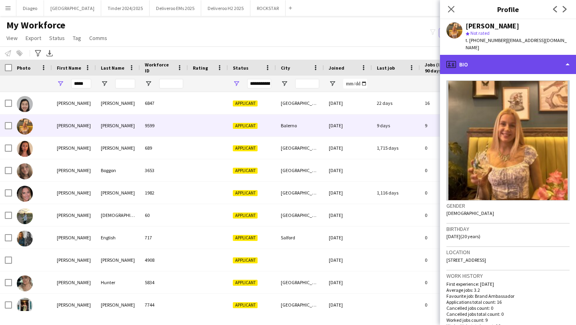
click at [508, 61] on div "profile Bio" at bounding box center [508, 64] width 136 height 19
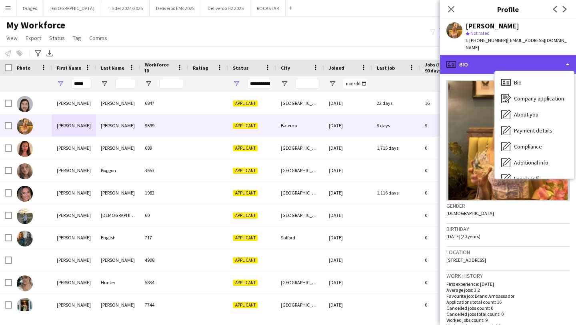
click at [494, 59] on div "profile Bio" at bounding box center [508, 64] width 136 height 19
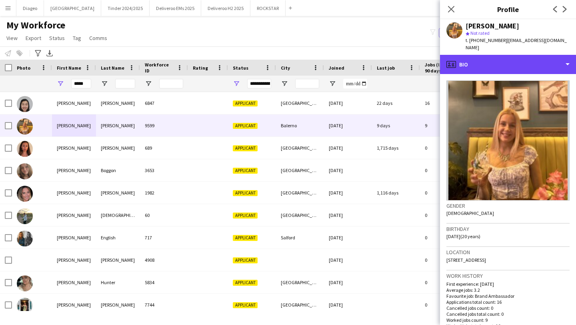
scroll to position [219, 0]
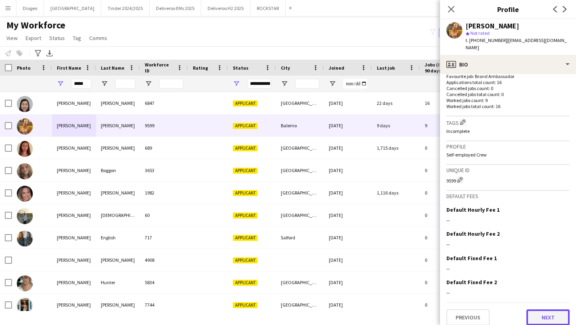
click at [542, 310] on button "Next" at bounding box center [547, 317] width 43 height 16
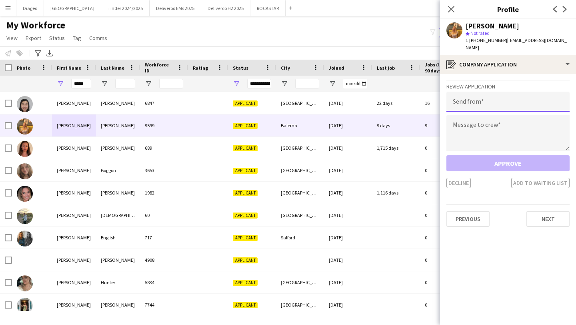
click at [486, 103] on input "email" at bounding box center [507, 102] width 123 height 20
paste input "**********"
type input "**********"
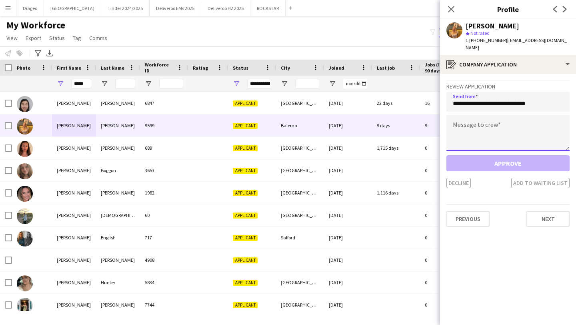
click at [476, 136] on textarea at bounding box center [507, 133] width 123 height 36
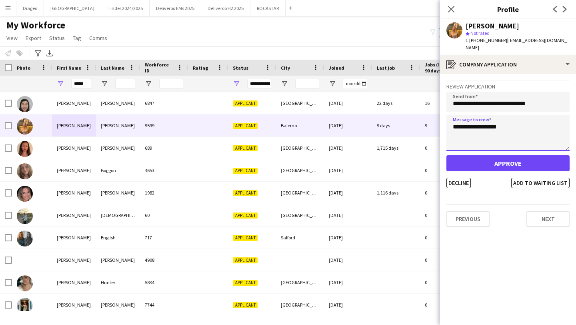
type textarea "**********"
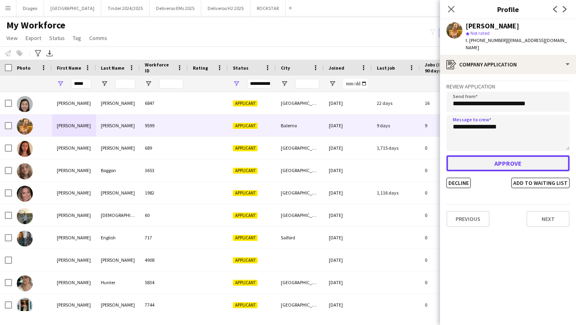
click at [499, 161] on button "Approve" at bounding box center [507, 163] width 123 height 16
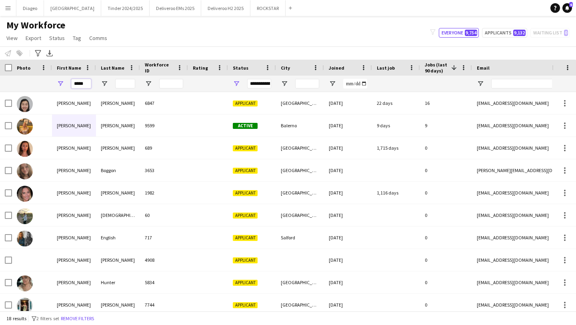
drag, startPoint x: 86, startPoint y: 84, endPoint x: 44, endPoint y: 82, distance: 42.0
click at [44, 82] on div "**********" at bounding box center [433, 84] width 866 height 16
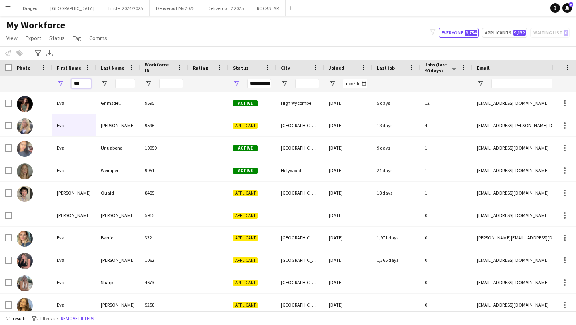
type input "***"
click at [124, 87] on input "Last Name Filter Input" at bounding box center [125, 84] width 20 height 10
click at [91, 82] on div "***" at bounding box center [74, 84] width 44 height 16
drag, startPoint x: 88, startPoint y: 82, endPoint x: 70, endPoint y: 82, distance: 18.0
click at [71, 82] on div "***" at bounding box center [74, 84] width 44 height 16
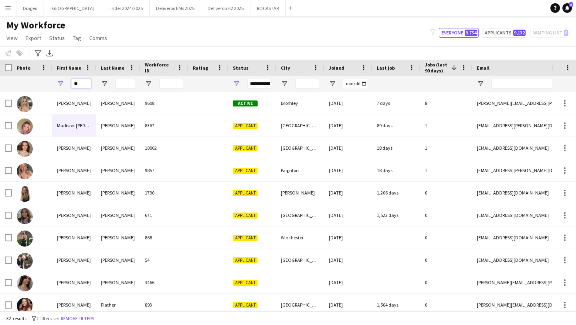
type input "*"
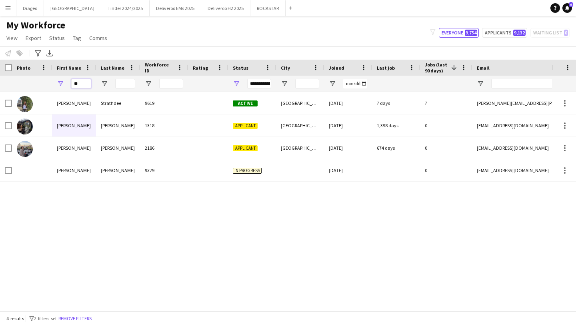
type input "*"
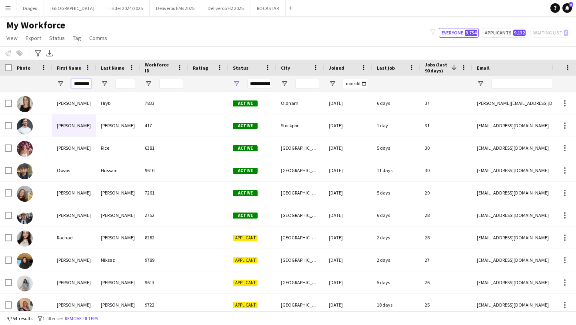
scroll to position [0, 0]
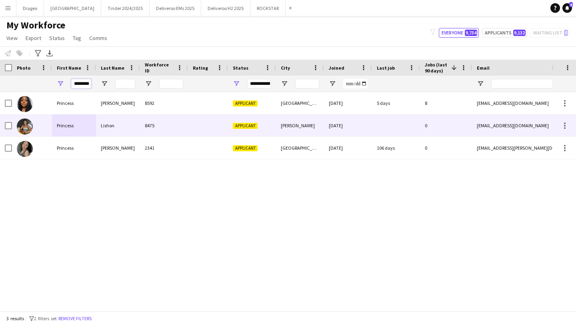
type input "********"
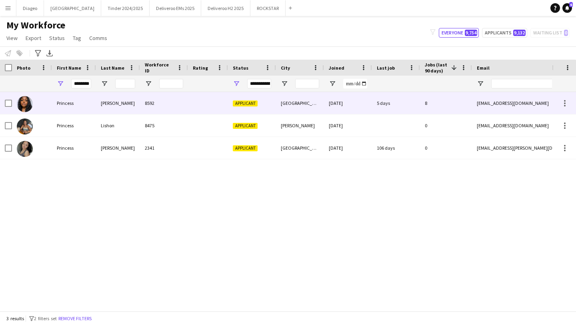
click at [170, 108] on div "8592" at bounding box center [164, 103] width 48 height 22
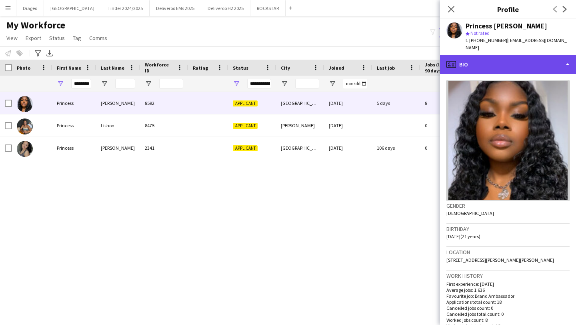
click at [482, 62] on div "profile Bio" at bounding box center [508, 64] width 136 height 19
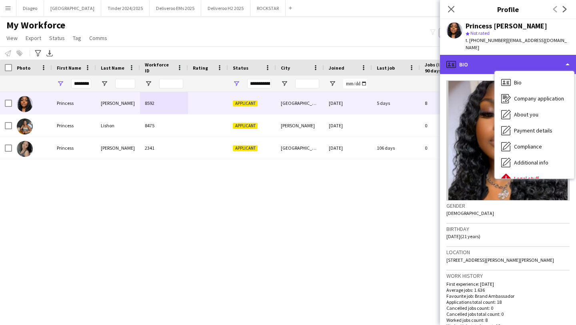
click at [479, 59] on div "profile Bio" at bounding box center [508, 64] width 136 height 19
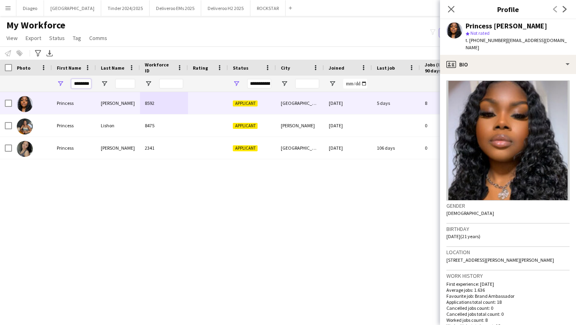
scroll to position [0, 0]
drag, startPoint x: 75, startPoint y: 83, endPoint x: 201, endPoint y: 81, distance: 126.3
click at [197, 83] on div "**********" at bounding box center [433, 84] width 866 height 16
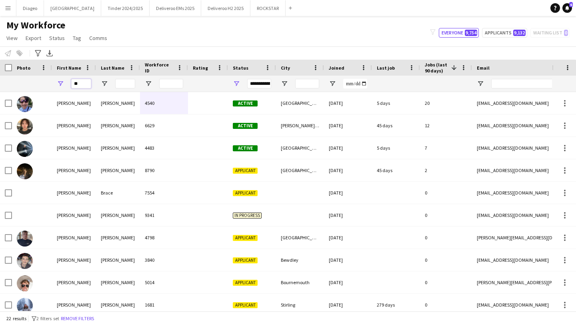
type input "*"
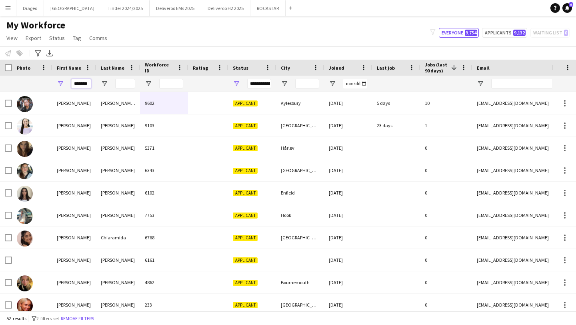
type input "*******"
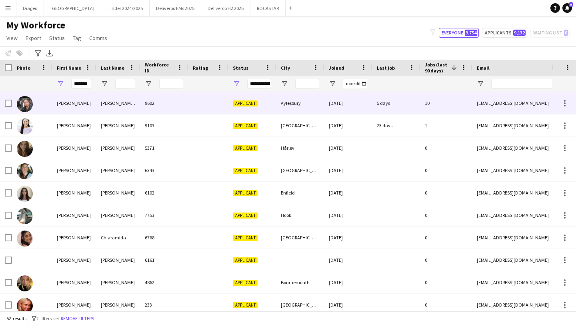
click at [217, 93] on div at bounding box center [208, 103] width 40 height 22
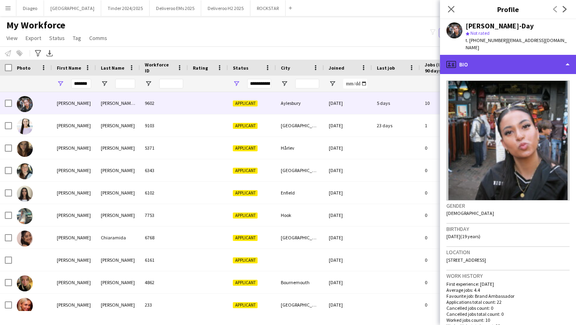
click at [489, 55] on div "profile Bio" at bounding box center [508, 64] width 136 height 19
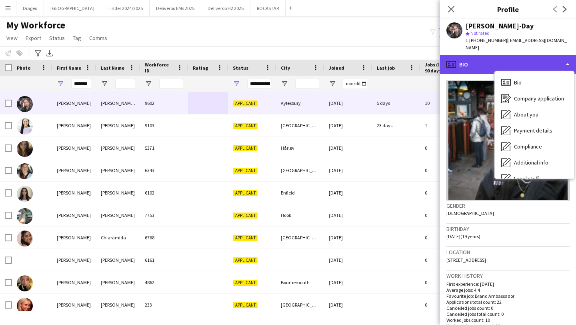
click at [480, 57] on div "profile Bio" at bounding box center [508, 64] width 136 height 19
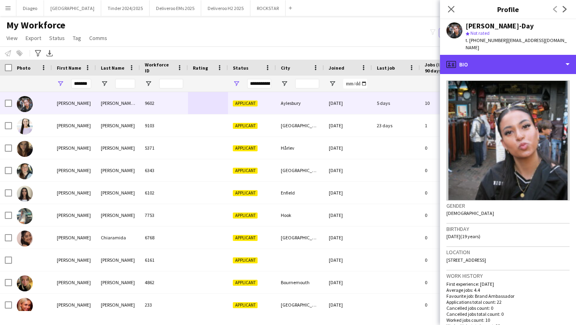
scroll to position [219, 0]
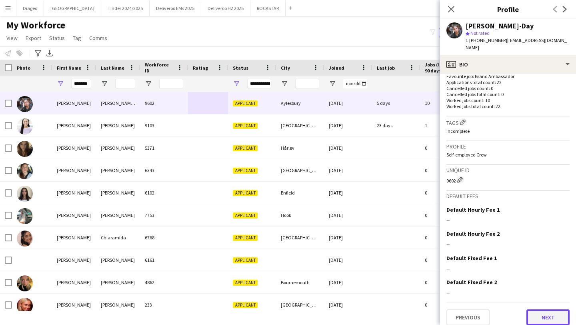
click at [557, 309] on button "Next" at bounding box center [547, 317] width 43 height 16
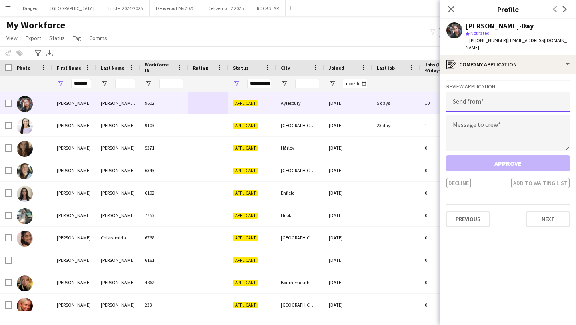
click at [477, 98] on input "email" at bounding box center [507, 102] width 123 height 20
paste input "**********"
type input "**********"
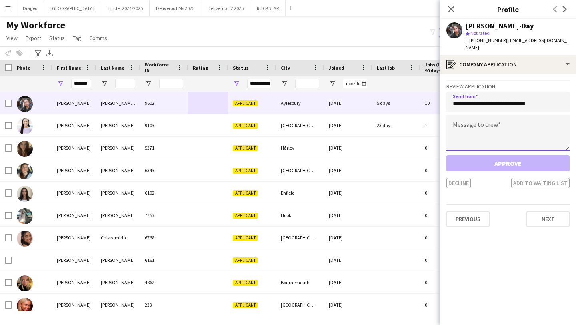
click at [478, 125] on textarea at bounding box center [507, 133] width 123 height 36
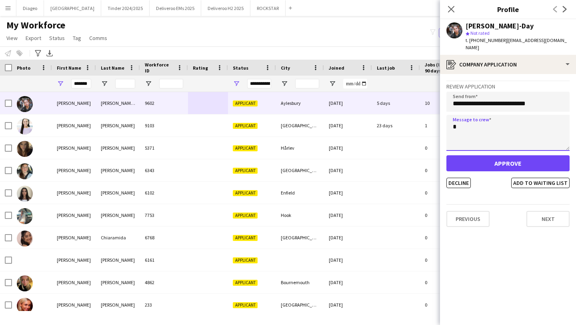
type textarea "*"
click at [504, 104] on div "**********" at bounding box center [507, 134] width 123 height 108
click at [504, 115] on textarea "*" at bounding box center [507, 133] width 123 height 36
type textarea "**********"
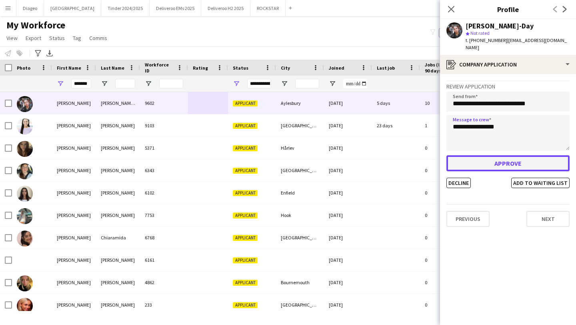
click at [518, 155] on button "Approve" at bounding box center [507, 163] width 123 height 16
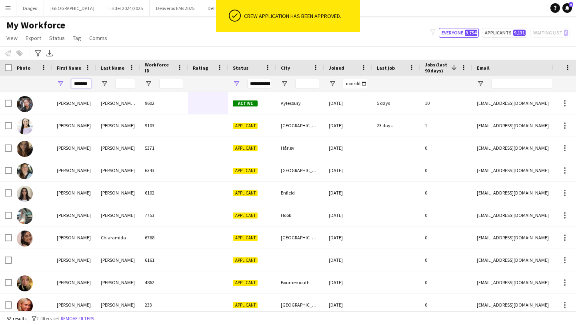
drag, startPoint x: 87, startPoint y: 84, endPoint x: 51, endPoint y: 82, distance: 36.4
click at [51, 82] on div "**********" at bounding box center [433, 84] width 866 height 16
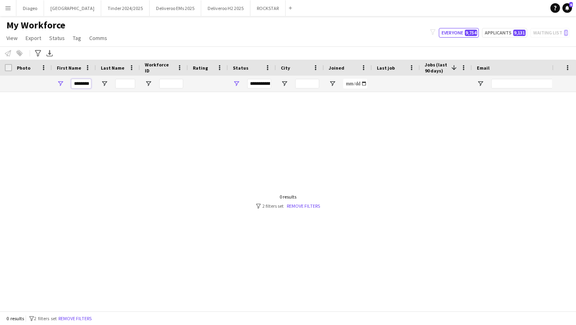
scroll to position [0, 0]
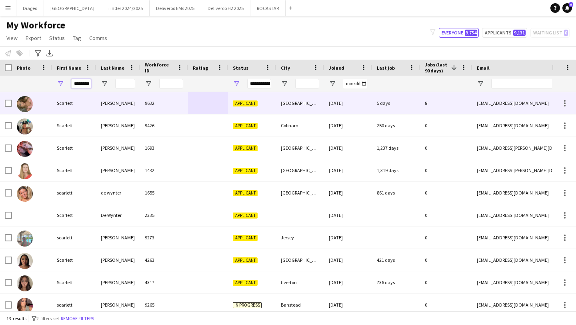
type input "********"
click at [98, 100] on div "Tanner" at bounding box center [118, 103] width 44 height 22
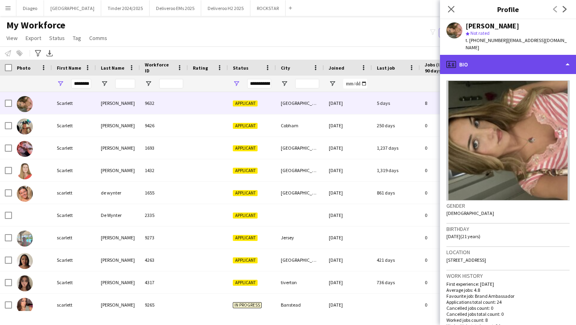
click at [474, 64] on div "profile Bio" at bounding box center [508, 64] width 136 height 19
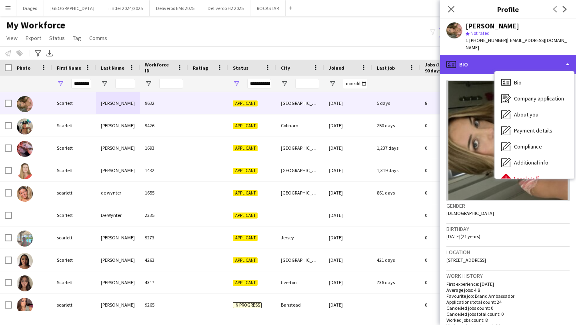
click at [469, 60] on div "profile Bio" at bounding box center [508, 64] width 136 height 19
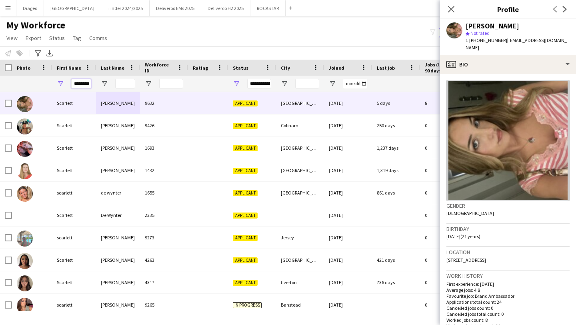
drag, startPoint x: 88, startPoint y: 84, endPoint x: 58, endPoint y: 84, distance: 30.0
click at [59, 84] on div "********" at bounding box center [74, 84] width 44 height 16
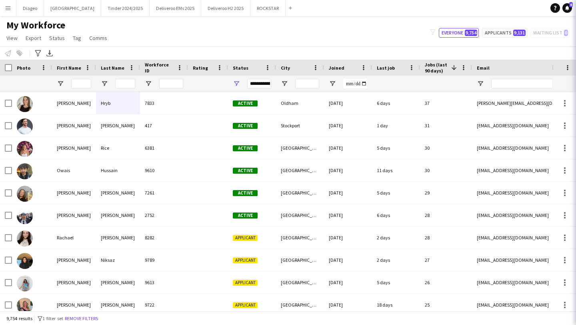
click at [482, 50] on div "Notify workforce Add to tag Select at least one crew to tag him or her. Advance…" at bounding box center [288, 52] width 576 height 13
click at [74, 79] on input "First Name Filter Input" at bounding box center [81, 84] width 20 height 10
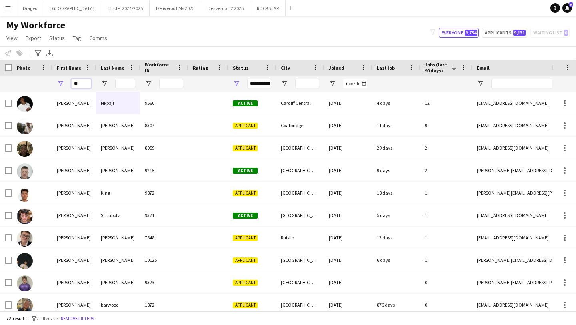
type input "*"
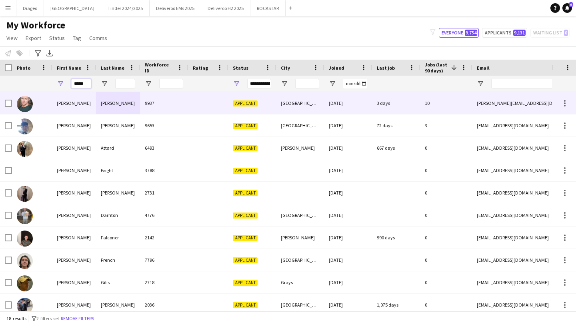
type input "*****"
click at [177, 110] on div "9937" at bounding box center [164, 103] width 48 height 22
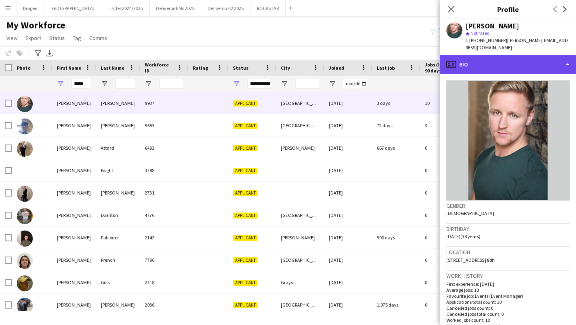
click at [508, 56] on div "profile Bio" at bounding box center [508, 64] width 136 height 19
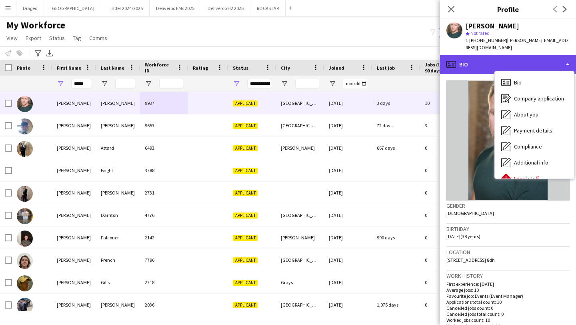
click at [501, 56] on div "profile Bio" at bounding box center [508, 64] width 136 height 19
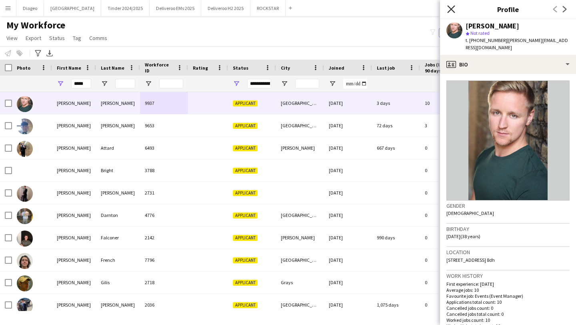
click at [449, 7] on icon "Close pop-in" at bounding box center [451, 9] width 8 height 8
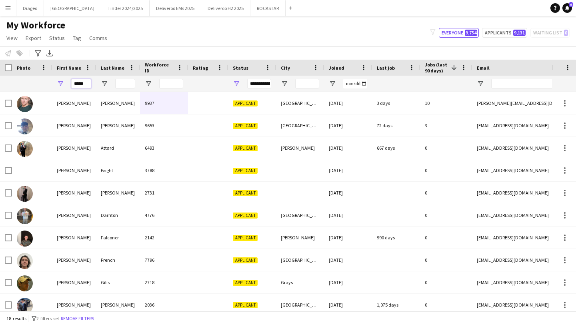
drag, startPoint x: 88, startPoint y: 84, endPoint x: 44, endPoint y: 84, distance: 43.6
click at [44, 84] on div "**********" at bounding box center [433, 84] width 866 height 16
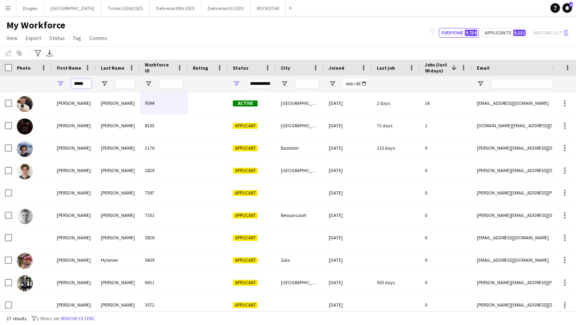
drag, startPoint x: 73, startPoint y: 84, endPoint x: 58, endPoint y: 84, distance: 14.4
click at [58, 84] on div "*****" at bounding box center [74, 84] width 44 height 16
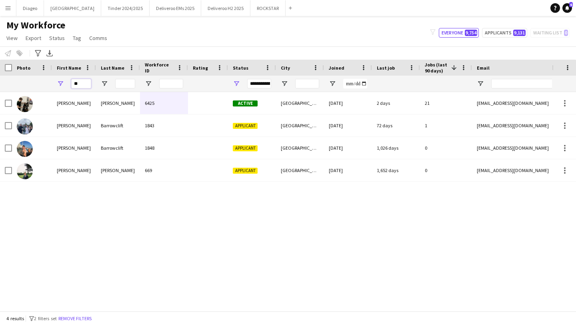
type input "*"
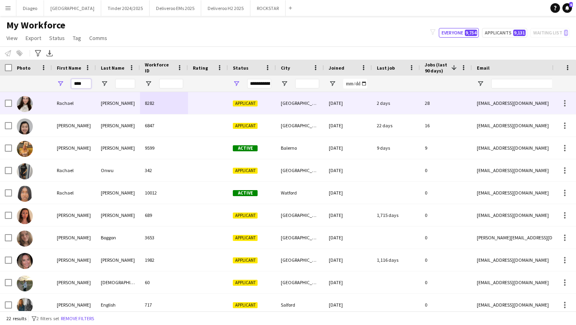
type input "****"
click at [138, 108] on div "Thomas" at bounding box center [118, 103] width 44 height 22
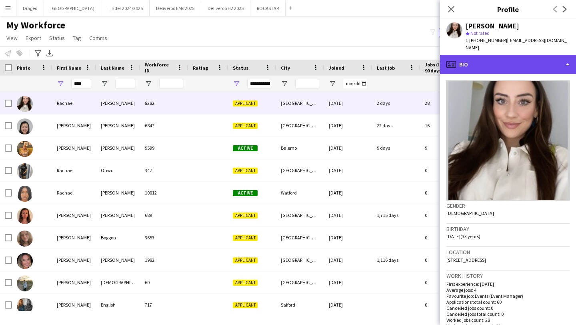
click at [513, 55] on div "profile Bio" at bounding box center [508, 64] width 136 height 19
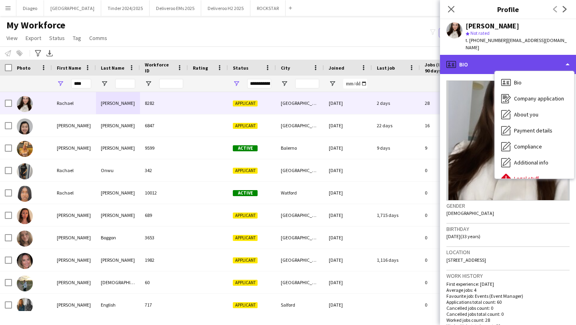
click at [513, 55] on div "profile Bio" at bounding box center [508, 64] width 136 height 19
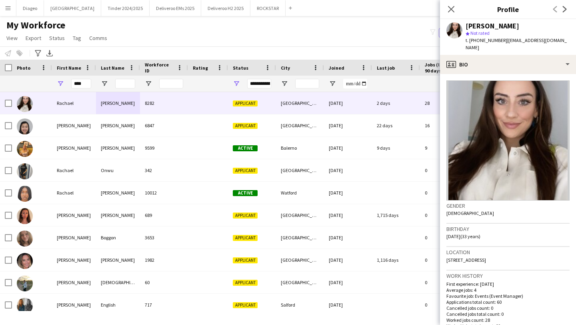
drag, startPoint x: 525, startPoint y: 26, endPoint x: 466, endPoint y: 26, distance: 59.1
click at [466, 26] on div "[PERSON_NAME]" at bounding box center [517, 25] width 104 height 7
copy div "[PERSON_NAME]"
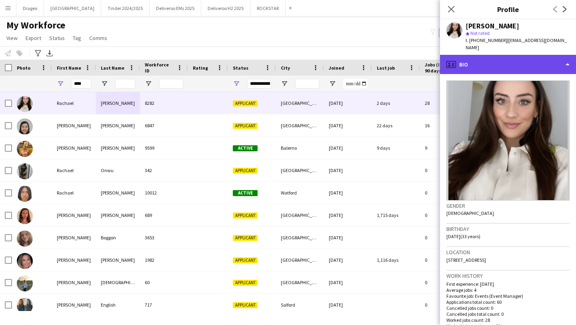
click at [486, 58] on div "profile Bio" at bounding box center [508, 64] width 136 height 19
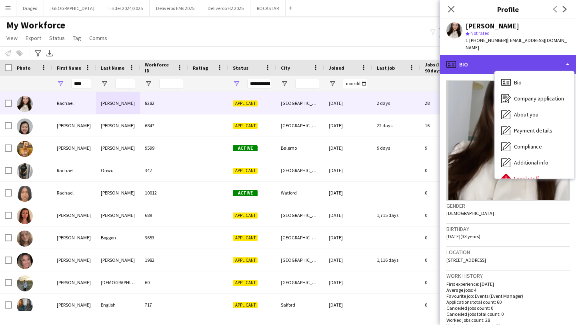
click at [481, 55] on div "profile Bio" at bounding box center [508, 64] width 136 height 19
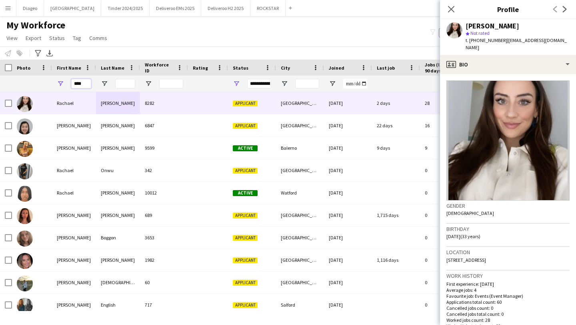
drag, startPoint x: 88, startPoint y: 81, endPoint x: 49, endPoint y: 84, distance: 38.5
click at [50, 84] on div "**********" at bounding box center [433, 84] width 866 height 16
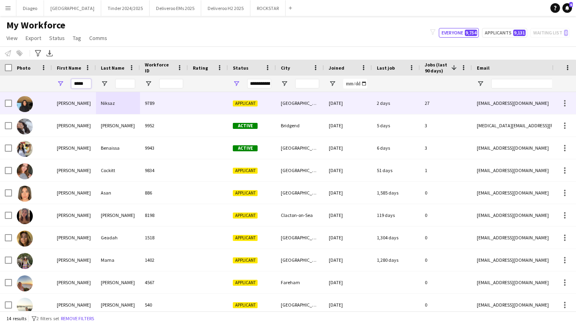
type input "*****"
click at [235, 102] on span "Applicant" at bounding box center [245, 103] width 25 height 6
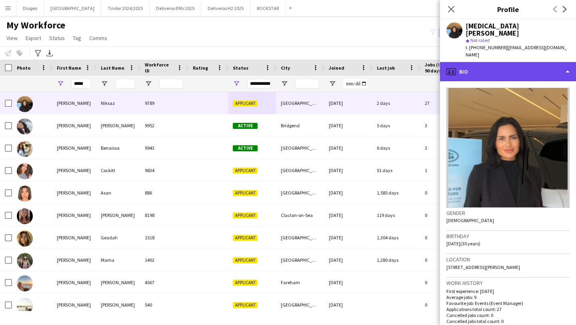
click at [510, 62] on div "profile Bio" at bounding box center [508, 71] width 136 height 19
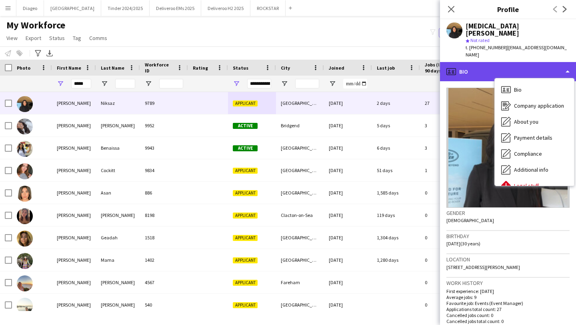
click at [510, 62] on div "profile Bio" at bounding box center [508, 71] width 136 height 19
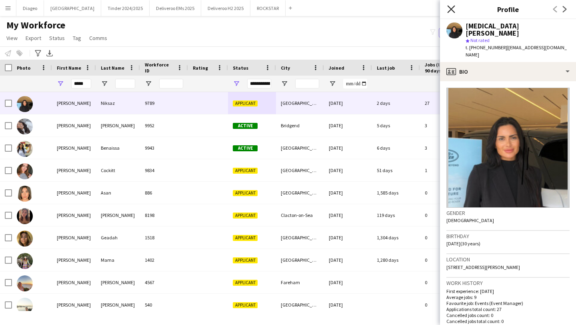
click at [448, 10] on icon "Close pop-in" at bounding box center [451, 9] width 8 height 8
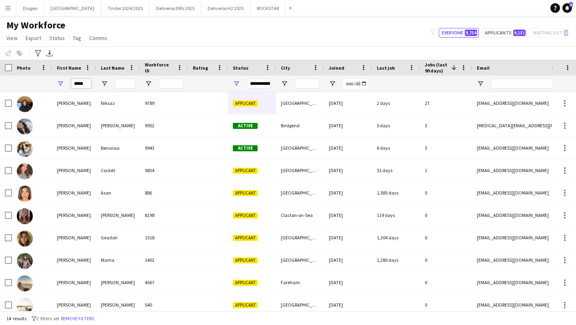
drag, startPoint x: 88, startPoint y: 84, endPoint x: 57, endPoint y: 84, distance: 30.8
click at [60, 84] on div "*****" at bounding box center [74, 84] width 44 height 16
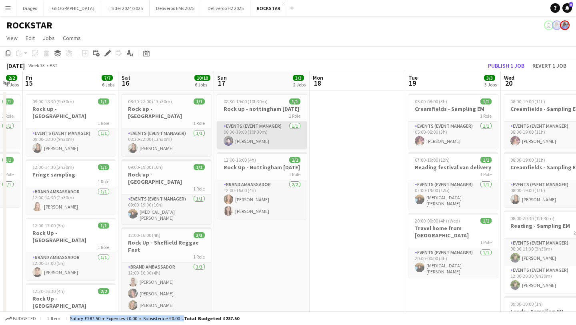
click at [259, 129] on app-card-role "Events (Event Manager) [DATE] 08:30-19:00 (10h30m) [PERSON_NAME]" at bounding box center [262, 134] width 90 height 27
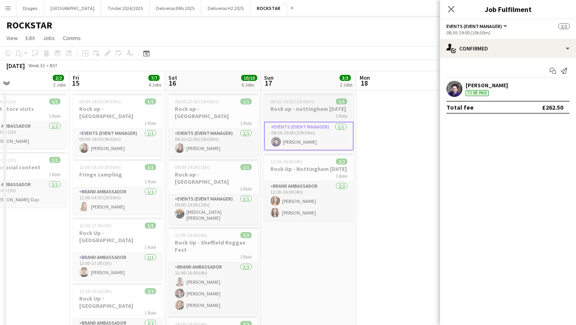
click at [297, 97] on app-job-card "08:30-19:00 (10h30m) 1/1 Rock up - nottingham [DATE] 1 Role Events (Event Manag…" at bounding box center [309, 122] width 90 height 57
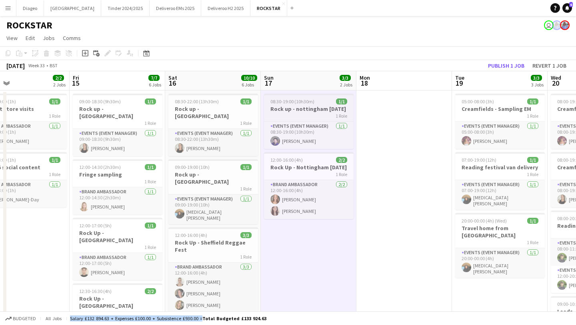
click at [297, 117] on div "1 Role" at bounding box center [309, 115] width 90 height 6
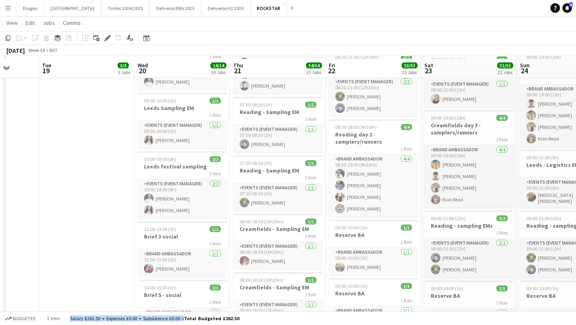
scroll to position [247, 0]
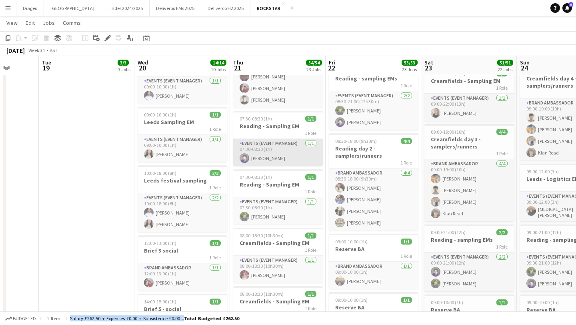
click at [275, 139] on app-card-role "Events (Event Manager) [DATE] 07:30-08:30 (1h) [PERSON_NAME]" at bounding box center [278, 152] width 90 height 27
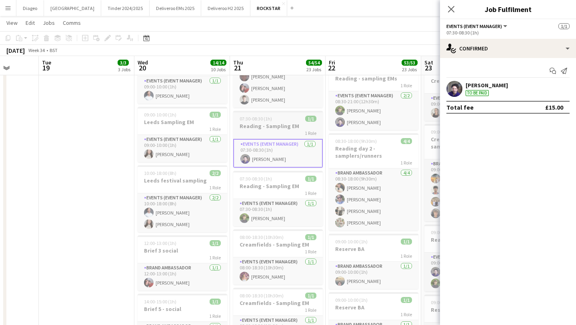
click at [269, 122] on h3 "Reading - Sampling EM" at bounding box center [278, 125] width 90 height 7
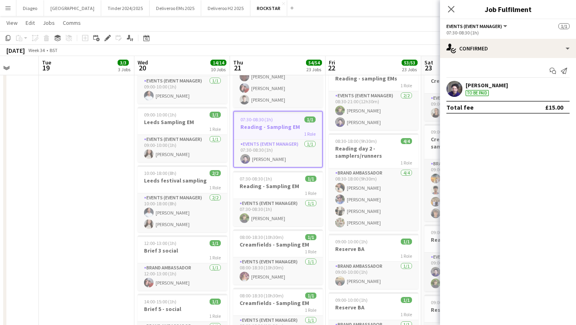
click at [275, 123] on h3 "Reading - Sampling EM" at bounding box center [278, 126] width 88 height 7
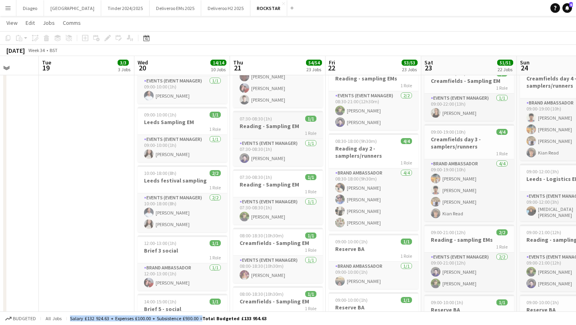
click at [276, 129] on div "1 Role" at bounding box center [278, 132] width 90 height 6
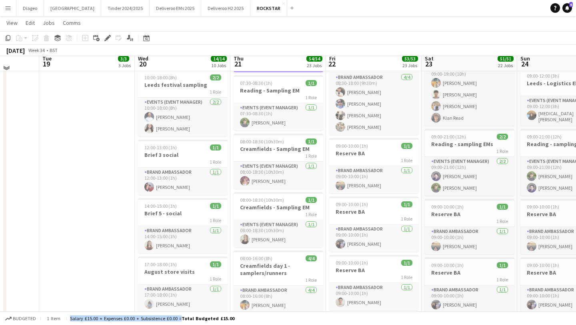
scroll to position [343, 0]
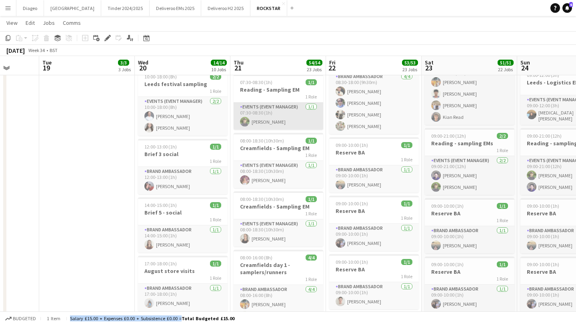
click at [281, 115] on app-card-role "Events (Event Manager) [DATE] 07:30-08:30 (1h) [PERSON_NAME]" at bounding box center [278, 115] width 90 height 27
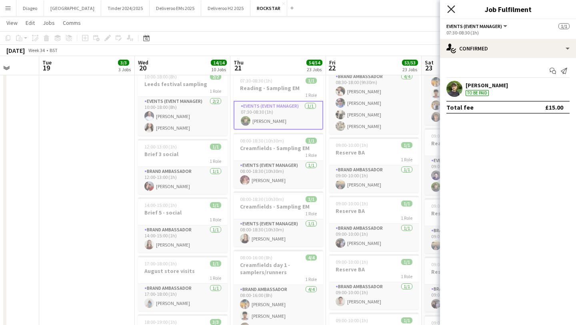
click at [451, 10] on icon at bounding box center [451, 9] width 8 height 8
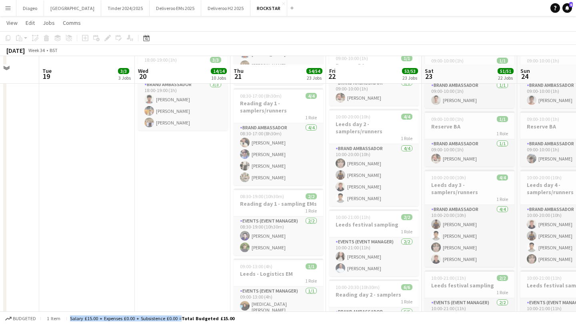
scroll to position [615, 0]
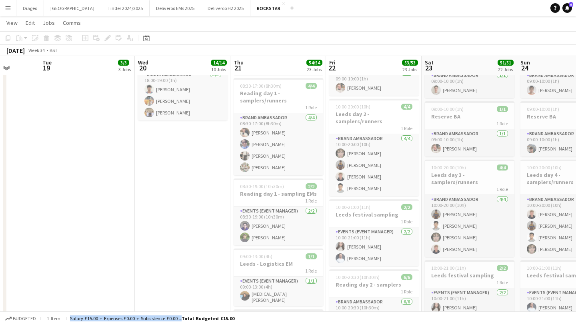
click at [299, 214] on app-card-role "Events (Event Manager) [DATE] 08:30-19:00 (10h30m) [PERSON_NAME] [PERSON_NAME]" at bounding box center [278, 225] width 90 height 39
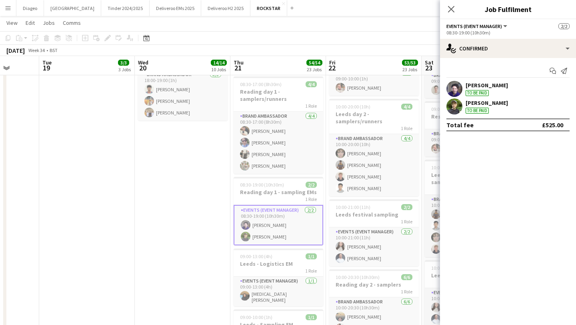
click at [265, 188] on h3 "Reading day 1 - sampling EMs" at bounding box center [278, 191] width 90 height 7
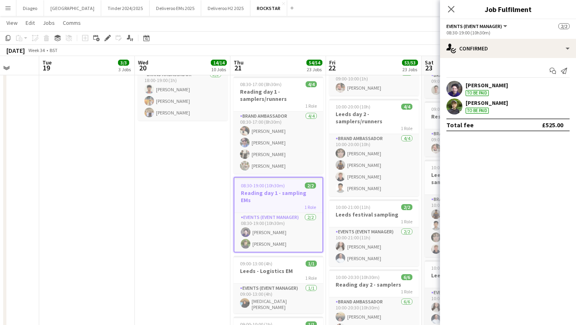
click at [500, 86] on div "[PERSON_NAME]" at bounding box center [486, 85] width 42 height 7
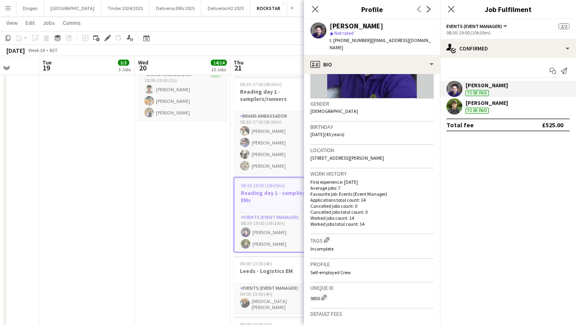
scroll to position [0, 0]
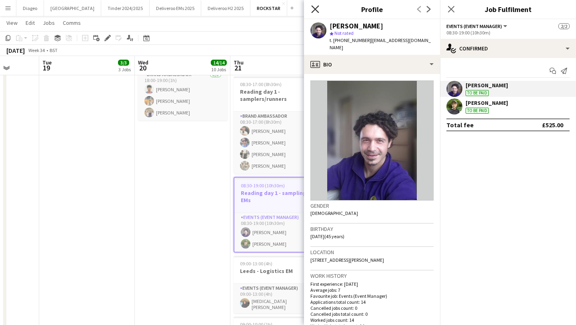
click at [316, 11] on icon at bounding box center [315, 9] width 8 height 8
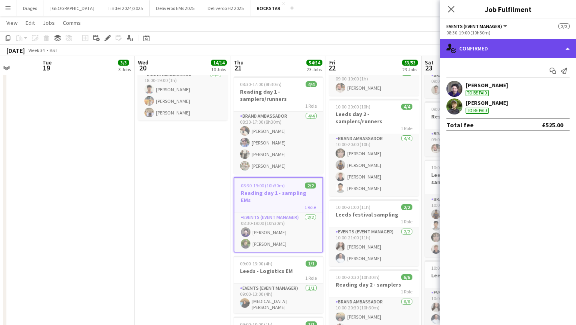
click at [486, 42] on div "single-neutral-actions-check-2 Confirmed" at bounding box center [508, 48] width 136 height 19
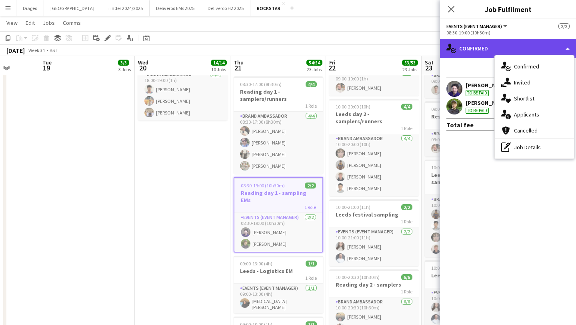
click at [478, 44] on div "single-neutral-actions-check-2 Confirmed" at bounding box center [508, 48] width 136 height 19
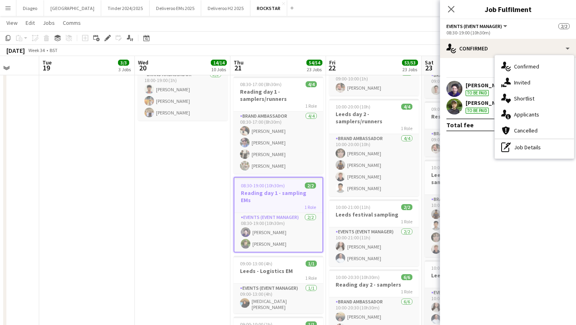
click at [464, 82] on div "[PERSON_NAME] To be paid" at bounding box center [508, 89] width 136 height 16
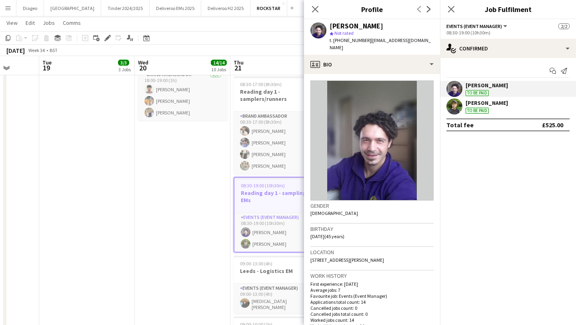
click at [486, 20] on app-options-switcher "Events (Event Manager) All roles Events (Event Manager) [DATE] 08:30-19:00 (10h…" at bounding box center [508, 29] width 136 height 20
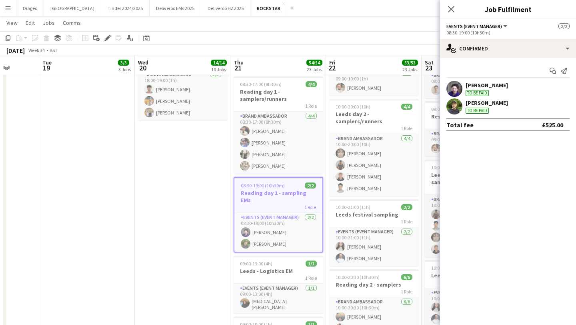
click at [488, 25] on span "Events (Event Manager)" at bounding box center [474, 26] width 56 height 6
click at [470, 51] on li "Events (Event Manager)" at bounding box center [481, 53] width 56 height 7
click at [483, 70] on div "Start chat Send notification" at bounding box center [507, 70] width 123 height 13
click at [475, 108] on div "To be paid" at bounding box center [476, 111] width 23 height 6
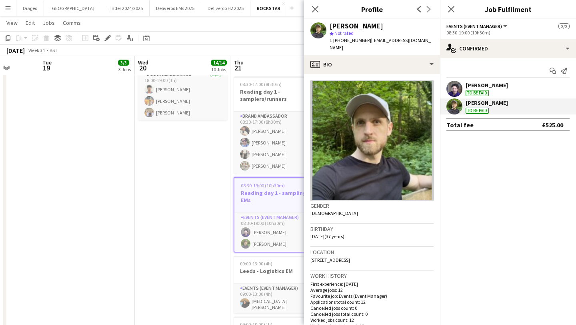
click at [464, 92] on div "[PERSON_NAME] To be paid" at bounding box center [508, 89] width 136 height 16
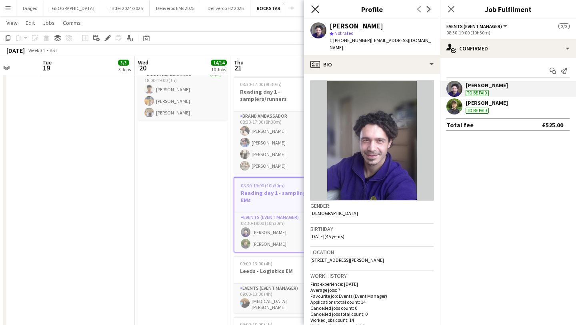
click at [314, 10] on icon "Close pop-in" at bounding box center [315, 9] width 8 height 8
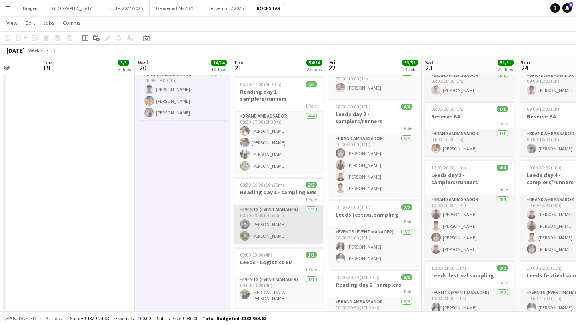
click at [265, 205] on app-card-role "Events (Event Manager) [DATE] 08:30-19:00 (10h30m) [PERSON_NAME] [PERSON_NAME]" at bounding box center [278, 224] width 90 height 39
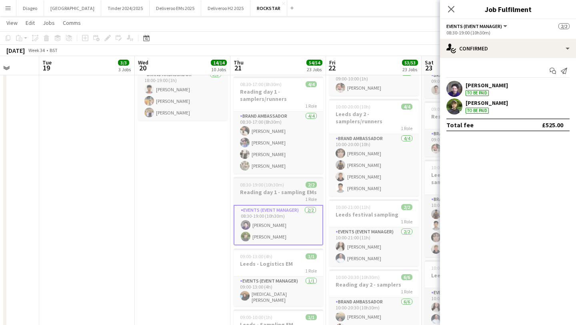
click at [266, 188] on h3 "Reading day 1 - sampling EMs" at bounding box center [278, 191] width 90 height 7
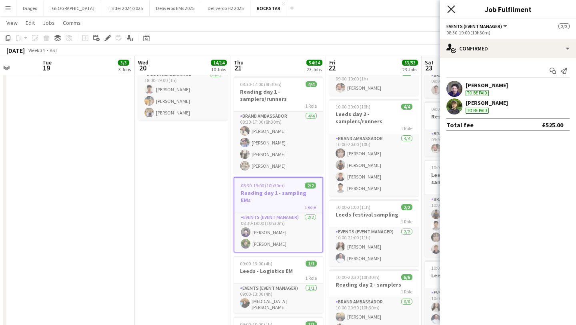
click at [448, 6] on icon at bounding box center [451, 9] width 8 height 8
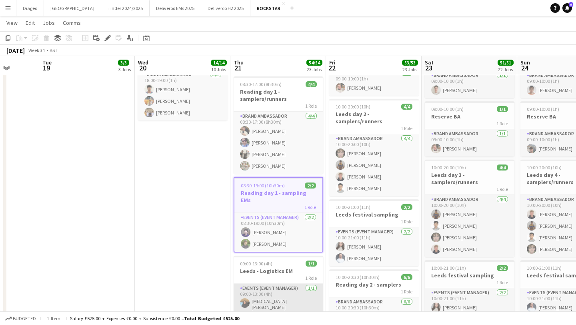
click at [277, 283] on app-card-role "Events (Event Manager) [DATE] 09:00-13:00 (4h) [MEDICAL_DATA][PERSON_NAME]" at bounding box center [278, 298] width 90 height 30
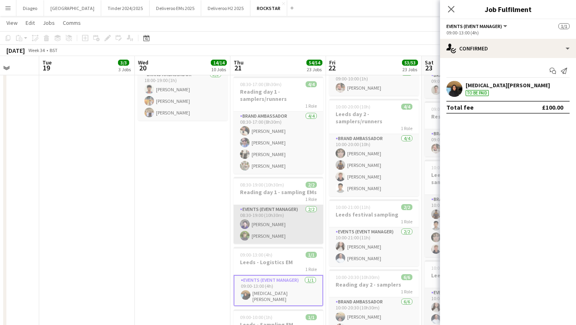
click at [275, 213] on app-card-role "Events (Event Manager) [DATE] 08:30-19:00 (10h30m) [PERSON_NAME] [PERSON_NAME]" at bounding box center [278, 224] width 90 height 39
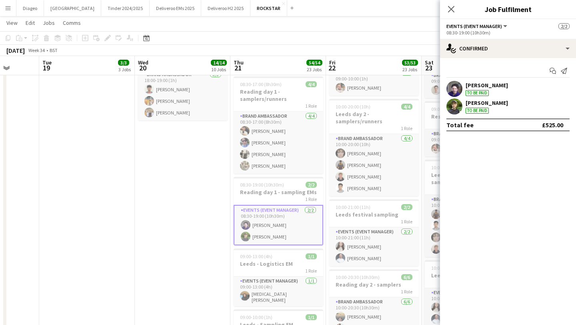
click at [504, 95] on div "[PERSON_NAME] To be paid" at bounding box center [486, 89] width 42 height 14
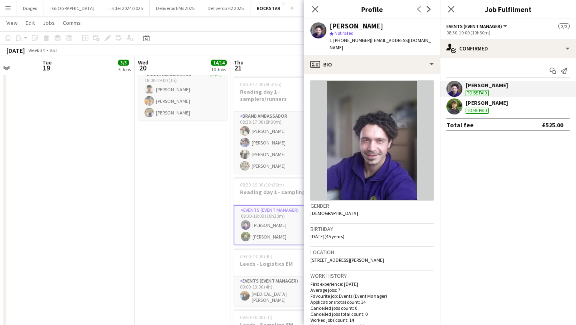
click at [505, 95] on div "[PERSON_NAME] To be paid" at bounding box center [486, 89] width 42 height 14
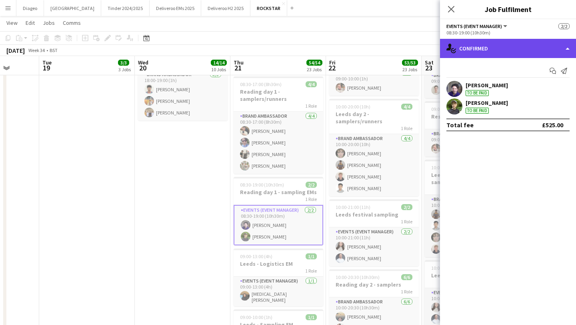
click at [525, 50] on div "single-neutral-actions-check-2 Confirmed" at bounding box center [508, 48] width 136 height 19
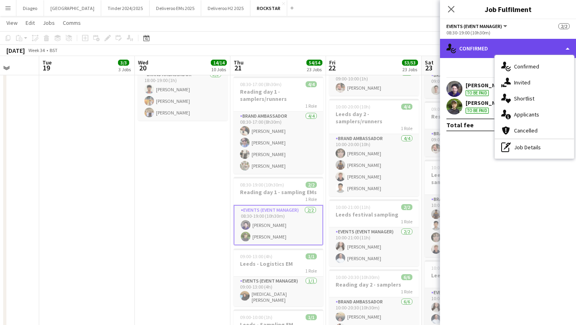
click at [522, 48] on div "single-neutral-actions-check-2 Confirmed" at bounding box center [508, 48] width 136 height 19
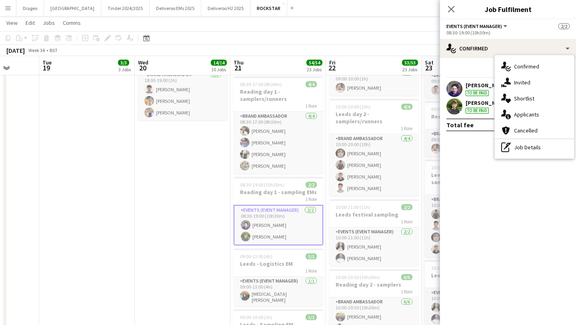
click at [501, 29] on button "Events (Event Manager)" at bounding box center [477, 26] width 62 height 6
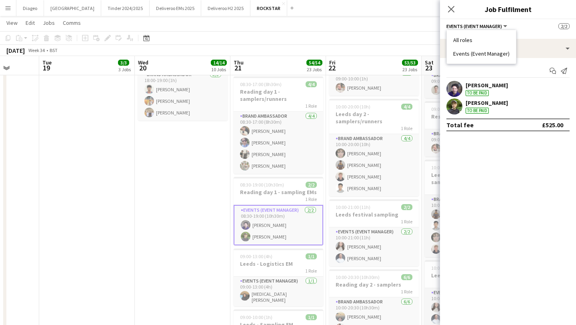
click at [496, 40] on li "All roles" at bounding box center [481, 39] width 56 height 7
click at [472, 26] on button "All roles" at bounding box center [460, 26] width 29 height 6
click at [485, 50] on li "Events (Event Manager)" at bounding box center [481, 53] width 56 height 7
click at [281, 205] on app-card-role "Events (Event Manager) [DATE] 08:30-19:00 (10h30m) [PERSON_NAME] [PERSON_NAME]" at bounding box center [278, 225] width 90 height 40
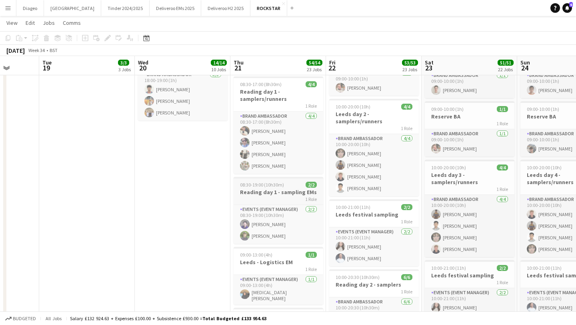
click at [275, 195] on div "1 Role" at bounding box center [278, 198] width 90 height 6
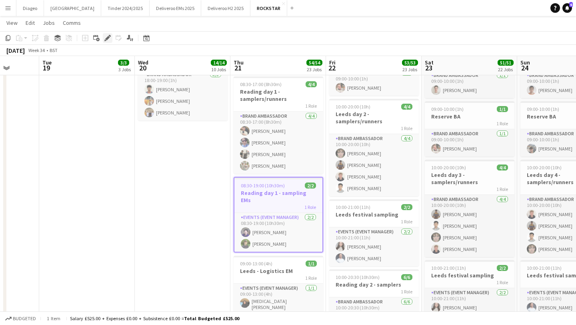
click at [105, 37] on icon "Edit" at bounding box center [107, 38] width 6 height 6
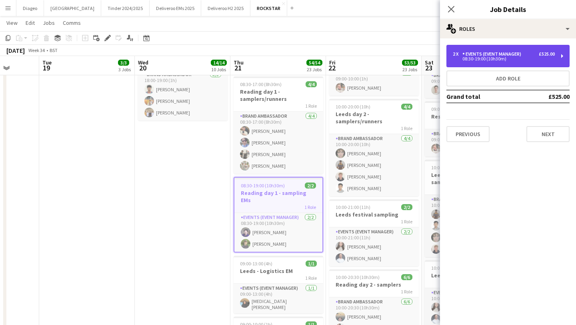
click at [486, 58] on div "08:30-19:00 (10h30m)" at bounding box center [503, 59] width 102 height 4
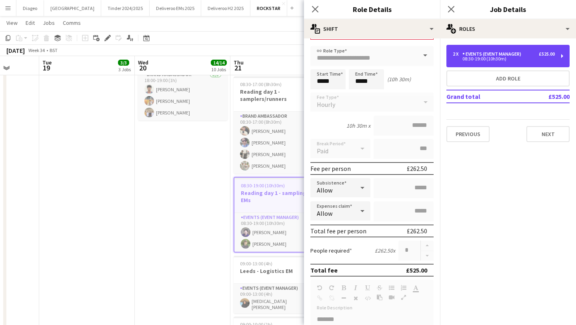
scroll to position [36, 0]
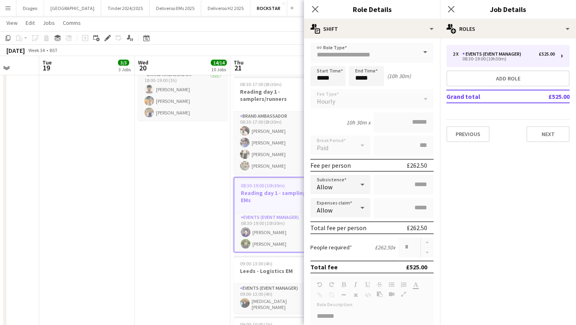
drag, startPoint x: 393, startPoint y: 166, endPoint x: 429, endPoint y: 167, distance: 35.6
click at [429, 167] on div "Fee per person £262.50" at bounding box center [371, 165] width 123 height 13
copy div "£262.50"
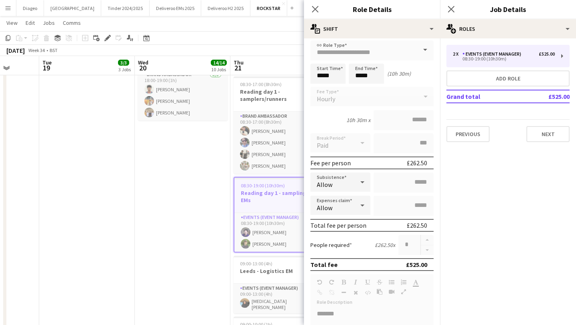
scroll to position [46, 0]
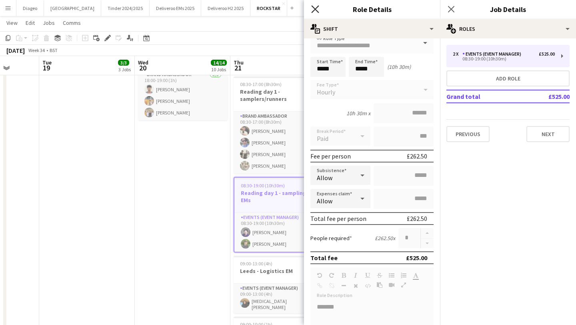
click at [316, 9] on icon "Close pop-in" at bounding box center [315, 9] width 8 height 8
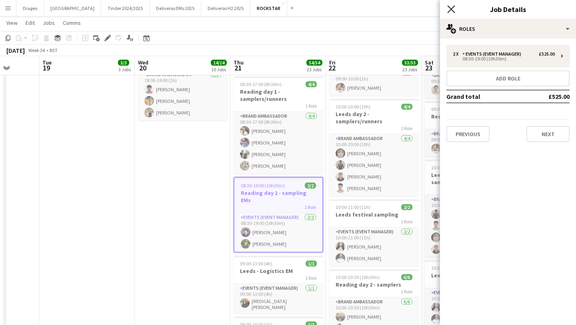
click at [453, 8] on icon at bounding box center [451, 9] width 8 height 8
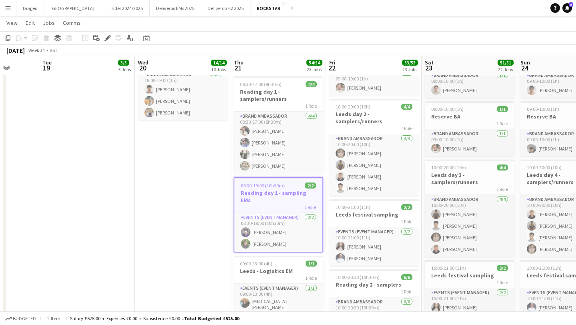
click at [295, 189] on h3 "Reading day 1 - sampling EMs" at bounding box center [278, 196] width 88 height 14
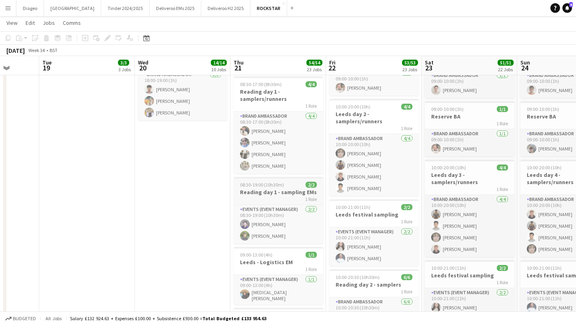
click at [295, 188] on h3 "Reading day 1 - sampling EMs" at bounding box center [278, 191] width 90 height 7
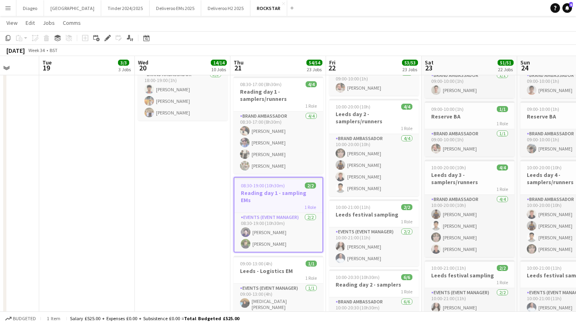
click at [303, 189] on h3 "Reading day 1 - sampling EMs" at bounding box center [278, 196] width 88 height 14
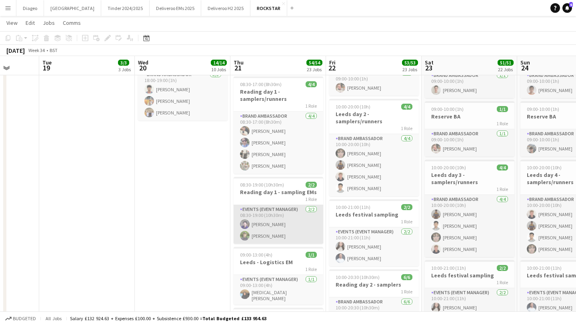
click at [299, 208] on app-card-role "Events (Event Manager) [DATE] 08:30-19:00 (10h30m) [PERSON_NAME] [PERSON_NAME]" at bounding box center [278, 224] width 90 height 39
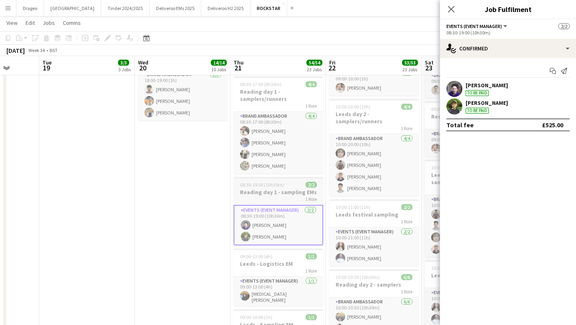
click at [282, 181] on span "08:30-19:00 (10h30m)" at bounding box center [262, 184] width 44 height 6
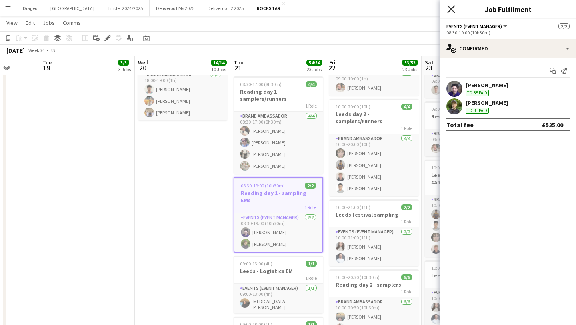
click at [450, 9] on icon "Close pop-in" at bounding box center [451, 9] width 8 height 8
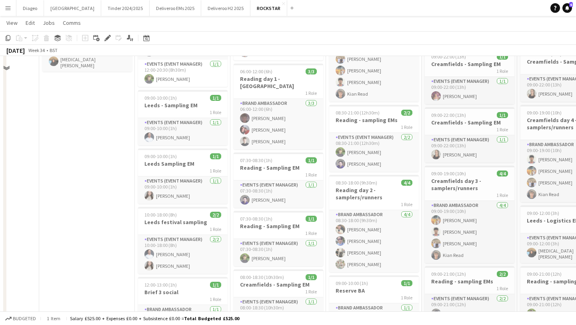
scroll to position [207, 0]
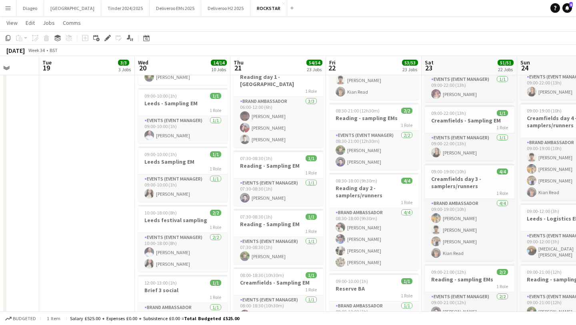
click at [363, 148] on app-card-role "Events (Event Manager) [DATE] 08:30-21:00 (12h30m) [PERSON_NAME] [PERSON_NAME]" at bounding box center [374, 150] width 90 height 39
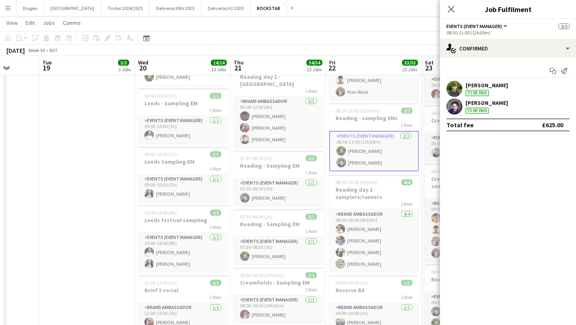
scroll to position [0, 348]
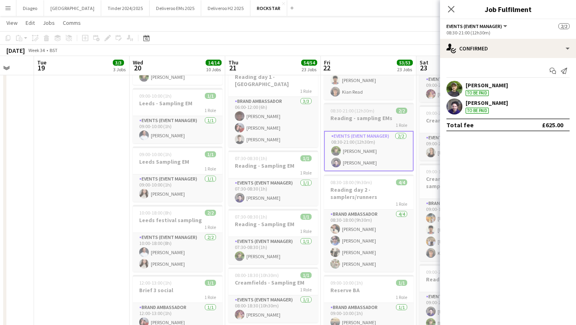
click at [365, 114] on app-job-card "08:30-21:00 (12h30m) 2/2 Reading - sampling EMs 1 Role Events (Event Manager) […" at bounding box center [369, 137] width 90 height 68
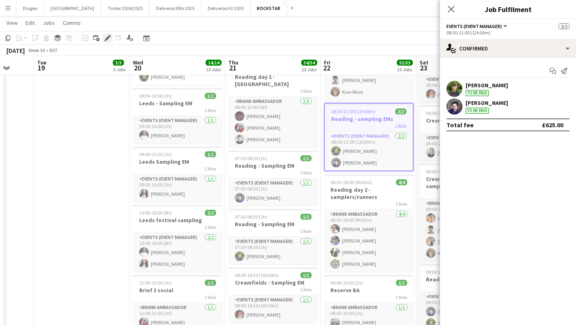
click at [108, 36] on icon "Edit" at bounding box center [107, 38] width 6 height 6
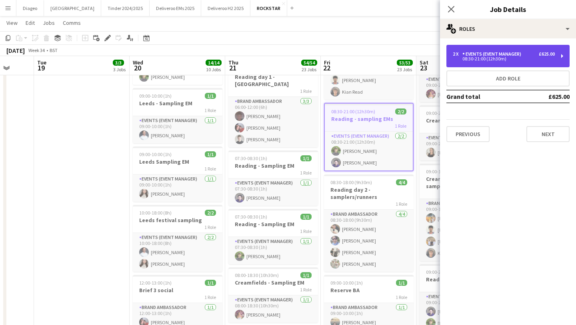
click at [481, 56] on div "Events (Event Manager)" at bounding box center [493, 54] width 62 height 6
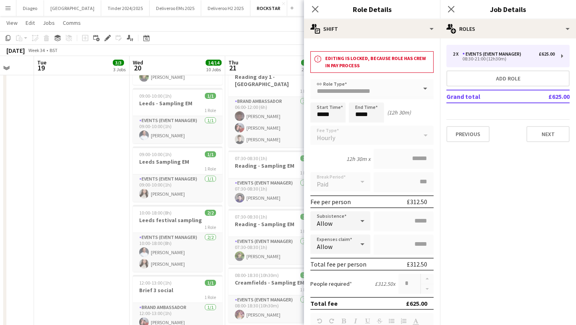
drag, startPoint x: 429, startPoint y: 201, endPoint x: 405, endPoint y: 201, distance: 24.0
click at [405, 201] on div "Fee per person £312.50" at bounding box center [371, 201] width 123 height 13
copy div "£312.50"
click at [314, 10] on icon at bounding box center [315, 9] width 8 height 8
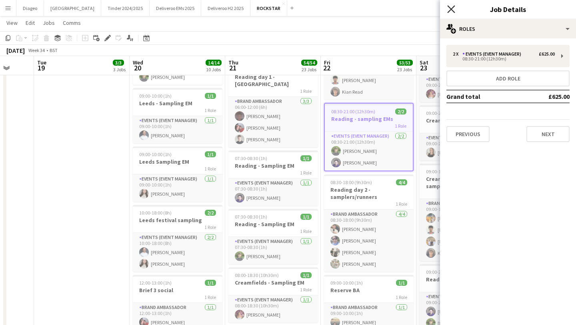
click at [451, 8] on icon "Close pop-in" at bounding box center [451, 9] width 8 height 8
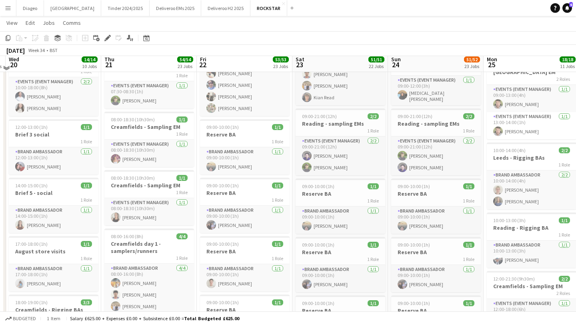
scroll to position [363, 0]
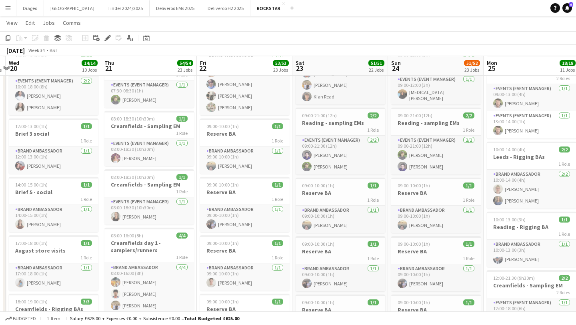
click at [329, 150] on app-card-role "Events (Event Manager) [DATE] 09:00-21:00 (12h) [PERSON_NAME] [PERSON_NAME]" at bounding box center [340, 154] width 90 height 39
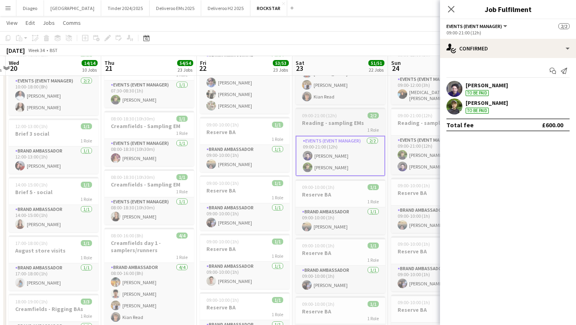
click at [329, 131] on app-job-card "09:00-21:00 (12h) 2/2 Reading - sampling EMs 1 Role Events (Event Manager) [DAT…" at bounding box center [340, 142] width 90 height 68
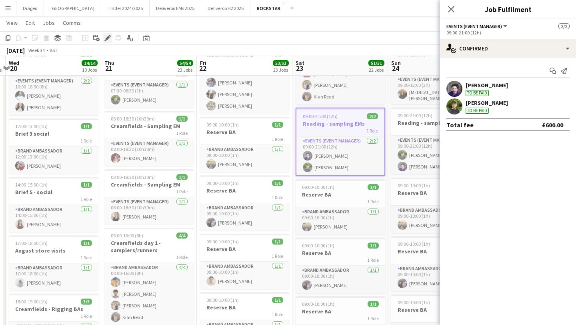
click at [104, 35] on div "Edit" at bounding box center [108, 38] width 10 height 10
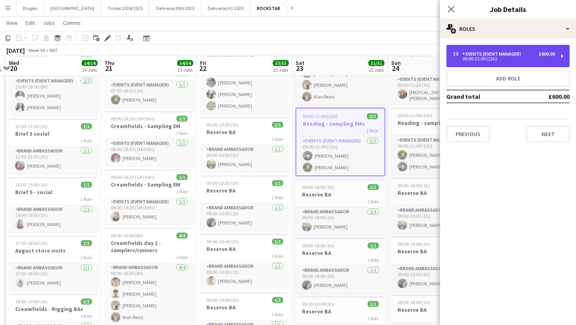
click at [495, 52] on div "Events (Event Manager)" at bounding box center [493, 54] width 62 height 6
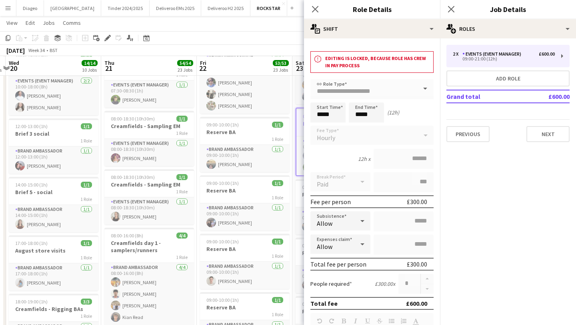
drag, startPoint x: 404, startPoint y: 200, endPoint x: 434, endPoint y: 201, distance: 30.0
click at [434, 201] on form "**********" at bounding box center [372, 327] width 136 height 497
copy div "£300.00"
click at [315, 12] on icon "Close pop-in" at bounding box center [315, 9] width 8 height 8
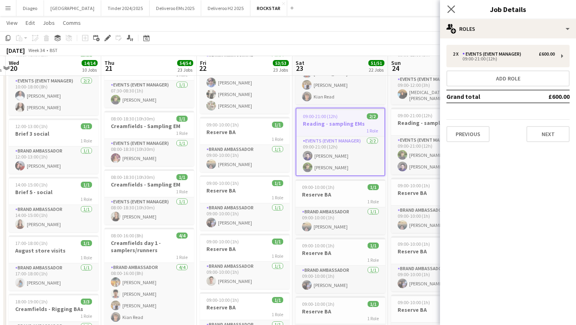
click at [452, 13] on app-icon "Close pop-in" at bounding box center [451, 10] width 12 height 12
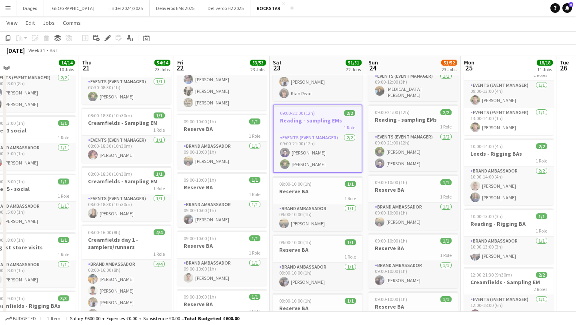
scroll to position [370, 0]
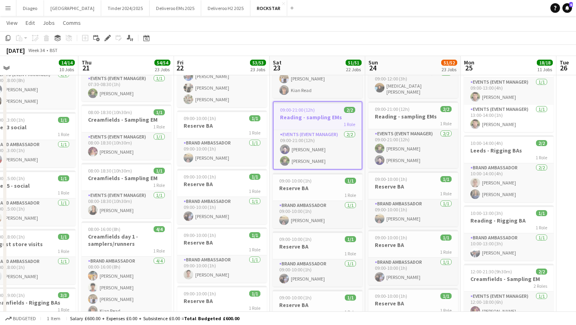
click at [412, 117] on h3 "Reading - sampling EMs" at bounding box center [413, 116] width 90 height 7
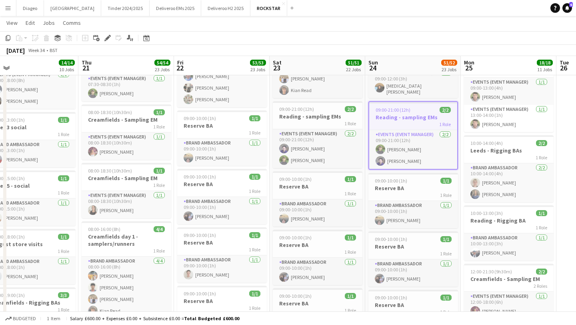
click at [409, 121] on div "1 Role" at bounding box center [413, 124] width 88 height 6
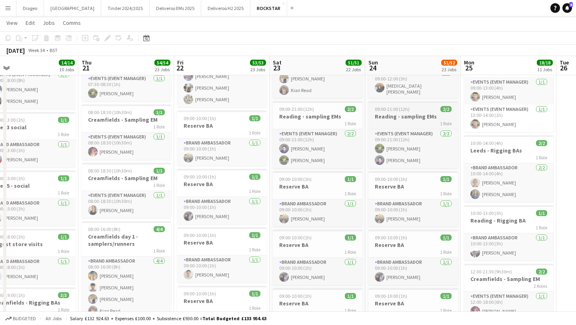
click at [410, 122] on div "1 Role" at bounding box center [413, 123] width 90 height 6
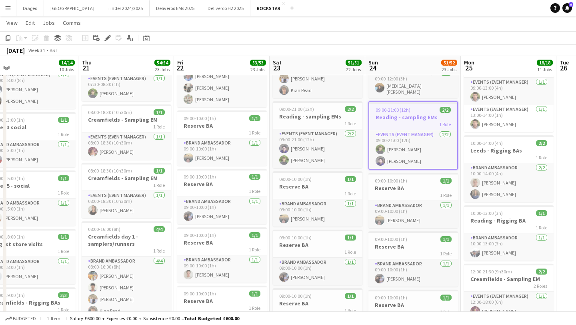
click at [410, 122] on div "1 Role" at bounding box center [413, 124] width 88 height 6
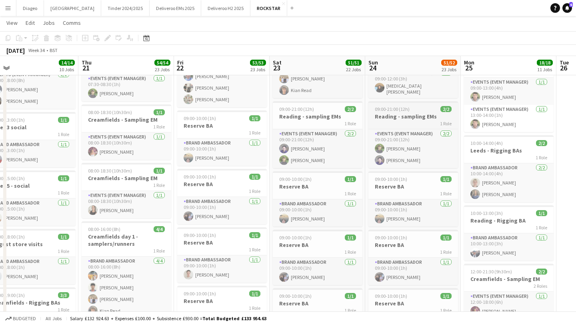
click at [410, 122] on div "1 Role" at bounding box center [413, 123] width 90 height 6
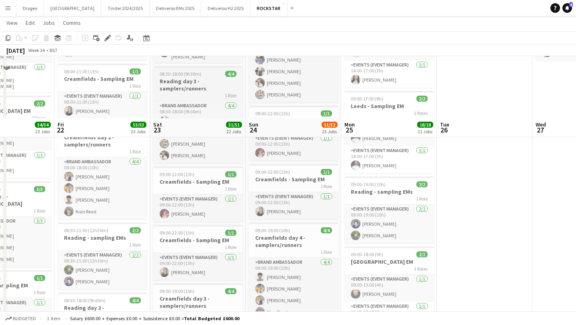
scroll to position [161, 0]
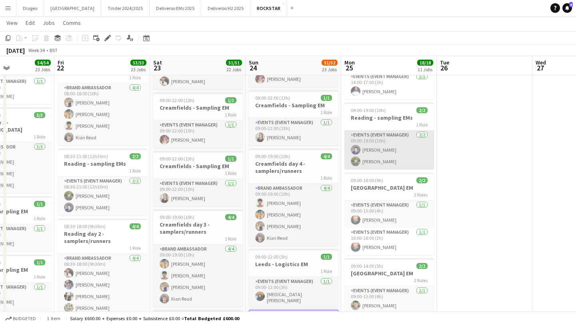
click at [373, 146] on app-card-role "Events (Event Manager) [DATE] 09:00-19:00 (10h) [PERSON_NAME] [PERSON_NAME]" at bounding box center [389, 149] width 90 height 39
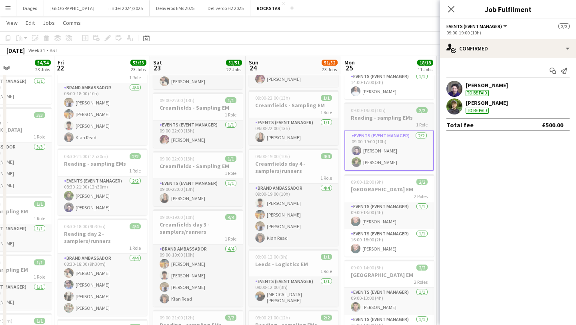
click at [387, 112] on div "09:00-19:00 (10h) 2/2" at bounding box center [389, 110] width 90 height 6
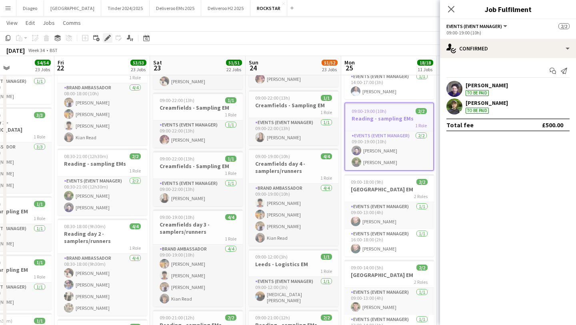
click at [106, 38] on icon at bounding box center [107, 38] width 4 height 4
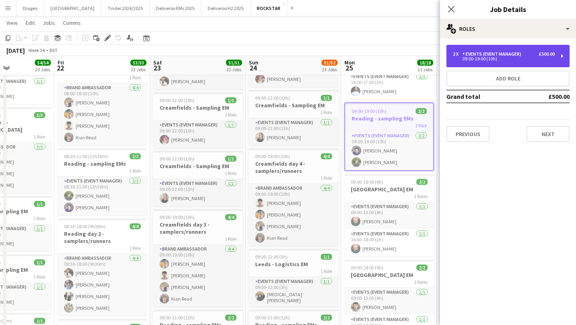
click at [480, 51] on div "Events (Event Manager)" at bounding box center [493, 54] width 62 height 6
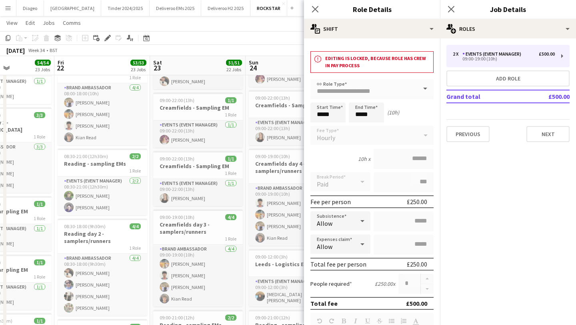
drag, startPoint x: 427, startPoint y: 199, endPoint x: 406, endPoint y: 199, distance: 21.6
click at [406, 199] on div "Fee per person £250.00" at bounding box center [371, 201] width 123 height 13
copy div "£250.00"
click at [315, 10] on icon at bounding box center [315, 9] width 8 height 8
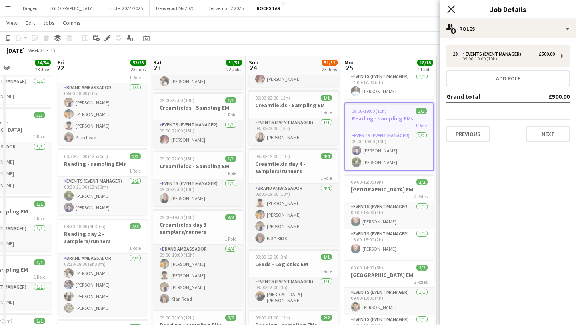
click at [453, 10] on icon "Close pop-in" at bounding box center [451, 9] width 8 height 8
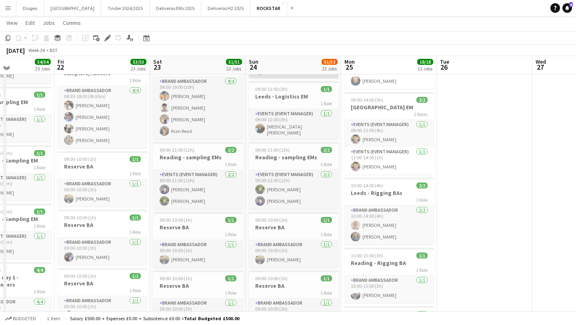
scroll to position [331, 0]
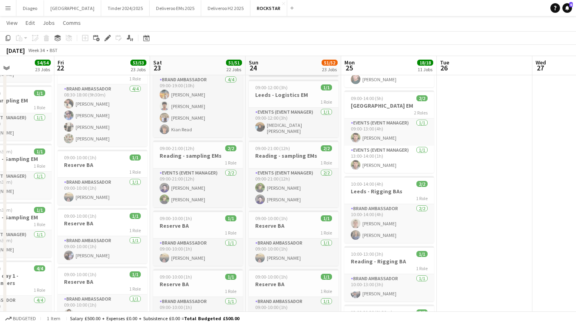
click at [279, 171] on app-card-role "Events (Event Manager) [DATE] 09:00-21:00 (12h) [PERSON_NAME] [PERSON_NAME]" at bounding box center [294, 187] width 90 height 39
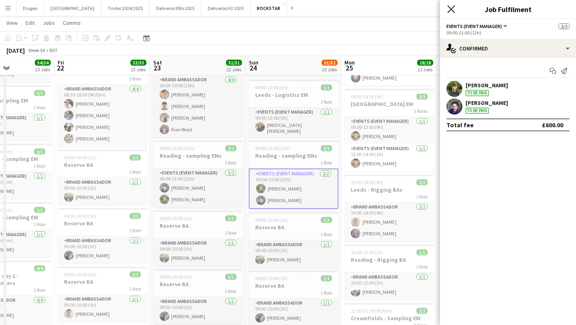
click at [450, 13] on icon "Close pop-in" at bounding box center [451, 9] width 8 height 8
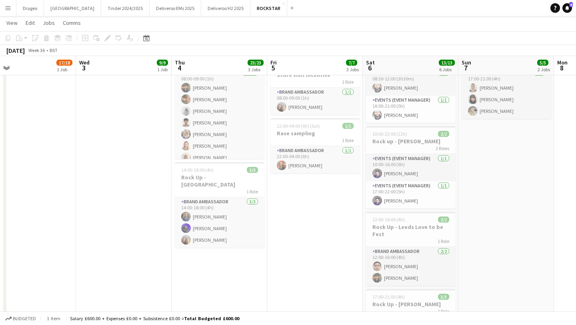
scroll to position [0, 224]
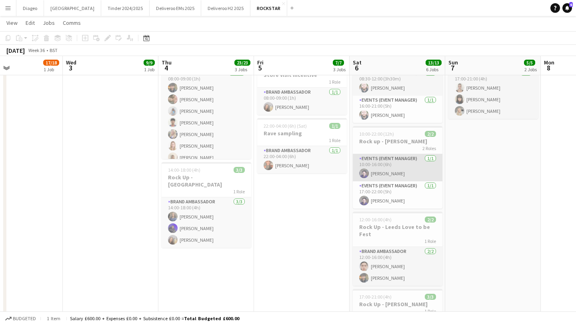
click at [406, 162] on app-card-role "Events (Event Manager) [DATE] 10:00-16:00 (6h) [PERSON_NAME]" at bounding box center [397, 167] width 90 height 27
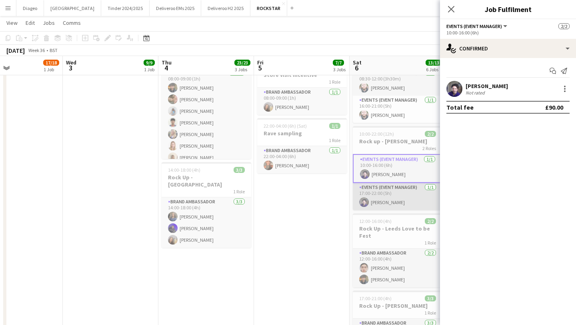
click at [403, 198] on app-card-role "Events (Event Manager) [DATE] 17:00-22:00 (5h) [PERSON_NAME]" at bounding box center [397, 196] width 90 height 27
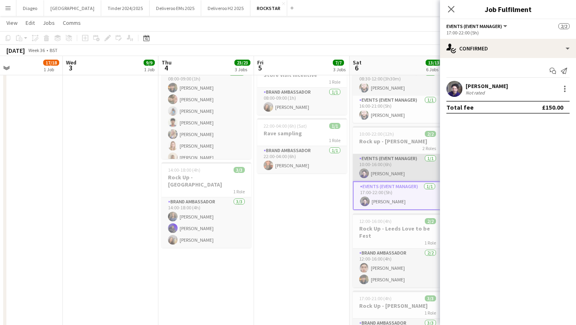
click at [403, 171] on app-card-role "Events (Event Manager) [DATE] 10:00-16:00 (6h) [PERSON_NAME]" at bounding box center [397, 167] width 90 height 27
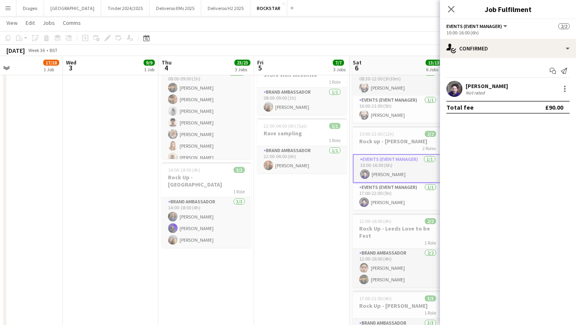
drag, startPoint x: 530, startPoint y: 107, endPoint x: 565, endPoint y: 106, distance: 34.8
click at [565, 106] on div "Total fee £90.00" at bounding box center [507, 107] width 123 height 13
copy div "£90.00"
click at [406, 189] on app-card-role "Events (Event Manager) [DATE] 17:00-22:00 (5h) [PERSON_NAME]" at bounding box center [397, 196] width 90 height 27
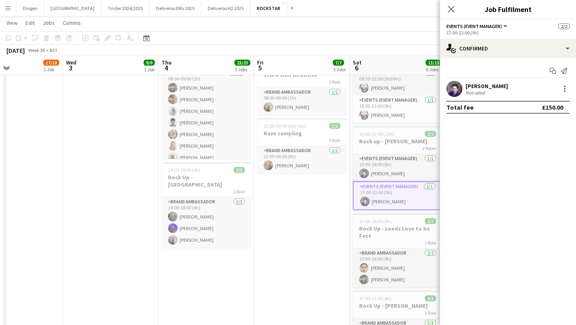
drag, startPoint x: 526, startPoint y: 103, endPoint x: 573, endPoint y: 105, distance: 46.8
click at [573, 105] on app-confirmed-crew "[PERSON_NAME] Not rated Total fee £150.00" at bounding box center [508, 97] width 136 height 33
copy div "£150.00"
click at [449, 7] on icon at bounding box center [451, 9] width 8 height 8
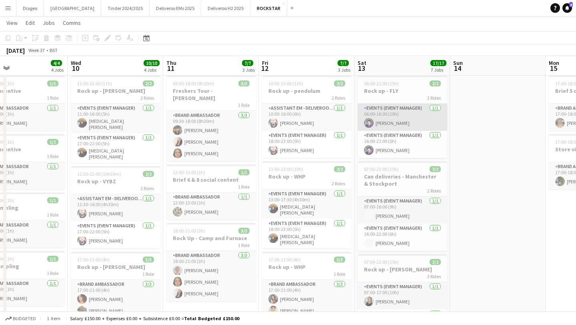
scroll to position [0, 0]
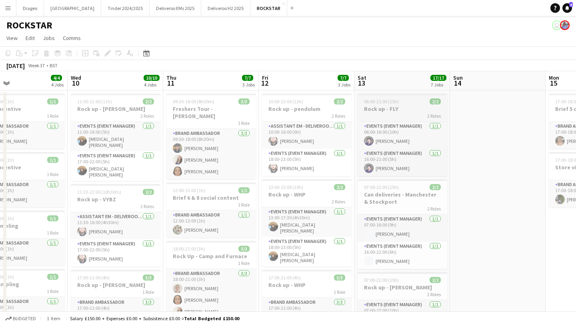
click at [399, 114] on div "2 Roles" at bounding box center [402, 115] width 90 height 6
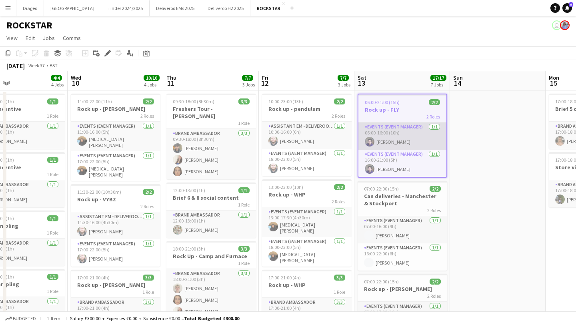
click at [402, 127] on app-card-role "Events (Event Manager) [DATE] 06:00-16:00 (10h) [PERSON_NAME]" at bounding box center [402, 135] width 88 height 27
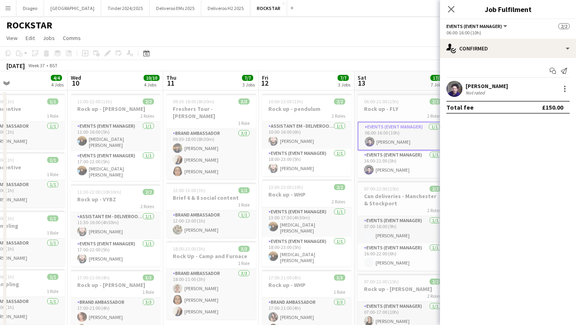
drag, startPoint x: 537, startPoint y: 107, endPoint x: 575, endPoint y: 109, distance: 38.4
click at [575, 109] on app-confirmed-crew "[PERSON_NAME] Not rated Total fee £150.00" at bounding box center [508, 97] width 136 height 33
copy div "£150.00"
click at [382, 161] on app-card-role "Events (Event Manager) [DATE] 16:00-21:00 (5h) [PERSON_NAME]" at bounding box center [402, 163] width 90 height 27
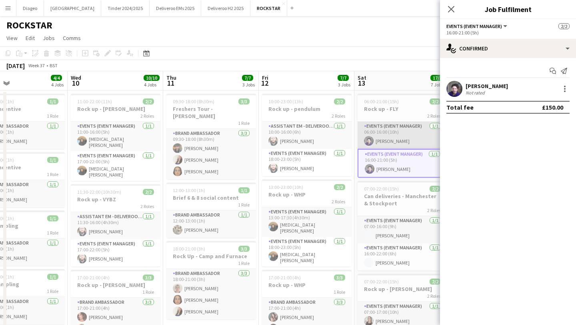
click at [403, 128] on app-card-role "Events (Event Manager) [DATE] 06:00-16:00 (10h) [PERSON_NAME]" at bounding box center [402, 134] width 90 height 27
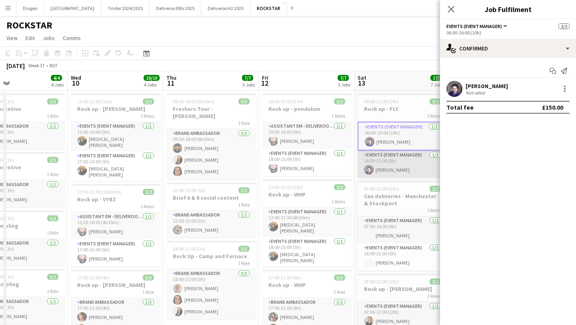
click at [412, 171] on app-card-role "Events (Event Manager) [DATE] 16:00-21:00 (5h) [PERSON_NAME]" at bounding box center [402, 163] width 90 height 27
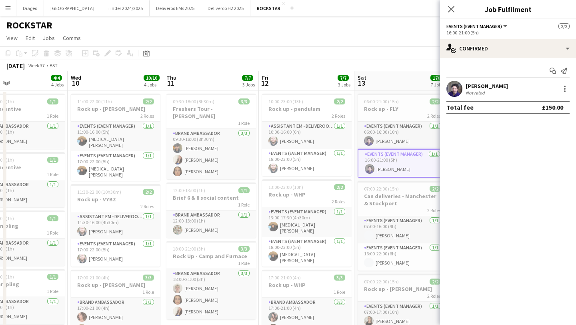
click at [399, 152] on app-card-role "Events (Event Manager) [DATE] 16:00-21:00 (5h) [PERSON_NAME]" at bounding box center [402, 163] width 90 height 29
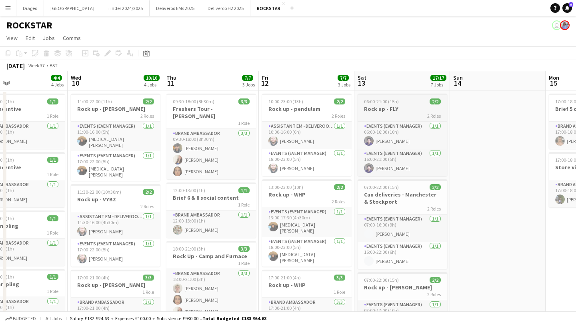
click at [413, 109] on h3 "Rock up - FLY" at bounding box center [402, 108] width 90 height 7
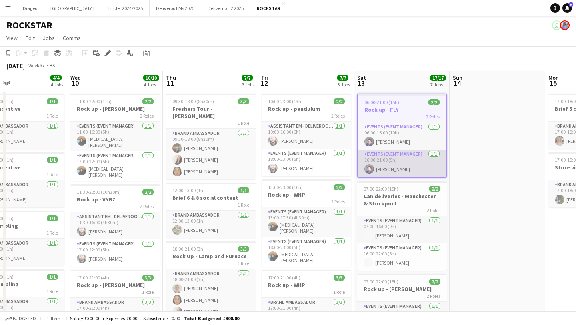
click at [417, 166] on app-card-role "Events (Event Manager) [DATE] 16:00-21:00 (5h) [PERSON_NAME]" at bounding box center [402, 162] width 88 height 27
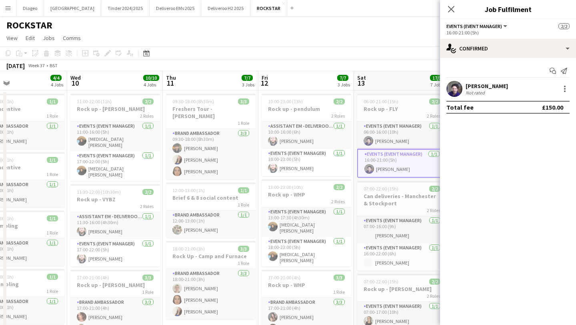
drag, startPoint x: 537, startPoint y: 108, endPoint x: 572, endPoint y: 108, distance: 34.8
click at [572, 108] on app-confirmed-crew "[PERSON_NAME] Not rated Total fee £150.00" at bounding box center [508, 97] width 136 height 33
copy div "£150.00"
click at [456, 8] on div "Close pop-in" at bounding box center [451, 9] width 22 height 18
click at [450, 9] on icon "Close pop-in" at bounding box center [451, 9] width 8 height 8
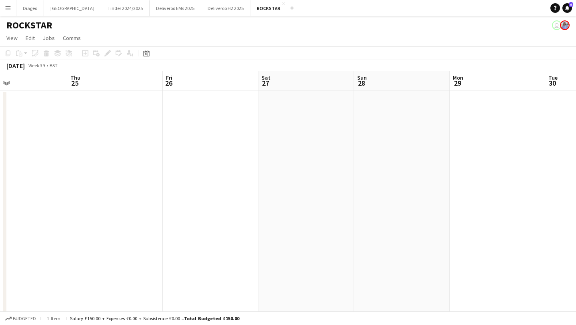
scroll to position [0, 246]
